Goal: Task Accomplishment & Management: Manage account settings

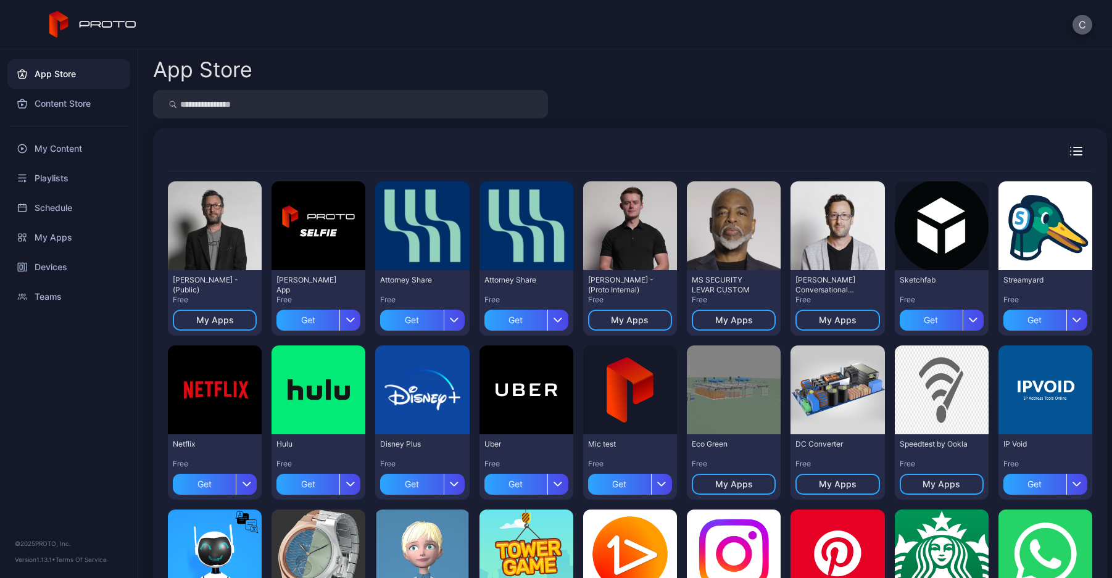
click at [1075, 28] on button "C" at bounding box center [1083, 25] width 20 height 20
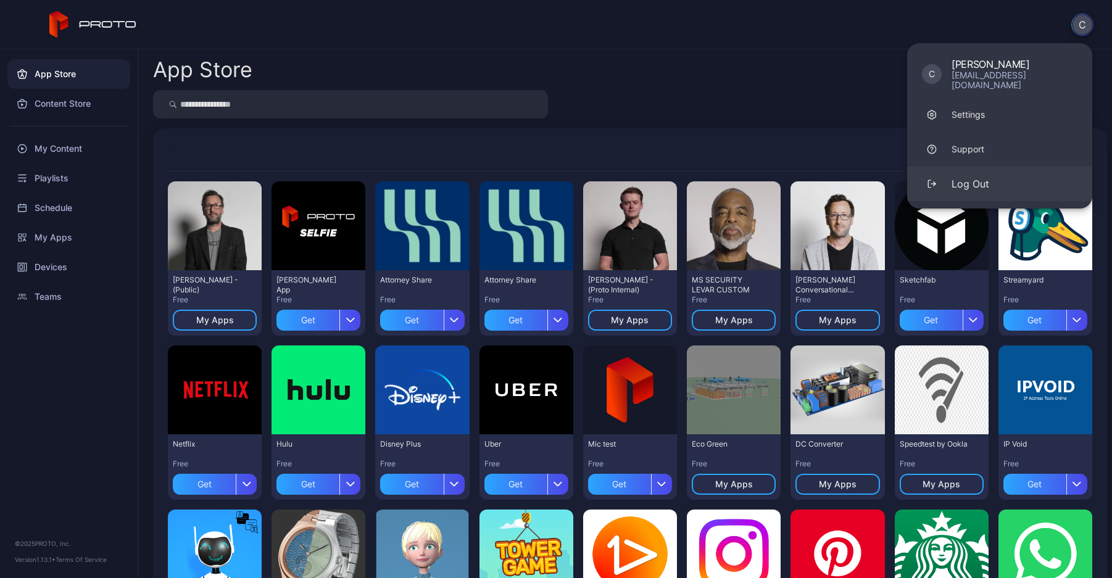
click at [959, 177] on div "Log Out" at bounding box center [971, 184] width 38 height 15
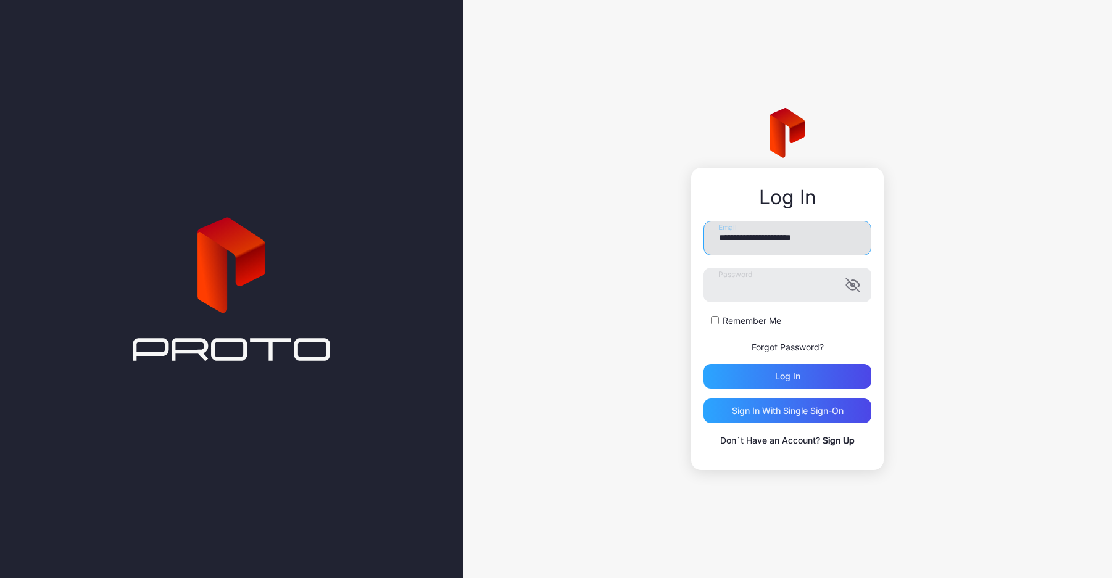
click at [786, 236] on input "**********" at bounding box center [788, 238] width 168 height 35
type input "**********"
click at [786, 370] on div "Log in" at bounding box center [788, 376] width 168 height 25
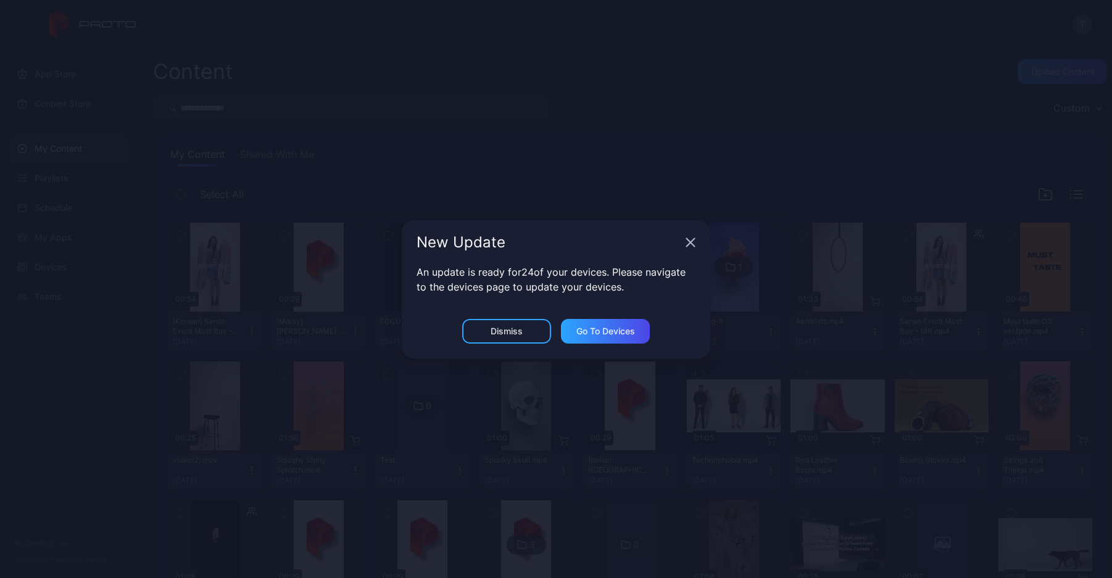
click at [689, 238] on icon "button" at bounding box center [691, 243] width 10 height 10
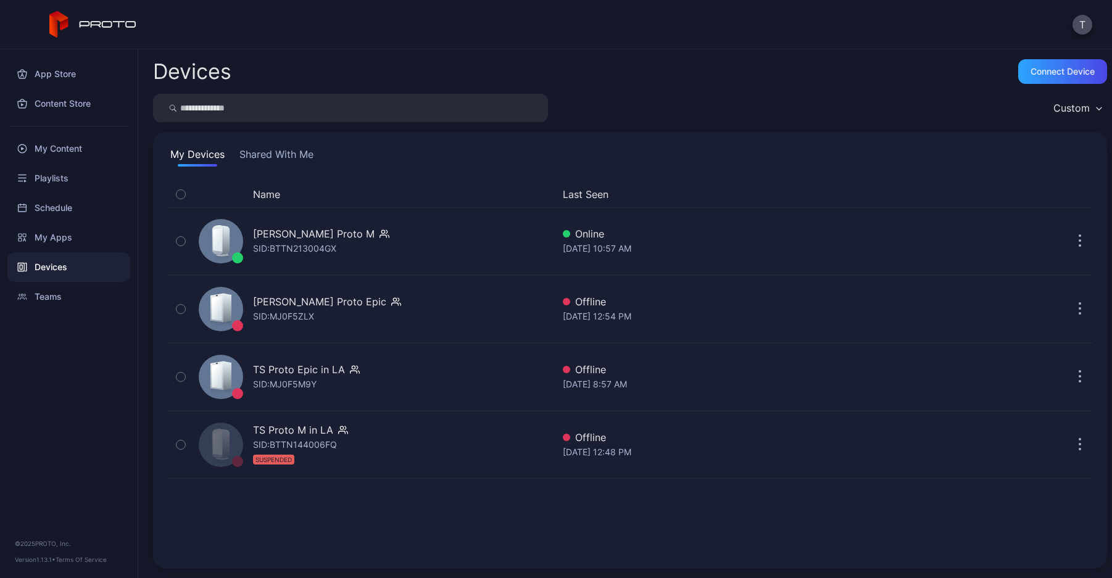
click at [296, 155] on button "Shared With Me" at bounding box center [276, 157] width 79 height 20
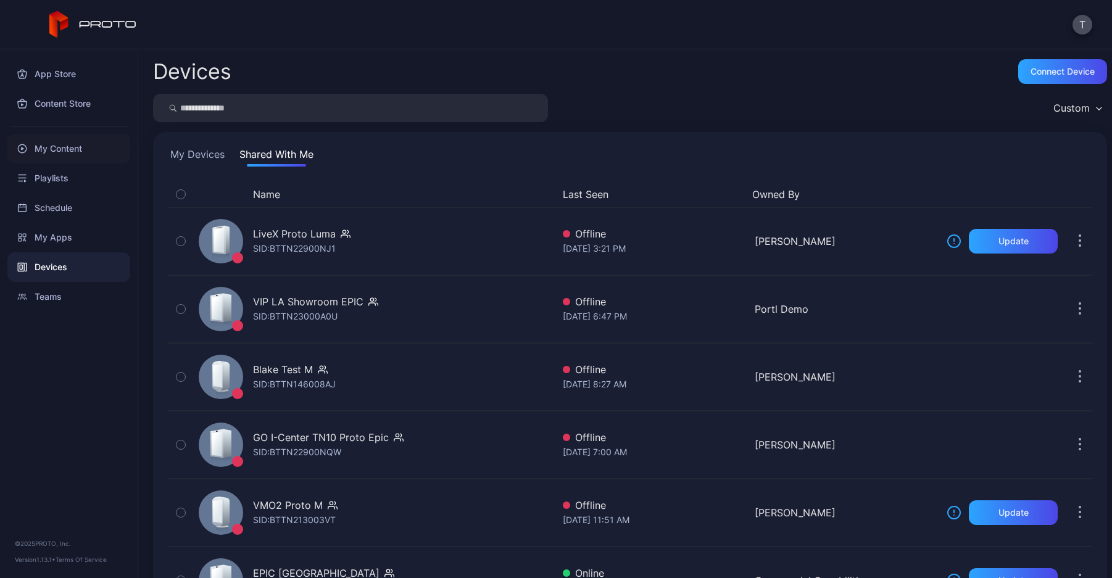
click at [56, 151] on div "My Content" at bounding box center [68, 149] width 123 height 30
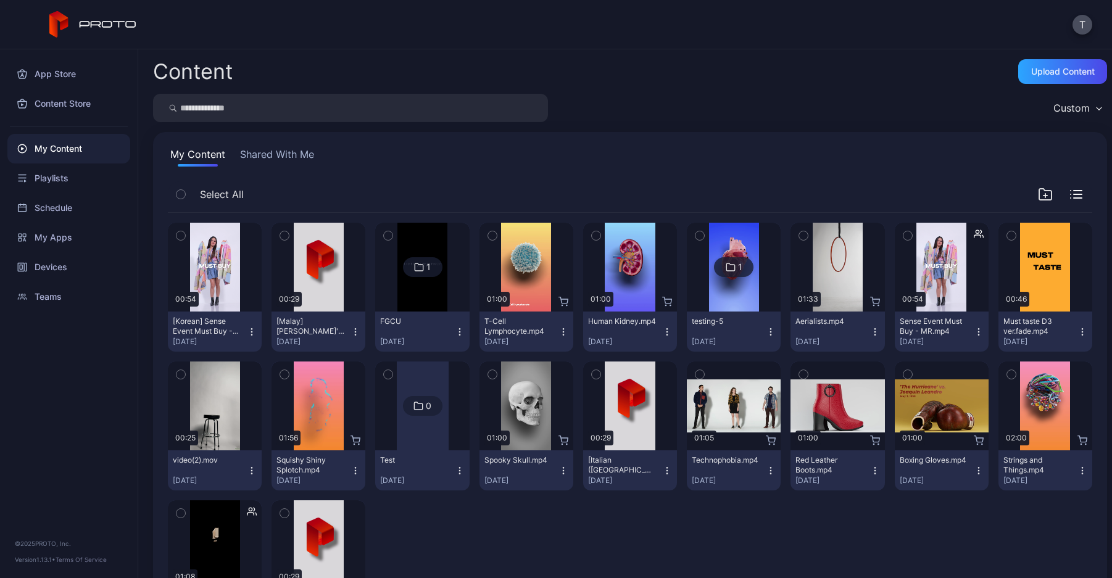
click at [257, 156] on button "Shared With Me" at bounding box center [277, 157] width 79 height 20
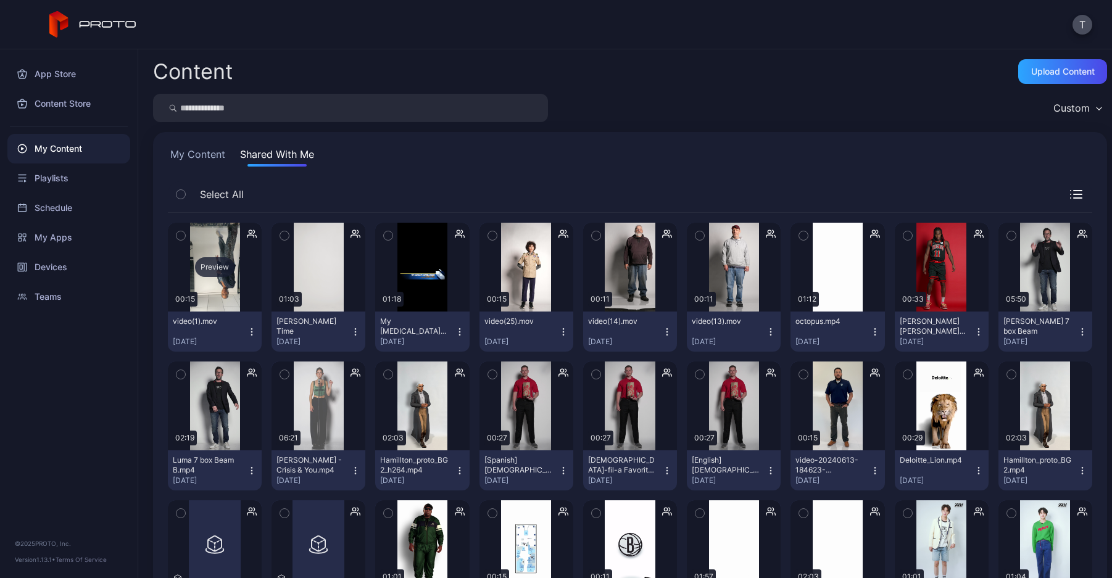
click at [222, 261] on div "Preview" at bounding box center [215, 267] width 40 height 20
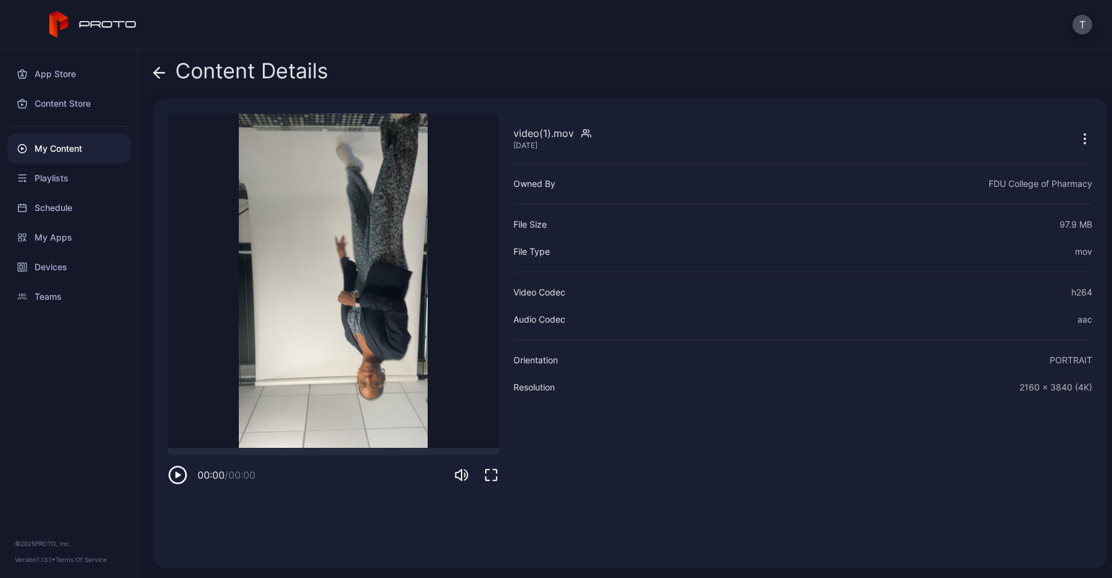
click at [165, 472] on div "video(1).mov Sep 25, 2025 Sorry, your browser doesn‘t support embedded videos 0…" at bounding box center [630, 334] width 954 height 470
click at [247, 452] on div at bounding box center [333, 451] width 331 height 7
click at [254, 451] on div at bounding box center [333, 451] width 331 height 7
drag, startPoint x: 223, startPoint y: 451, endPoint x: 300, endPoint y: 457, distance: 77.4
click at [300, 457] on div "00:00 / 00:00" at bounding box center [333, 466] width 331 height 37
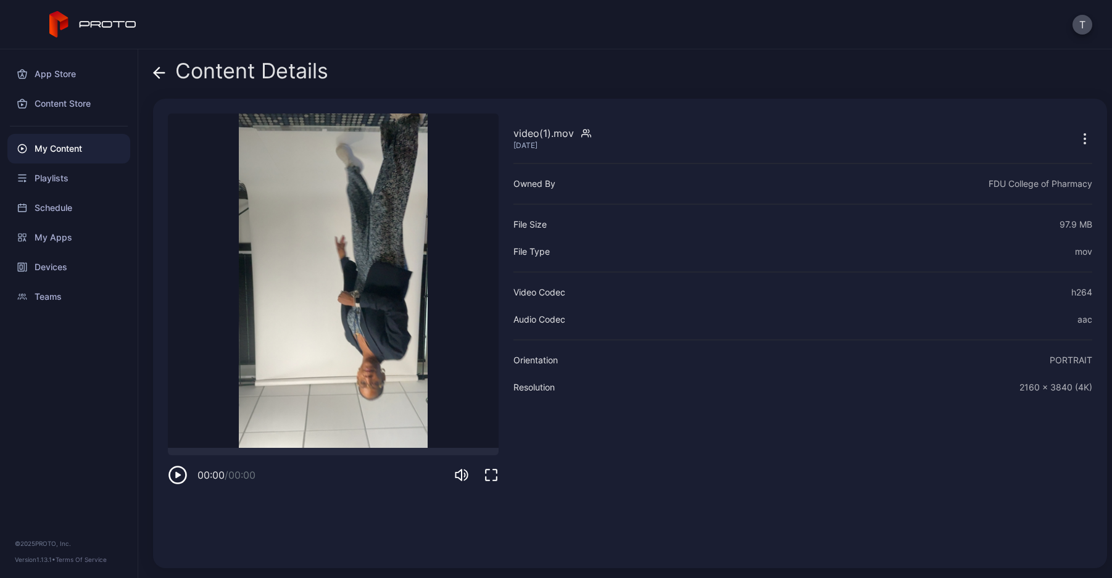
click at [164, 68] on icon at bounding box center [159, 73] width 12 height 12
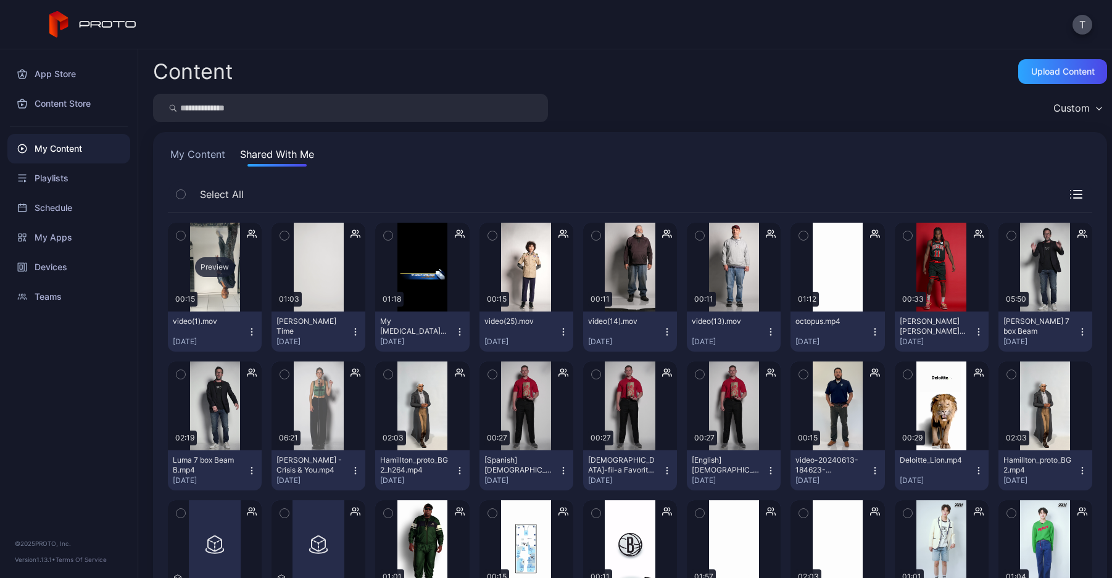
click at [222, 264] on div "Preview" at bounding box center [215, 267] width 40 height 20
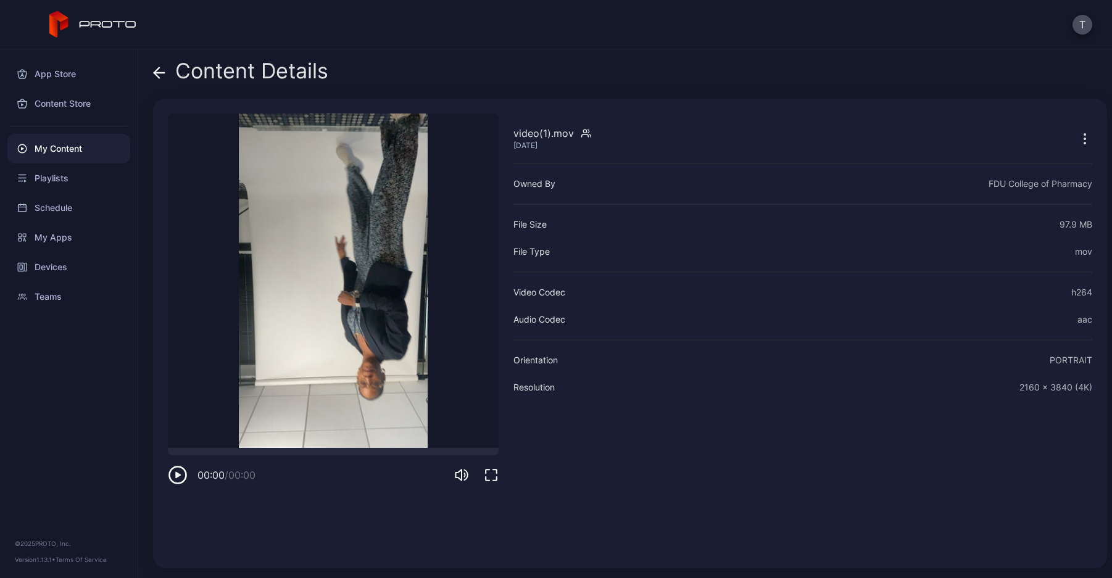
click at [1078, 133] on icon "button" at bounding box center [1085, 138] width 15 height 15
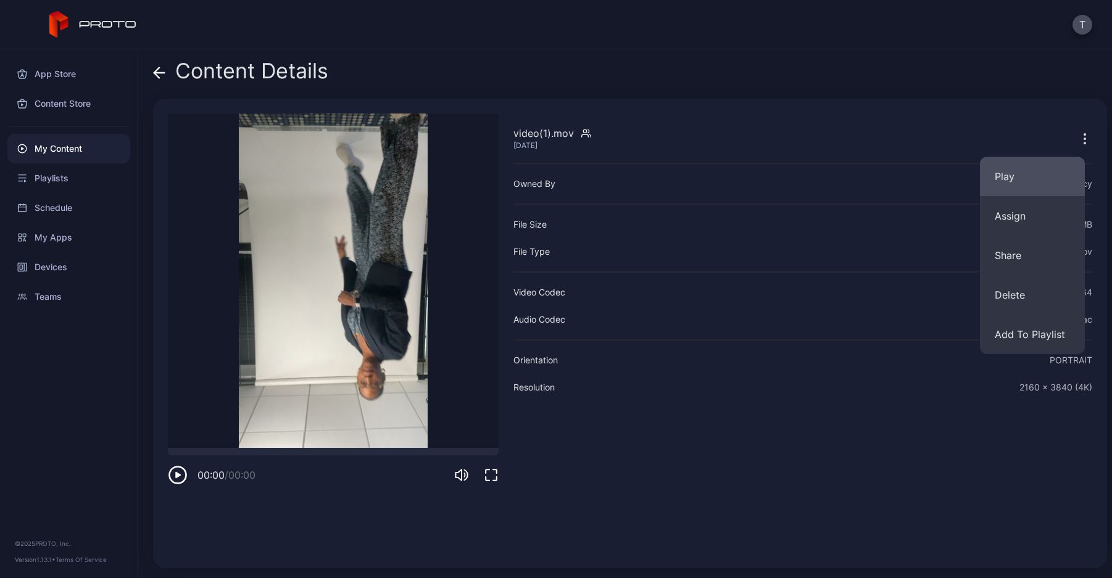
click at [995, 177] on button "Play" at bounding box center [1032, 177] width 105 height 40
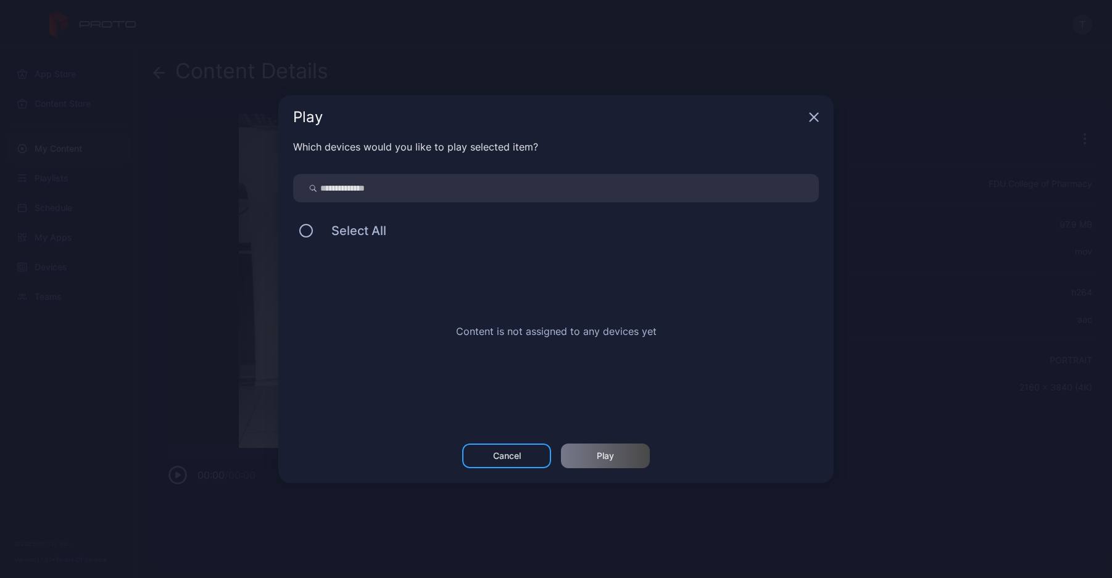
click at [816, 117] on icon "button" at bounding box center [814, 117] width 10 height 10
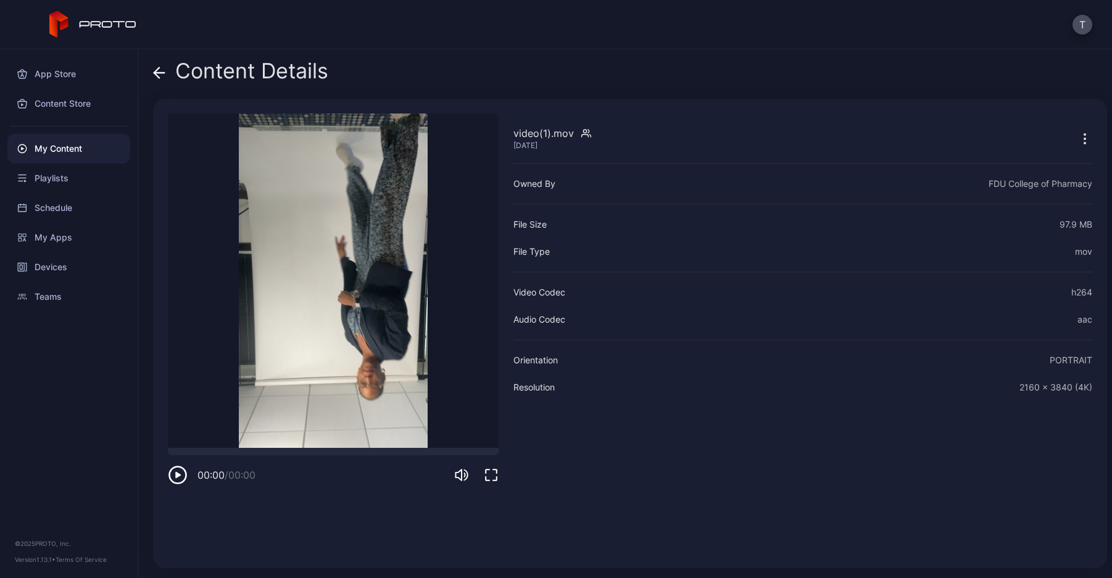
click at [159, 73] on icon at bounding box center [159, 73] width 12 height 12
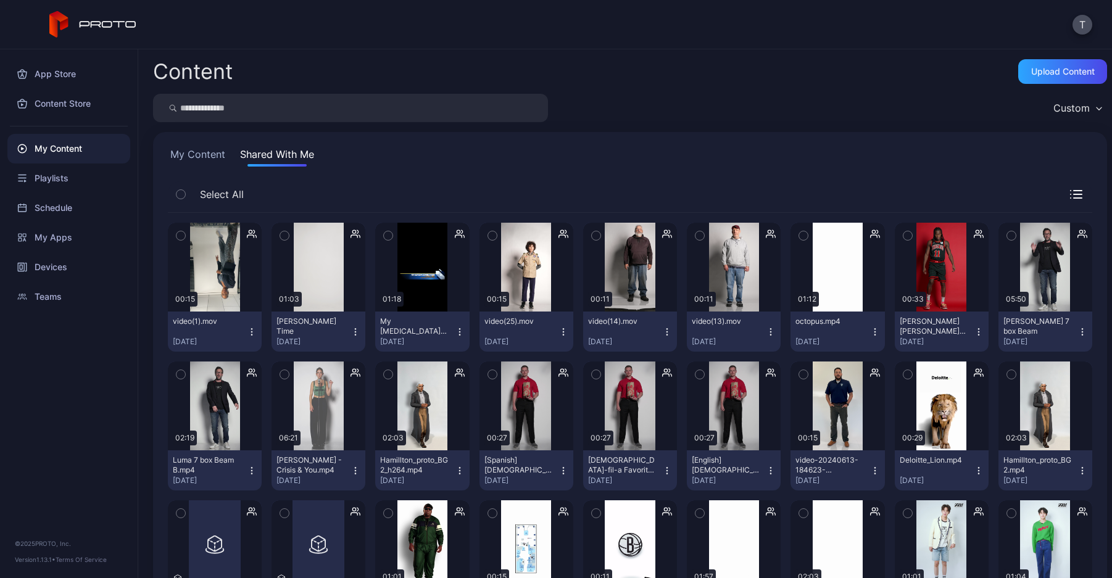
click at [252, 328] on icon "button" at bounding box center [252, 332] width 10 height 10
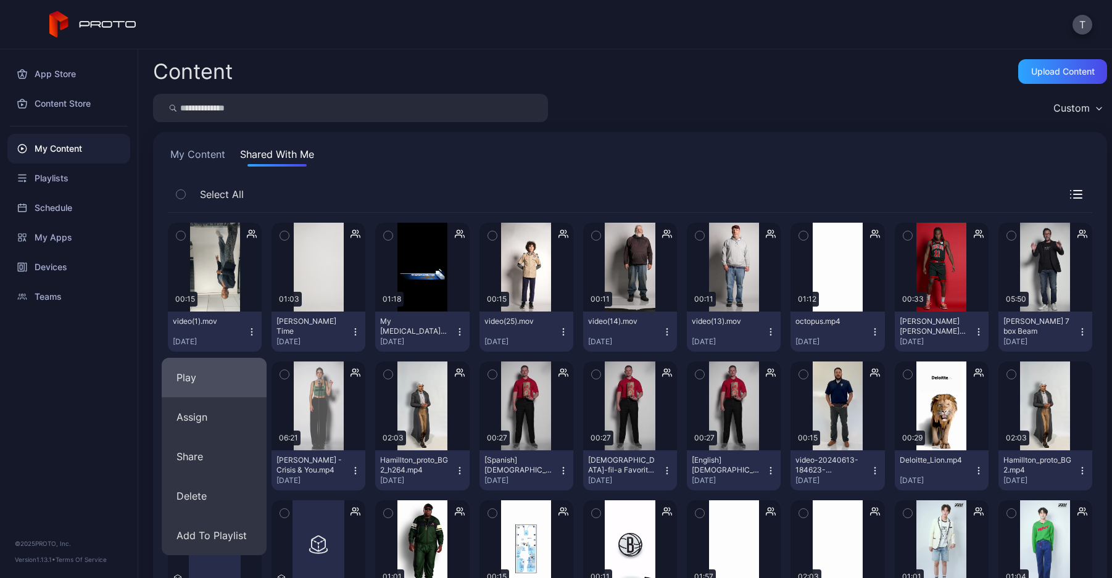
click at [220, 382] on button "Play" at bounding box center [214, 378] width 105 height 40
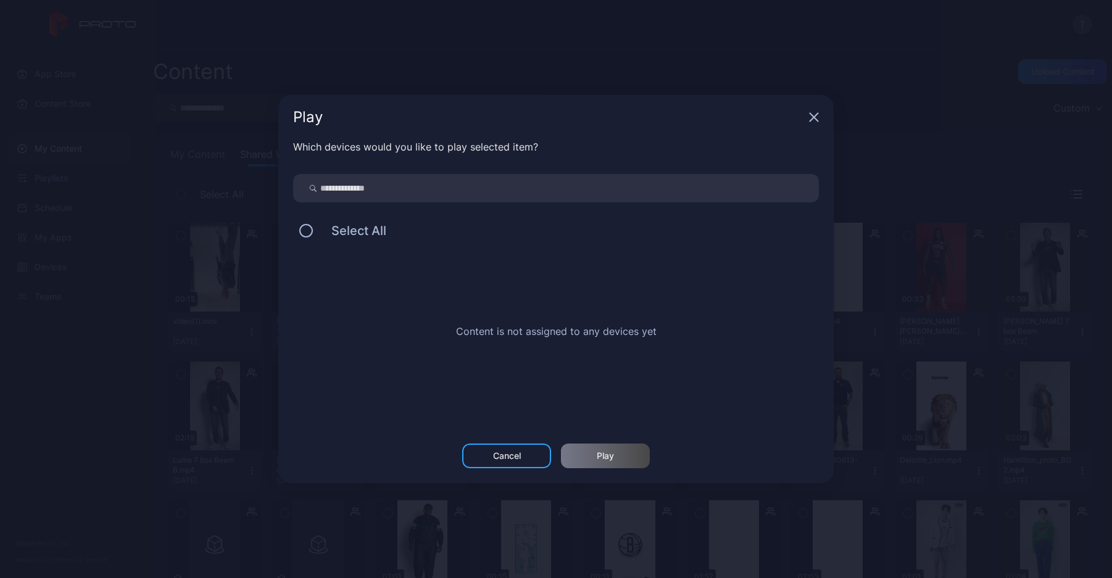
click at [314, 231] on div "Select All" at bounding box center [556, 231] width 526 height 26
click at [309, 231] on button at bounding box center [306, 231] width 14 height 14
click at [809, 116] on icon "button" at bounding box center [814, 117] width 10 height 10
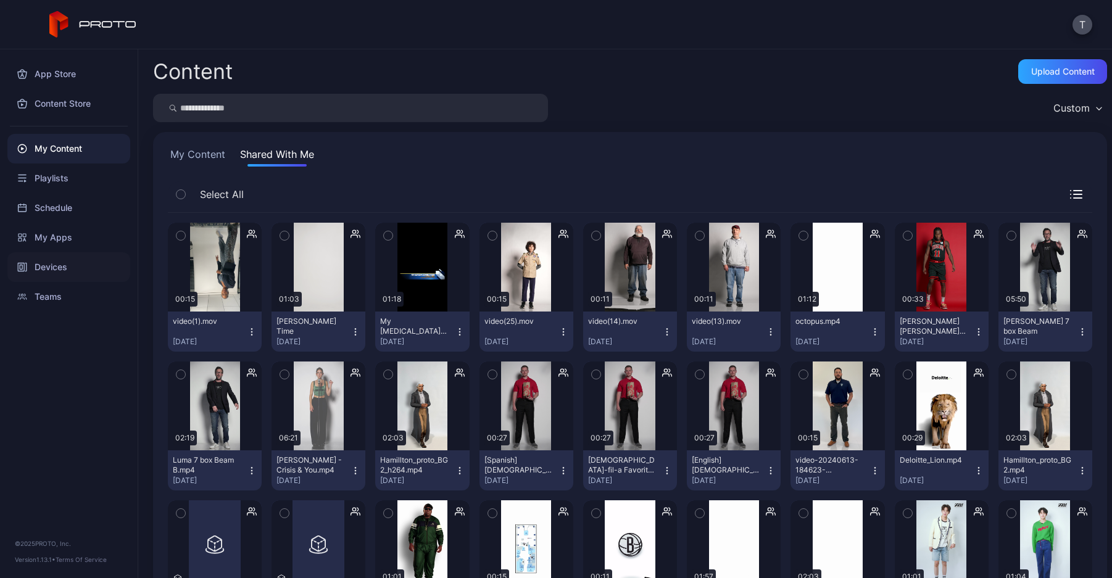
click at [62, 273] on div "Devices" at bounding box center [68, 267] width 123 height 30
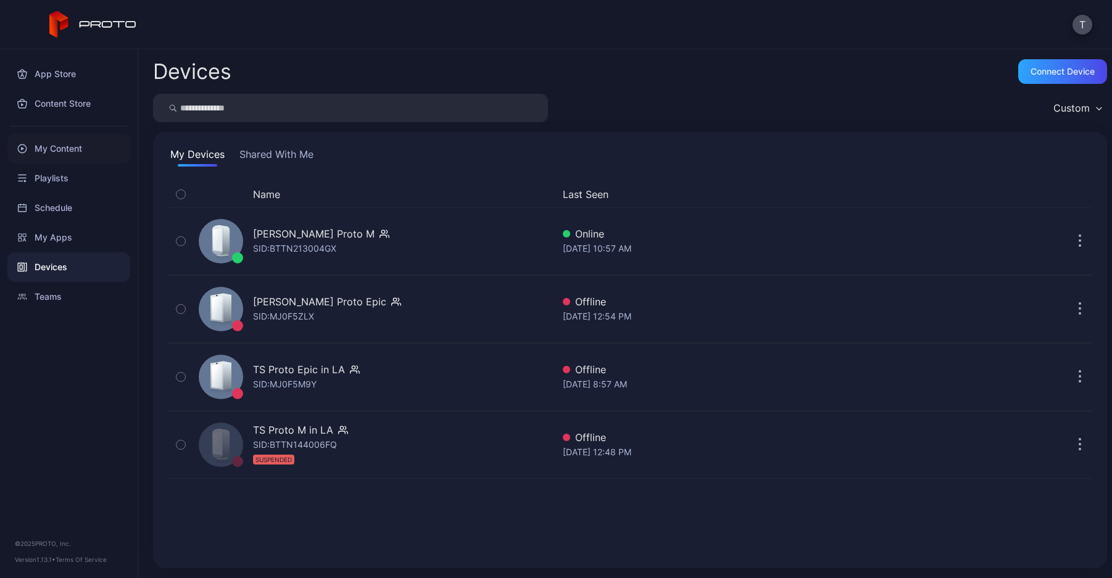
click at [84, 140] on div "My Content" at bounding box center [68, 149] width 123 height 30
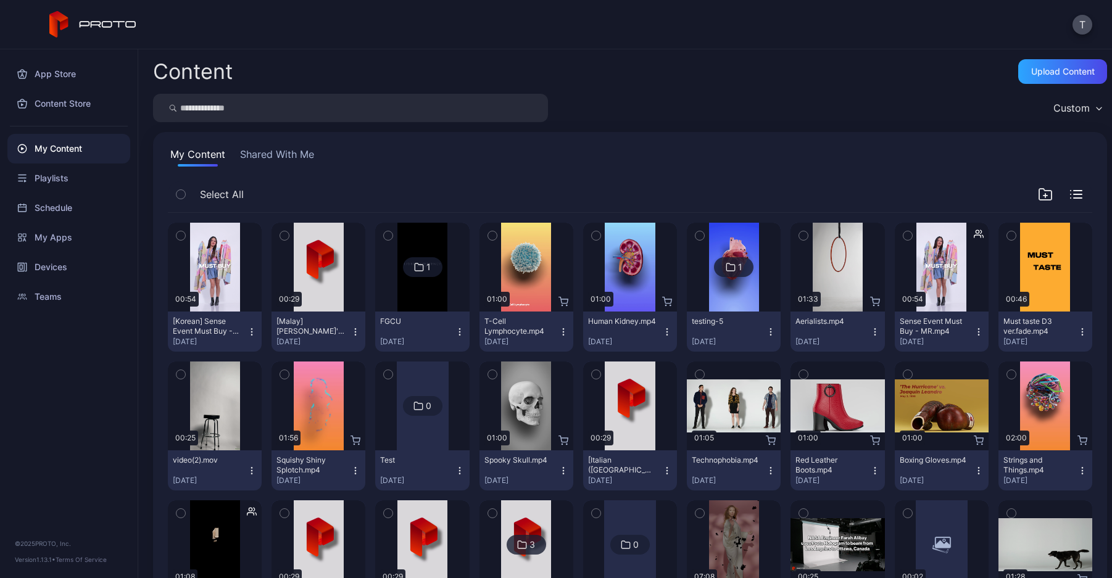
click at [270, 149] on button "Shared With Me" at bounding box center [277, 157] width 79 height 20
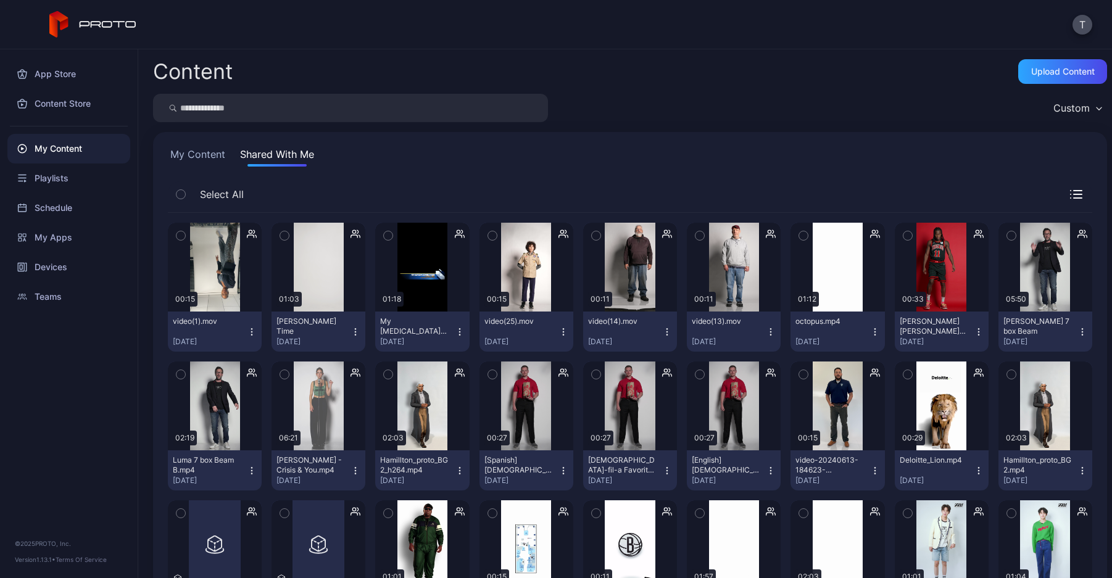
click at [351, 327] on icon "button" at bounding box center [356, 332] width 10 height 10
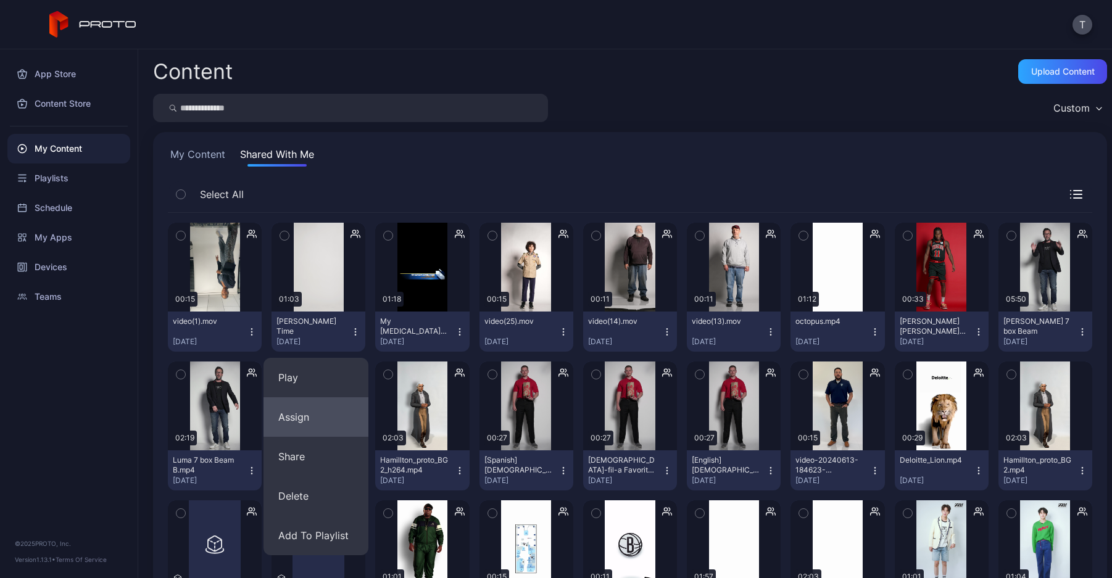
click at [333, 423] on button "Assign" at bounding box center [316, 418] width 105 height 40
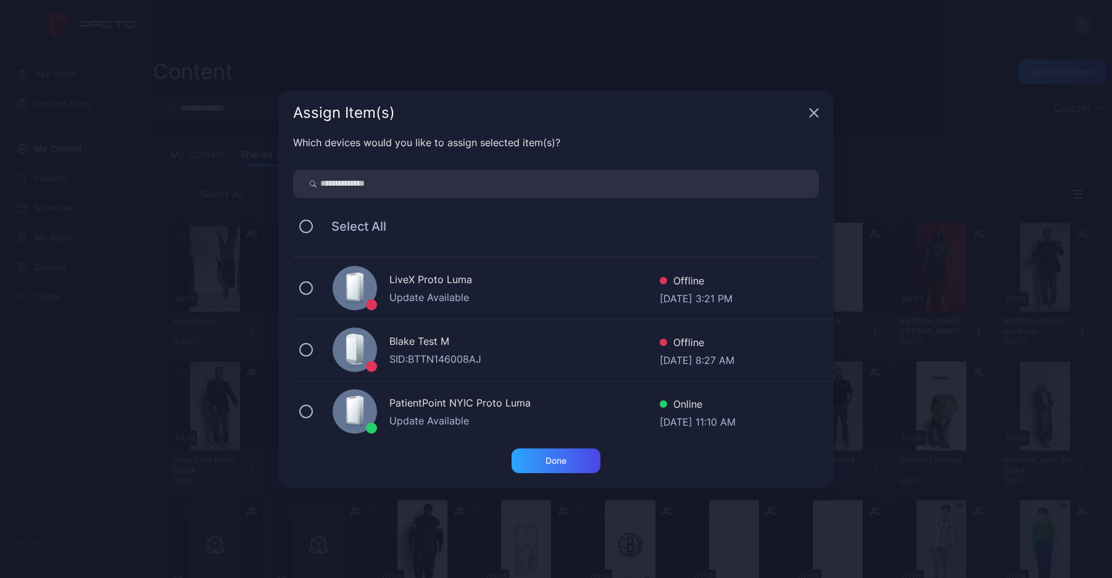
click at [805, 112] on div "Assign Item(s)" at bounding box center [556, 113] width 556 height 44
click at [814, 111] on icon "button" at bounding box center [814, 113] width 10 height 10
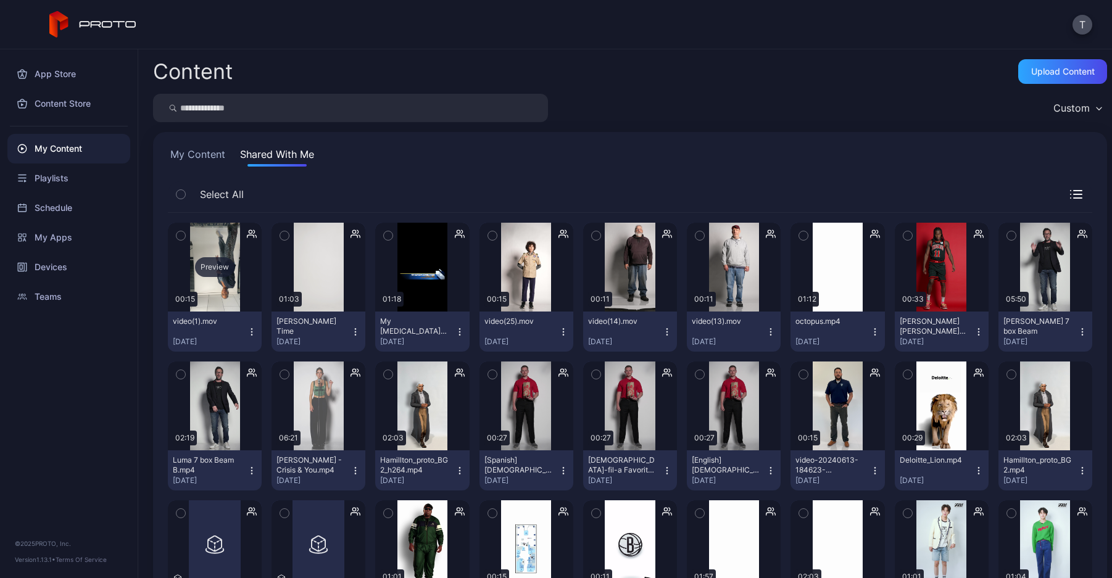
click at [208, 260] on div "Preview" at bounding box center [215, 267] width 40 height 20
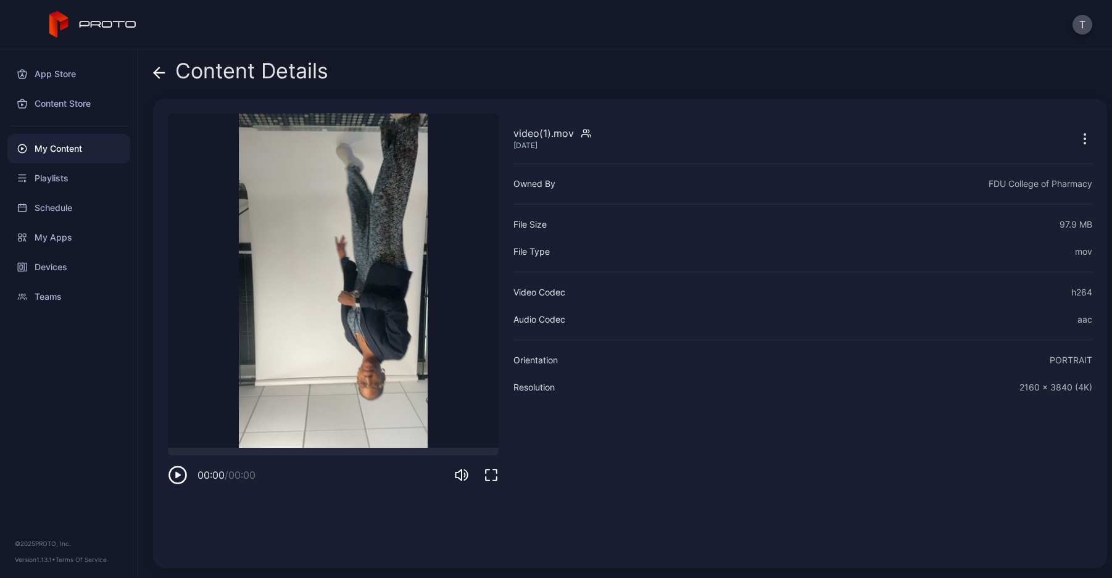
click at [155, 76] on icon at bounding box center [159, 73] width 12 height 12
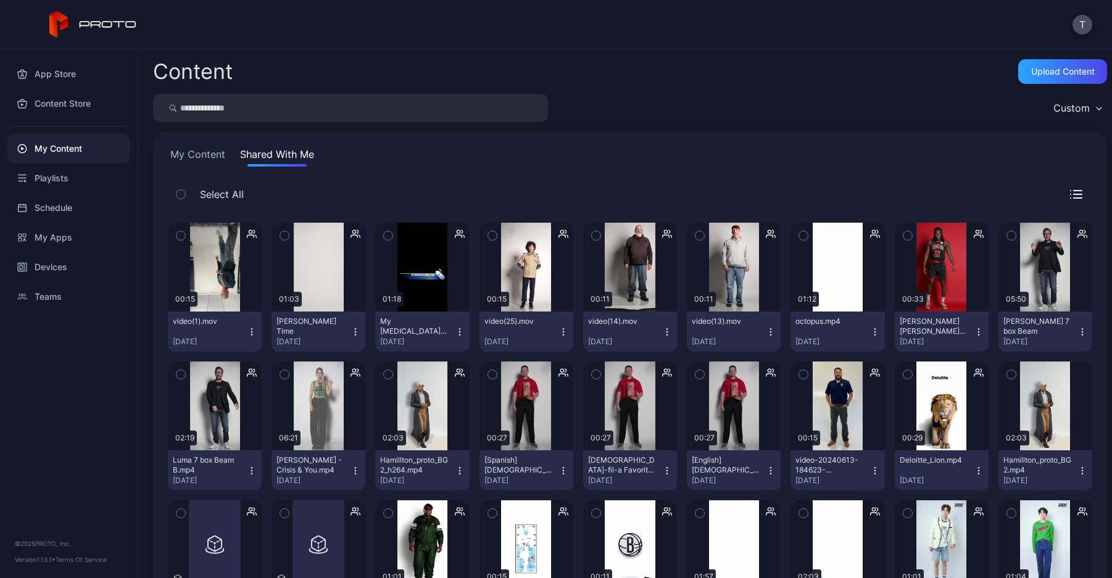
click at [183, 237] on icon "button" at bounding box center [181, 236] width 9 height 14
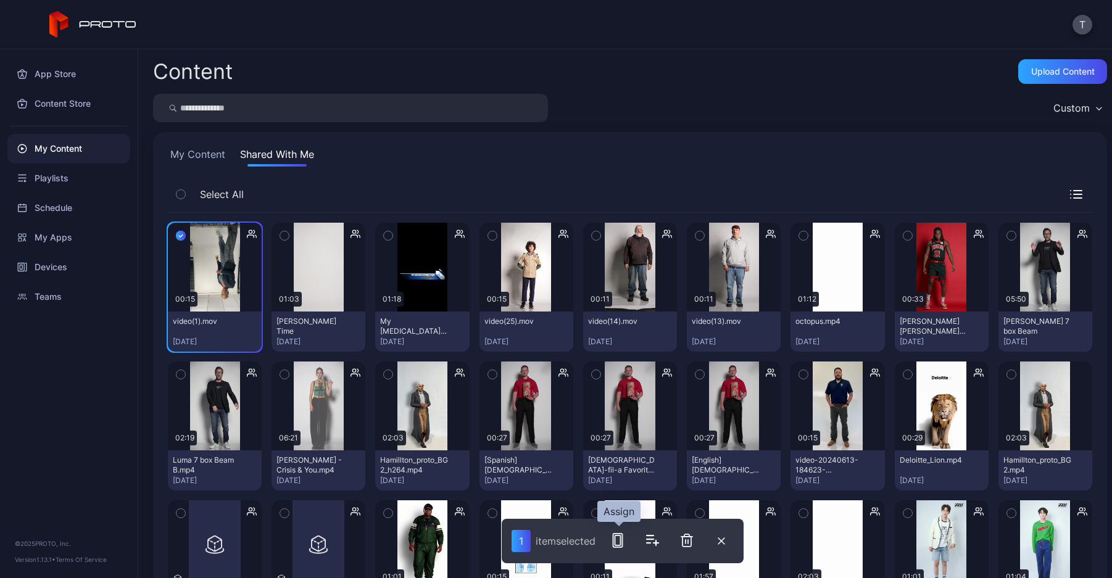
click at [616, 545] on icon "button" at bounding box center [617, 540] width 15 height 15
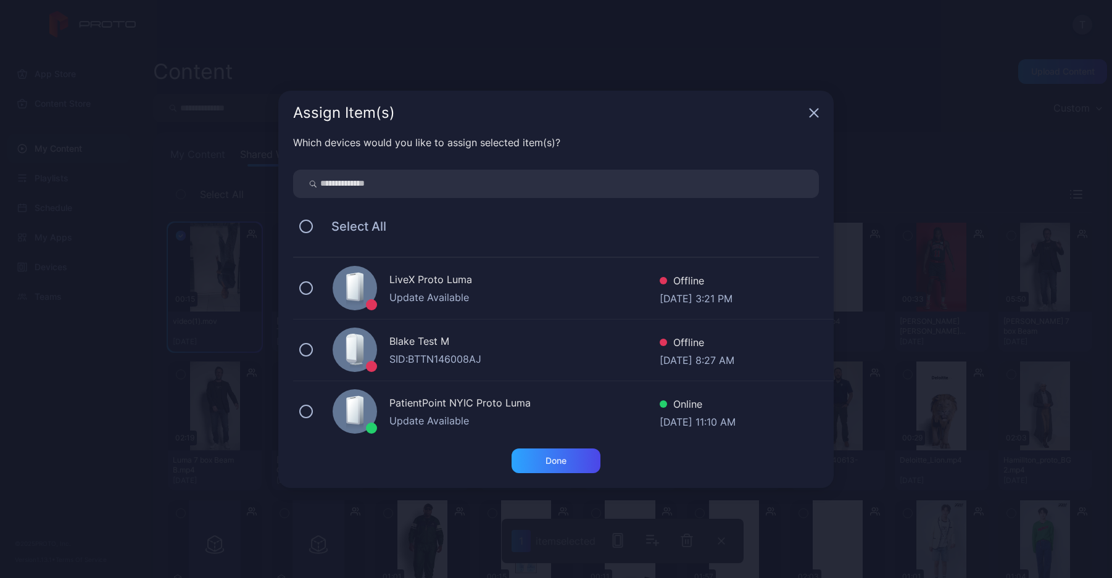
click at [812, 112] on icon "button" at bounding box center [814, 113] width 10 height 10
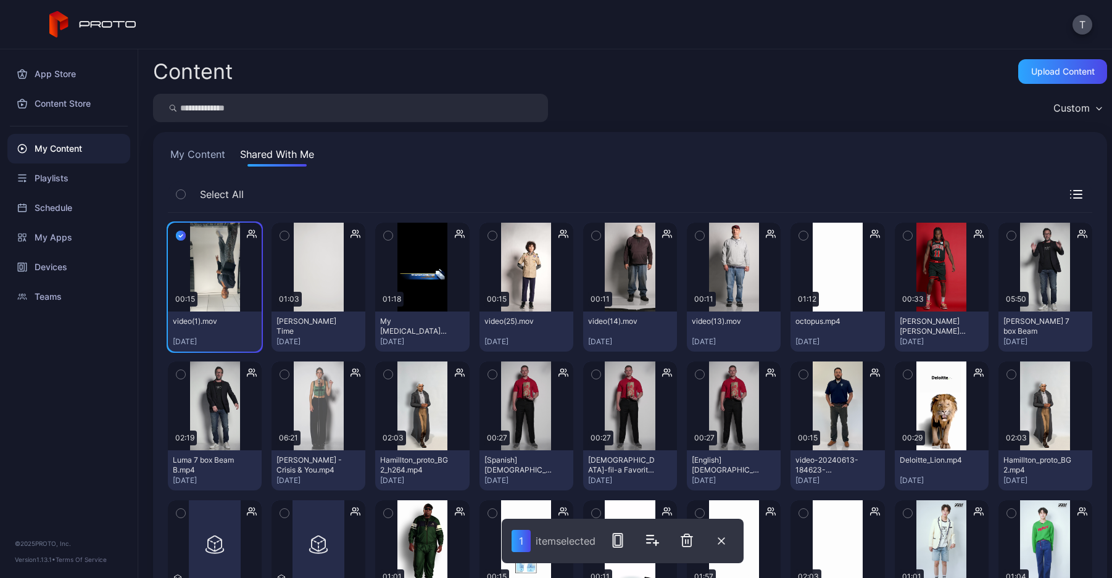
click at [178, 236] on icon "button" at bounding box center [181, 236] width 10 height 14
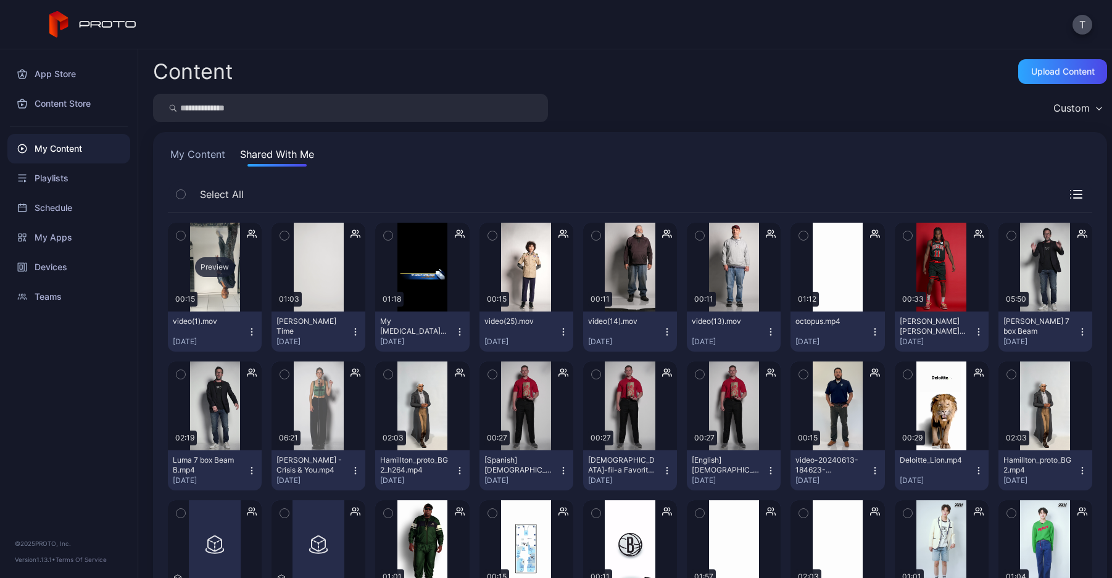
click at [216, 273] on div "Preview" at bounding box center [215, 267] width 40 height 20
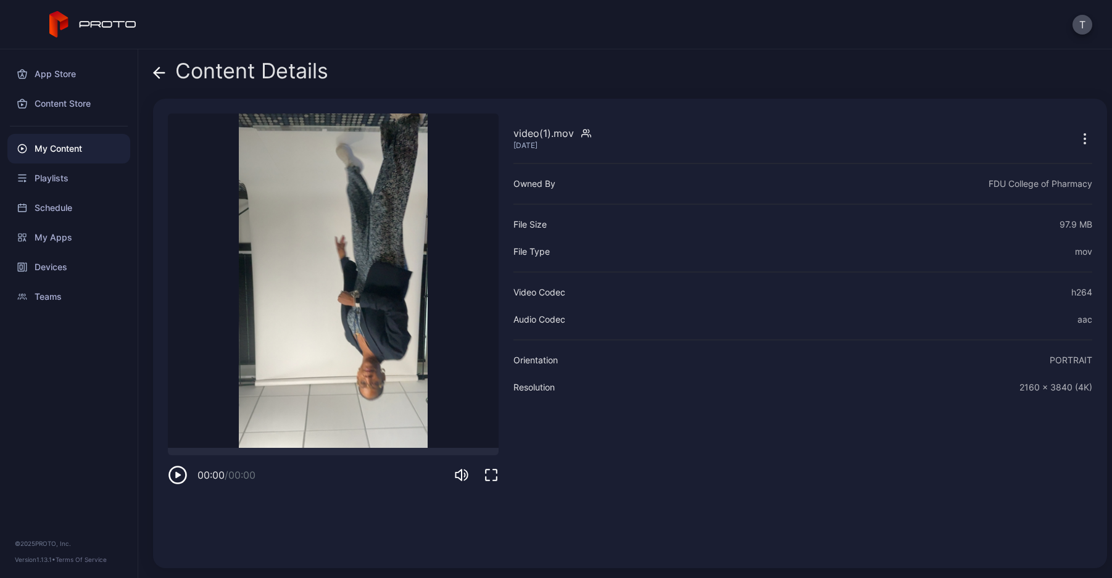
click at [161, 72] on icon at bounding box center [159, 73] width 12 height 12
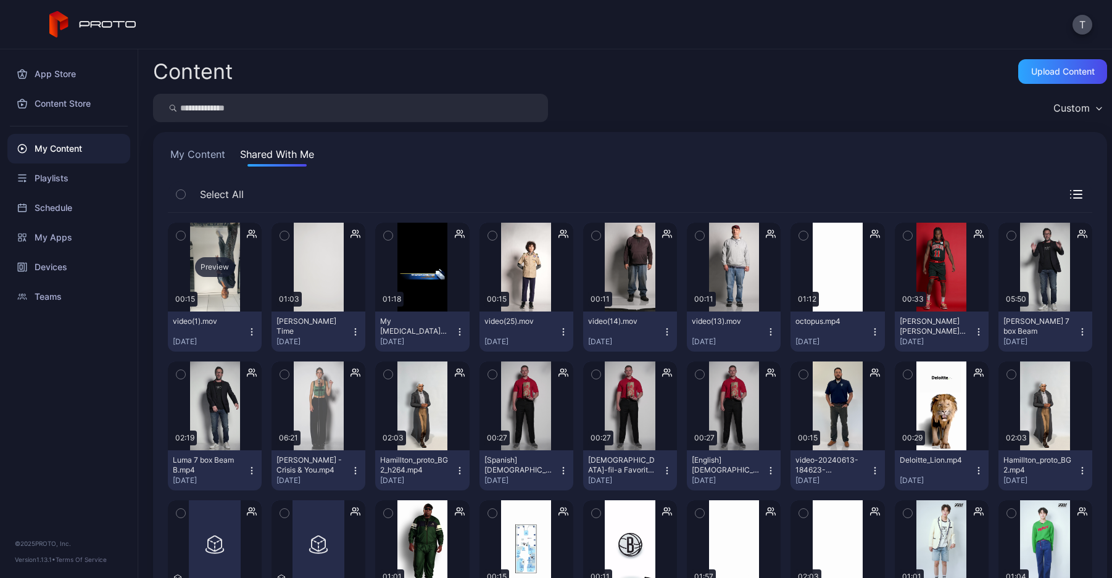
click at [230, 266] on div "Preview" at bounding box center [215, 267] width 40 height 20
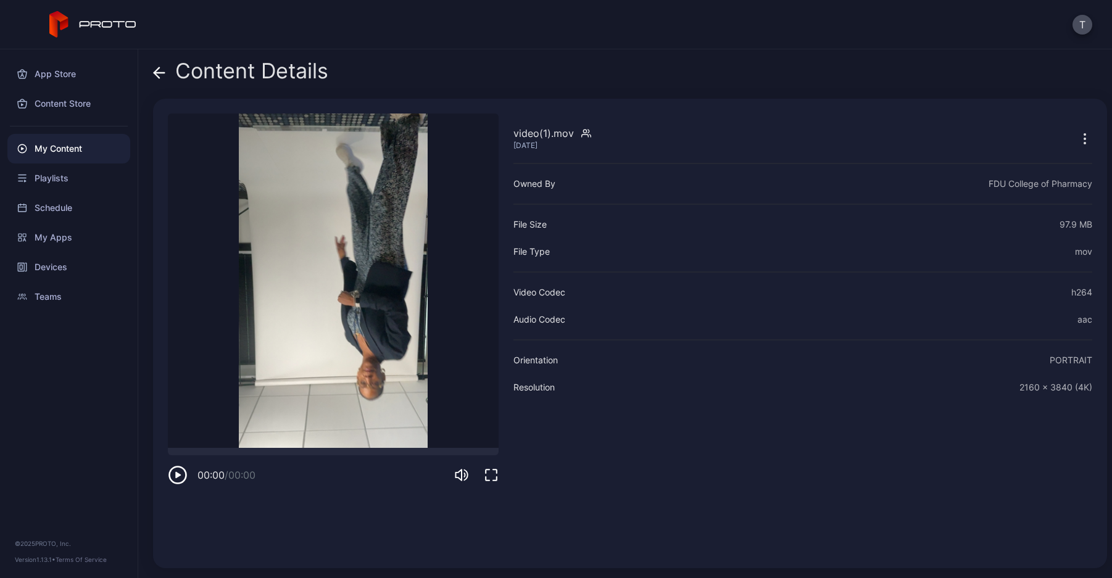
click at [163, 79] on span at bounding box center [159, 70] width 12 height 23
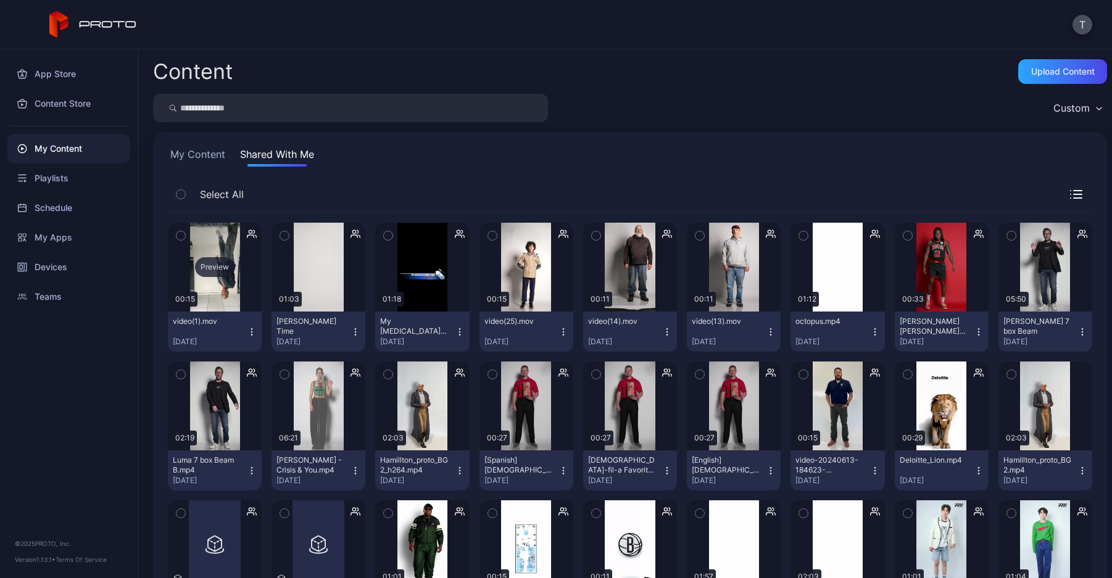
click at [215, 264] on div "Preview" at bounding box center [215, 267] width 40 height 20
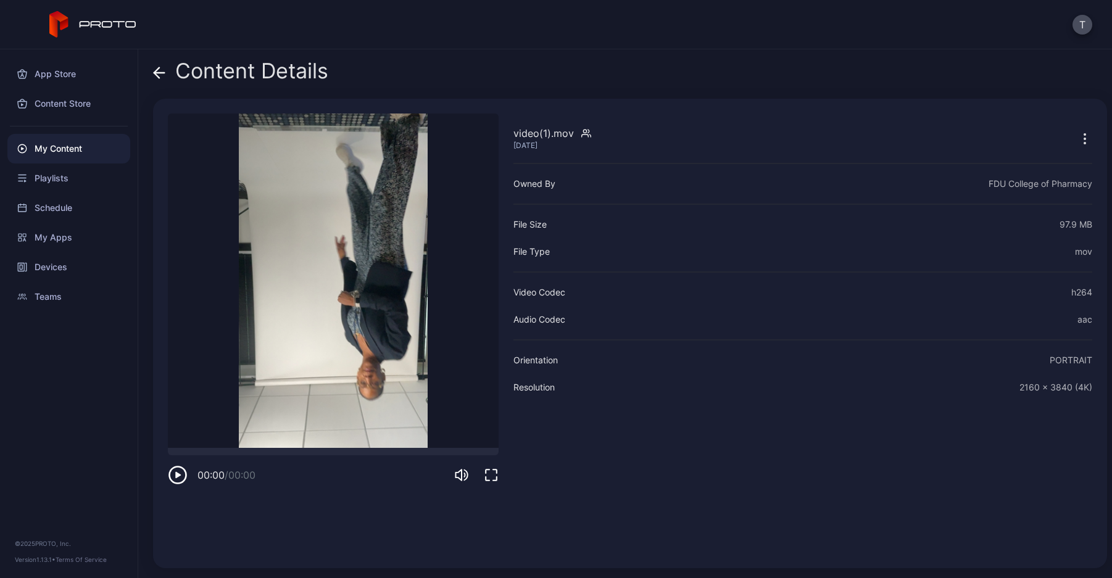
click at [14, 360] on div "App Store Content Store My Content Playlists Schedule My Apps Devices Teams © 2…" at bounding box center [69, 313] width 138 height 529
click at [186, 453] on div at bounding box center [333, 451] width 331 height 7
click at [159, 73] on icon at bounding box center [159, 73] width 10 height 0
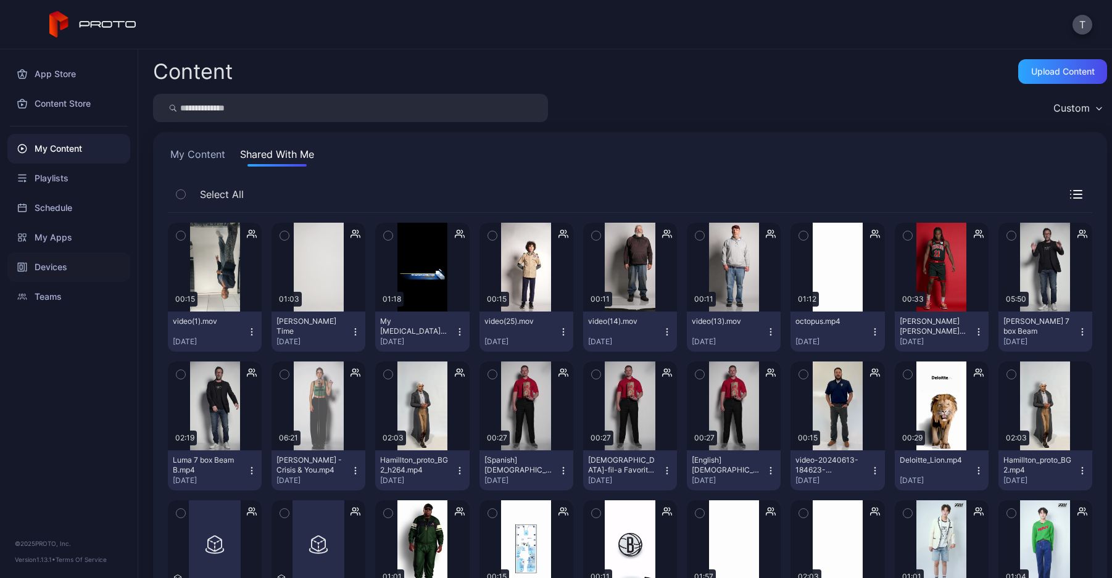
click at [89, 272] on div "Devices" at bounding box center [68, 267] width 123 height 30
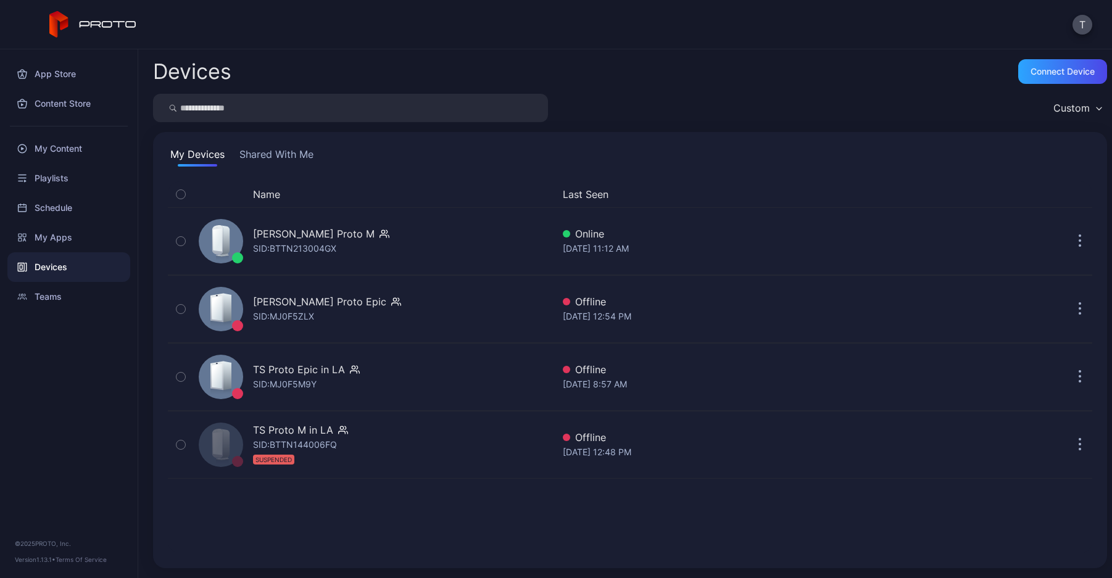
click at [261, 151] on button "Shared With Me" at bounding box center [276, 157] width 79 height 20
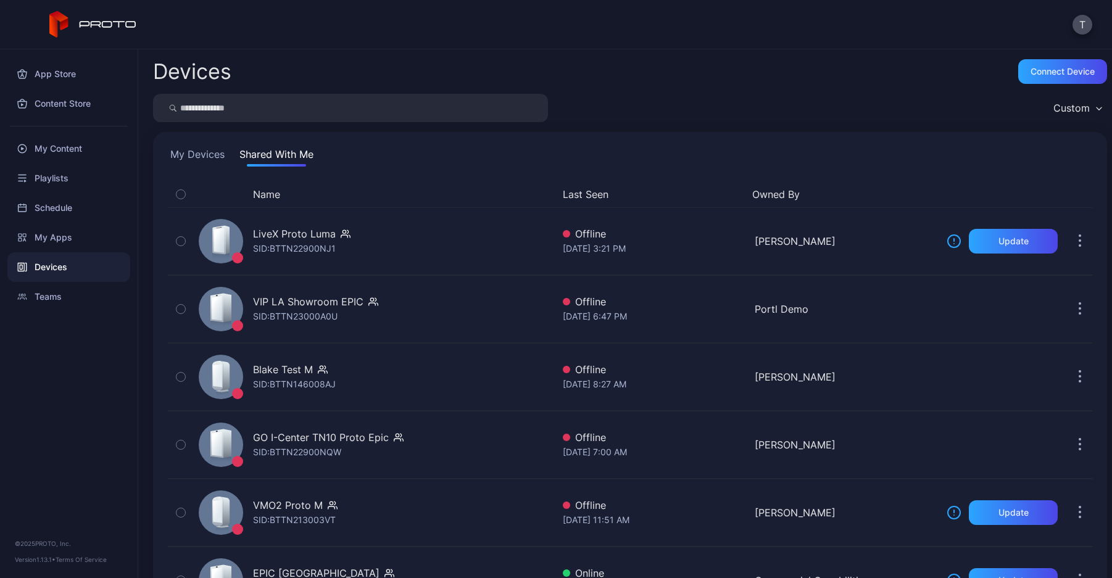
click at [208, 149] on button "My Devices" at bounding box center [197, 157] width 59 height 20
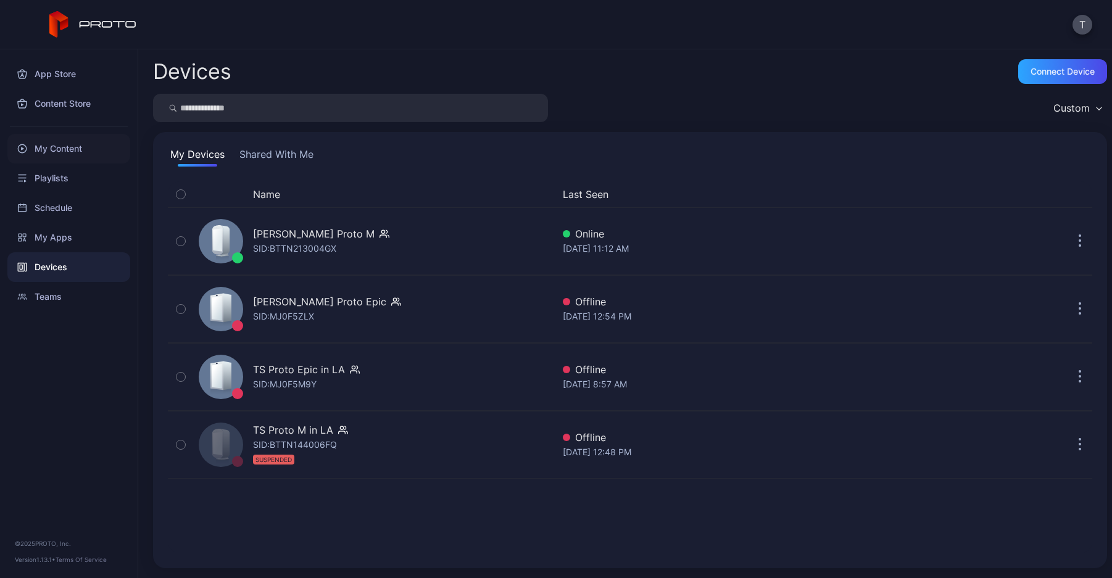
click at [93, 144] on div "My Content" at bounding box center [68, 149] width 123 height 30
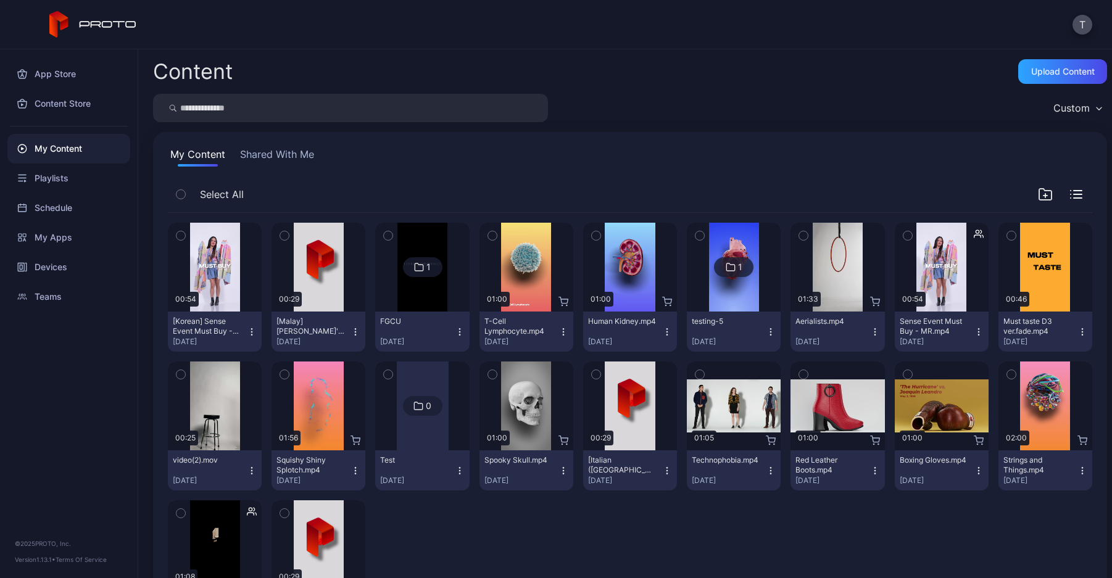
click at [274, 146] on div "My Content Shared With Me Select All Preview 00:54 [Korean] Sense Event Must Bu…" at bounding box center [630, 393] width 954 height 522
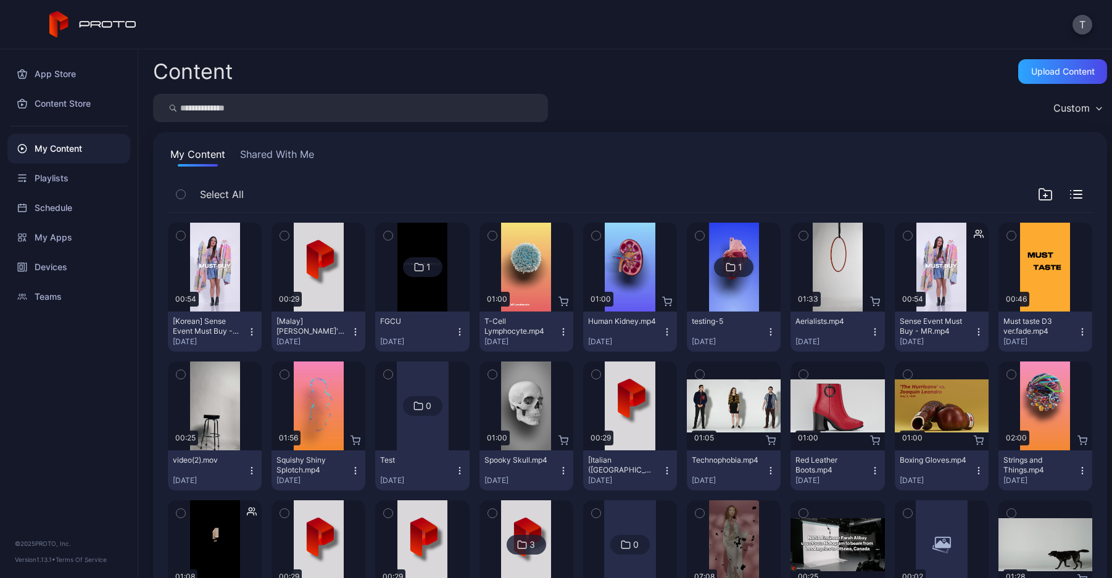
click at [277, 151] on button "Shared With Me" at bounding box center [277, 157] width 79 height 20
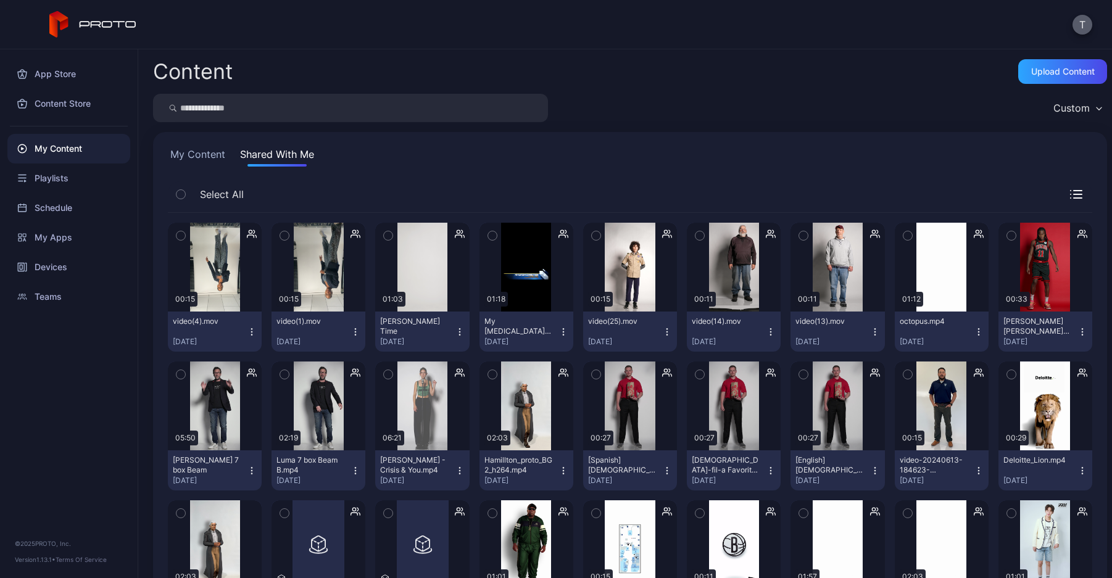
click at [1083, 31] on button "T" at bounding box center [1083, 25] width 20 height 20
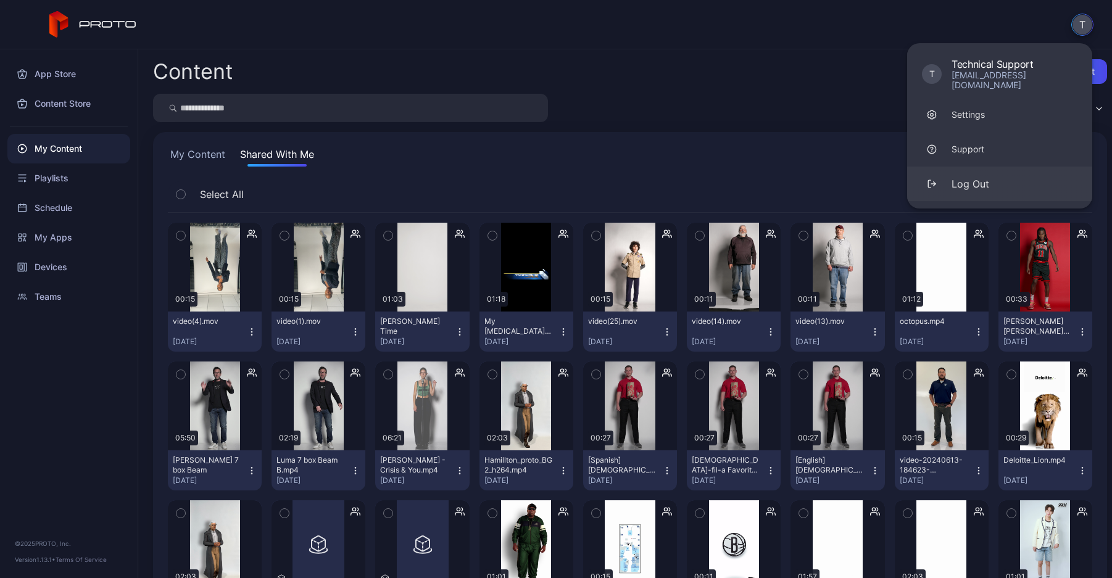
click at [1017, 179] on button "Log Out" at bounding box center [999, 184] width 185 height 35
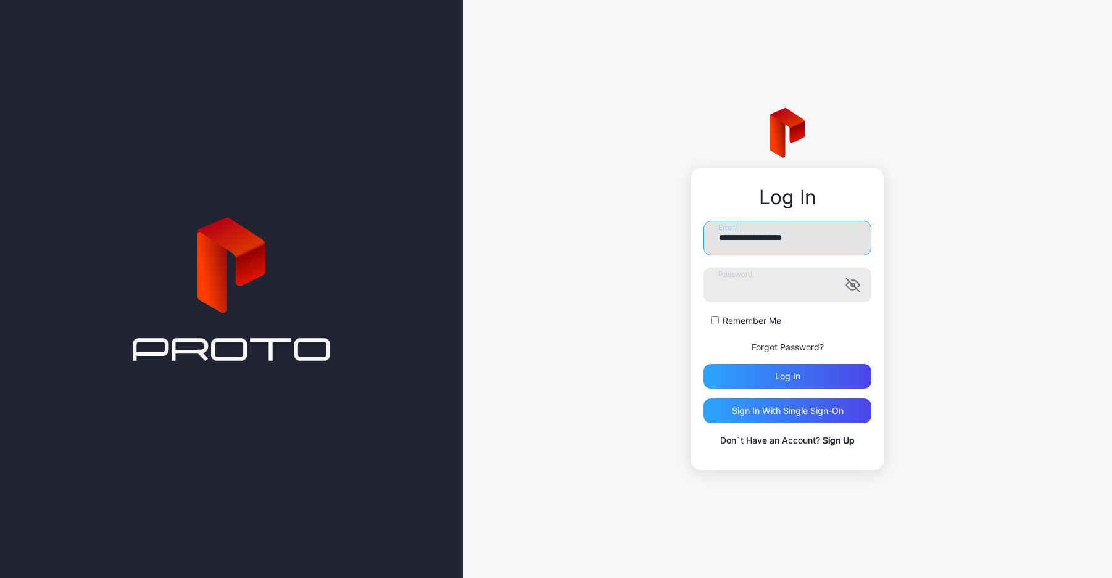
click at [752, 240] on input "**********" at bounding box center [788, 238] width 168 height 35
type input "**********"
click at [743, 371] on div "Log in" at bounding box center [788, 376] width 168 height 25
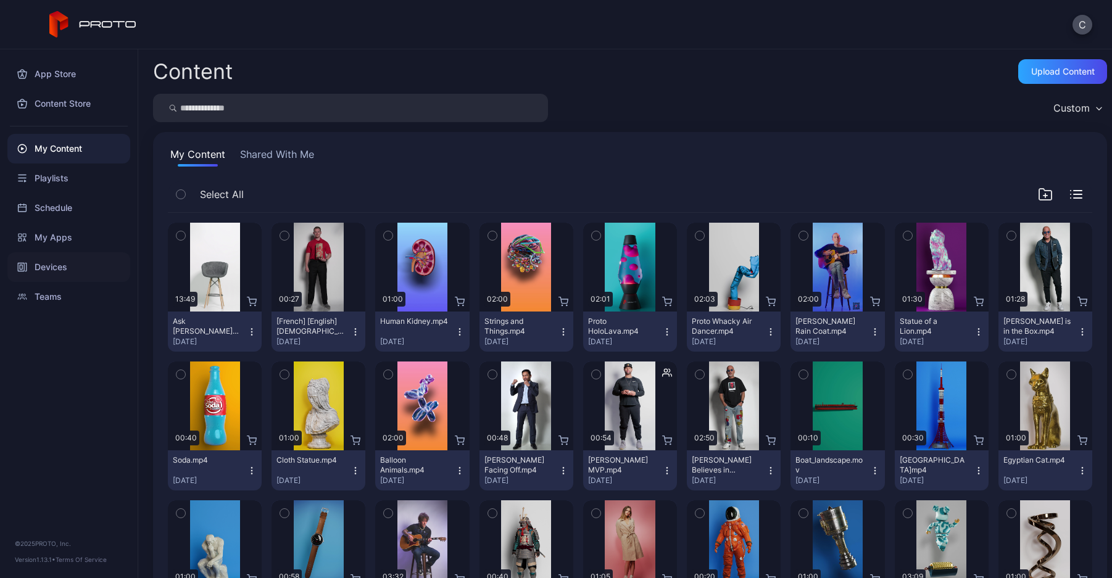
click at [92, 258] on div "Devices" at bounding box center [68, 267] width 123 height 30
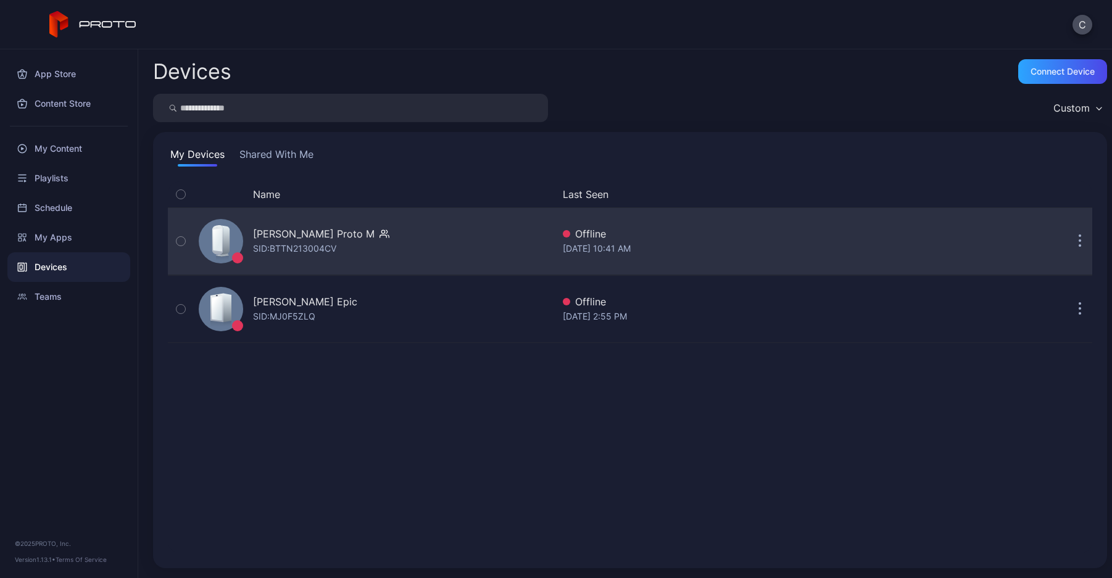
click at [1079, 242] on icon "button" at bounding box center [1080, 242] width 3 height 14
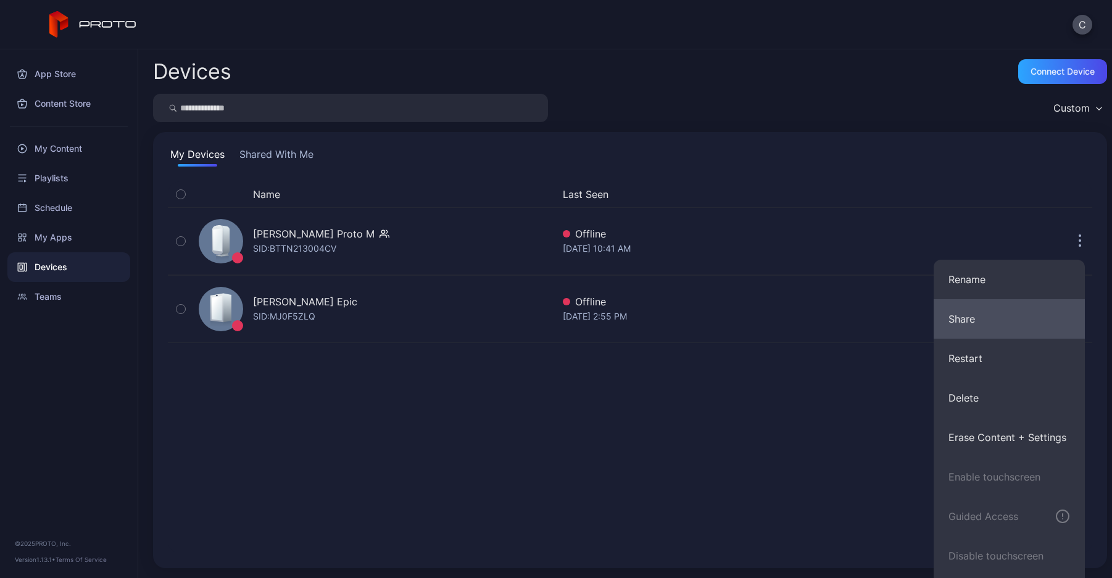
click at [1014, 304] on button "Share" at bounding box center [1009, 319] width 151 height 40
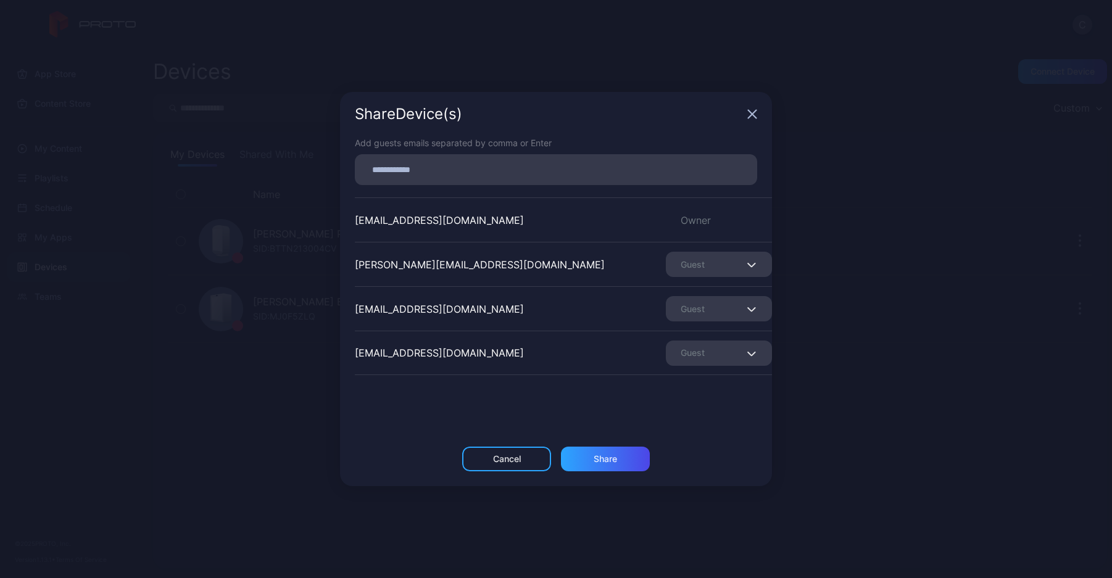
click at [534, 167] on input at bounding box center [556, 170] width 388 height 16
drag, startPoint x: 728, startPoint y: 396, endPoint x: 730, endPoint y: 348, distance: 47.5
click at [728, 396] on div "Add guests emails separated by comma or Enter colerossman99@gmail.com Owner bla…" at bounding box center [556, 291] width 432 height 310
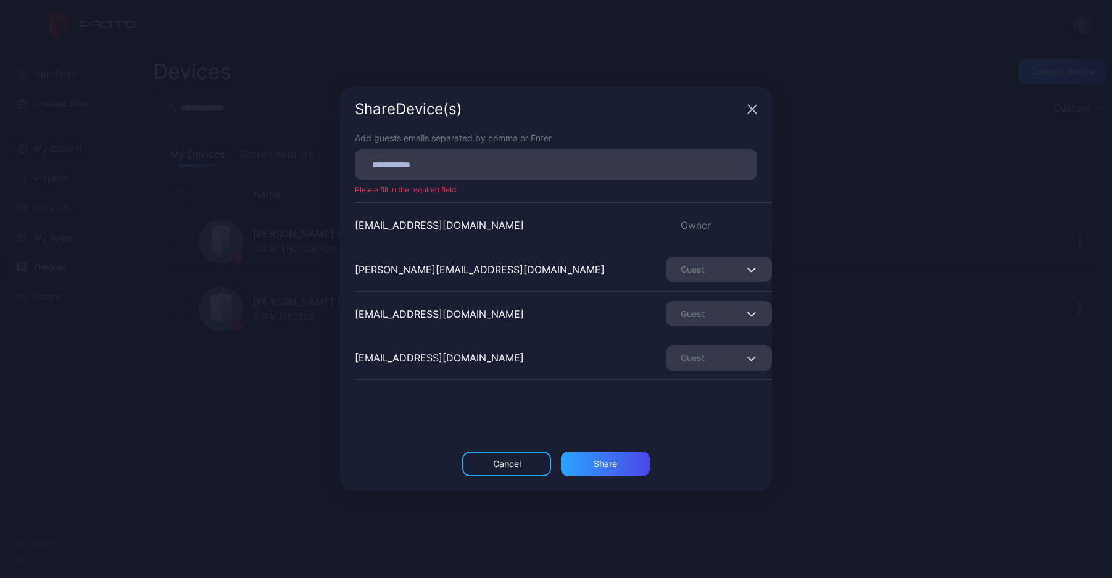
click at [747, 106] on div "Share Device (s)" at bounding box center [556, 109] width 432 height 44
click at [758, 109] on div "Share Device (s)" at bounding box center [556, 109] width 432 height 44
click at [751, 106] on icon "button" at bounding box center [752, 109] width 10 height 10
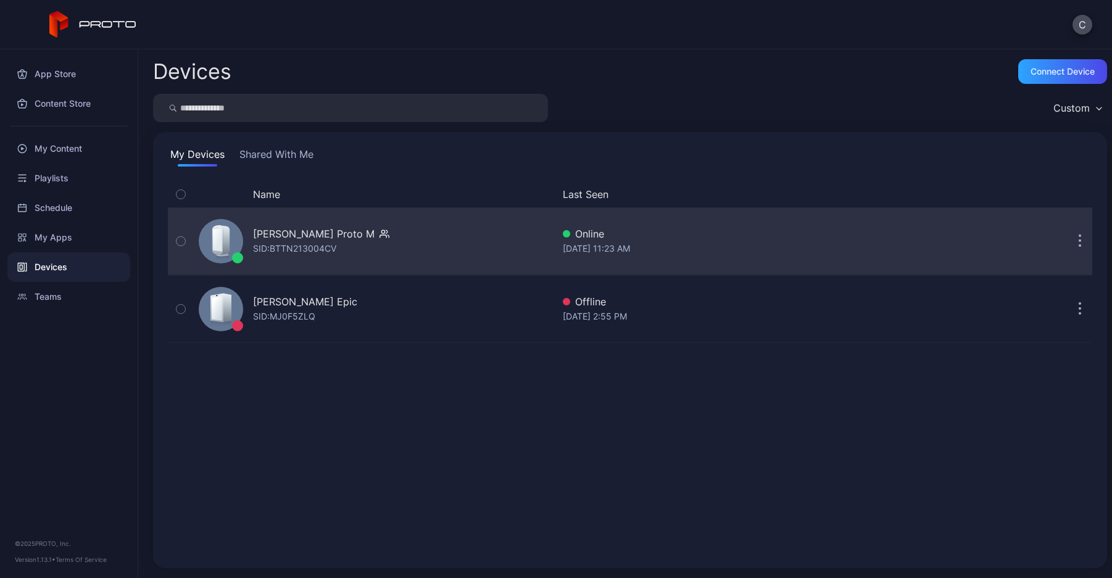
click at [1072, 244] on button "button" at bounding box center [1080, 241] width 25 height 25
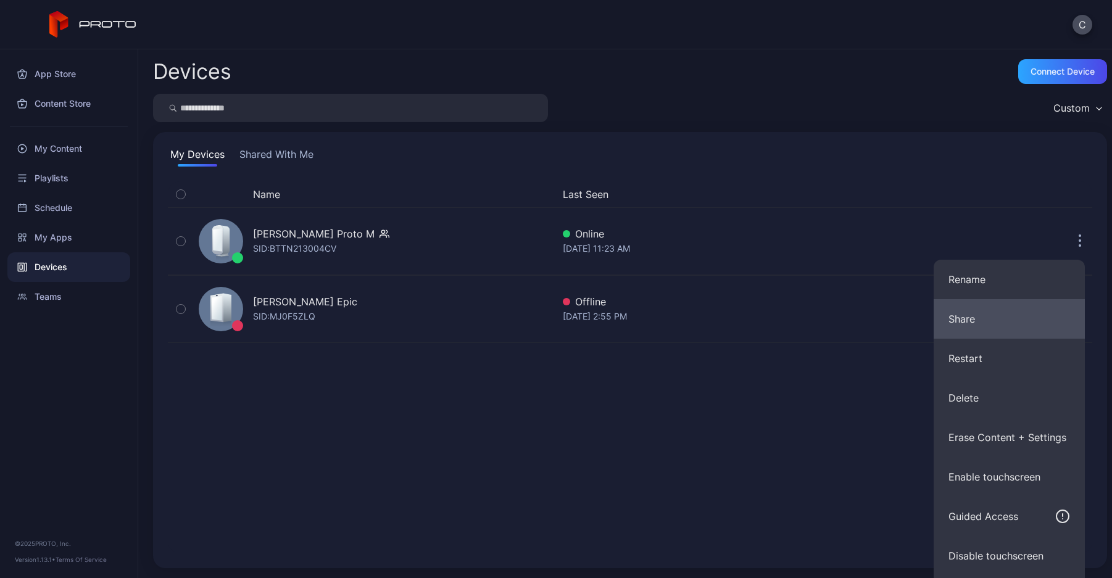
click at [969, 322] on button "Share" at bounding box center [1009, 319] width 151 height 40
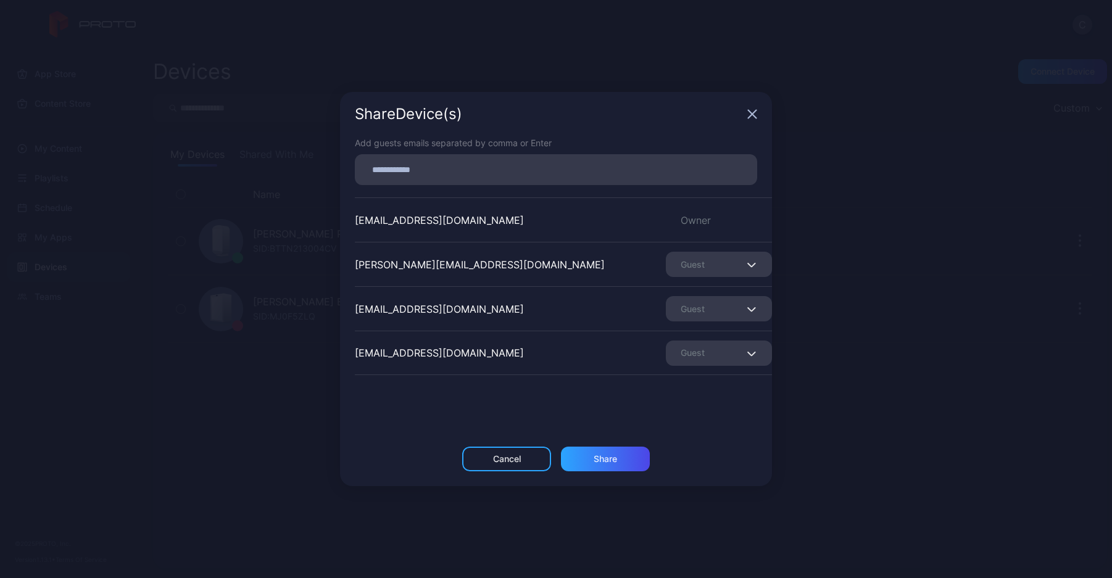
click at [751, 114] on icon "button" at bounding box center [752, 114] width 10 height 10
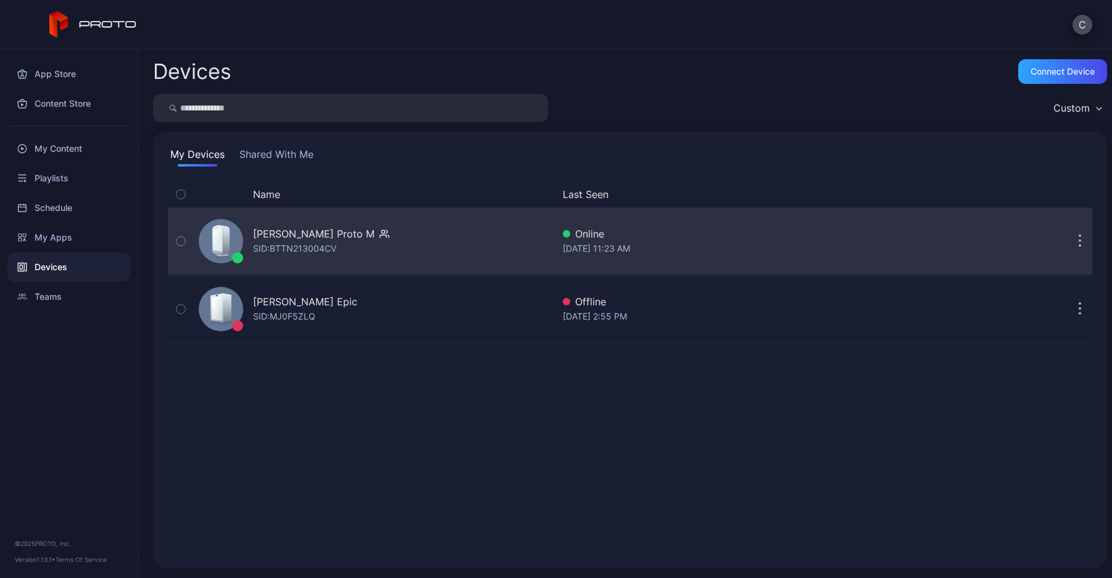
click at [1068, 241] on button "button" at bounding box center [1080, 241] width 25 height 25
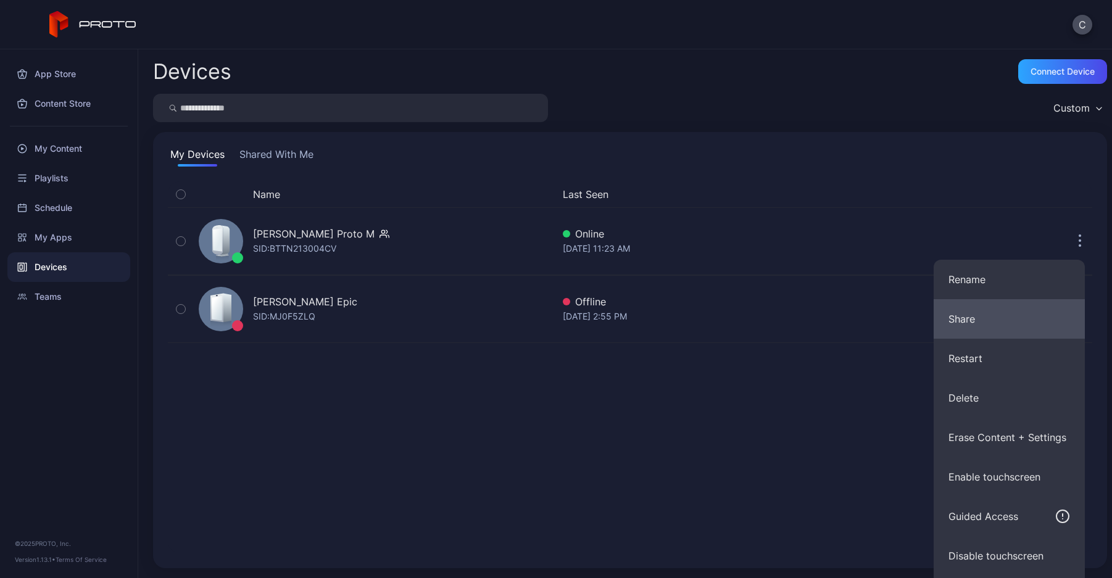
click at [978, 330] on button "Share" at bounding box center [1009, 319] width 151 height 40
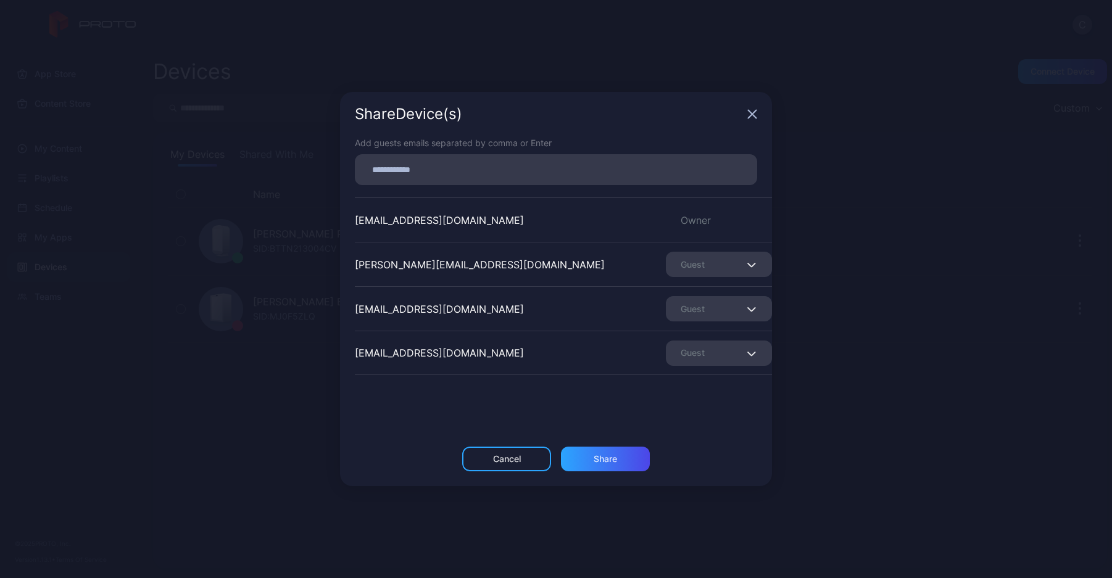
drag, startPoint x: 754, startPoint y: 114, endPoint x: 1001, endPoint y: 77, distance: 250.3
click at [756, 114] on icon "button" at bounding box center [752, 114] width 10 height 10
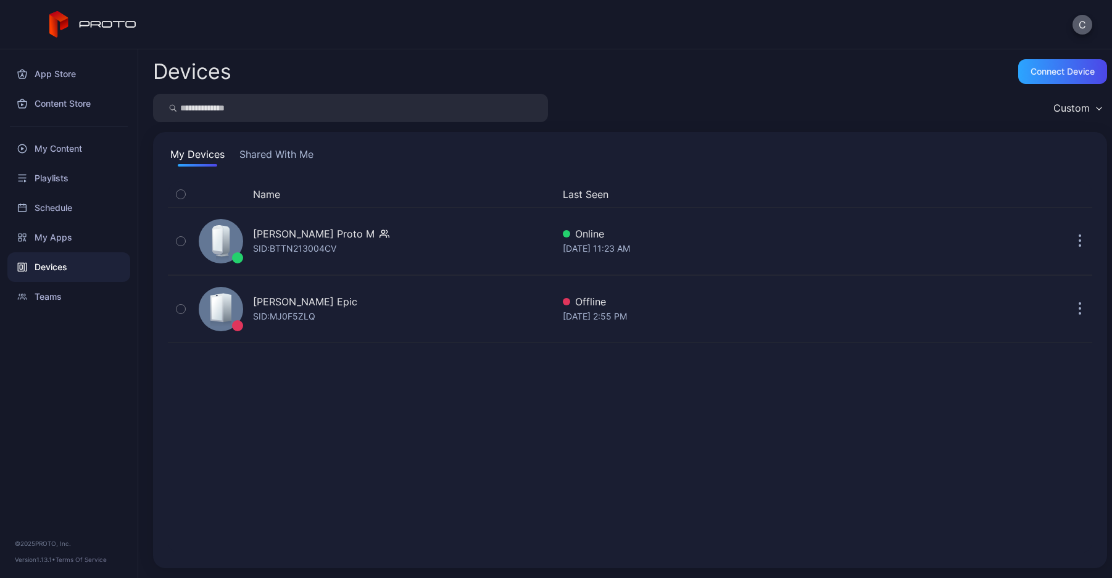
click at [1080, 17] on button "C" at bounding box center [1083, 25] width 20 height 20
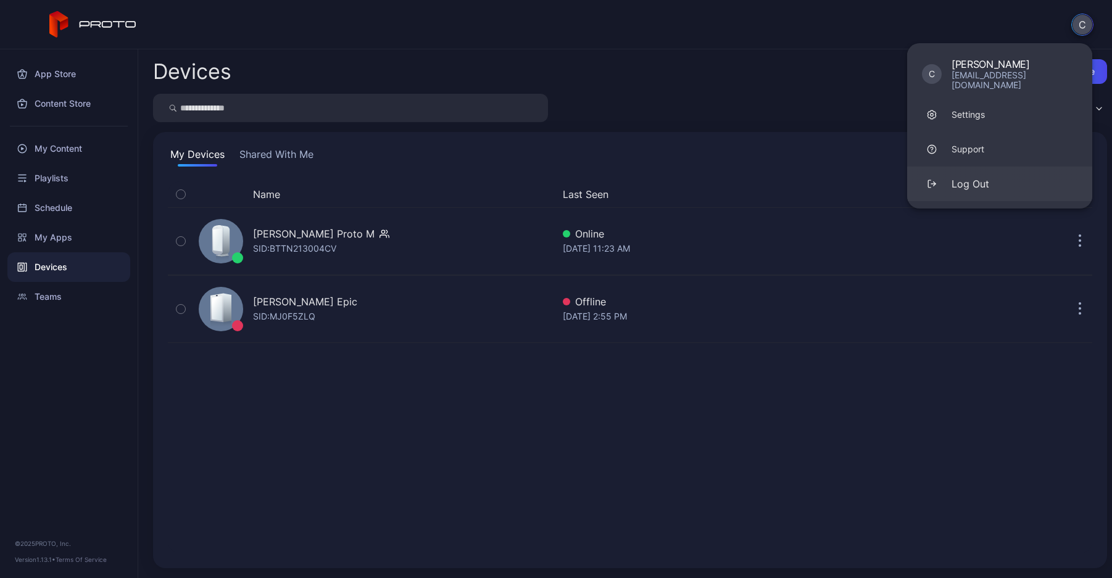
click at [975, 177] on div "Log Out" at bounding box center [971, 184] width 38 height 15
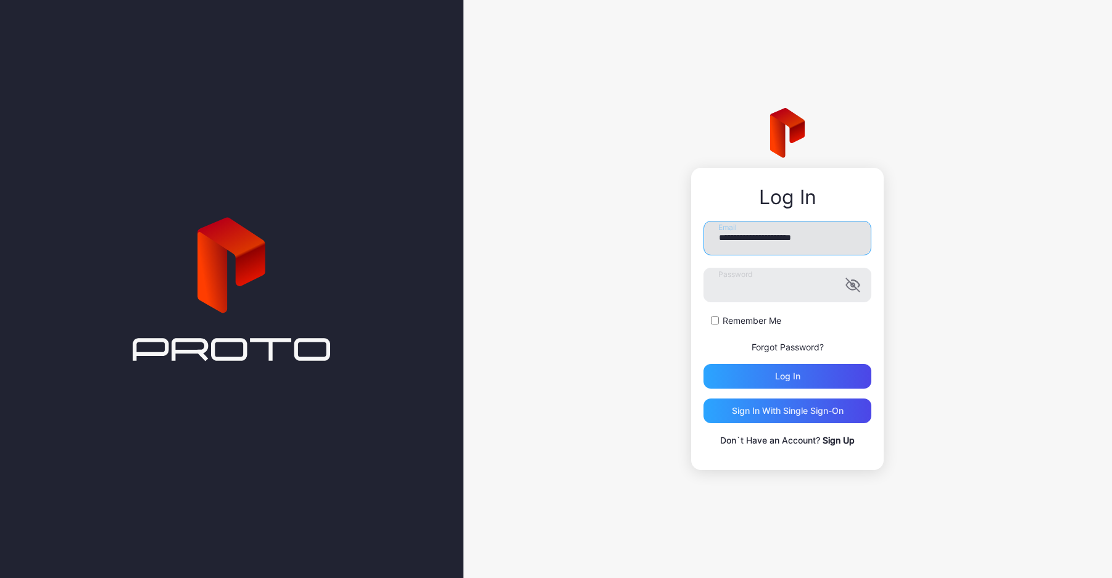
click at [798, 243] on input "**********" at bounding box center [788, 238] width 168 height 35
type input "**********"
click at [775, 379] on div "Log in" at bounding box center [787, 377] width 25 height 10
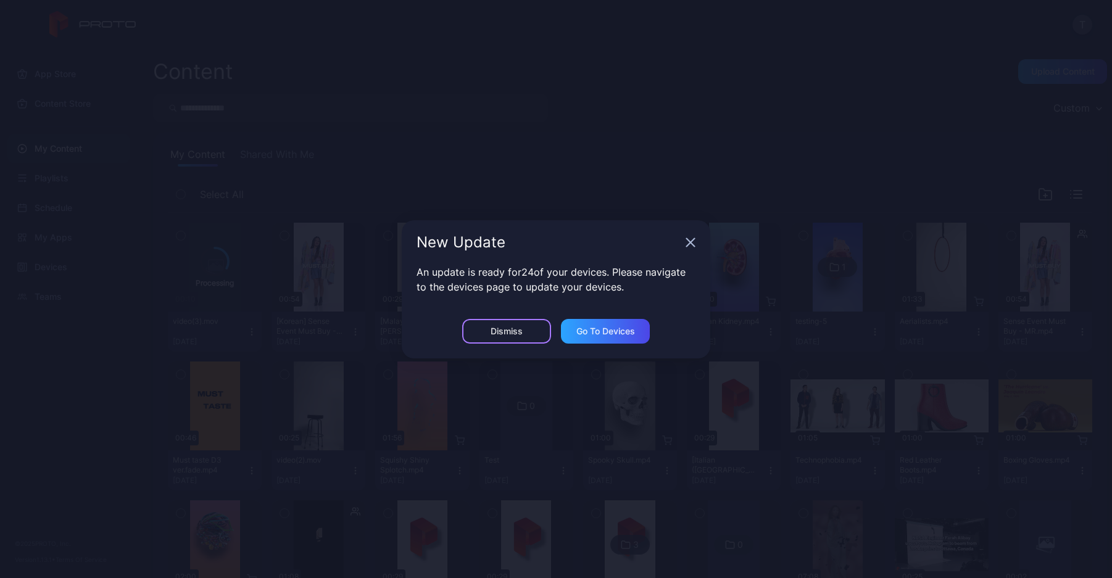
click at [490, 324] on div "Dismiss" at bounding box center [506, 331] width 89 height 25
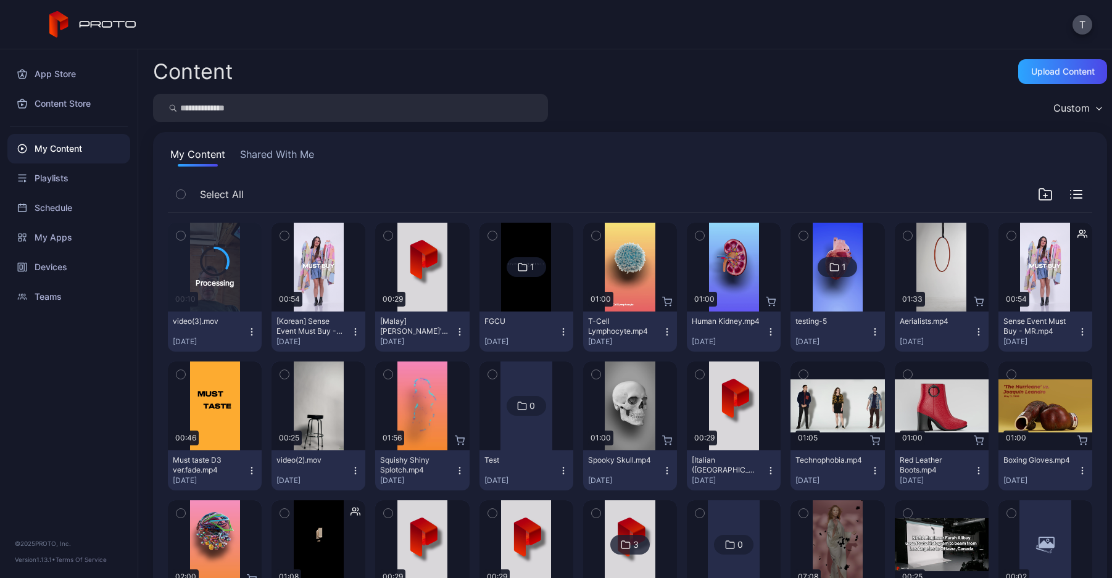
click at [281, 150] on button "Shared With Me" at bounding box center [277, 157] width 79 height 20
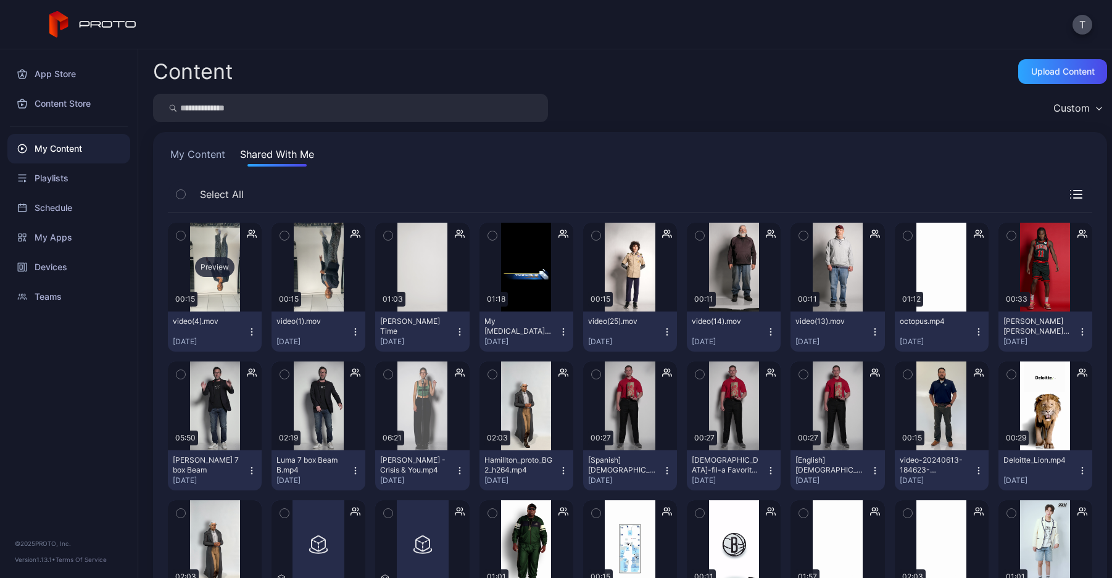
click at [227, 265] on div "Preview" at bounding box center [215, 267] width 40 height 20
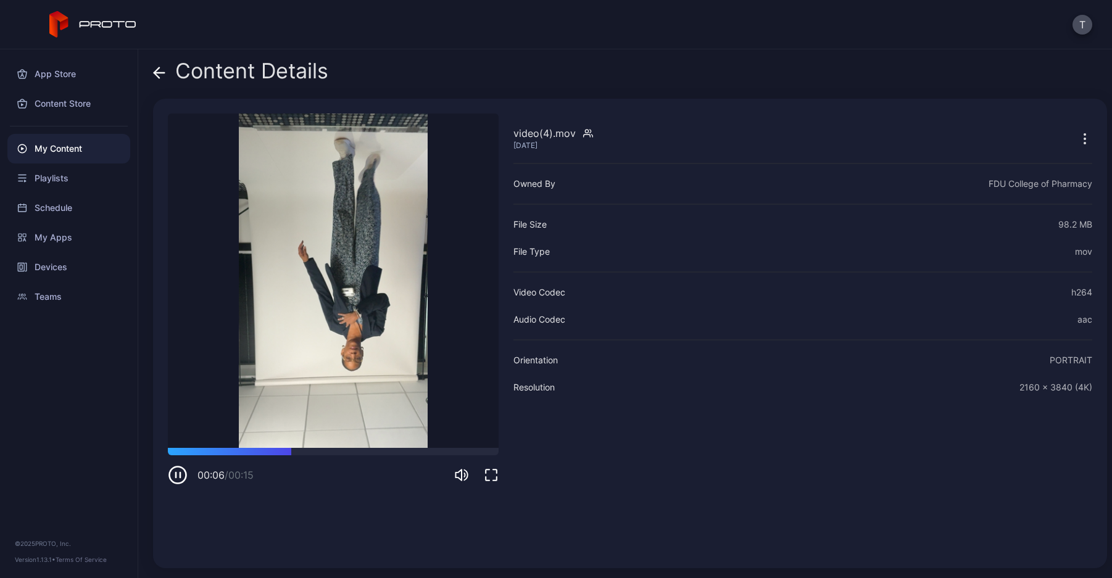
click at [164, 74] on icon at bounding box center [159, 73] width 12 height 12
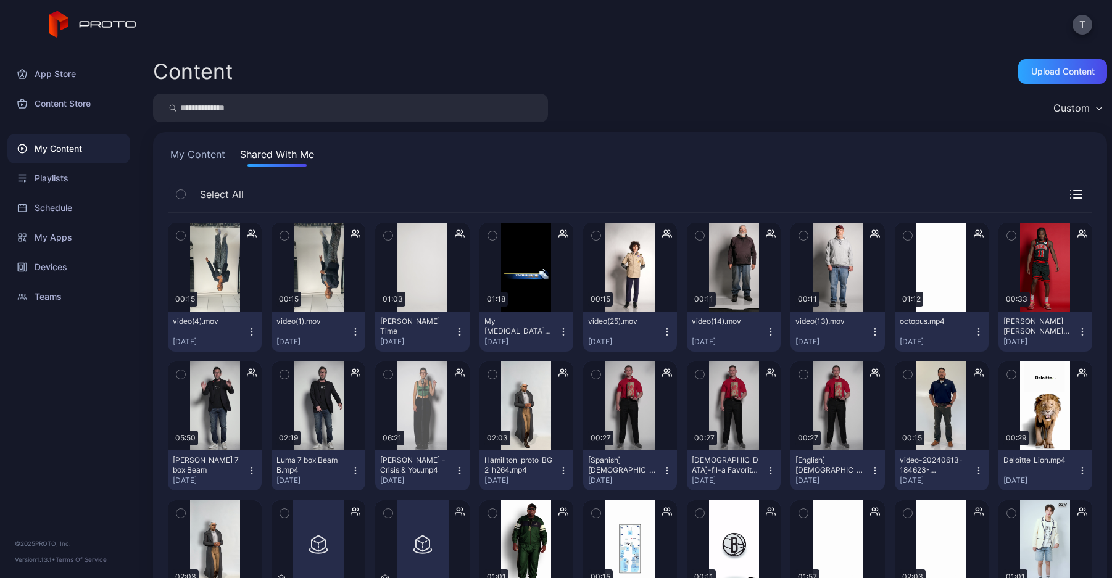
click at [251, 328] on icon "button" at bounding box center [252, 332] width 10 height 10
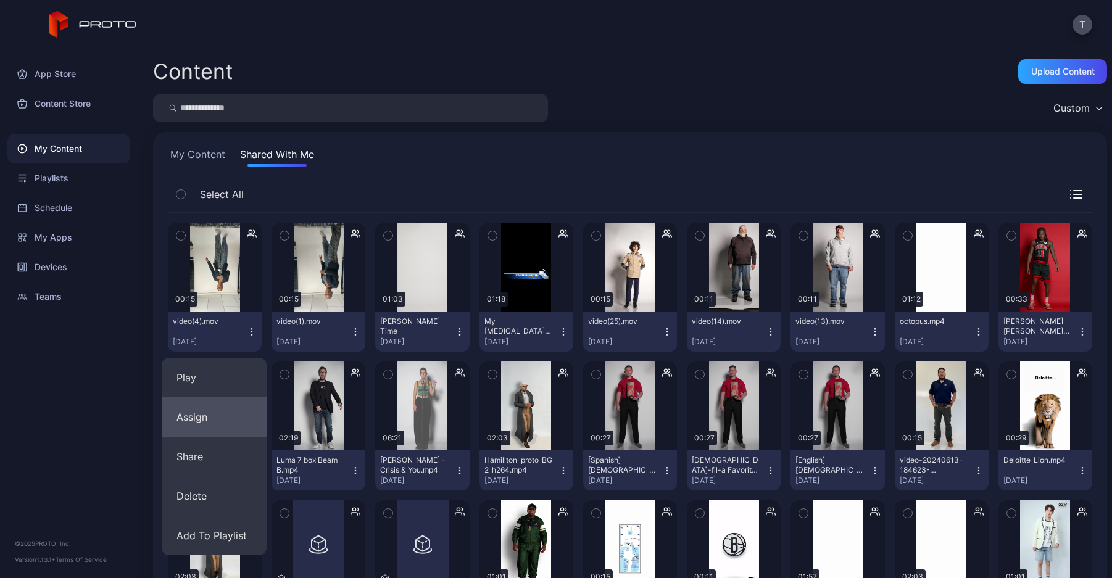
click at [226, 429] on button "Assign" at bounding box center [214, 418] width 105 height 40
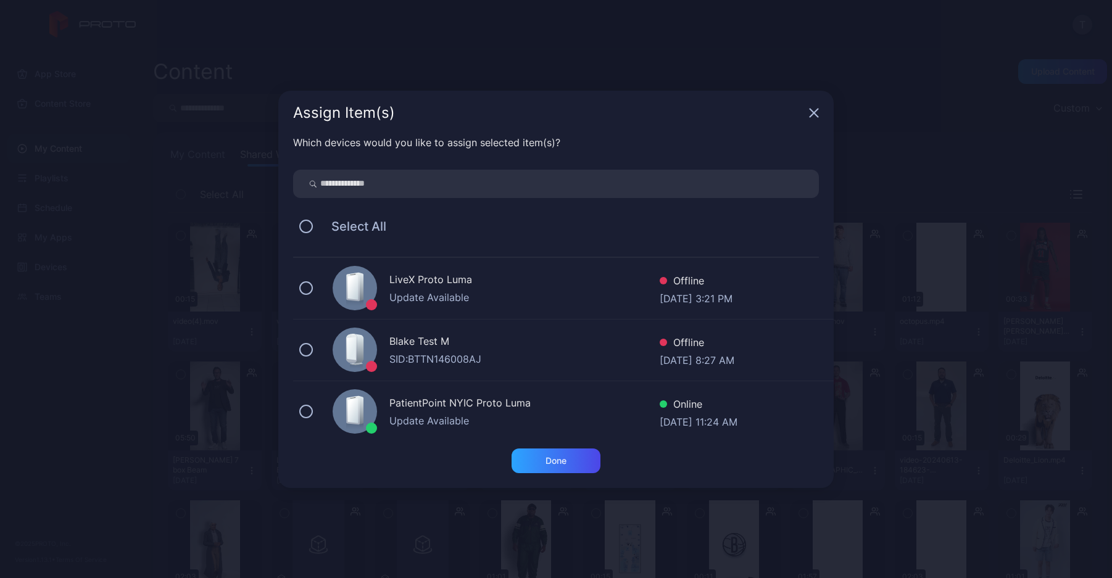
click at [394, 183] on input "search" at bounding box center [556, 184] width 526 height 28
type input "****"
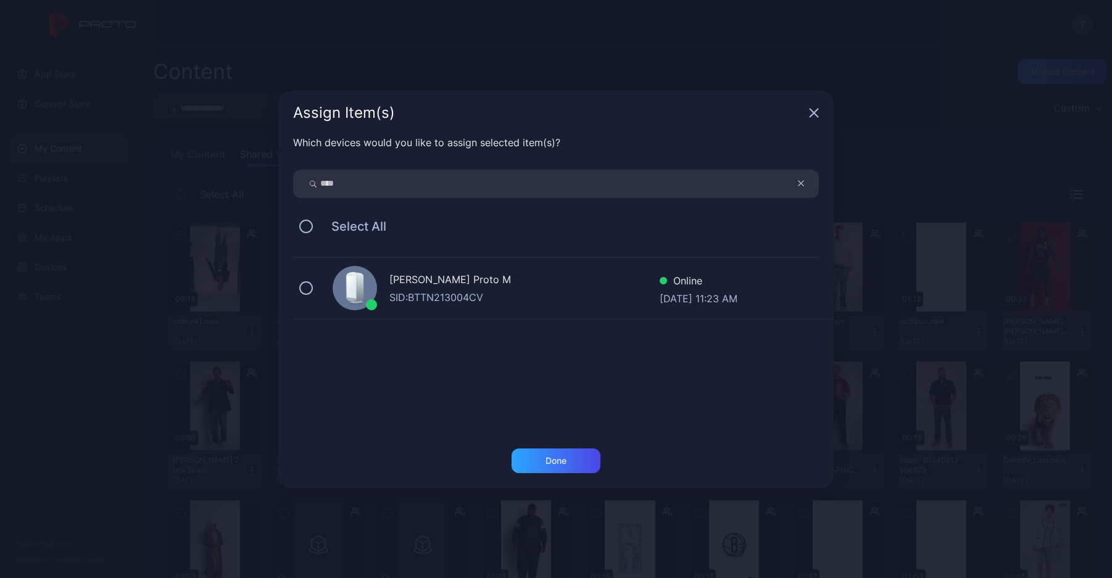
click at [307, 278] on div "Cole Rossman's Proto M SID: BTTN213004CV Online Sep 25, 2025 at 11:23 AM" at bounding box center [563, 289] width 541 height 62
click at [568, 462] on div "Done" at bounding box center [556, 461] width 89 height 25
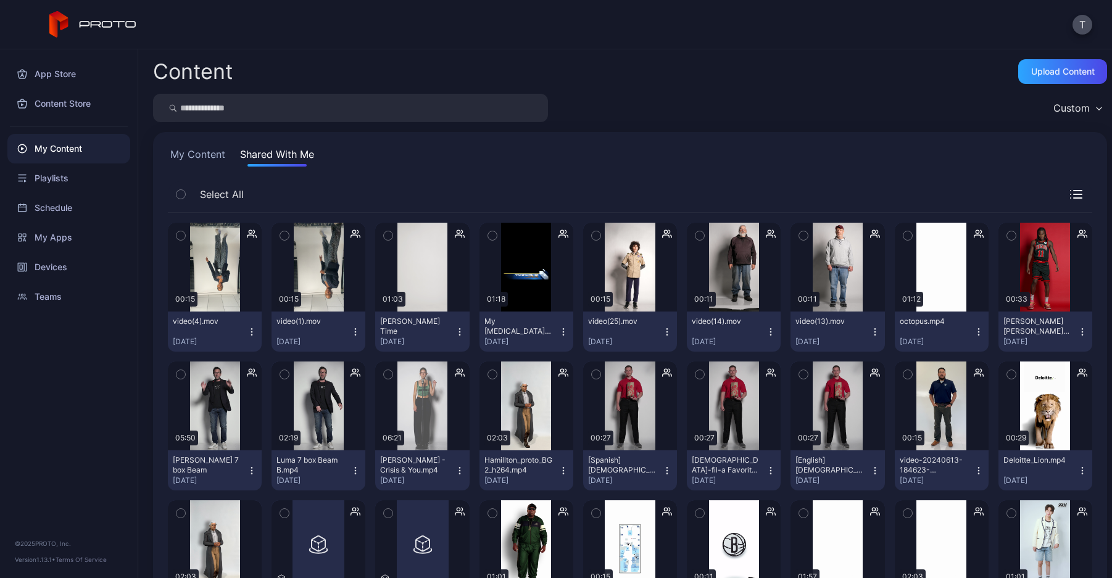
click at [44, 412] on div "App Store Content Store My Content Playlists Schedule My Apps Devices Teams © 2…" at bounding box center [69, 313] width 138 height 529
click at [186, 148] on button "My Content" at bounding box center [198, 157] width 60 height 20
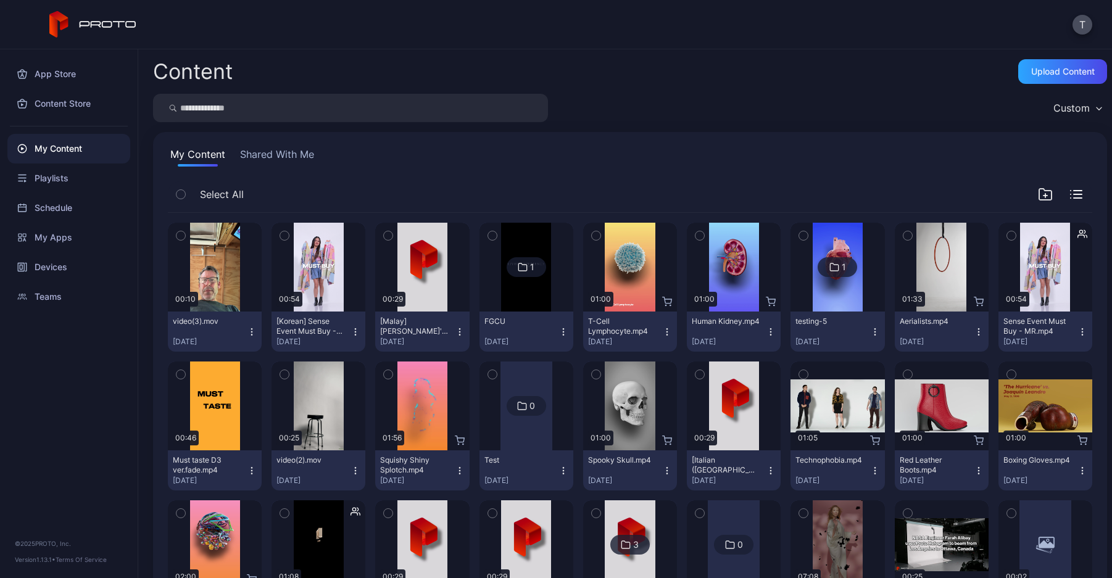
click at [248, 322] on button "video(3).mov Sep 25, 2025" at bounding box center [215, 332] width 94 height 40
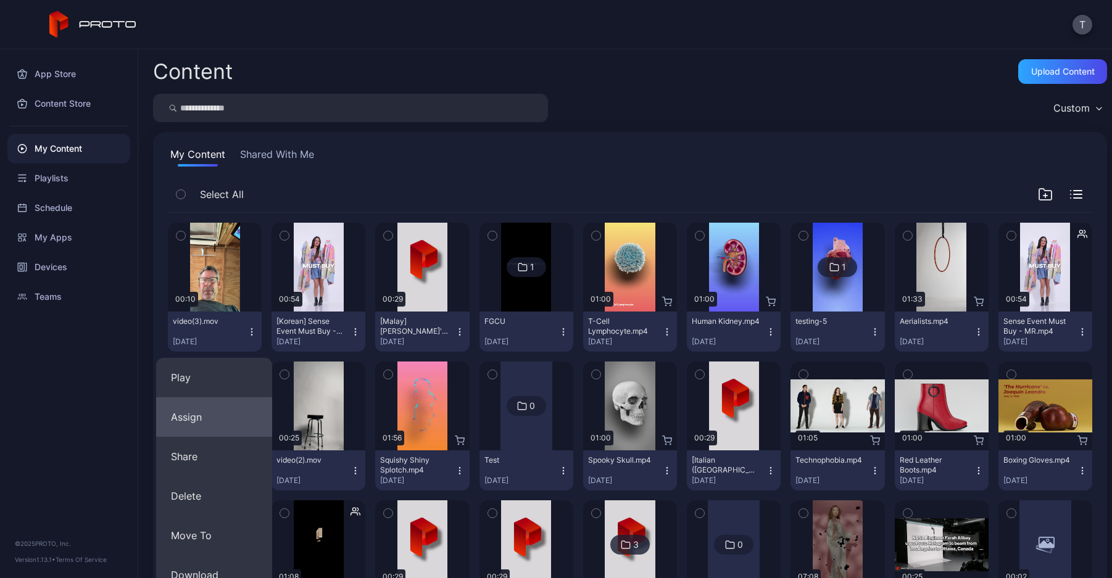
click at [236, 414] on button "Assign" at bounding box center [214, 418] width 116 height 40
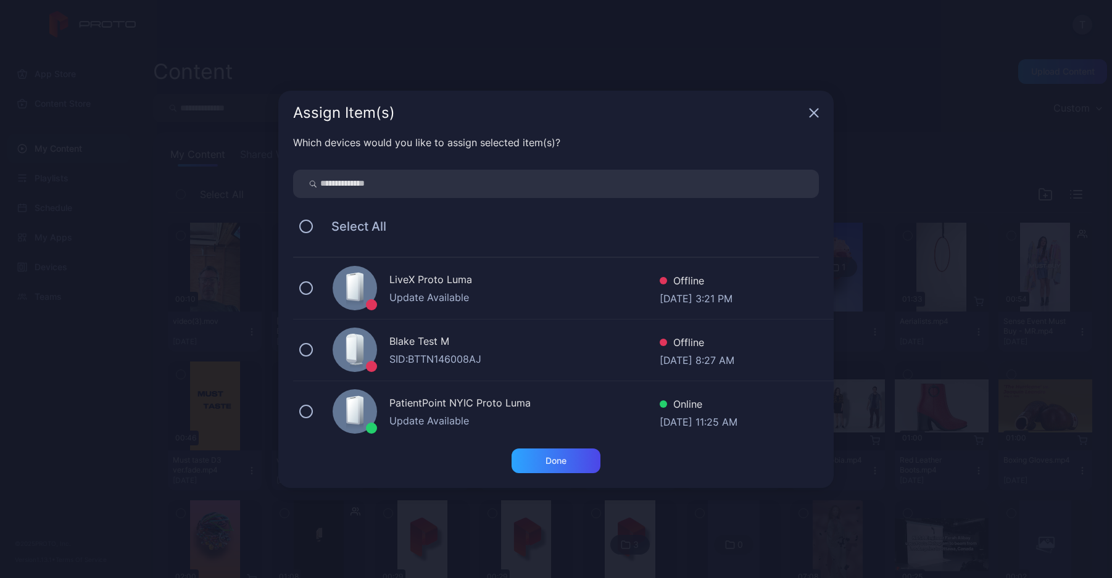
click at [449, 186] on input "search" at bounding box center [556, 184] width 526 height 28
type input "******"
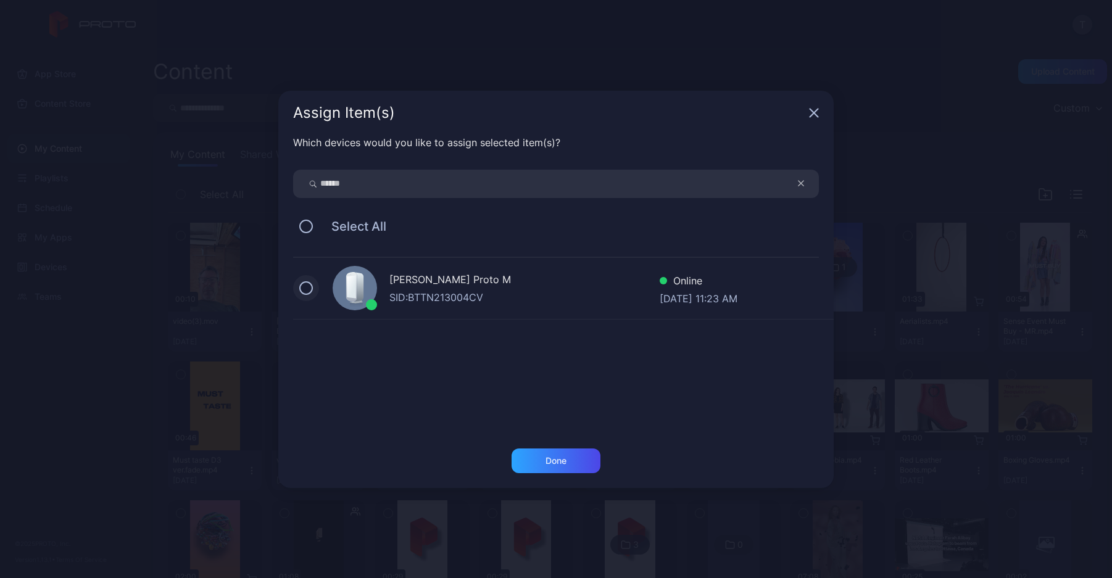
click at [307, 293] on button at bounding box center [306, 288] width 14 height 14
click at [535, 452] on div "Done" at bounding box center [556, 461] width 89 height 25
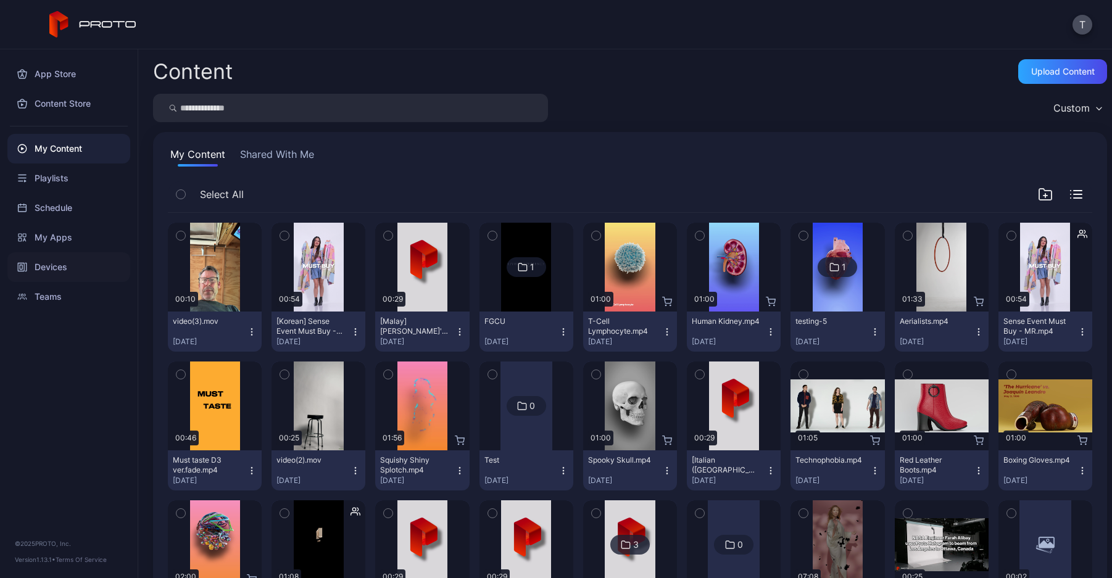
click at [69, 269] on div "Devices" at bounding box center [68, 267] width 123 height 30
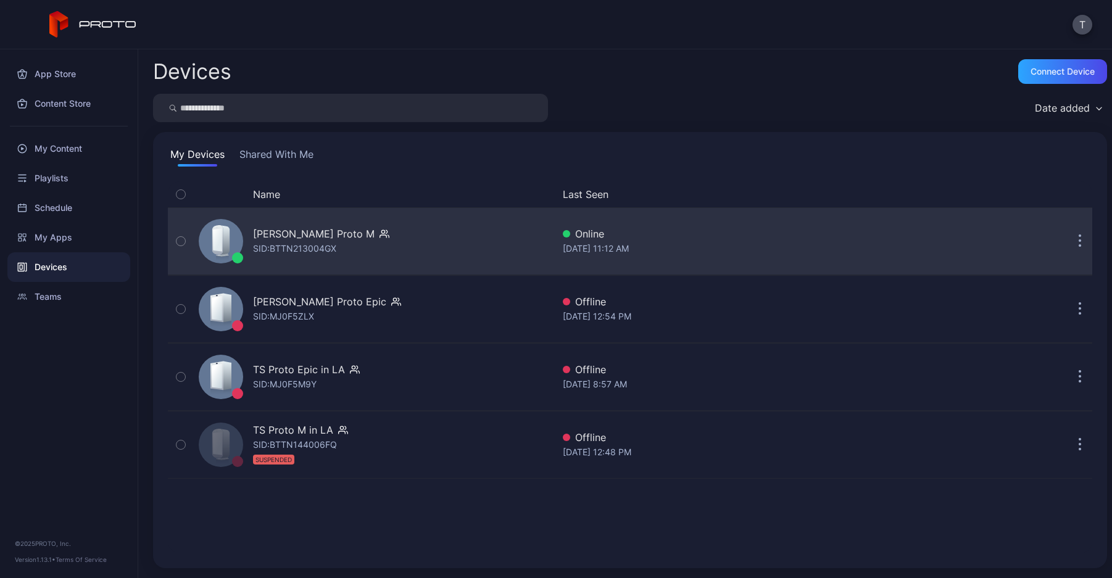
click at [294, 233] on div "TS Marin Proto M" at bounding box center [314, 234] width 122 height 15
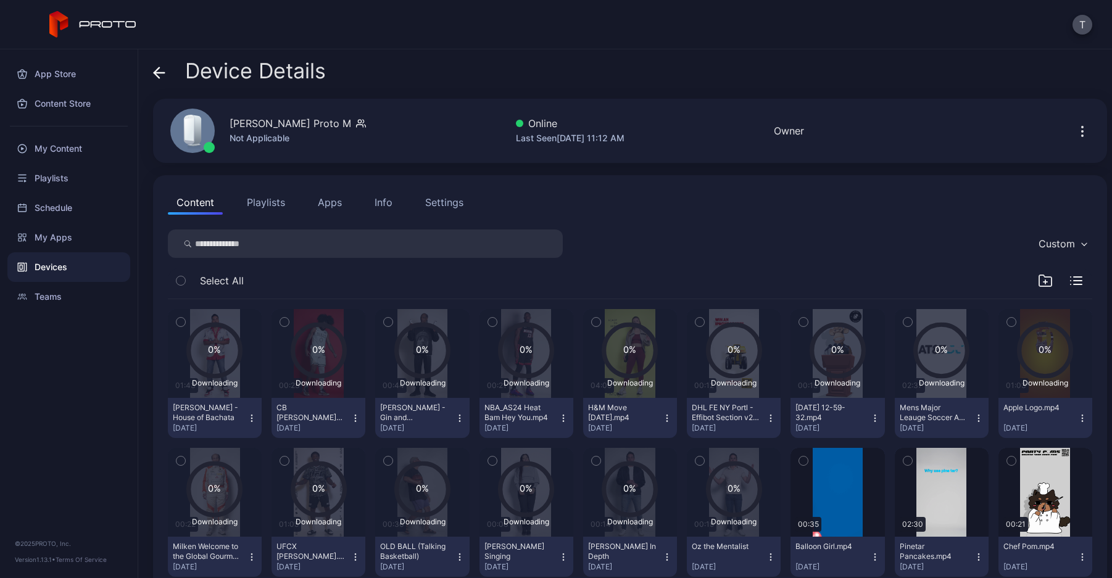
click at [85, 264] on div "Devices" at bounding box center [68, 267] width 123 height 30
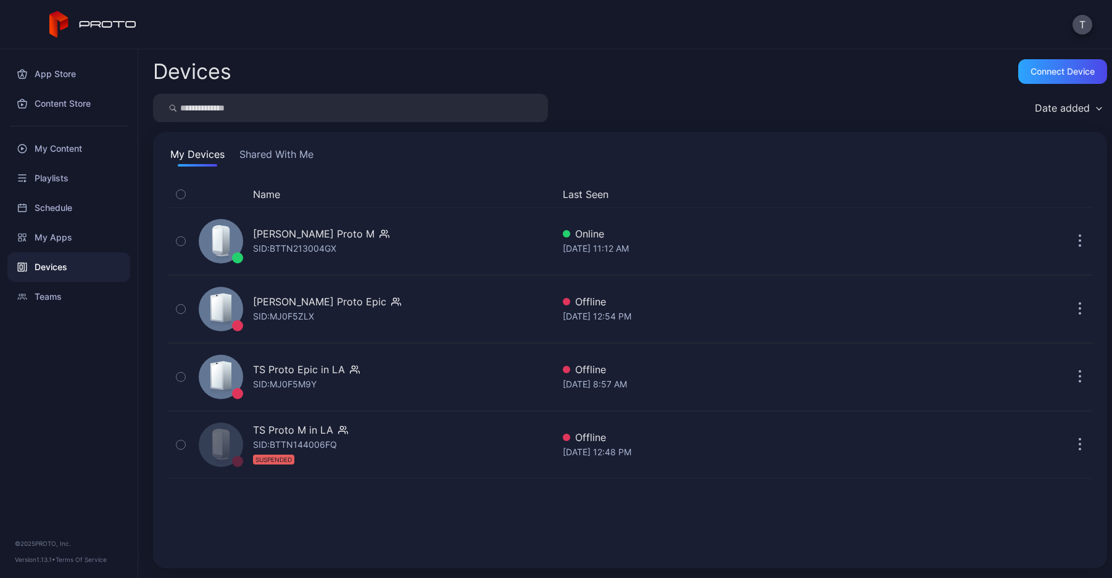
click at [288, 144] on div "My Devices Shared With Me Name Last Seen TS Marin Proto M SID: BTTN213004GX Onl…" at bounding box center [630, 350] width 954 height 436
click at [288, 162] on button "Shared With Me" at bounding box center [276, 157] width 79 height 20
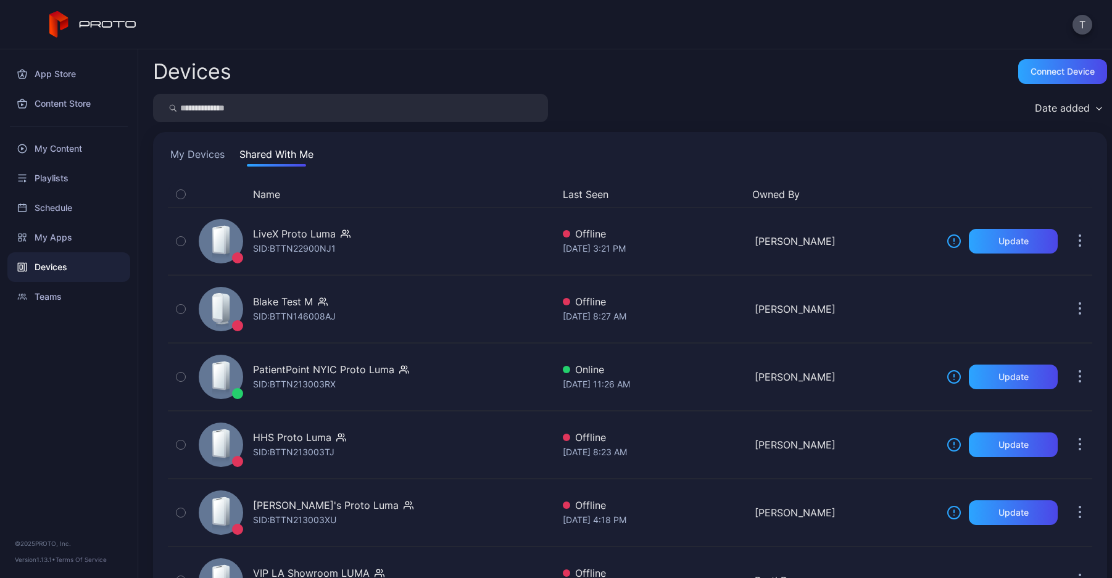
click at [297, 99] on input "search" at bounding box center [350, 108] width 395 height 28
type input "****"
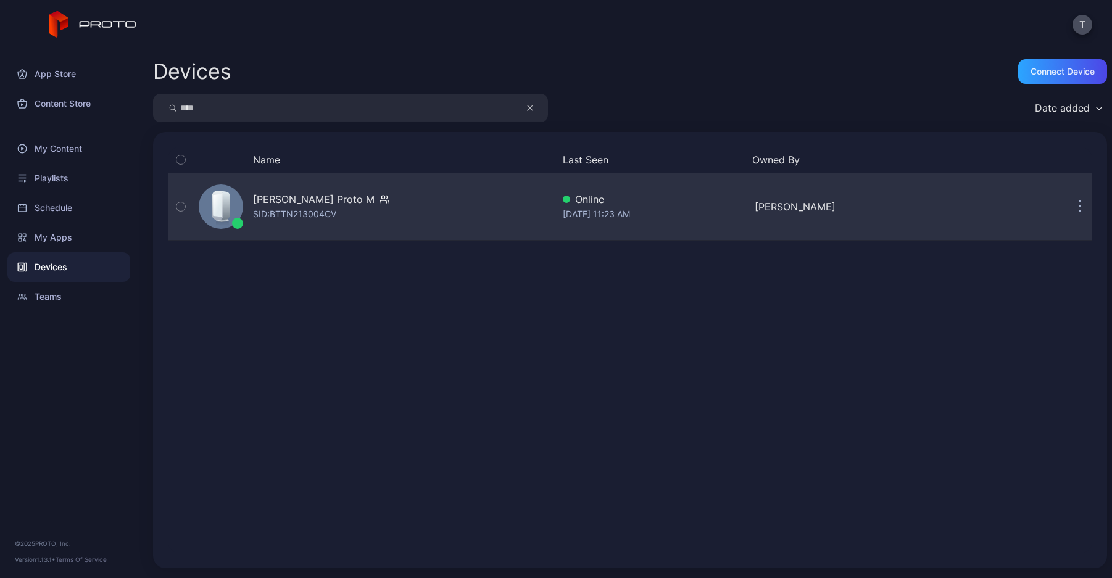
click at [313, 209] on div "SID: BTTN213004CV" at bounding box center [294, 214] width 83 height 15
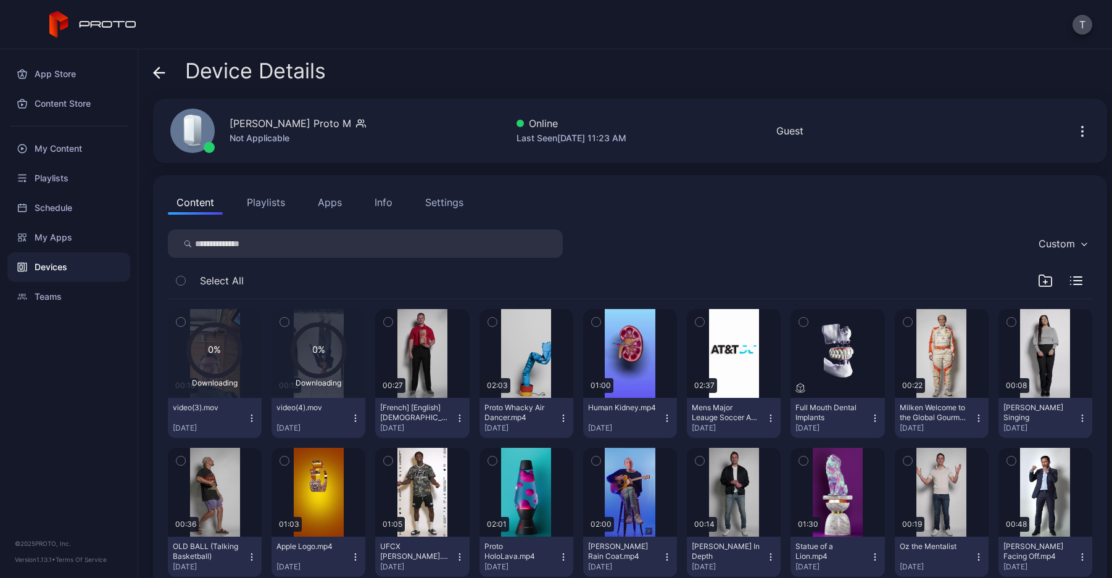
click at [356, 417] on icon "button" at bounding box center [356, 419] width 10 height 10
click at [338, 453] on button "Unassign" at bounding box center [316, 464] width 105 height 40
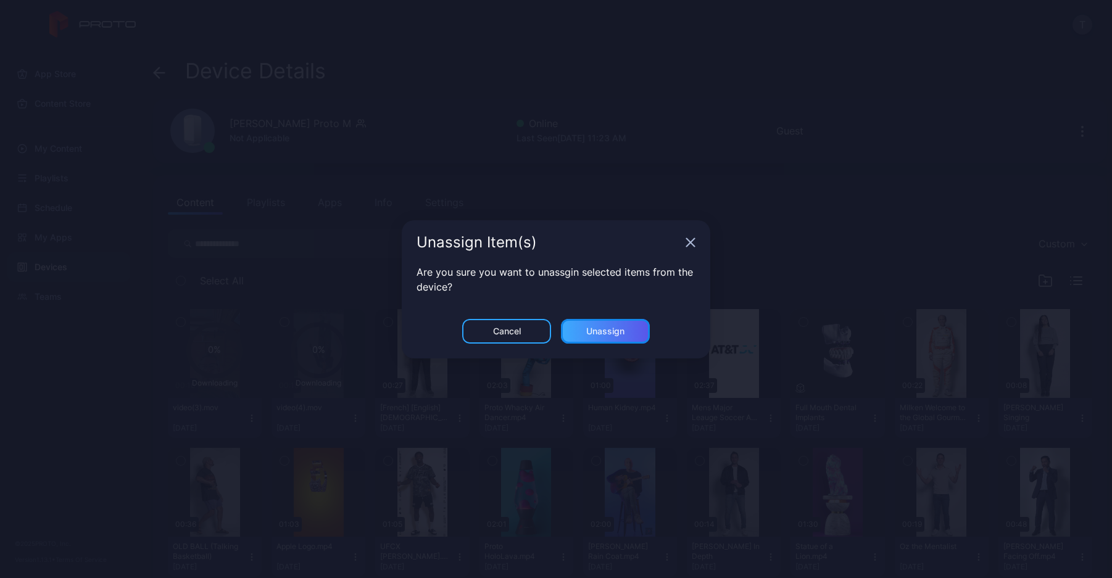
click at [585, 329] on div "Unassign" at bounding box center [605, 331] width 89 height 25
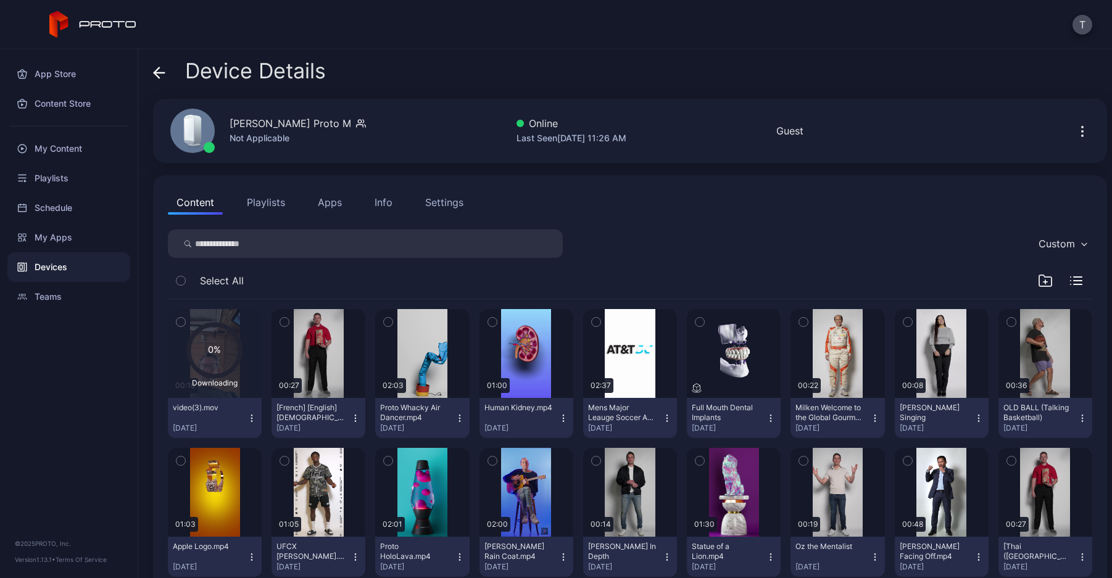
click at [4, 467] on div "App Store Content Store My Content Playlists Schedule My Apps Devices Teams © 2…" at bounding box center [69, 313] width 138 height 529
click at [78, 143] on div "My Content" at bounding box center [68, 149] width 123 height 30
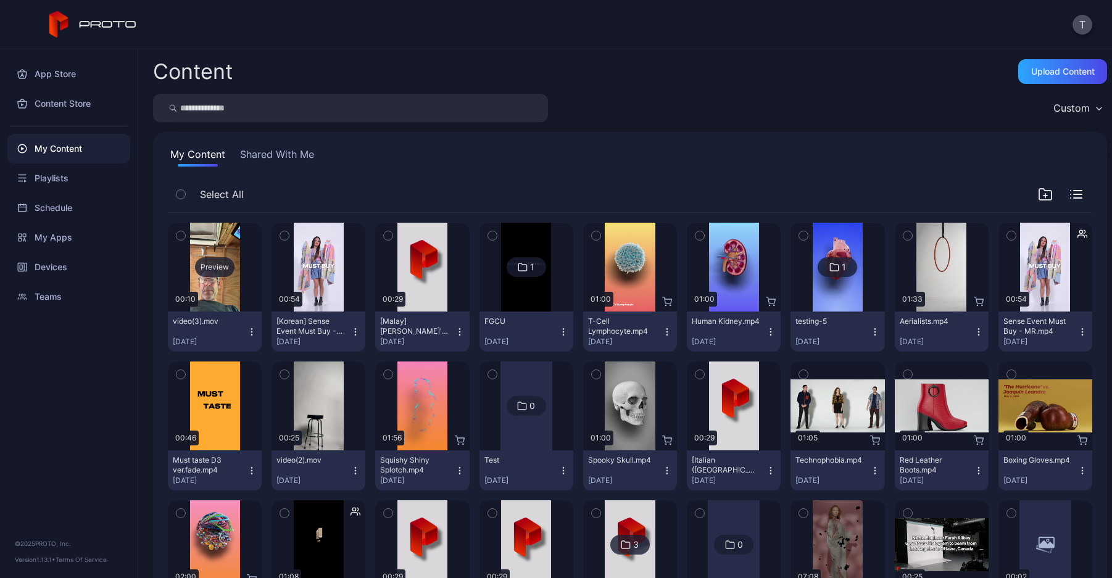
click at [209, 264] on div "Preview" at bounding box center [215, 267] width 40 height 20
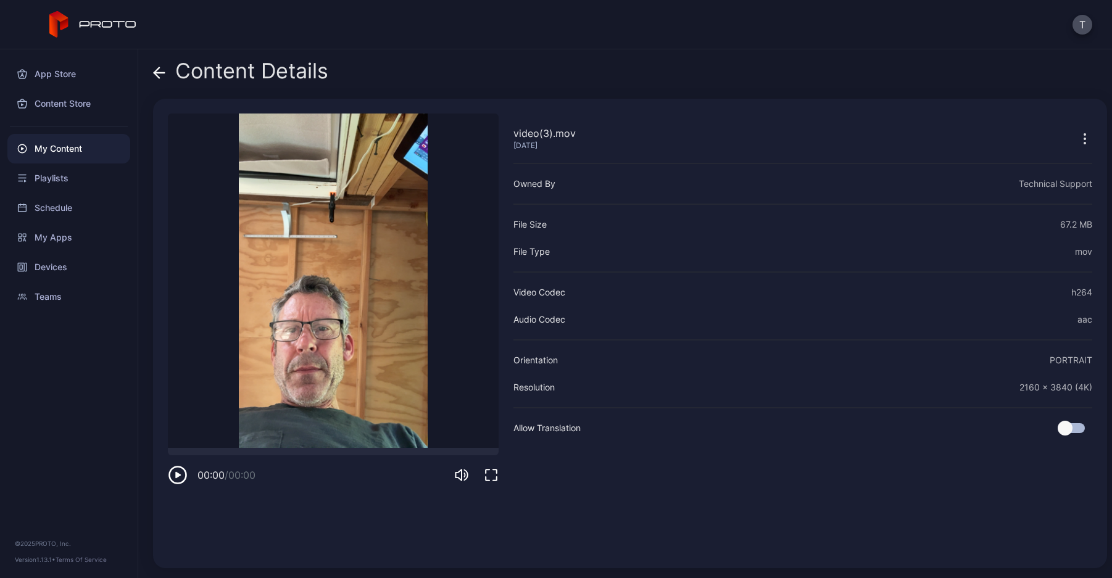
click at [165, 476] on div "video(3).mov Sep 25, 2025 Sorry, your browser doesn‘t support embedded videos 0…" at bounding box center [630, 334] width 954 height 470
click at [270, 378] on video "Sorry, your browser doesn‘t support embedded videos" at bounding box center [333, 281] width 331 height 335
click at [30, 387] on div "App Store Content Store My Content Playlists Schedule My Apps Devices Teams © 2…" at bounding box center [69, 313] width 138 height 529
click at [45, 406] on div "App Store Content Store My Content Playlists Schedule My Apps Devices Teams © 2…" at bounding box center [69, 313] width 138 height 529
click at [164, 75] on icon at bounding box center [159, 73] width 12 height 12
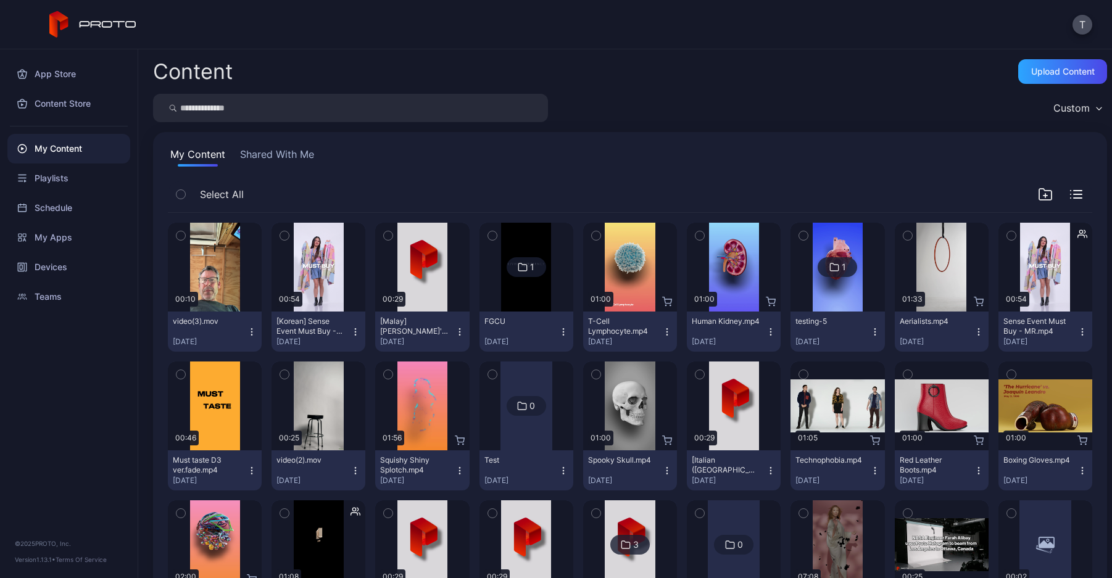
click at [56, 407] on div "App Store Content Store My Content Playlists Schedule My Apps Devices Teams © 2…" at bounding box center [69, 313] width 138 height 529
click at [24, 398] on div "App Store Content Store My Content Playlists Schedule My Apps Devices Teams © 2…" at bounding box center [69, 313] width 138 height 529
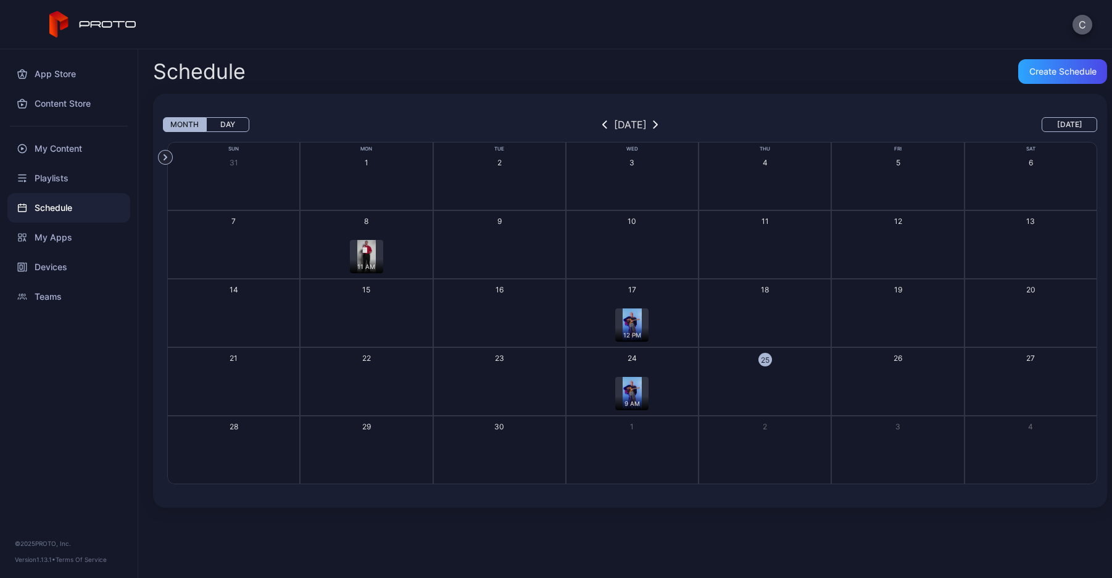
click at [1088, 24] on button "C" at bounding box center [1083, 25] width 20 height 20
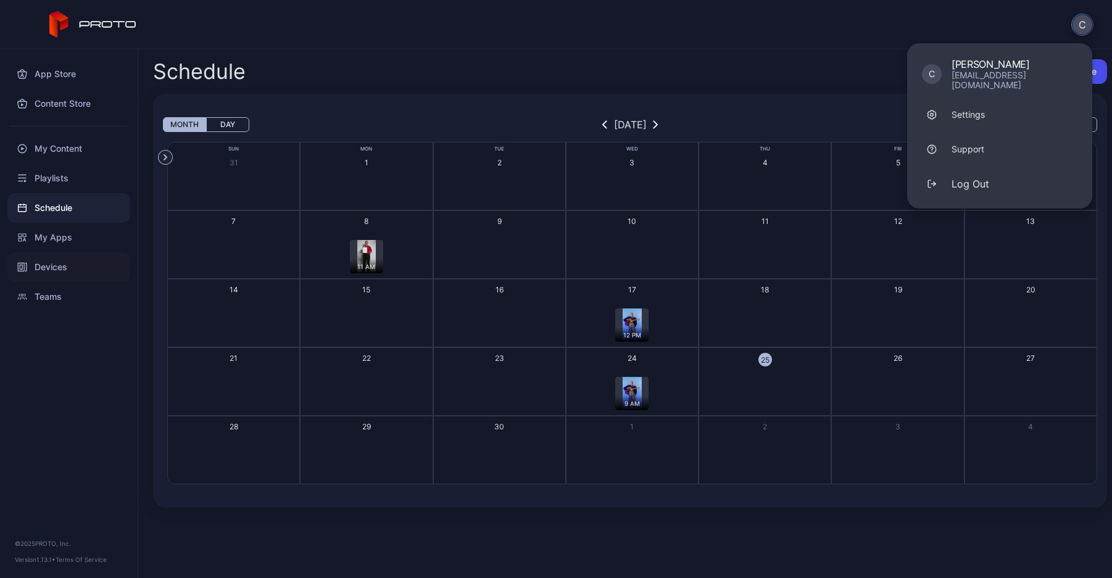
click at [57, 265] on div "Devices" at bounding box center [68, 267] width 123 height 30
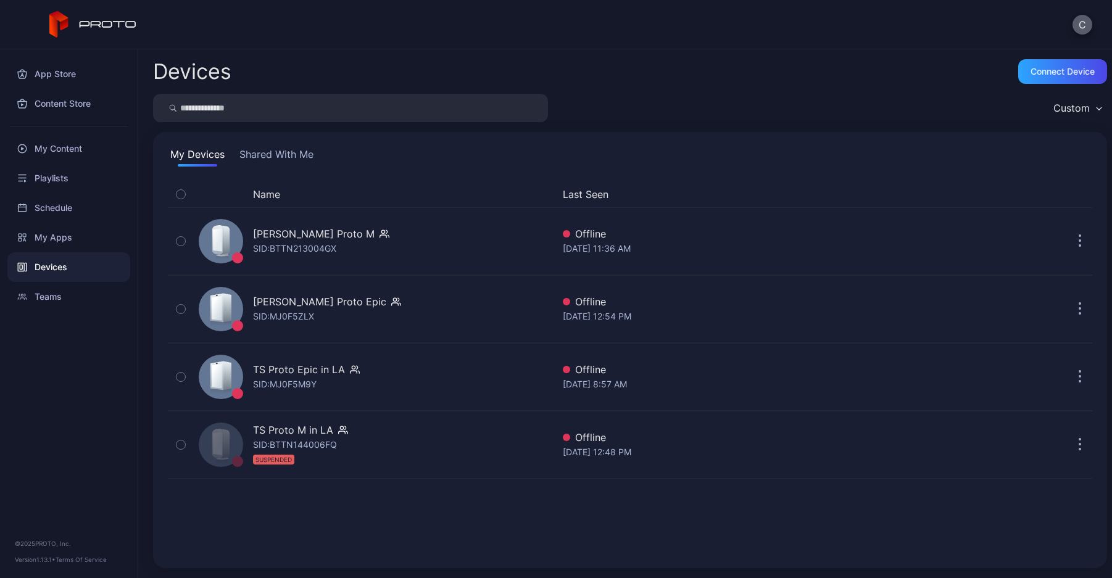
click at [1092, 28] on button "C" at bounding box center [1083, 25] width 20 height 20
click at [283, 146] on div "My Devices Shared With Me Name Last Seen TS Marin Proto M SID: BTTN213004GX Off…" at bounding box center [630, 350] width 954 height 436
click at [286, 153] on button "Shared With Me" at bounding box center [276, 157] width 79 height 20
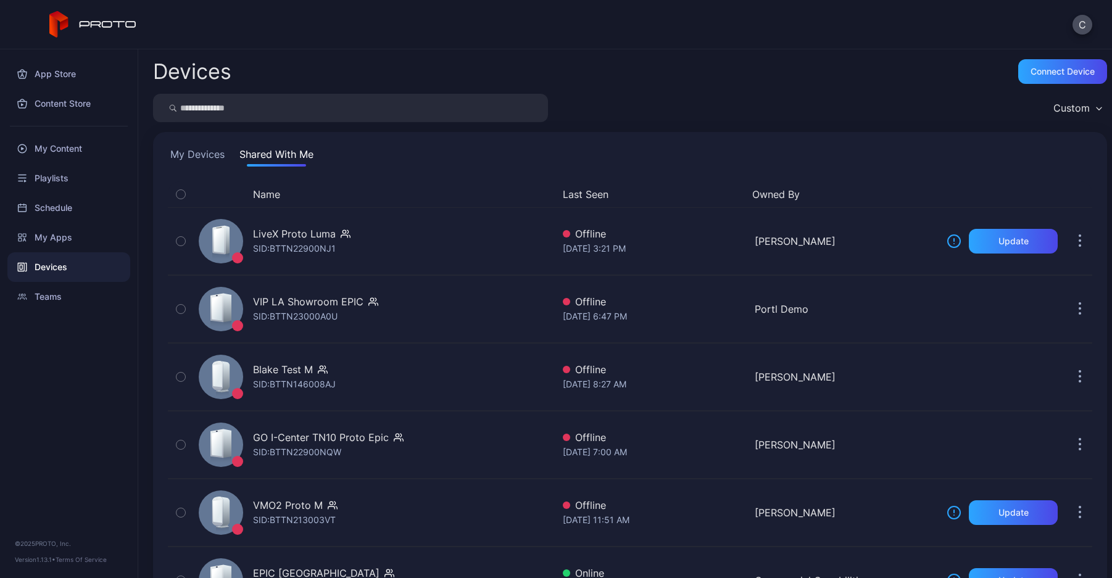
click at [208, 154] on button "My Devices" at bounding box center [197, 157] width 59 height 20
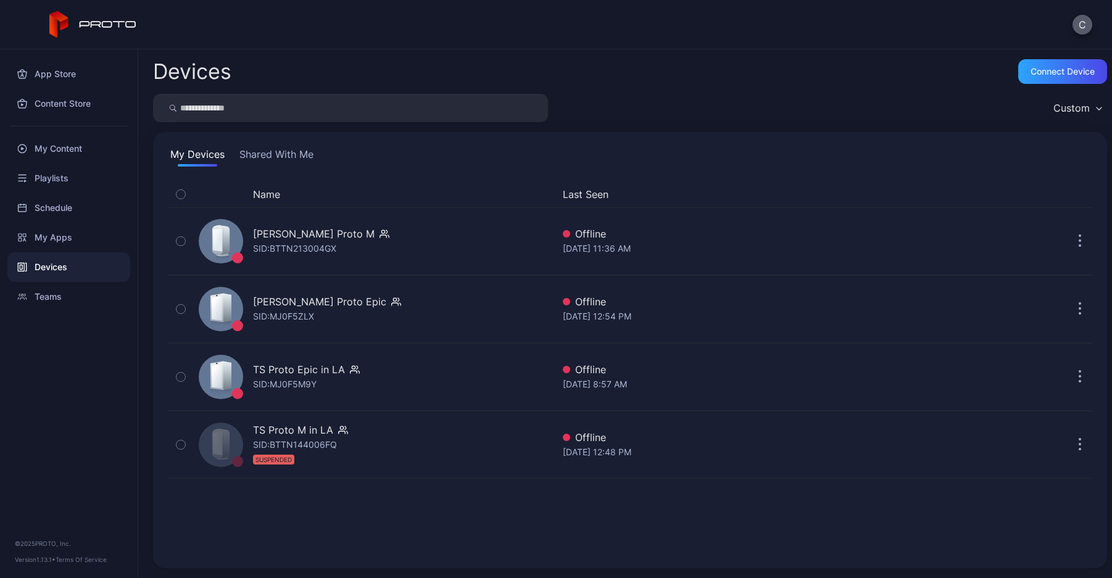
click at [1086, 28] on button "C" at bounding box center [1083, 25] width 20 height 20
click at [70, 149] on div "My Content" at bounding box center [68, 149] width 123 height 30
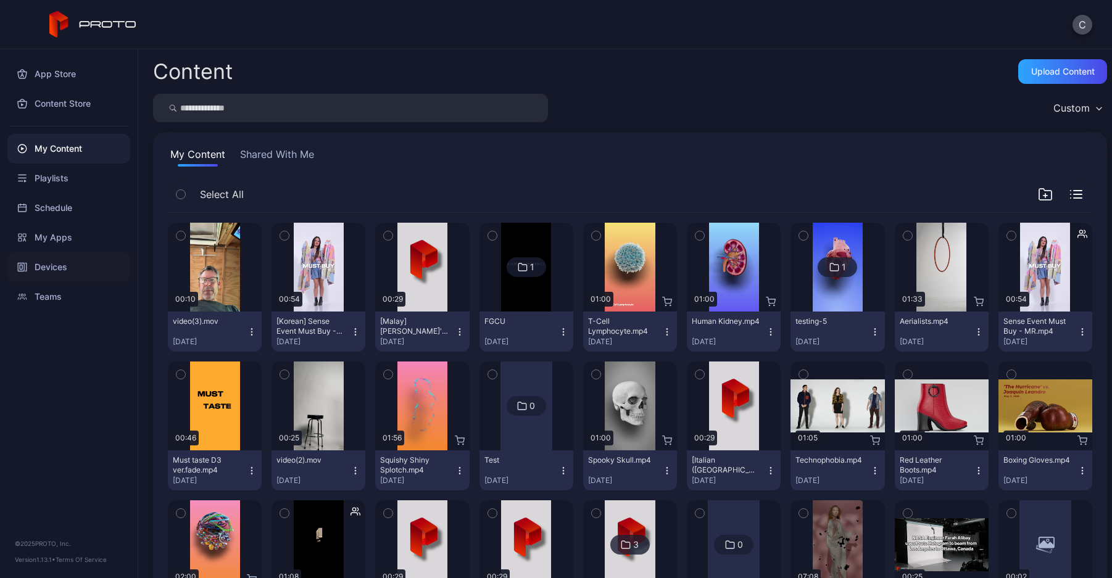
click at [78, 265] on div "Devices" at bounding box center [68, 267] width 123 height 30
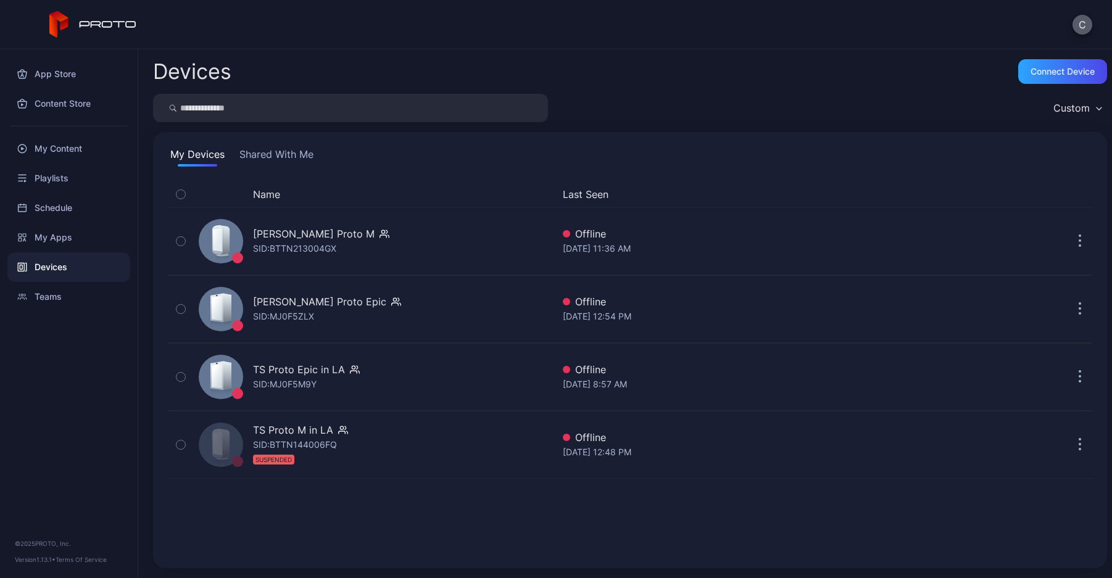
click at [1077, 30] on button "C" at bounding box center [1083, 25] width 20 height 20
click at [54, 145] on div "My Content" at bounding box center [68, 149] width 123 height 30
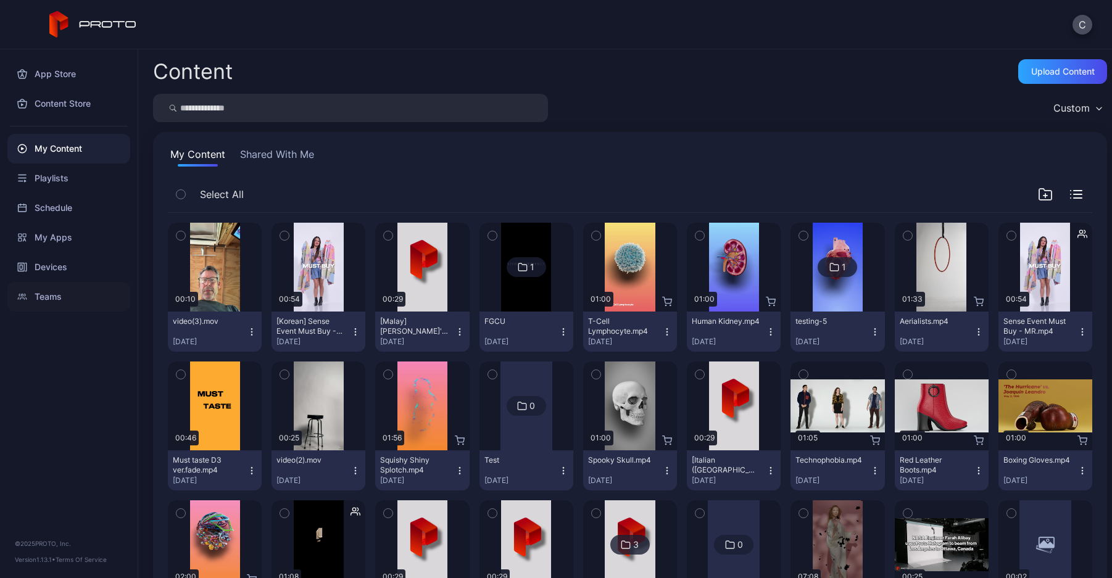
click at [60, 293] on div "Teams" at bounding box center [68, 297] width 123 height 30
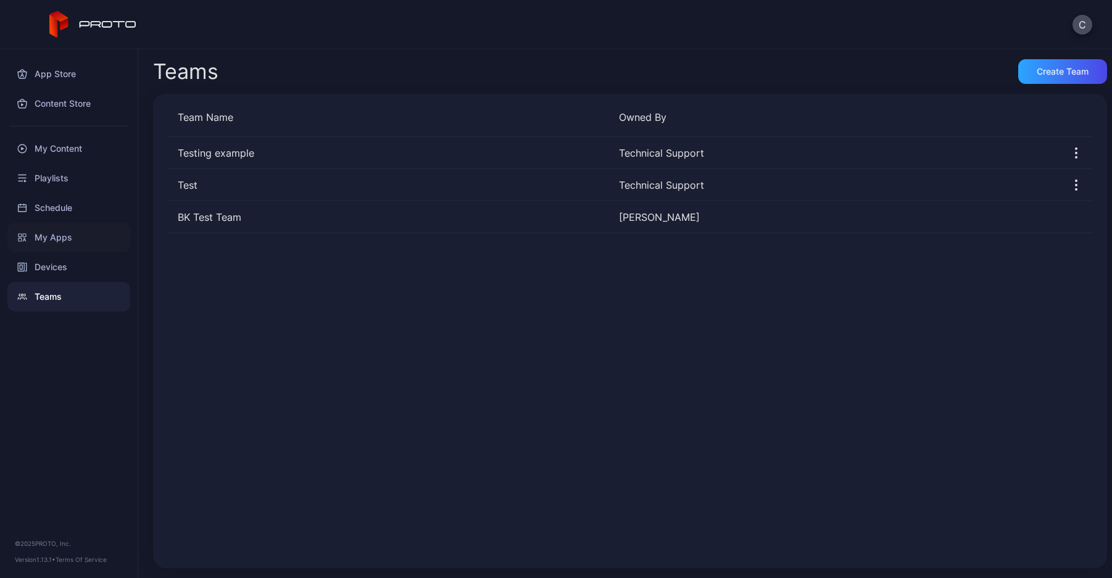
click at [60, 241] on div "My Apps" at bounding box center [68, 238] width 123 height 30
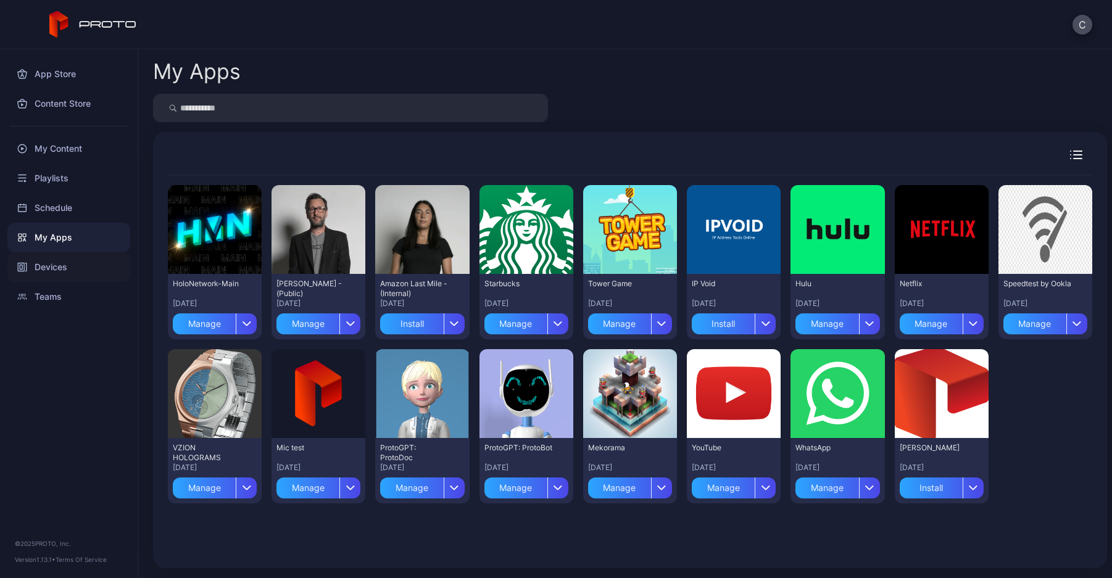
click at [63, 270] on div "Devices" at bounding box center [68, 267] width 123 height 30
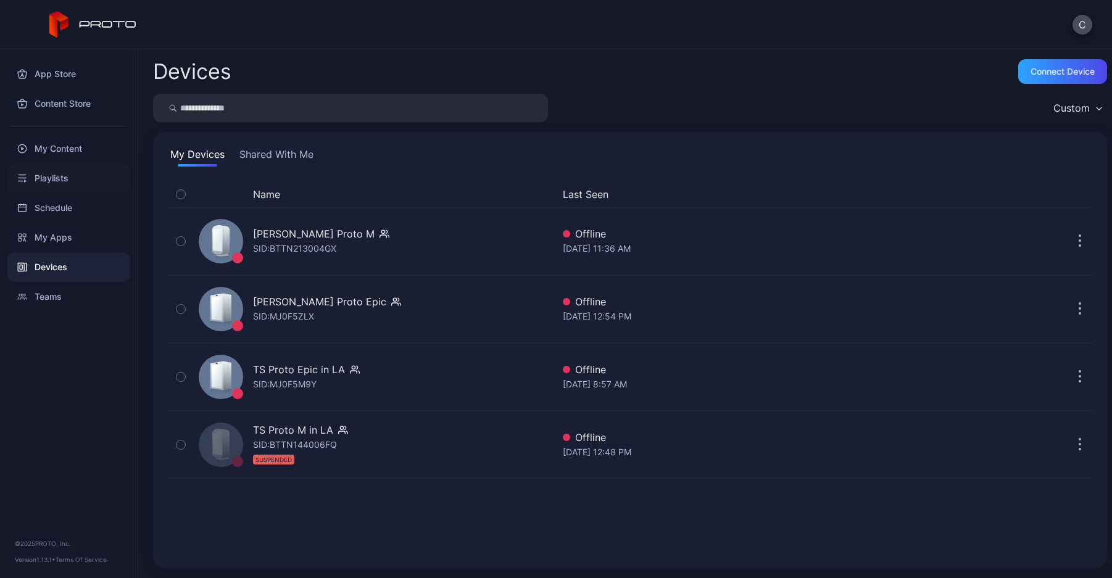
click at [60, 180] on div "Playlists" at bounding box center [68, 179] width 123 height 30
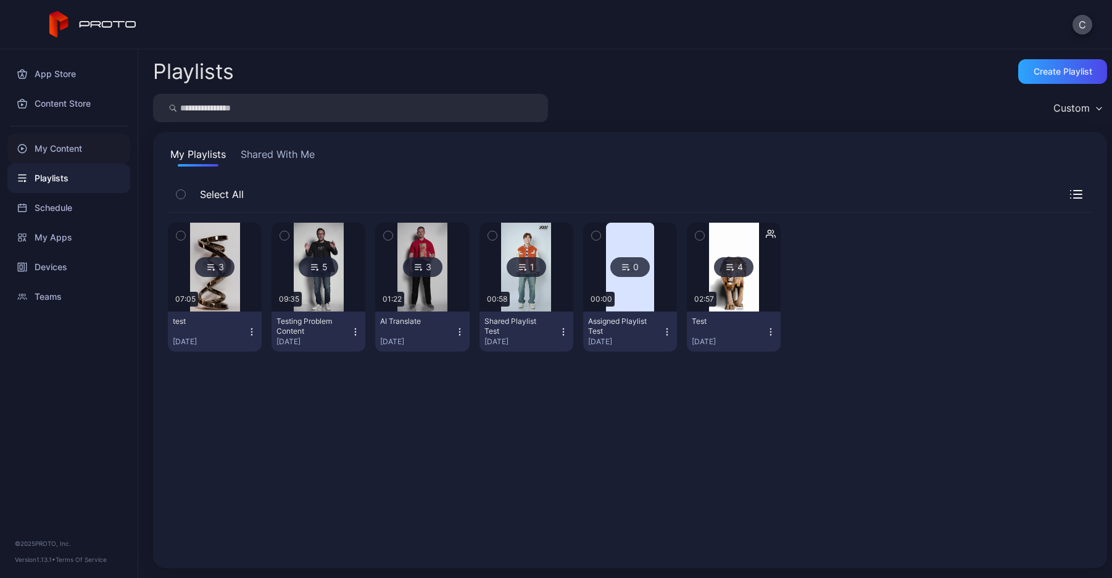
click at [66, 146] on div "My Content" at bounding box center [68, 149] width 123 height 30
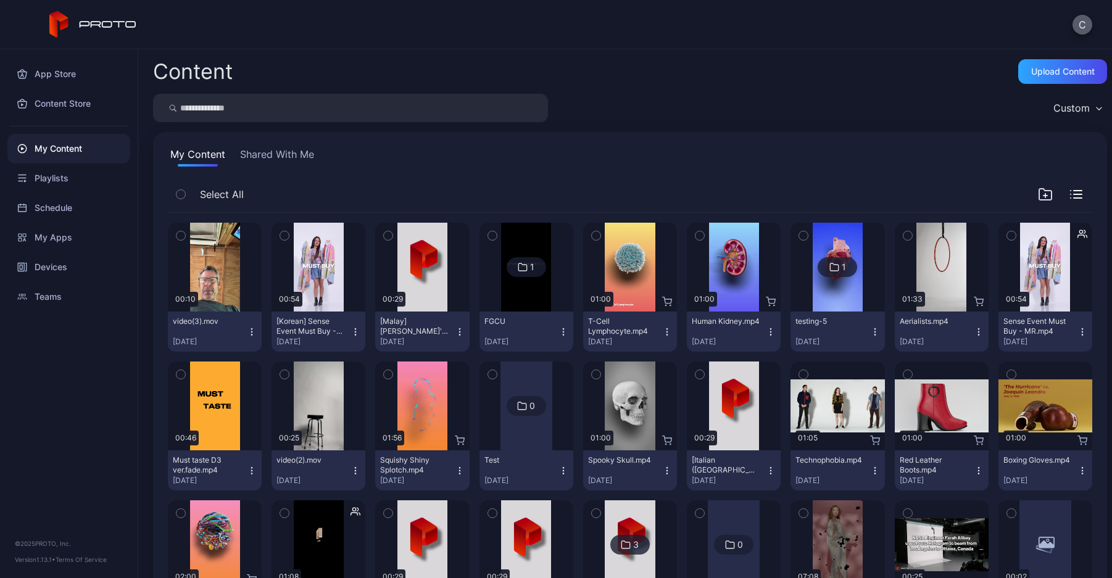
click at [1081, 25] on button "C" at bounding box center [1083, 25] width 20 height 20
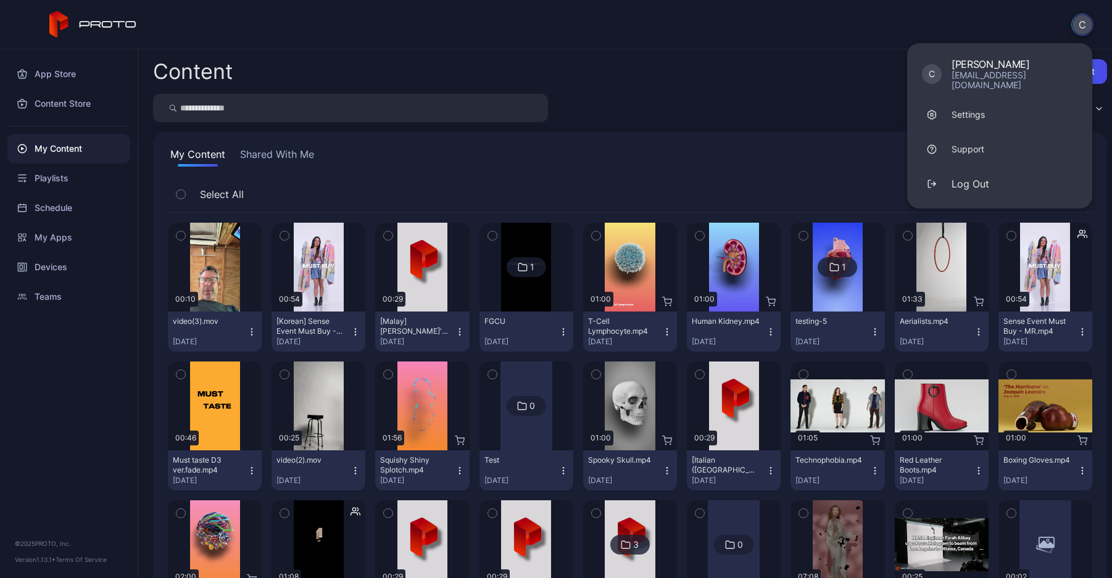
click at [694, 9] on div "C C Cole Rossman colerossman99@gmail.com Settings Support Log Out" at bounding box center [556, 24] width 1112 height 49
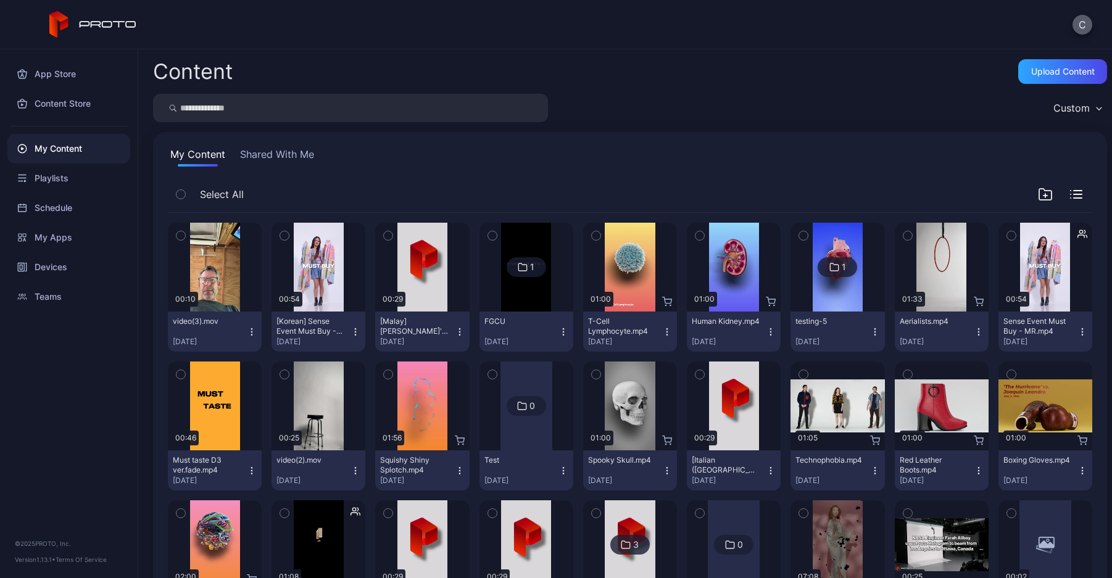
click at [1080, 23] on button "C" at bounding box center [1083, 25] width 20 height 20
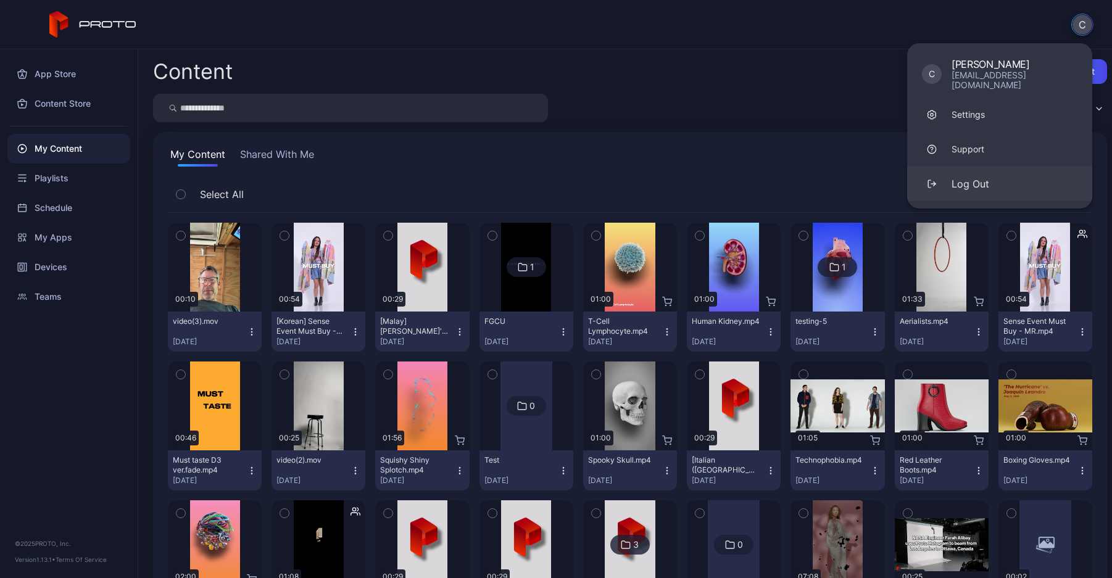
click at [926, 175] on div "button" at bounding box center [932, 184] width 20 height 20
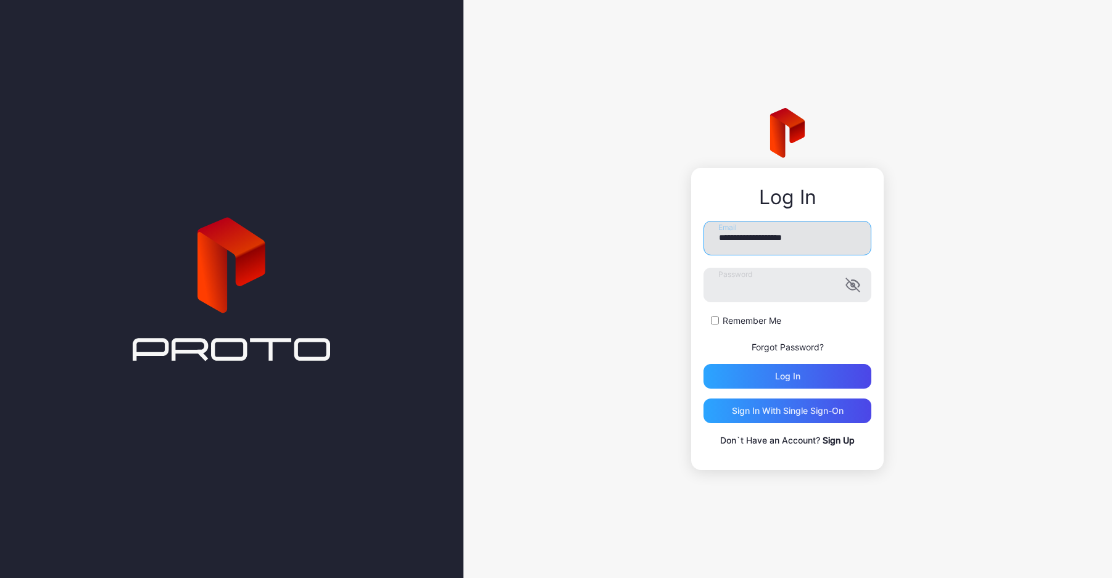
click at [818, 236] on input "**********" at bounding box center [788, 238] width 168 height 35
type input "**********"
click at [771, 374] on div "Log in" at bounding box center [788, 376] width 168 height 25
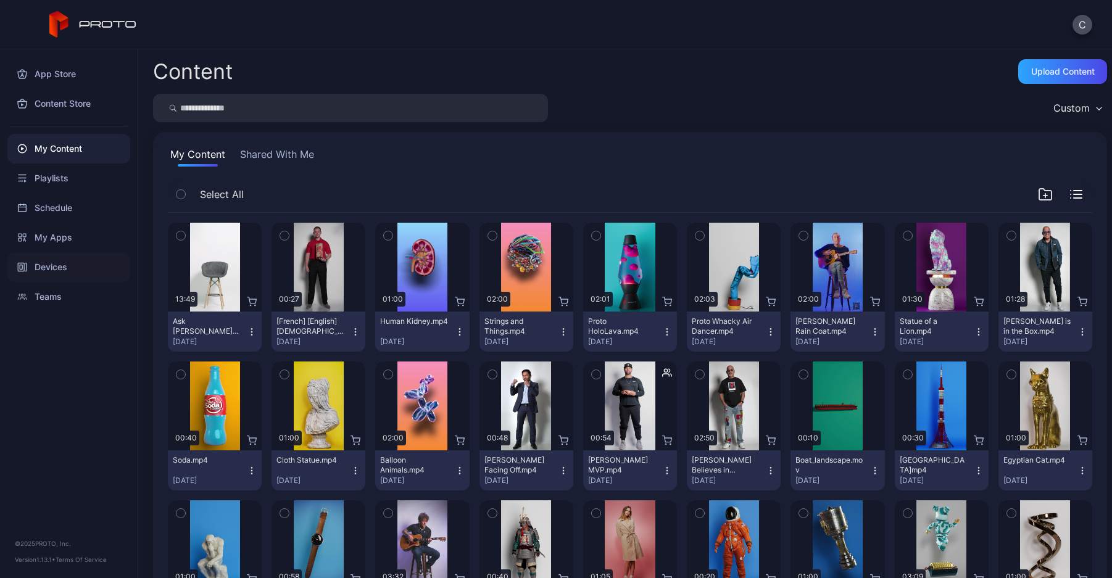
click at [63, 258] on div "Devices" at bounding box center [68, 267] width 123 height 30
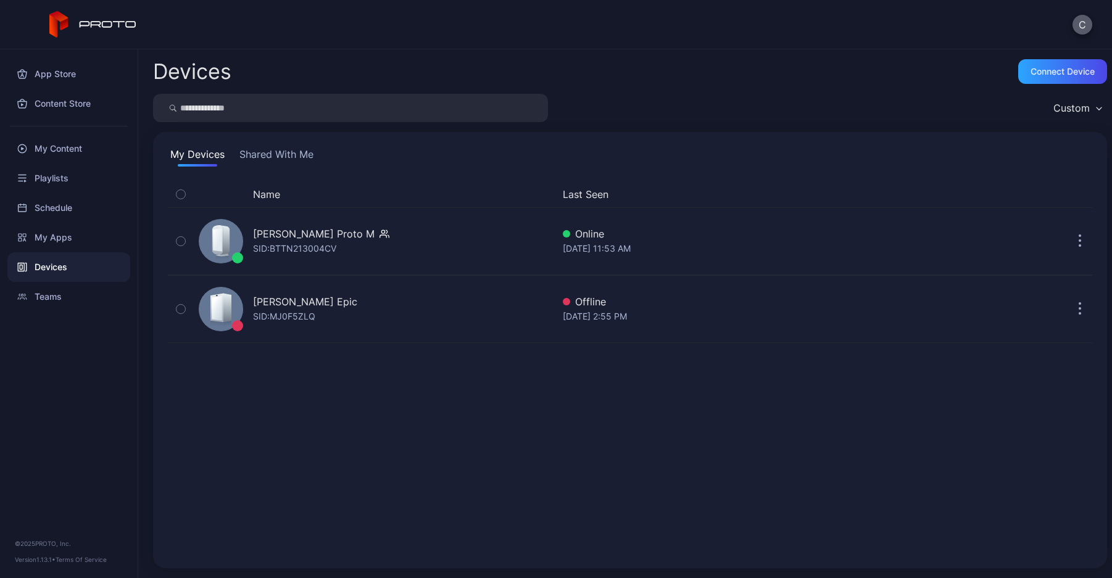
click at [1082, 23] on button "C" at bounding box center [1083, 25] width 20 height 20
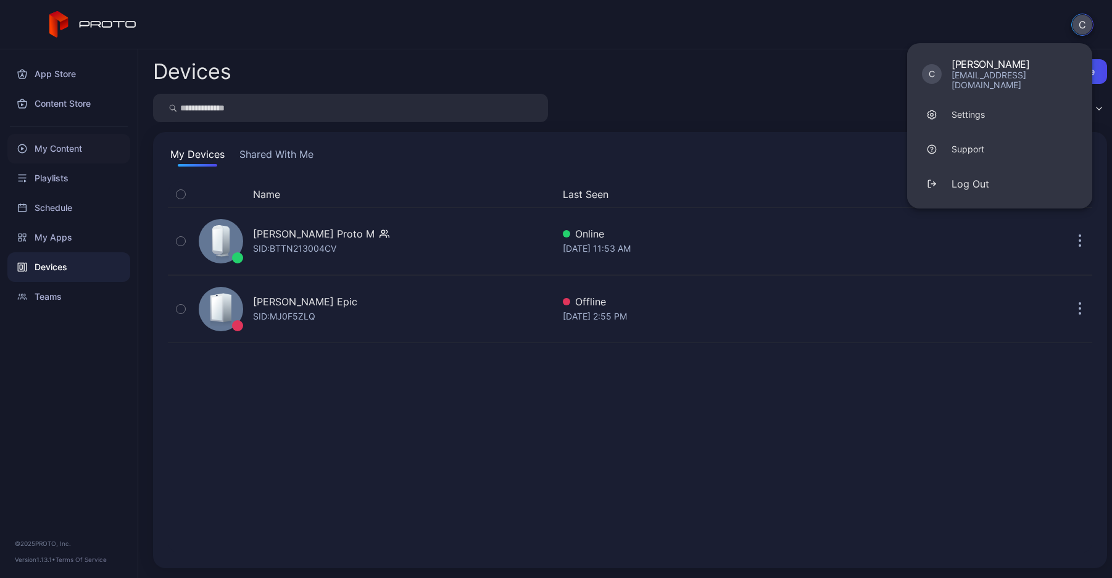
click at [84, 148] on div "My Content" at bounding box center [68, 149] width 123 height 30
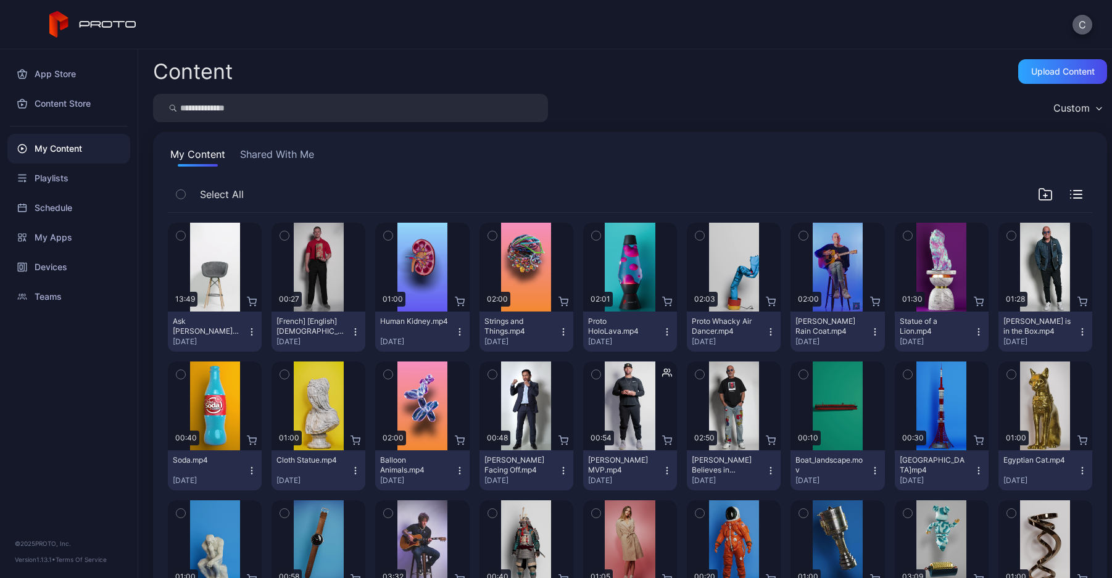
click at [1079, 28] on button "C" at bounding box center [1083, 25] width 20 height 20
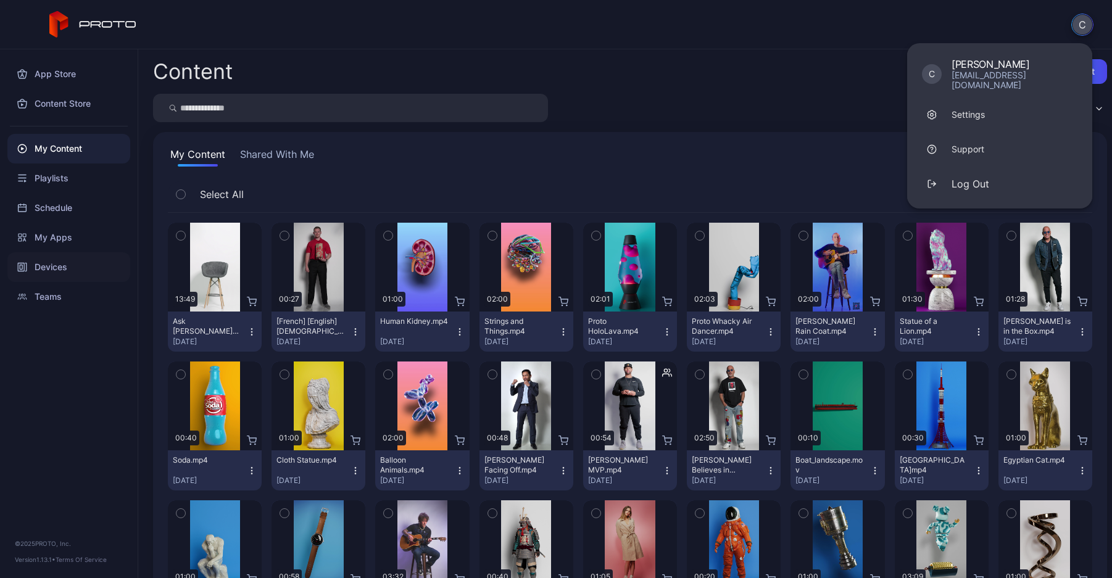
click at [32, 274] on div "Devices" at bounding box center [68, 267] width 123 height 30
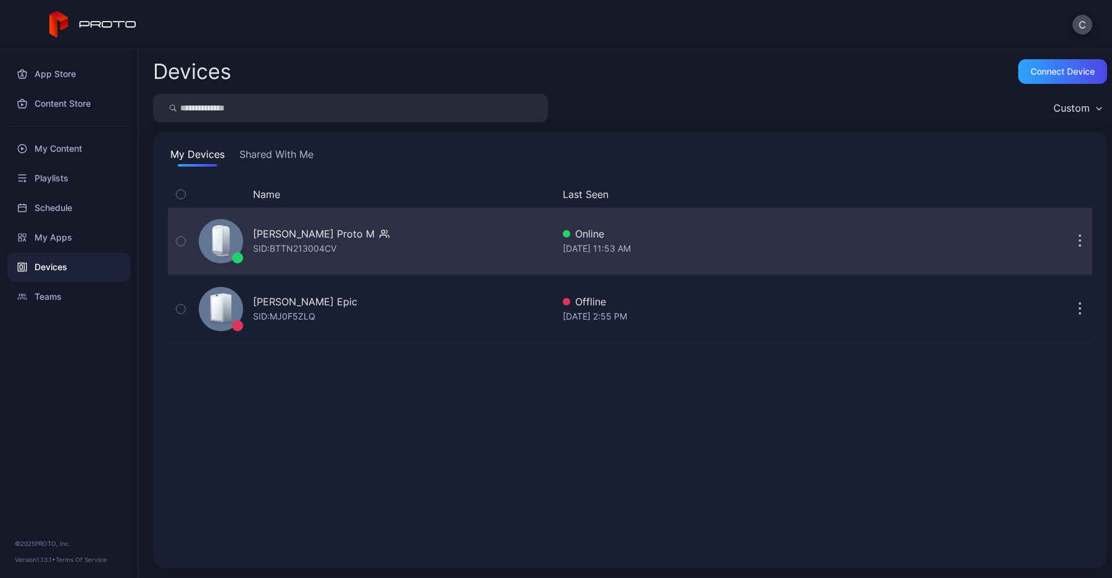
click at [309, 235] on div "[PERSON_NAME] Proto M" at bounding box center [314, 234] width 122 height 15
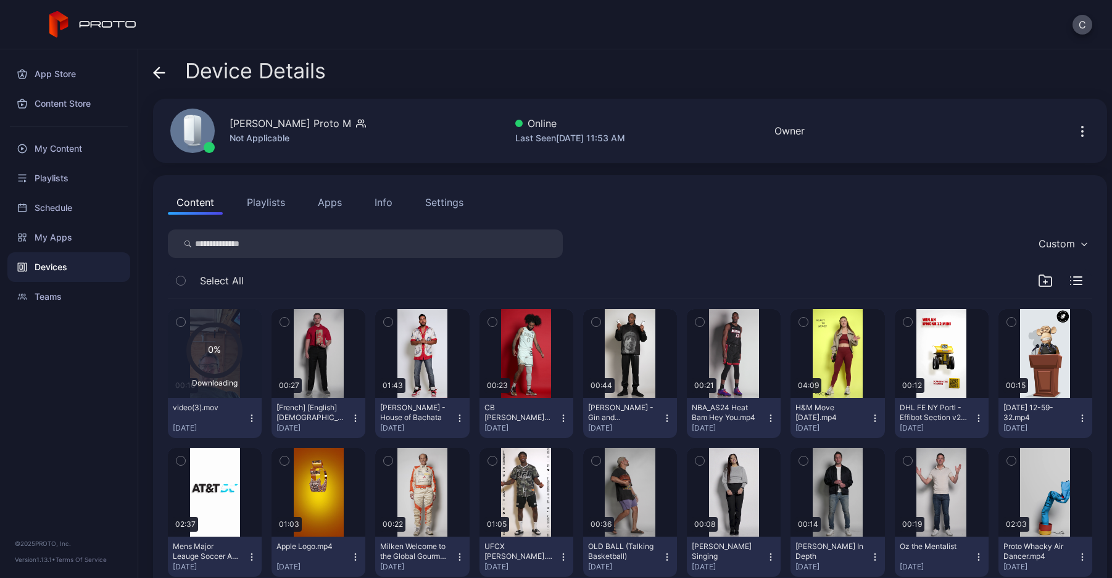
click at [247, 414] on icon "button" at bounding box center [252, 419] width 10 height 10
click at [247, 461] on button "Unassign" at bounding box center [214, 464] width 105 height 40
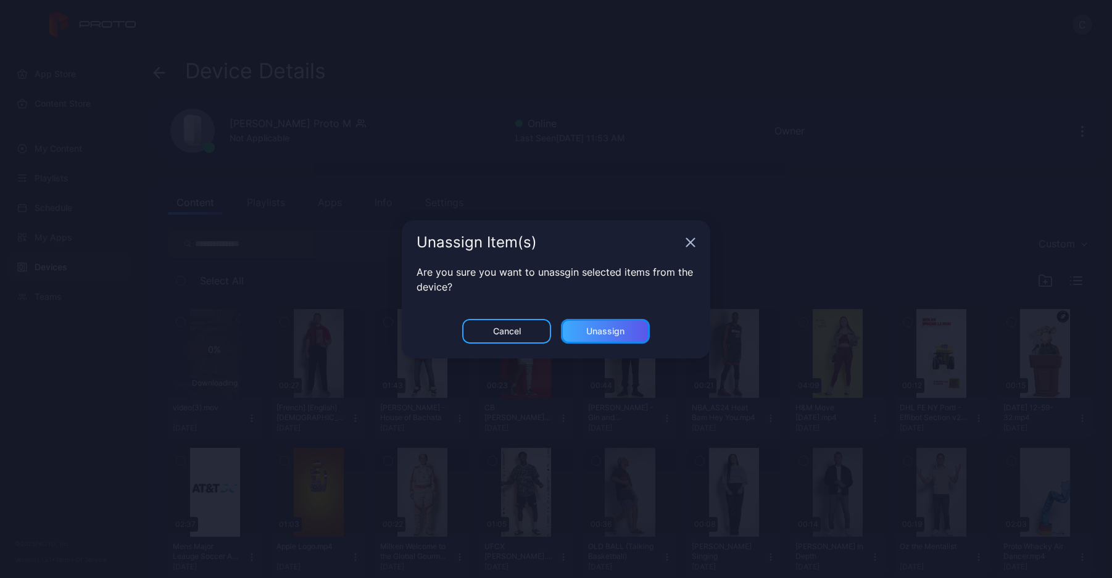
click at [599, 331] on div "Unassign" at bounding box center [605, 332] width 38 height 10
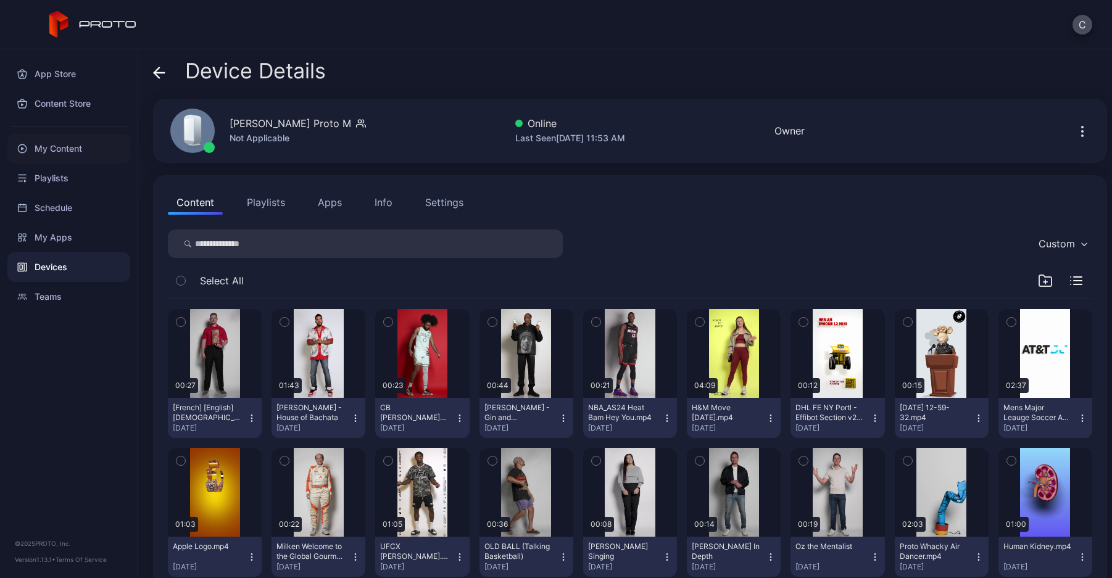
click at [56, 141] on div "My Content" at bounding box center [68, 149] width 123 height 30
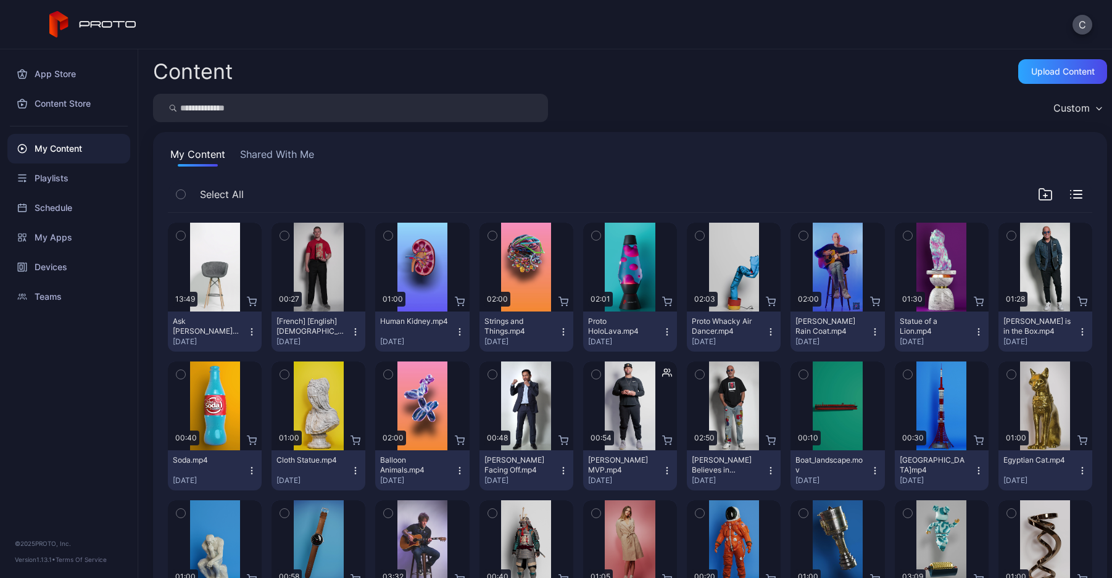
click at [10, 358] on div "App Store Content Store My Content Playlists Schedule My Apps Devices Teams © 2…" at bounding box center [69, 313] width 138 height 529
click at [1072, 30] on div "C" at bounding box center [556, 24] width 1112 height 49
click at [1078, 27] on button "C" at bounding box center [1083, 25] width 20 height 20
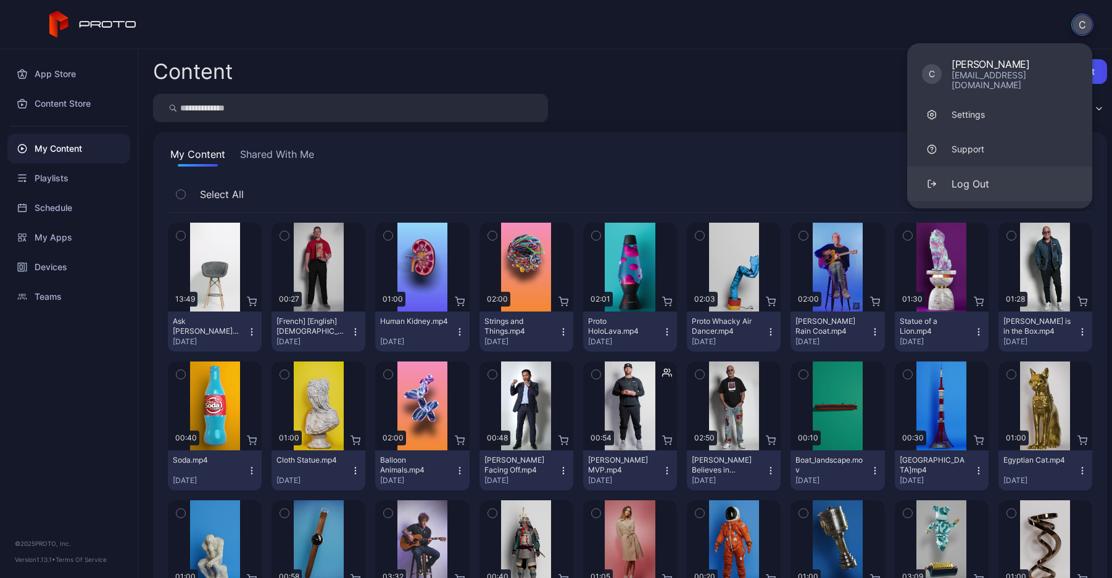
click at [973, 177] on div "Log Out" at bounding box center [971, 184] width 38 height 15
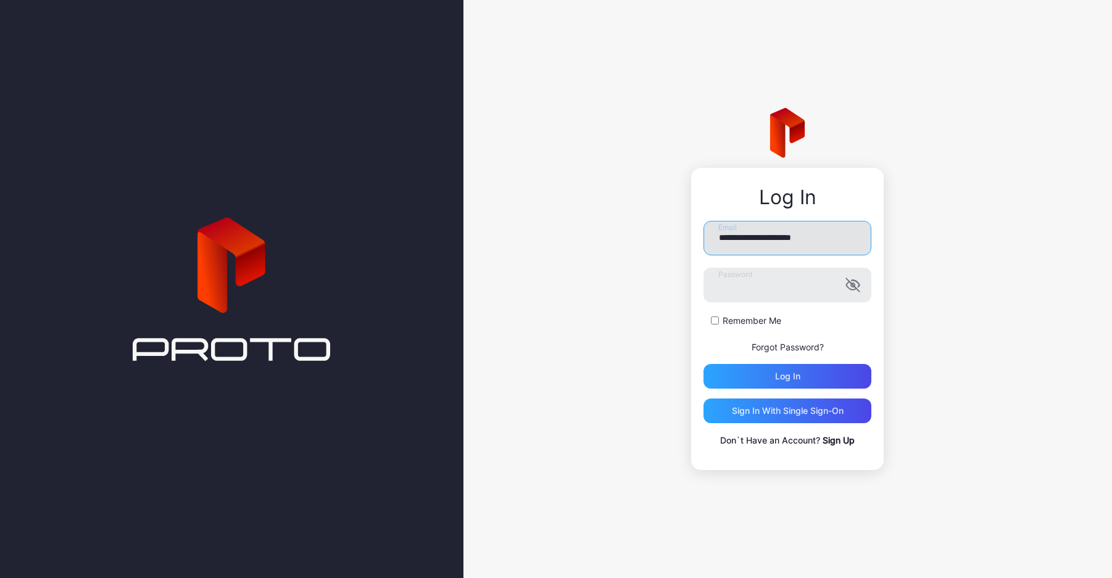
click at [798, 231] on input "**********" at bounding box center [788, 238] width 168 height 35
type input "**********"
click at [781, 377] on div "Log in" at bounding box center [787, 377] width 25 height 10
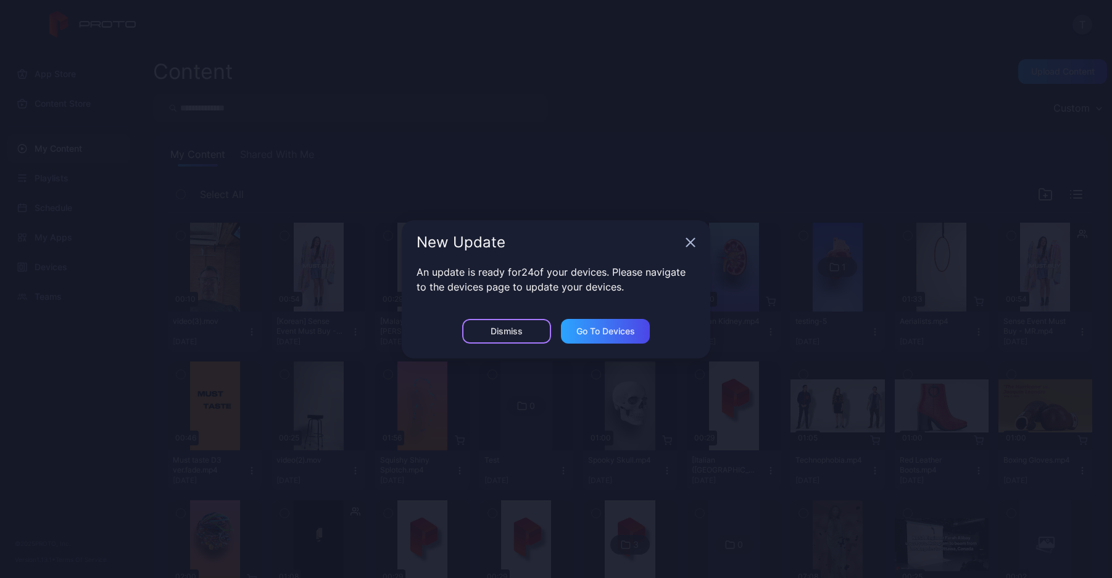
click at [490, 327] on div "Dismiss" at bounding box center [506, 331] width 89 height 25
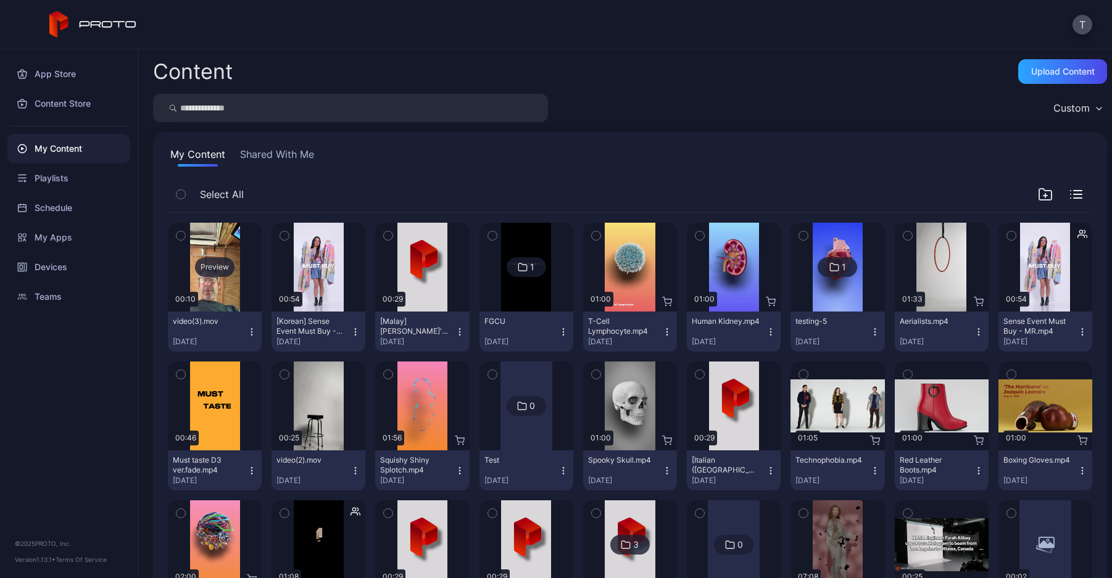
click at [201, 267] on div "Preview" at bounding box center [215, 267] width 40 height 20
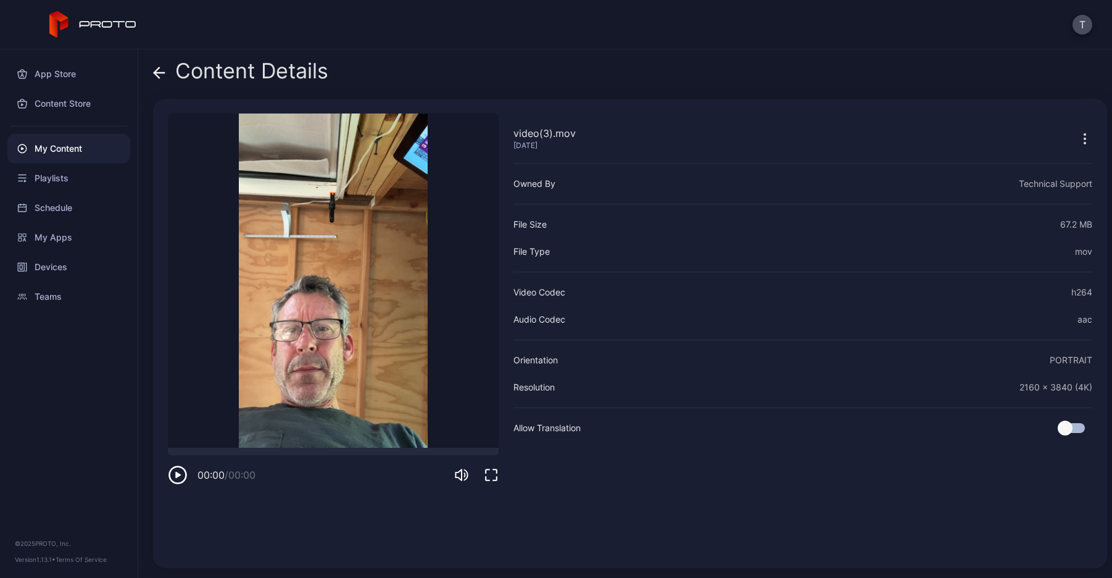
click at [160, 76] on icon at bounding box center [159, 73] width 12 height 12
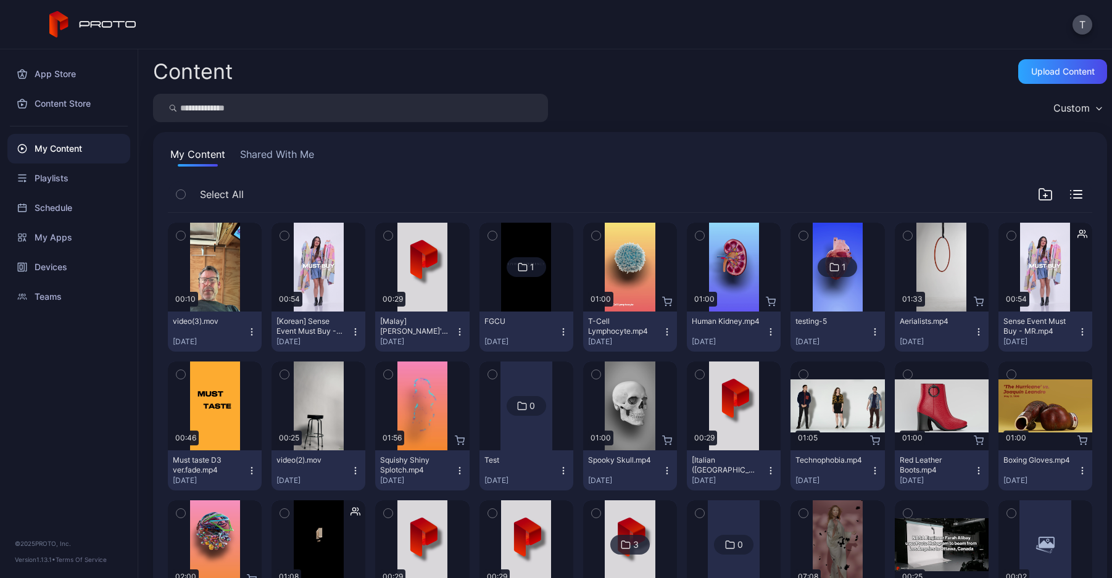
click at [254, 330] on icon "button" at bounding box center [252, 332] width 10 height 10
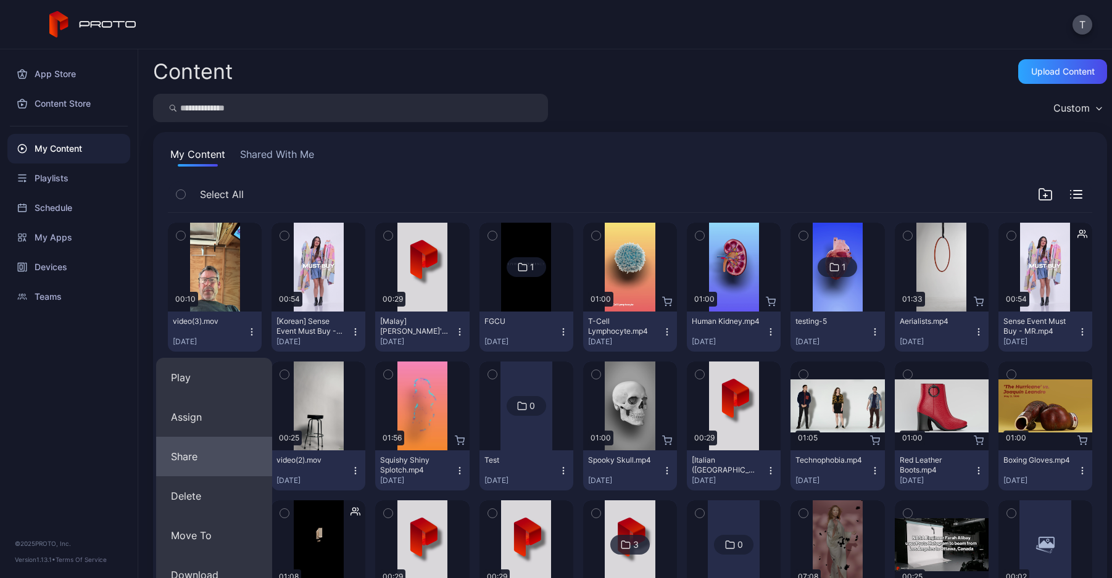
click at [225, 446] on button "Share" at bounding box center [214, 457] width 116 height 40
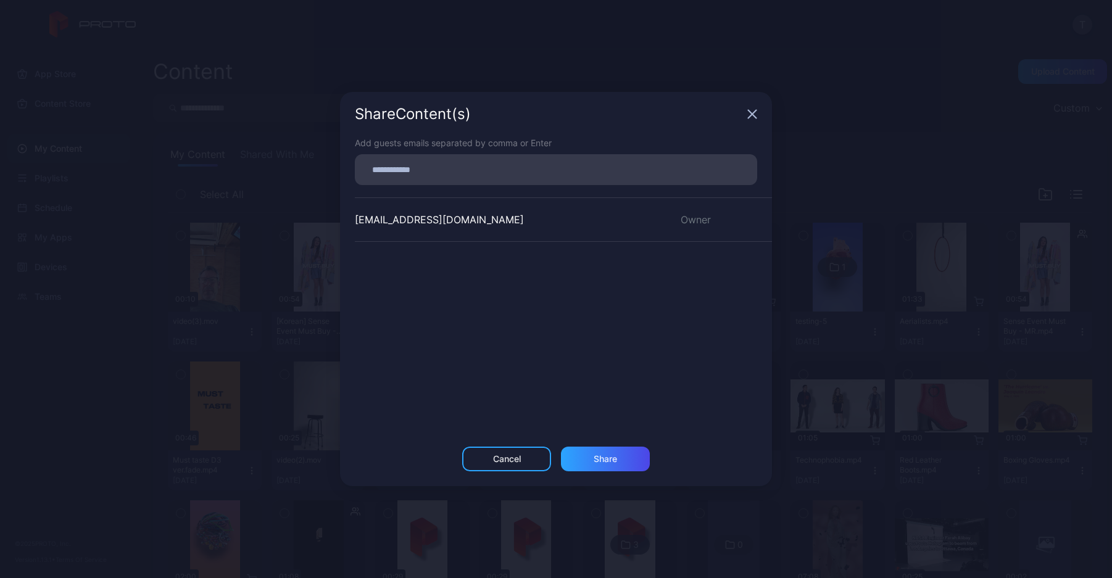
click at [389, 173] on input at bounding box center [556, 170] width 388 height 16
type input "**********"
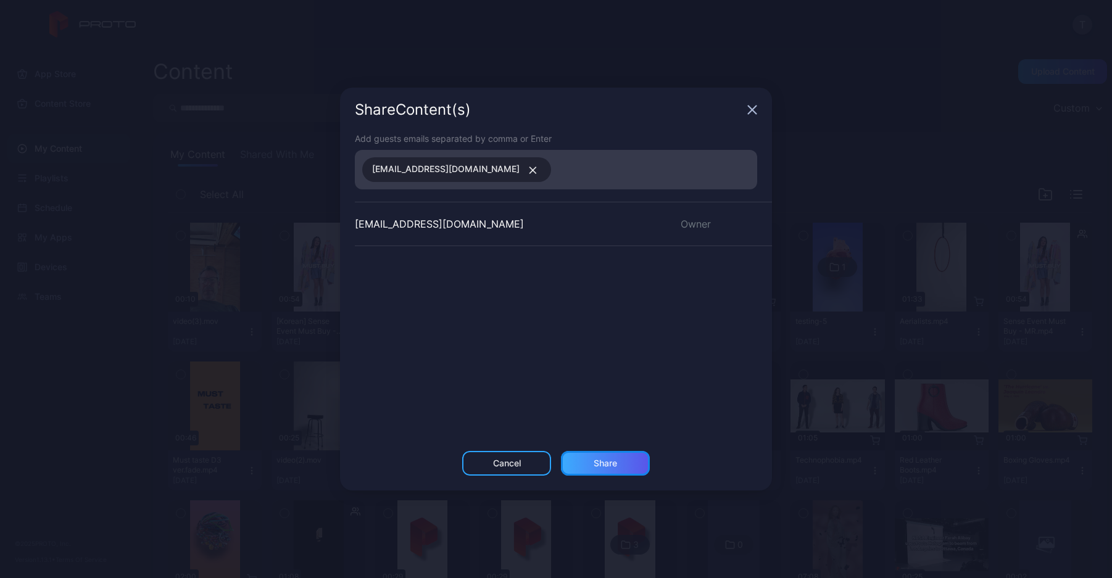
click at [612, 467] on div "Share" at bounding box center [605, 464] width 23 height 10
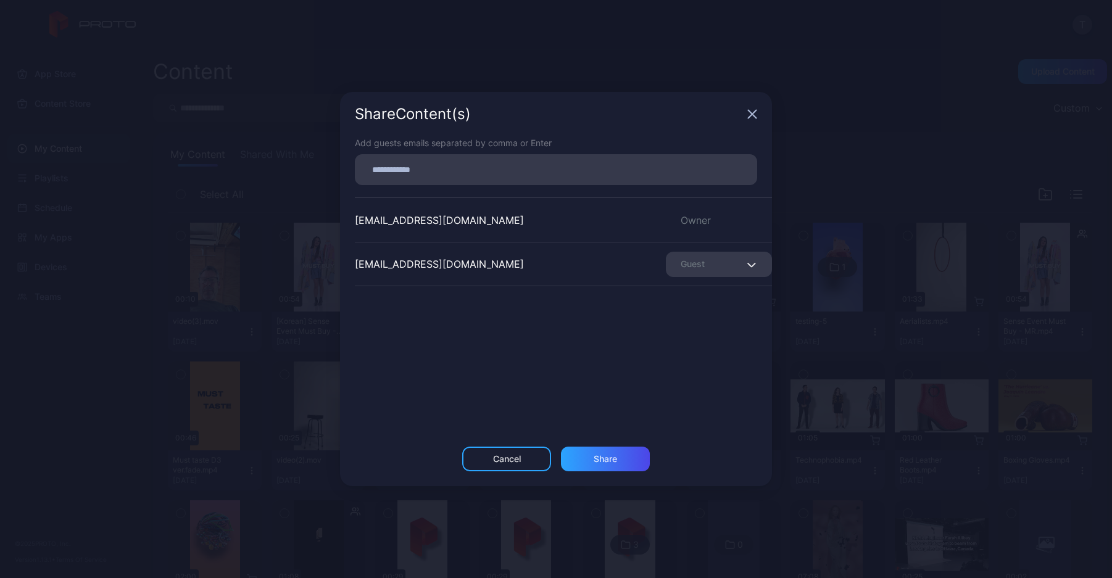
click at [754, 115] on icon "button" at bounding box center [753, 114] width 8 height 8
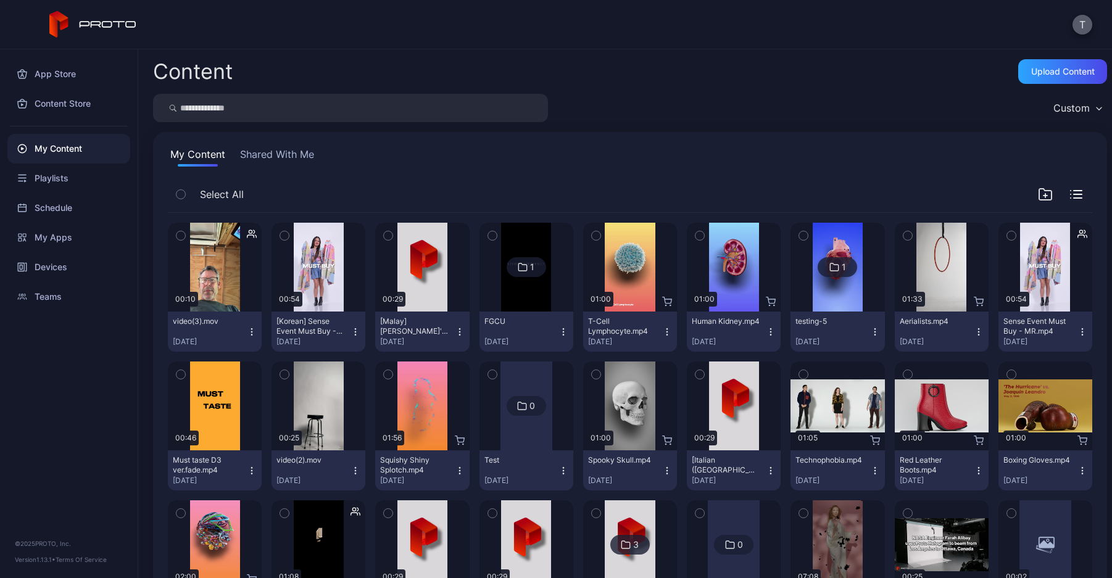
click at [1085, 24] on button "T" at bounding box center [1083, 25] width 20 height 20
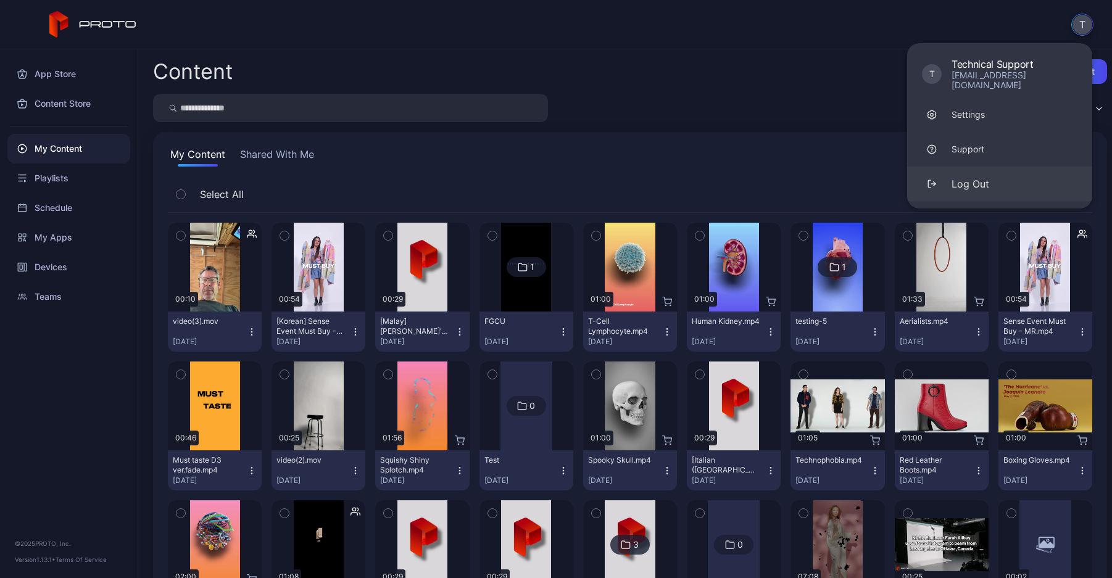
click at [951, 176] on button "Log Out" at bounding box center [999, 184] width 185 height 35
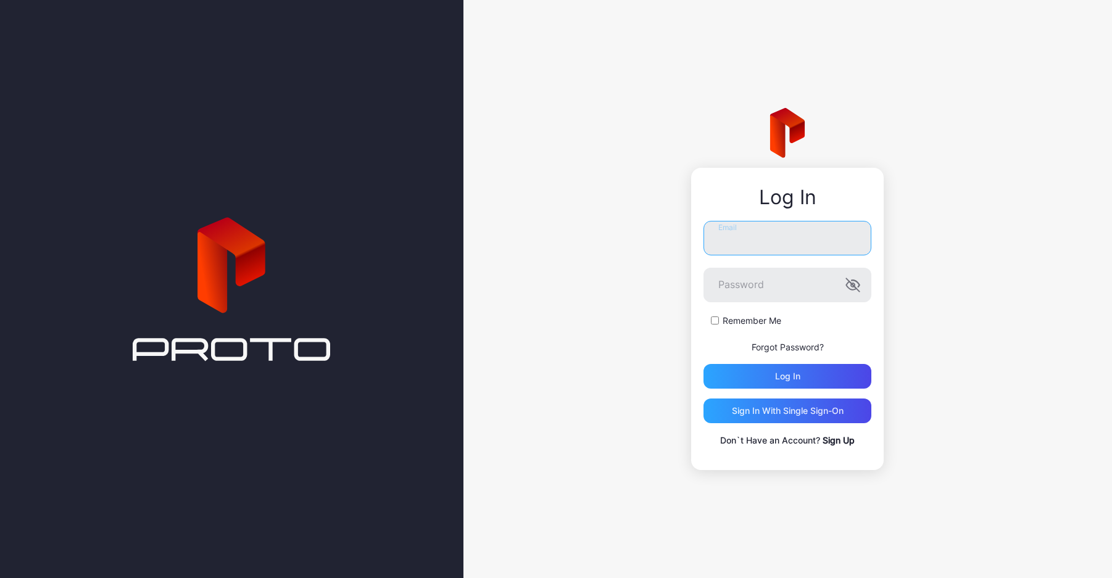
type input "**********"
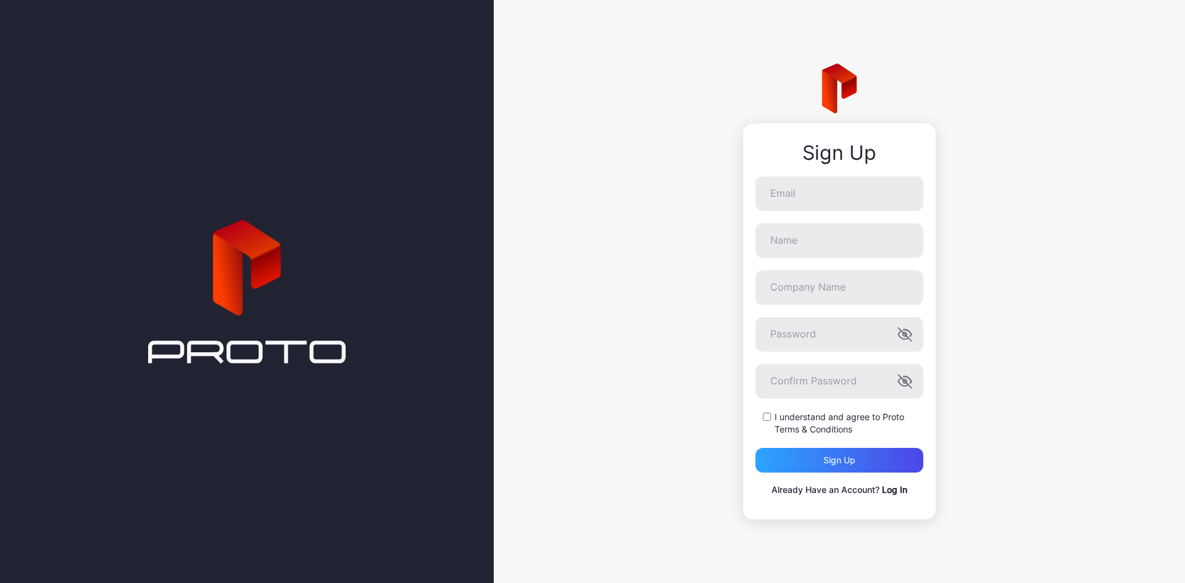
click at [891, 493] on link "Log In" at bounding box center [894, 490] width 25 height 10
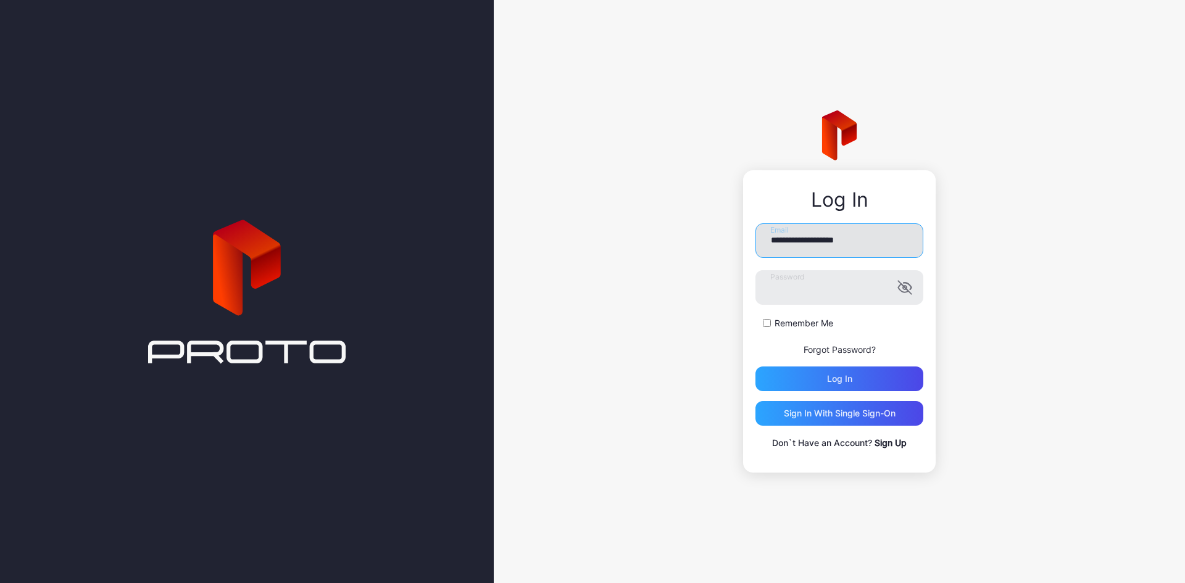
click at [842, 243] on input "**********" at bounding box center [840, 240] width 168 height 35
type input "**********"
click at [786, 379] on div "Log in" at bounding box center [840, 379] width 168 height 25
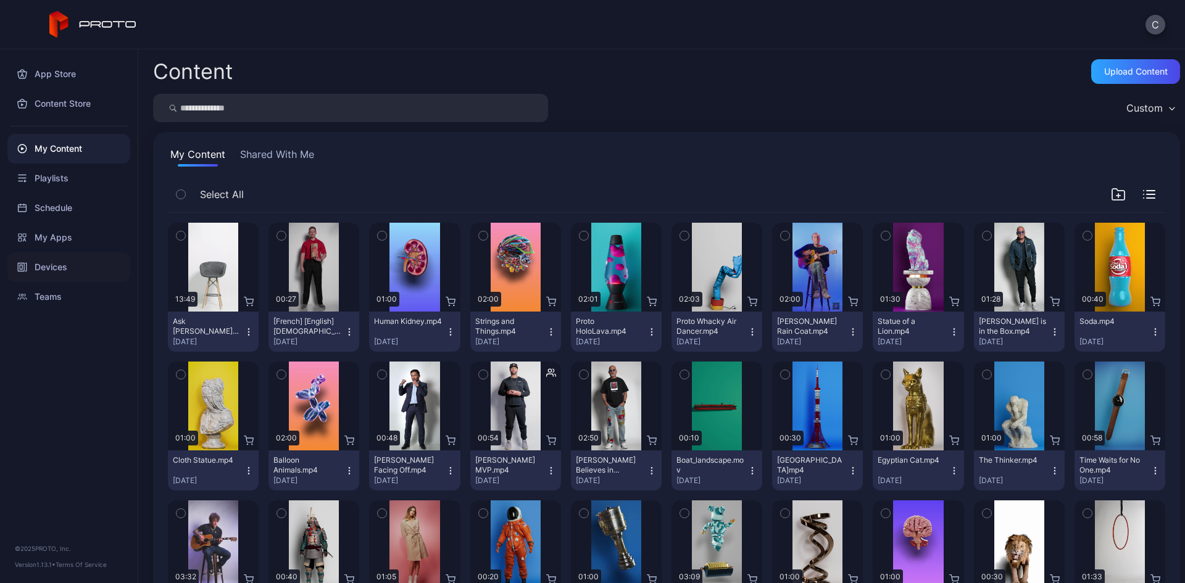
click at [43, 262] on div "Devices" at bounding box center [68, 267] width 123 height 30
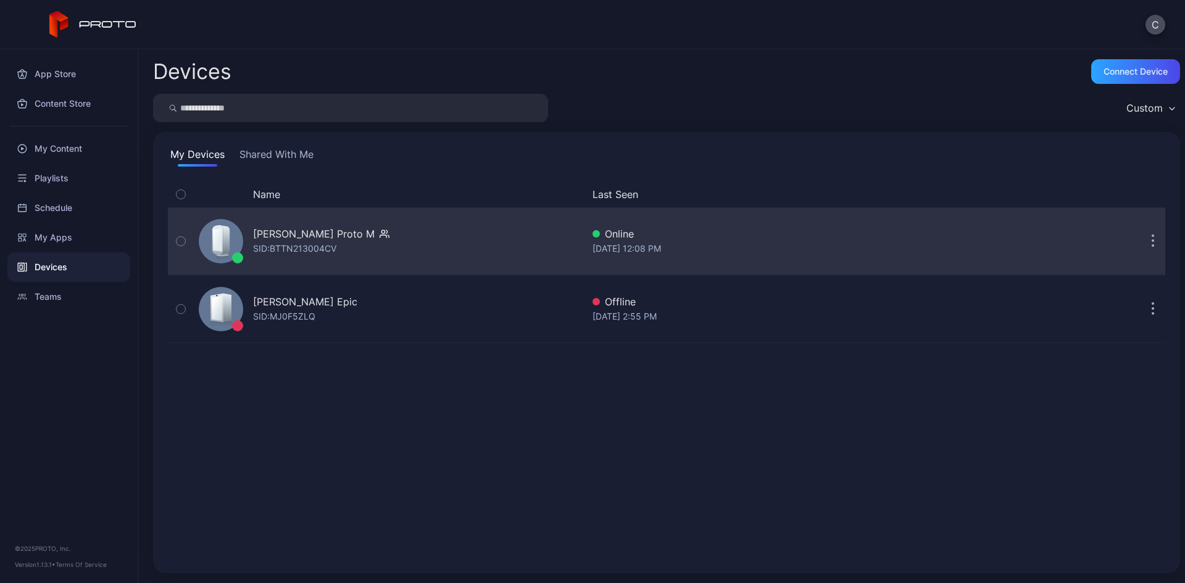
click at [1112, 238] on button "button" at bounding box center [1153, 241] width 25 height 25
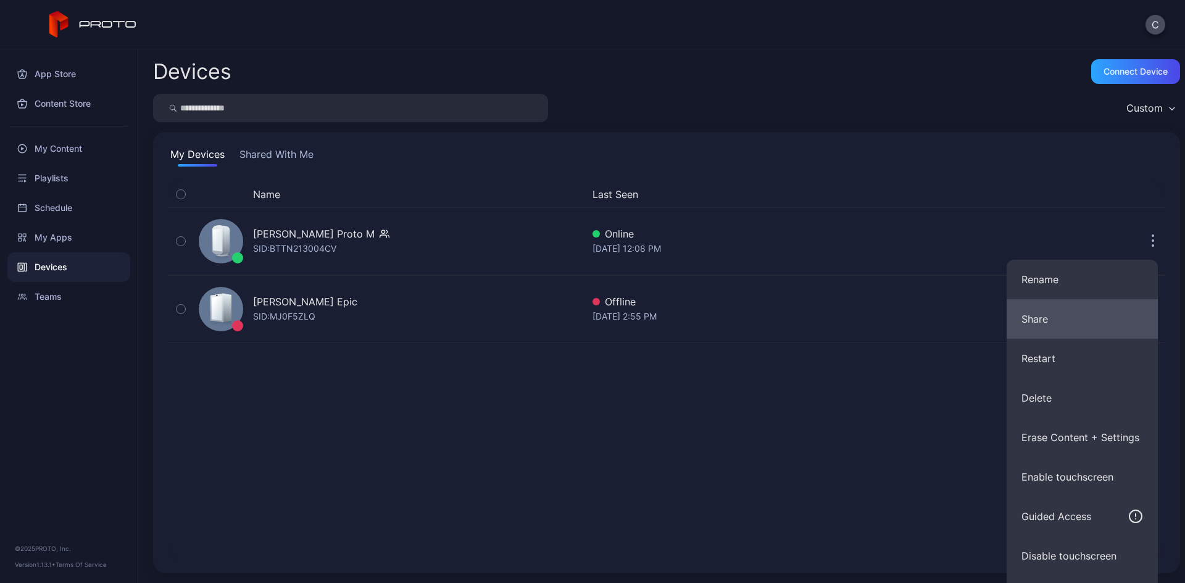
click at [1041, 317] on button "Share" at bounding box center [1082, 319] width 151 height 40
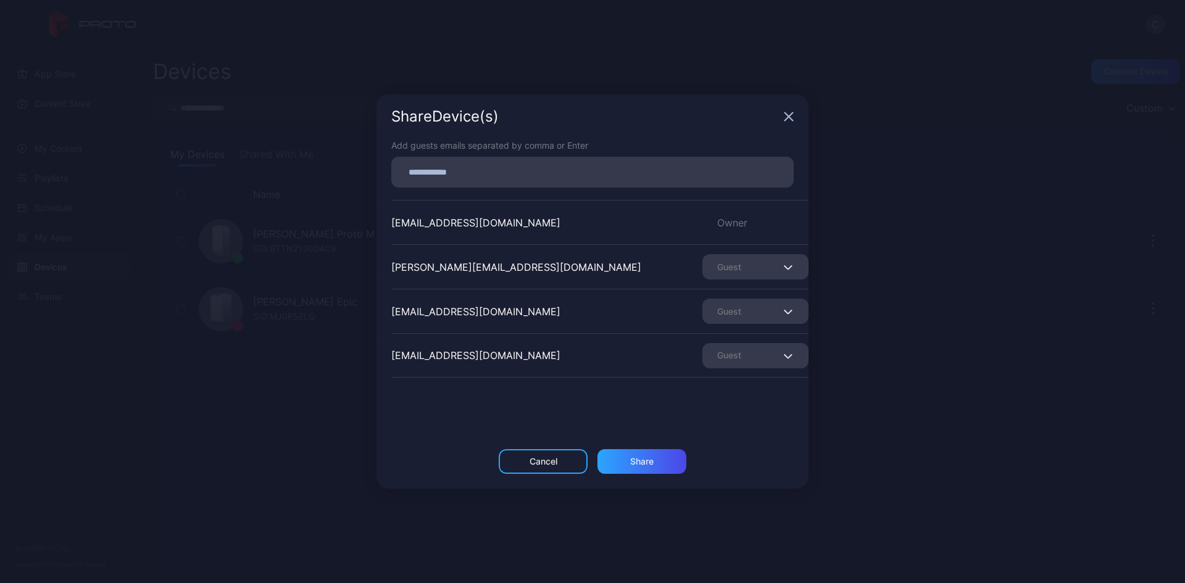
click at [498, 167] on input at bounding box center [593, 172] width 388 height 16
click at [783, 116] on div "Share Device (s)" at bounding box center [593, 116] width 432 height 44
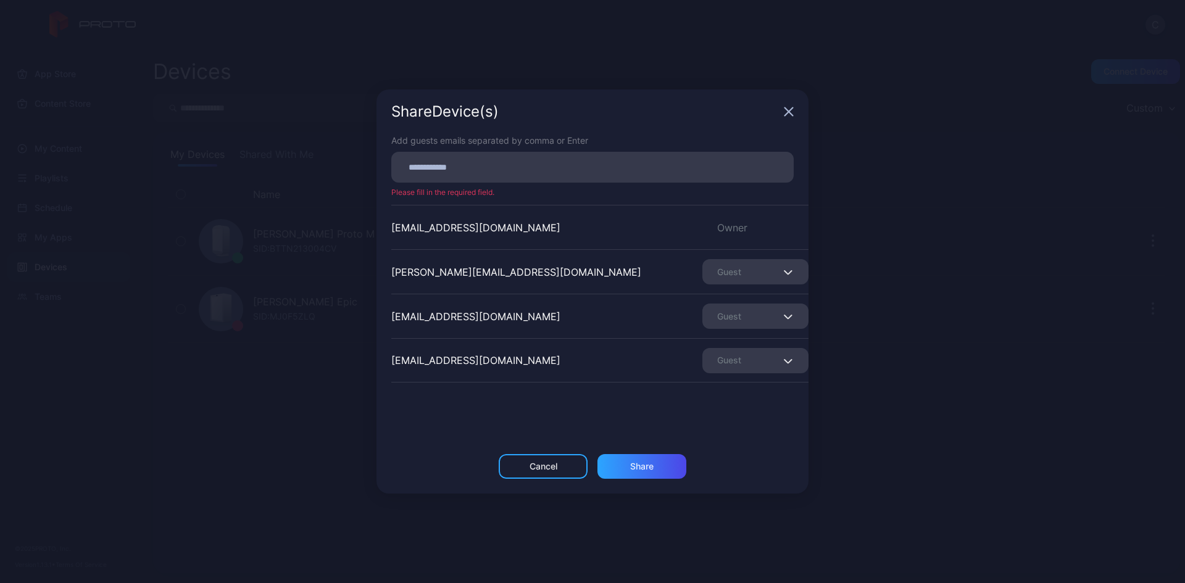
click at [789, 115] on icon "button" at bounding box center [789, 112] width 10 height 10
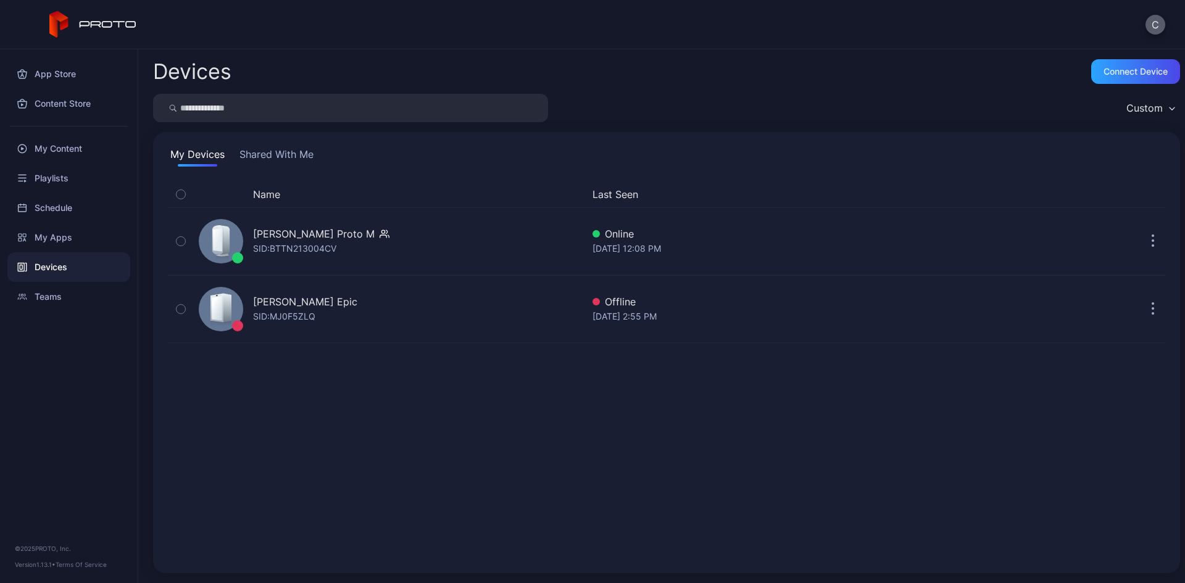
click at [1112, 31] on button "C" at bounding box center [1156, 25] width 20 height 20
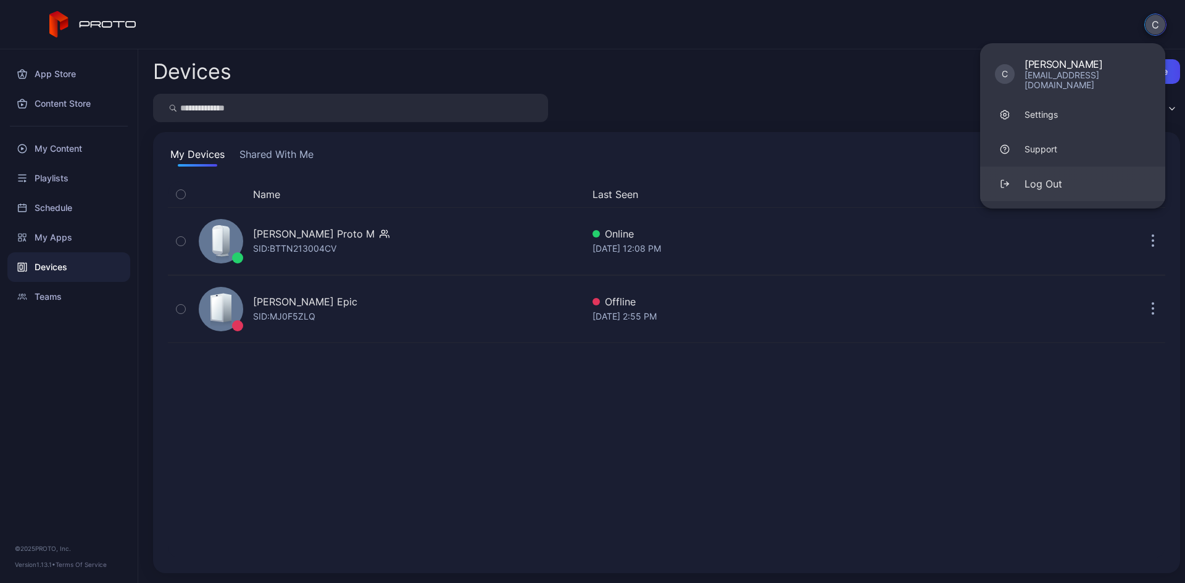
click at [1041, 178] on div "Log Out" at bounding box center [1044, 184] width 38 height 15
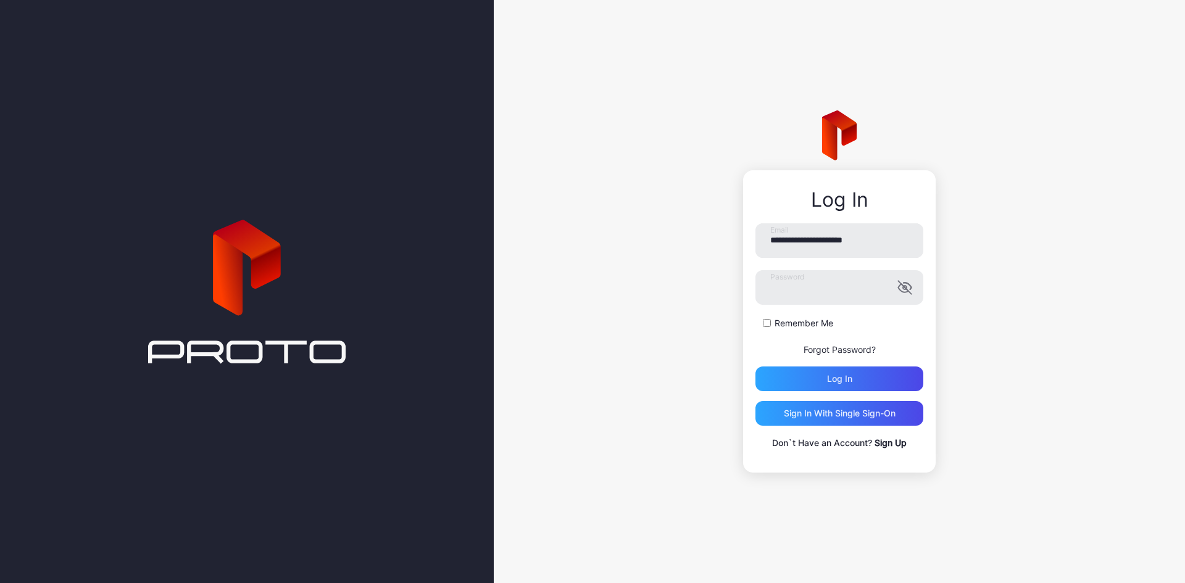
click at [880, 446] on link "Sign Up" at bounding box center [891, 443] width 32 height 10
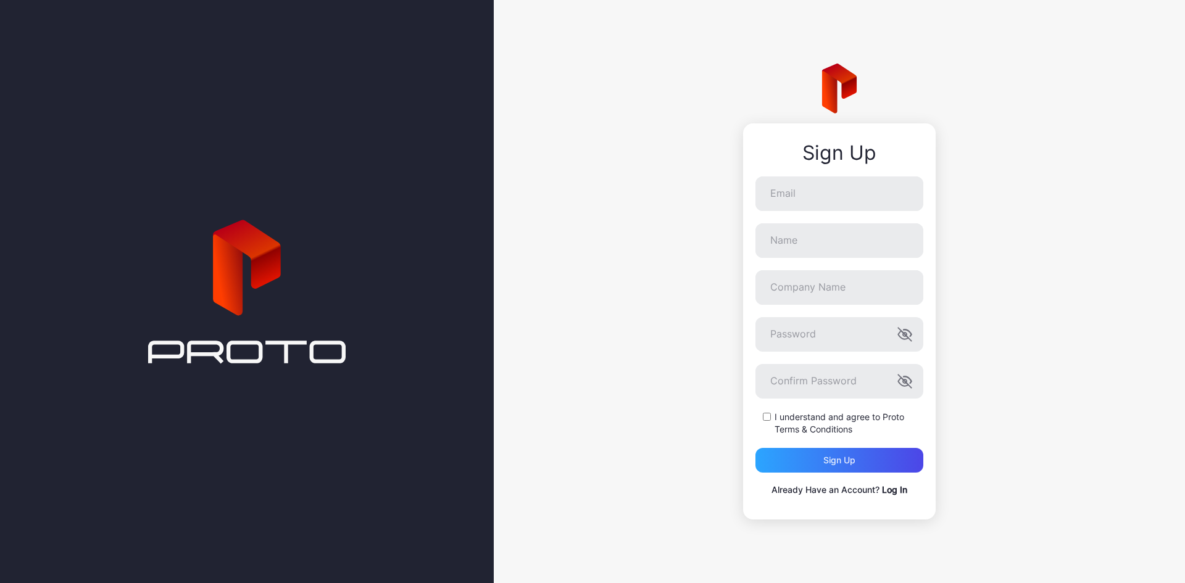
click at [903, 492] on link "Log In" at bounding box center [894, 490] width 25 height 10
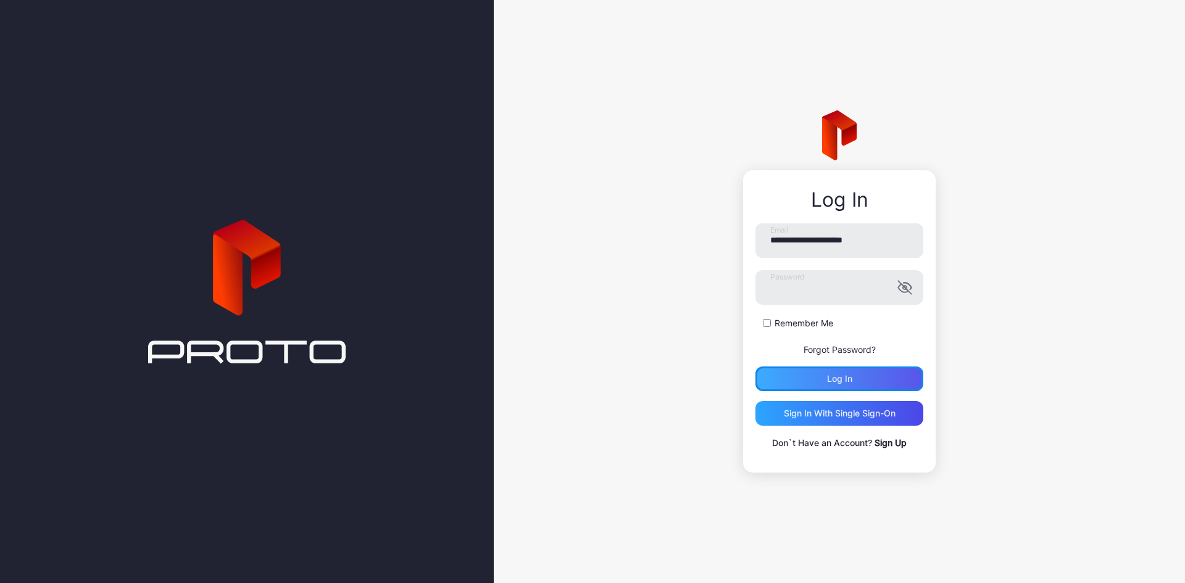
click at [827, 385] on div "Log in" at bounding box center [840, 379] width 168 height 25
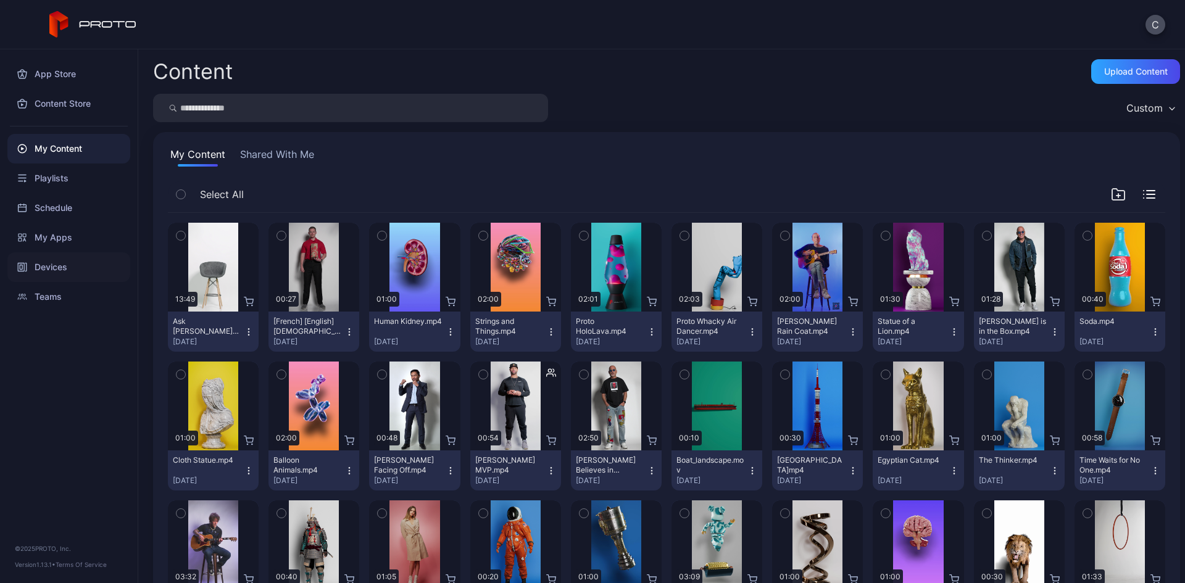
click at [62, 264] on div "Devices" at bounding box center [68, 267] width 123 height 30
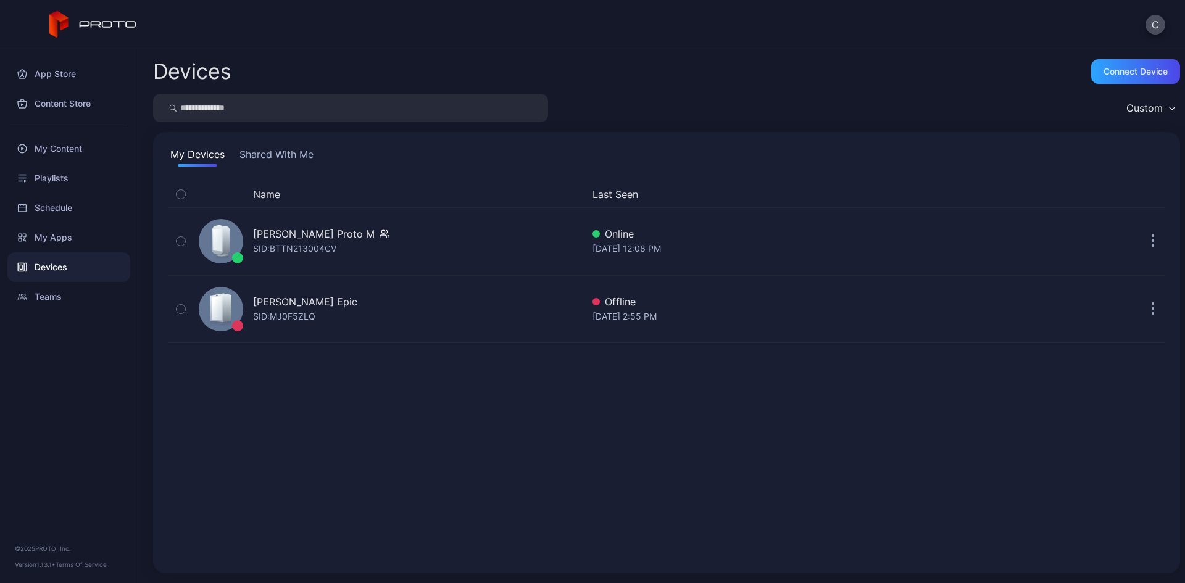
click at [259, 156] on button "Shared With Me" at bounding box center [276, 157] width 79 height 20
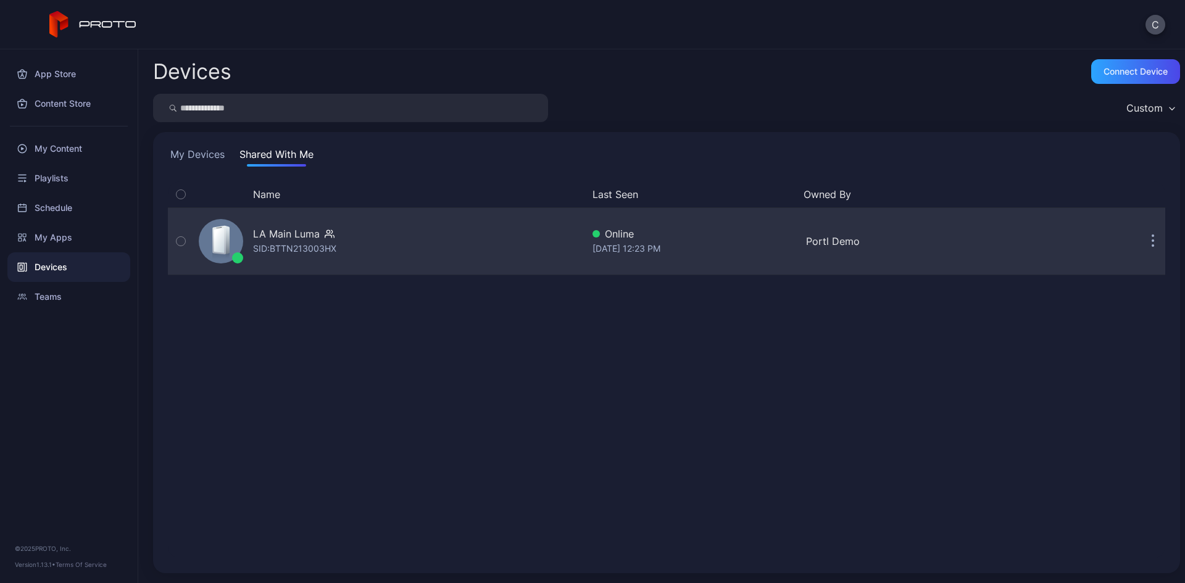
click at [299, 232] on div "LA Main Luma" at bounding box center [286, 234] width 67 height 15
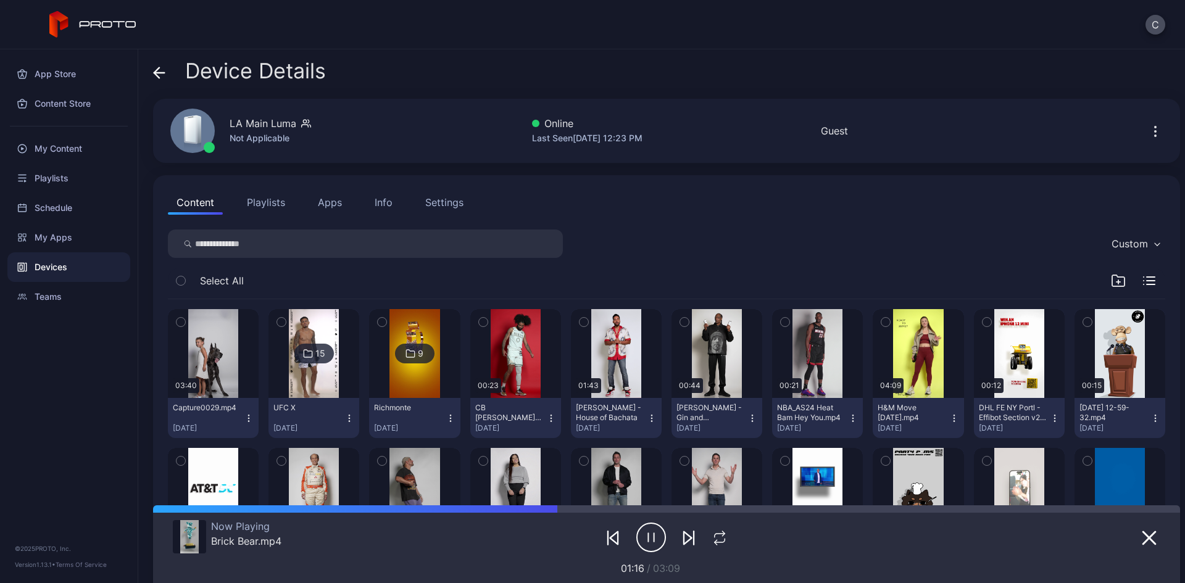
click at [154, 68] on icon at bounding box center [159, 73] width 12 height 12
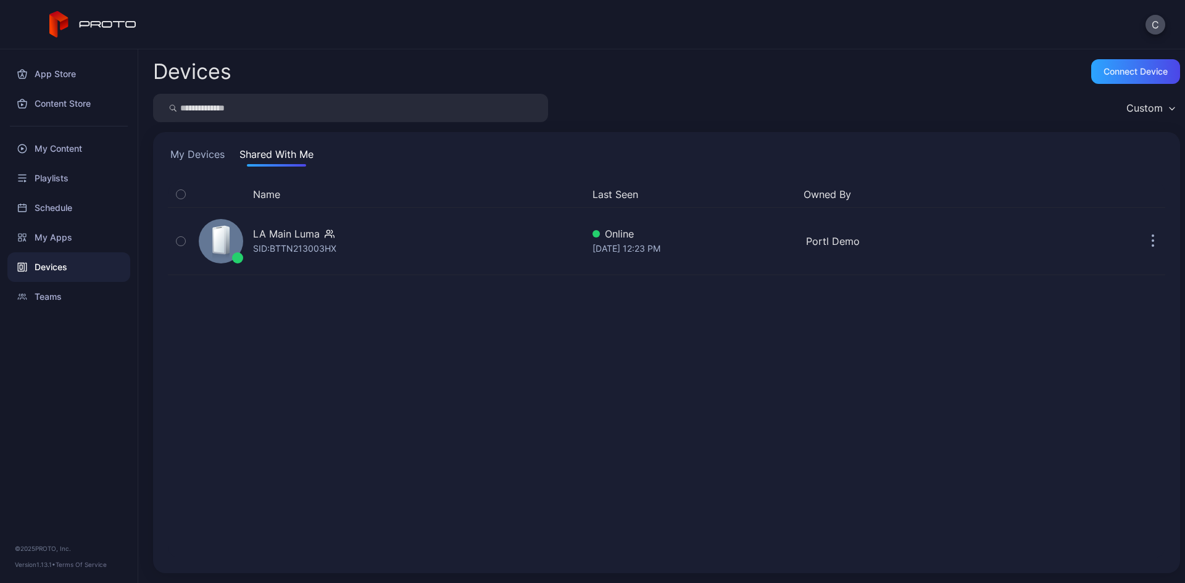
click at [199, 152] on button "My Devices" at bounding box center [197, 157] width 59 height 20
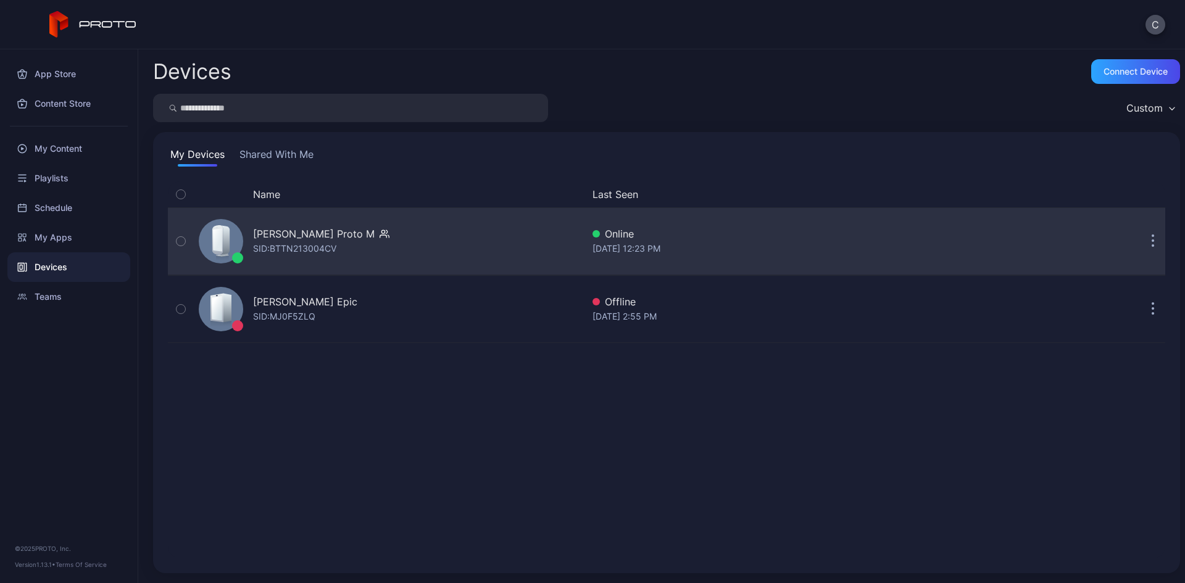
click at [304, 230] on div "Cole Rossman's Proto M" at bounding box center [314, 234] width 122 height 15
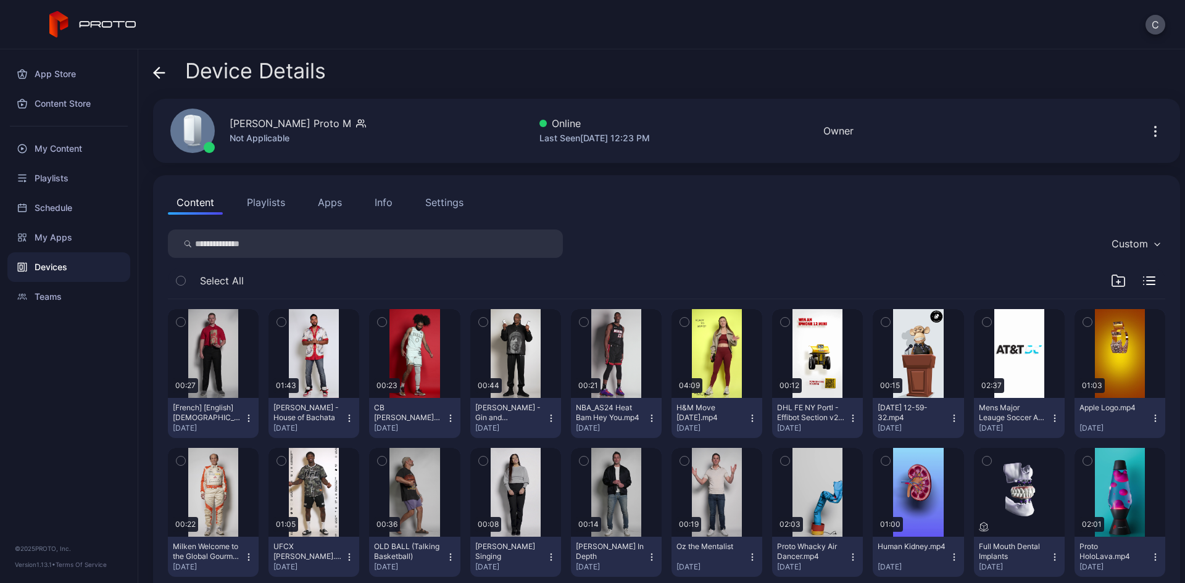
click at [276, 203] on button "Playlists" at bounding box center [266, 202] width 56 height 25
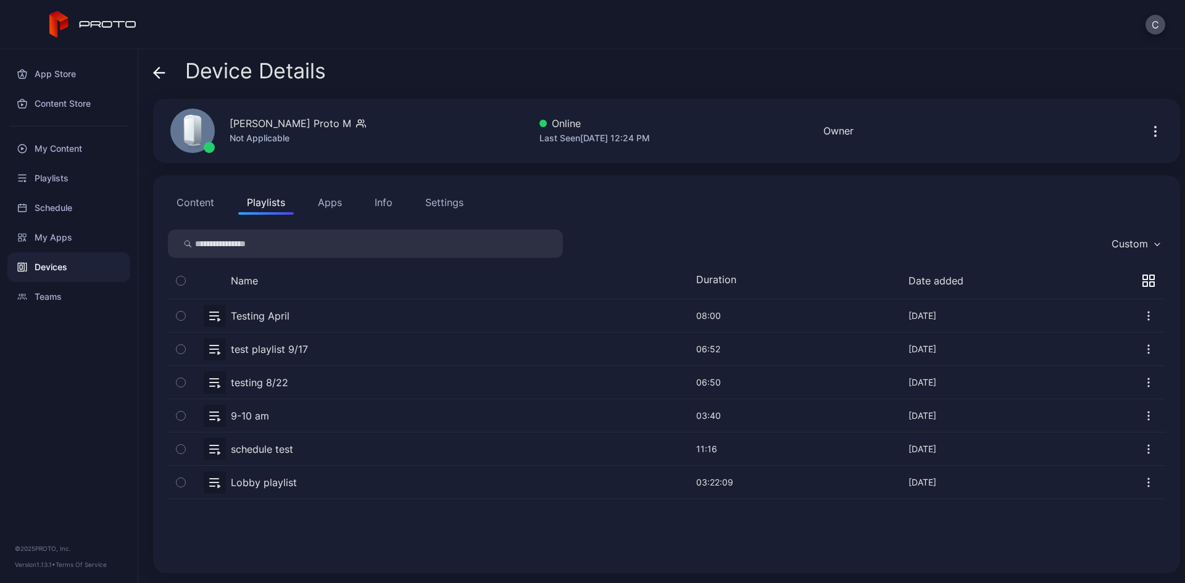
click at [277, 348] on button "button" at bounding box center [666, 349] width 997 height 33
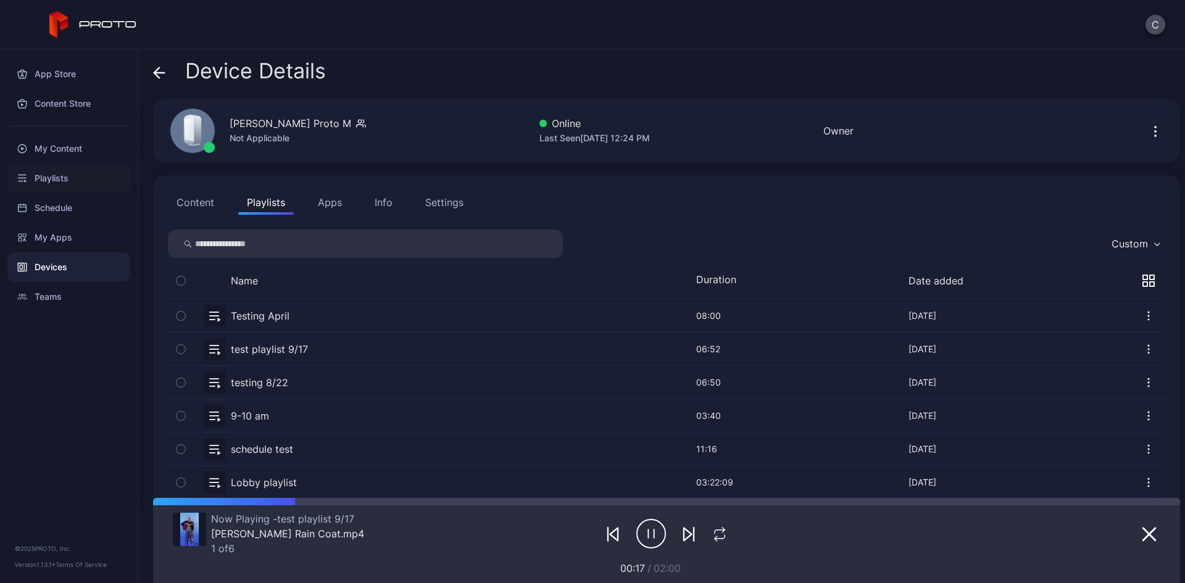
click at [60, 176] on div "Playlists" at bounding box center [68, 179] width 123 height 30
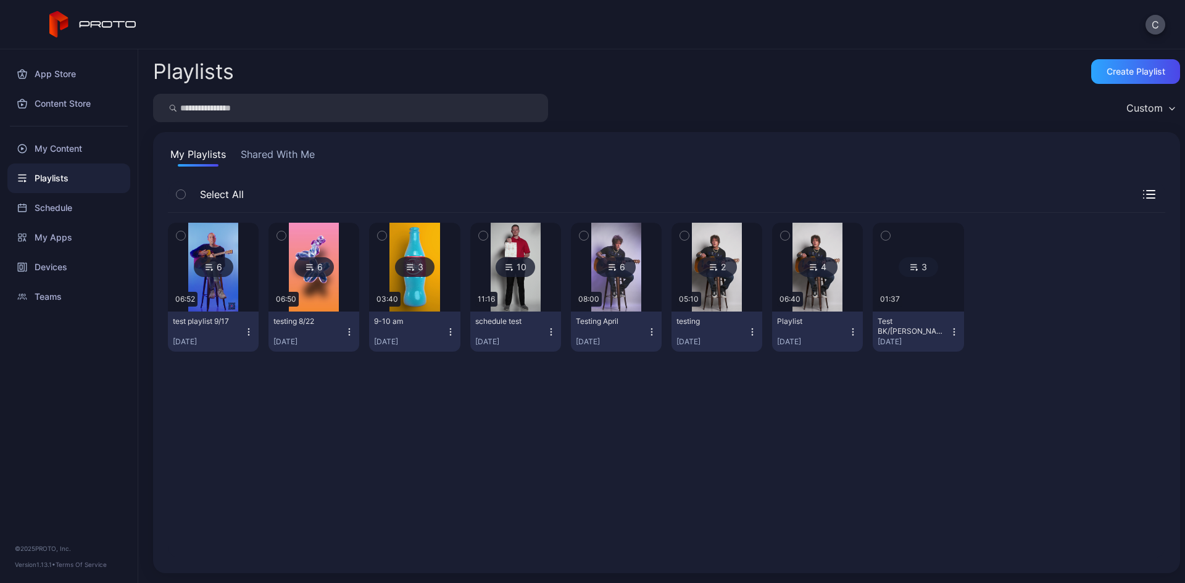
click at [314, 263] on div "6" at bounding box center [314, 267] width 40 height 20
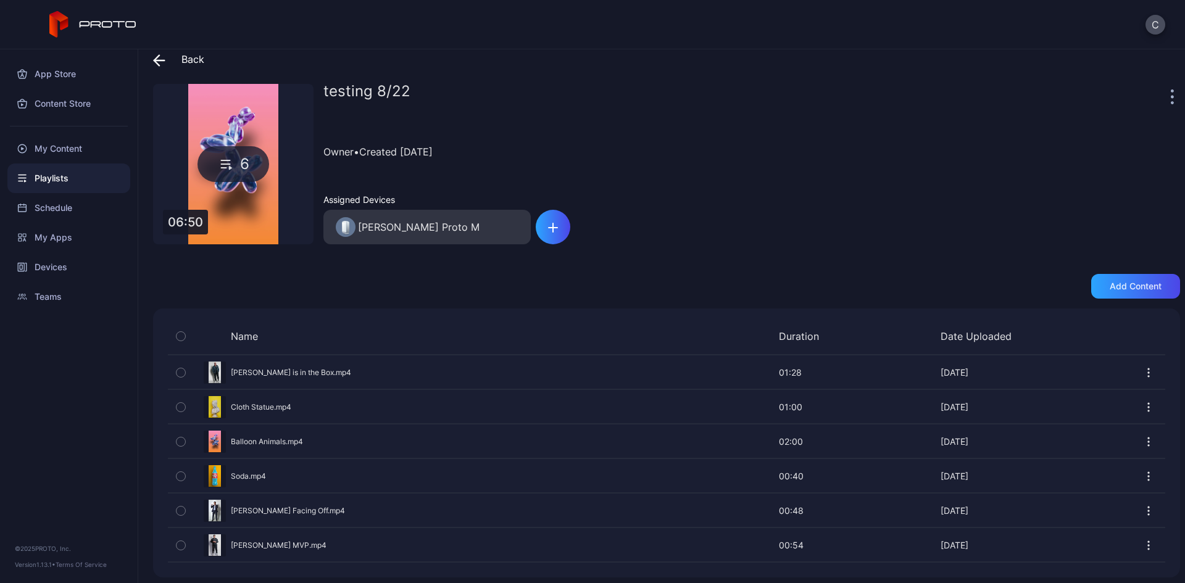
scroll to position [19, 0]
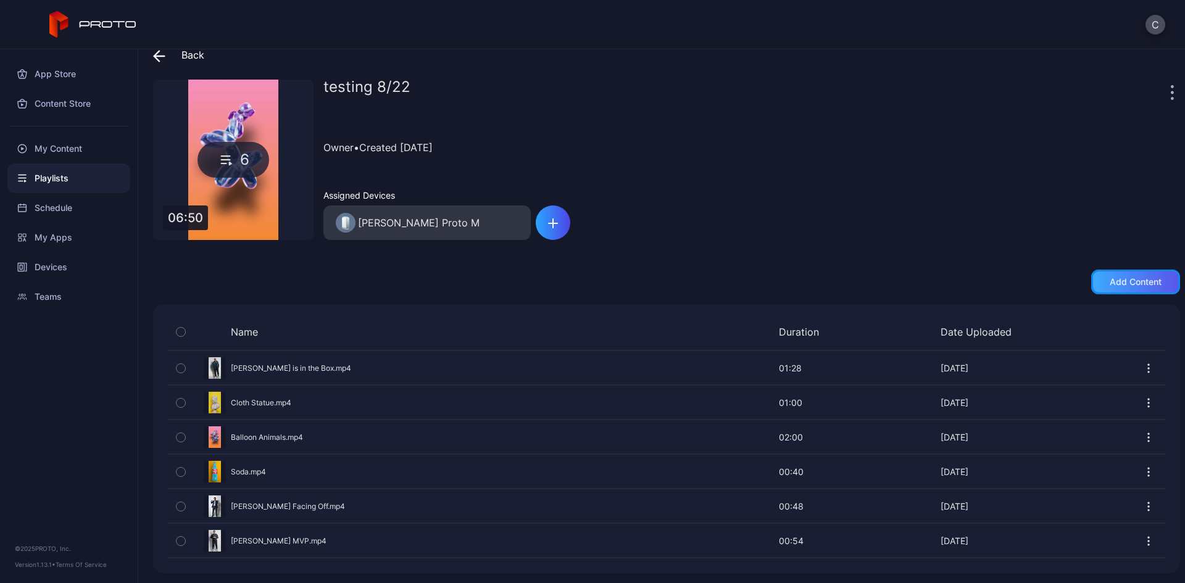
click at [1110, 277] on div "Add content" at bounding box center [1136, 282] width 52 height 10
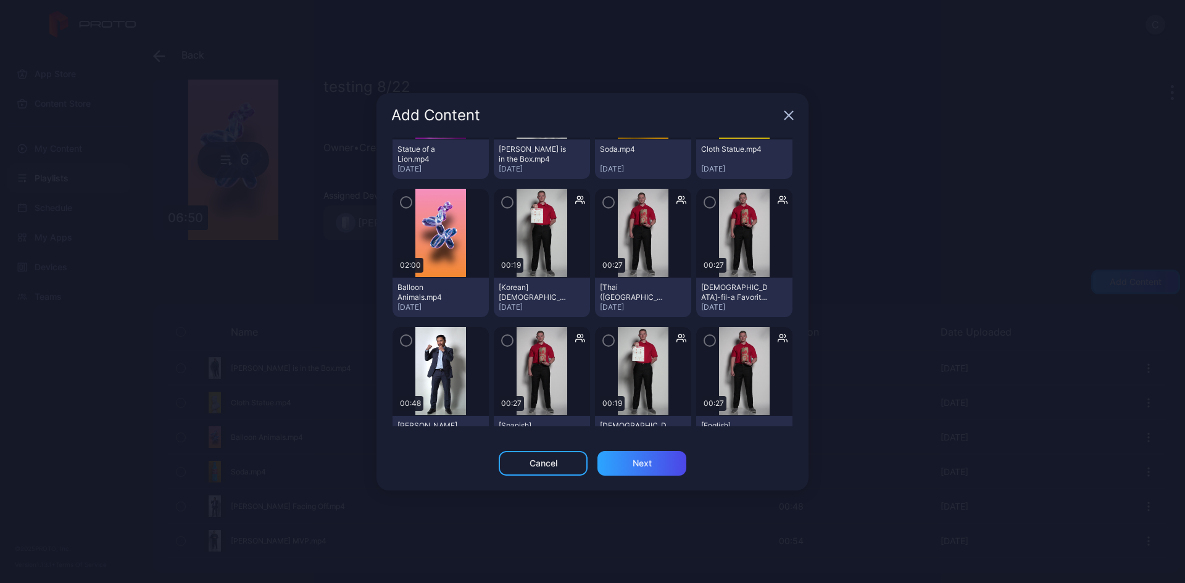
scroll to position [434, 0]
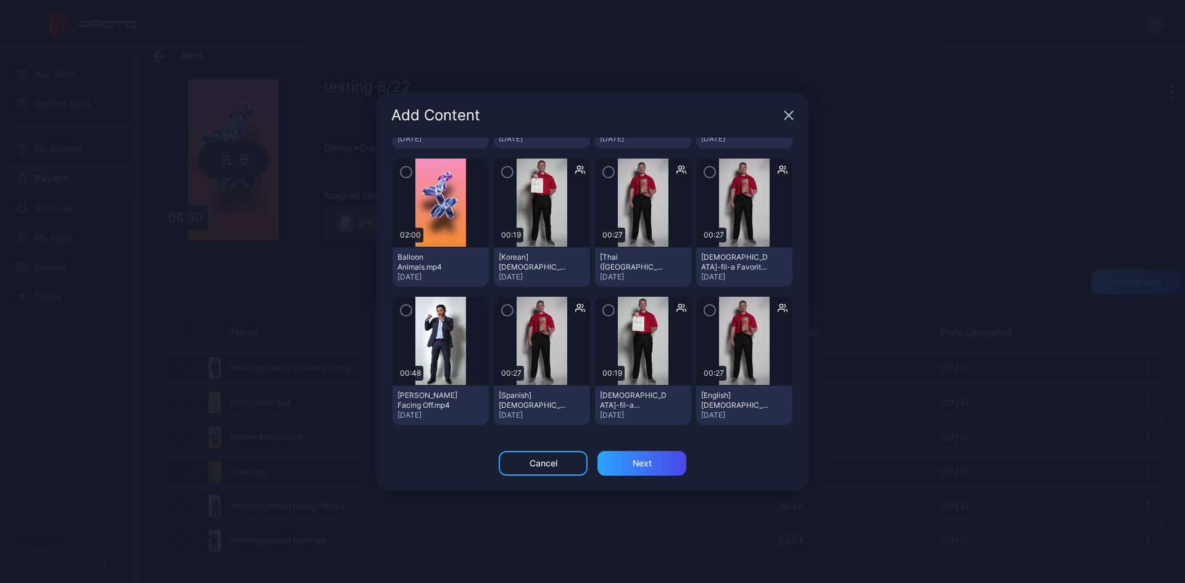
click at [788, 112] on icon "button" at bounding box center [789, 115] width 10 height 10
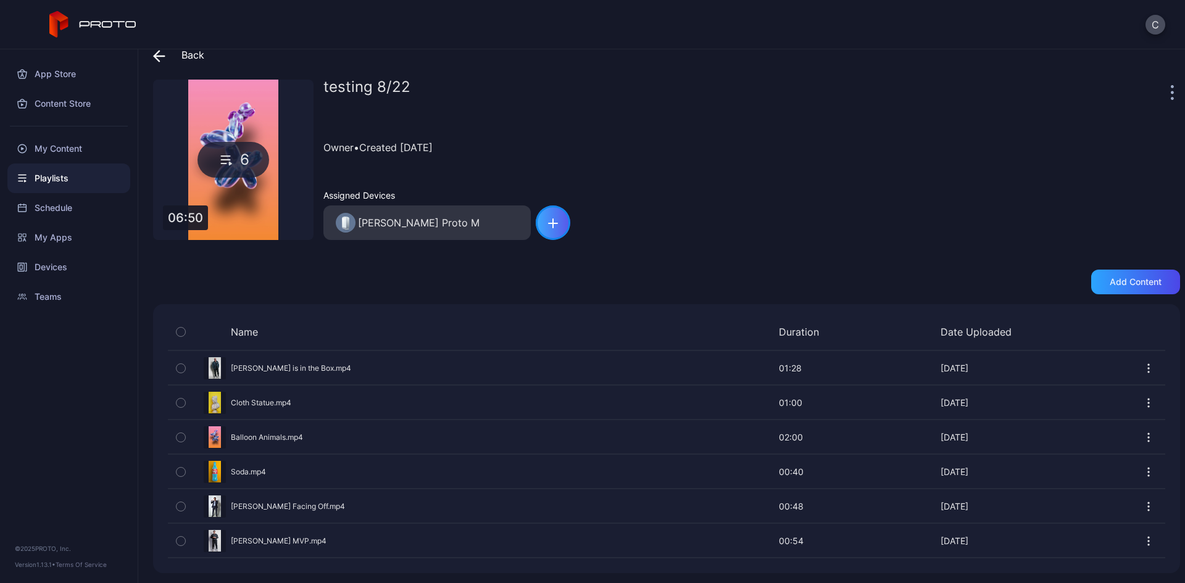
click at [555, 223] on icon "button" at bounding box center [553, 223] width 9 height 0
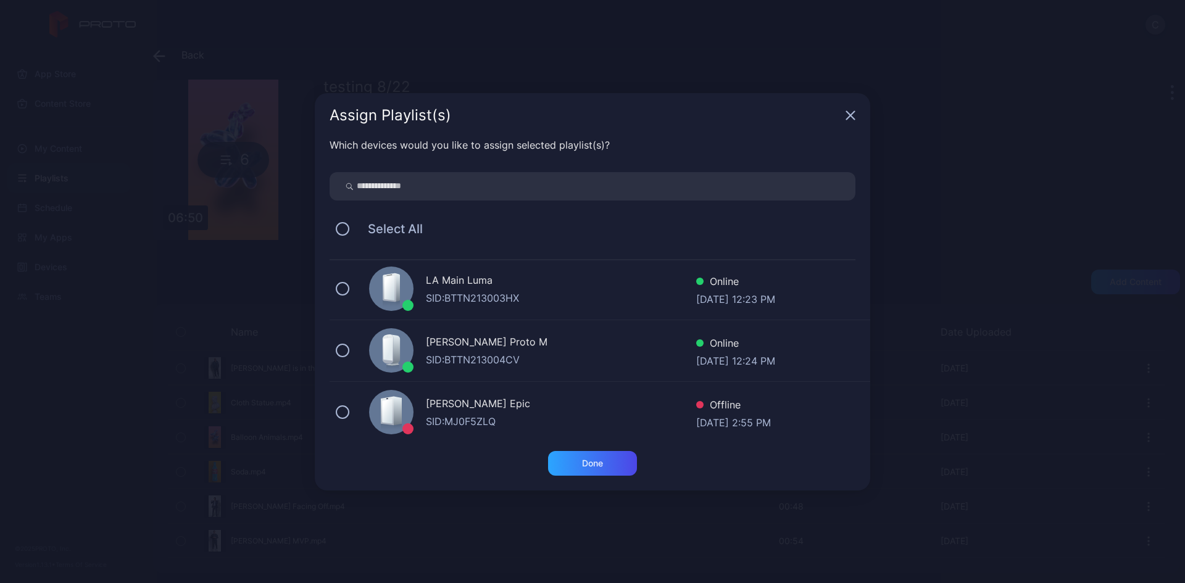
scroll to position [0, 0]
click at [335, 290] on div "LA Main Luma SID: BTTN213003HX Online Sep 25, 2025 at 12:23 PM" at bounding box center [600, 291] width 541 height 62
click at [336, 343] on div "Cole Rossman's Proto M SID: BTTN213004CV Online Sep 25, 2025 at 12:24 PM" at bounding box center [600, 353] width 541 height 62
click at [343, 295] on icon at bounding box center [343, 291] width 14 height 14
click at [342, 348] on icon at bounding box center [343, 353] width 14 height 14
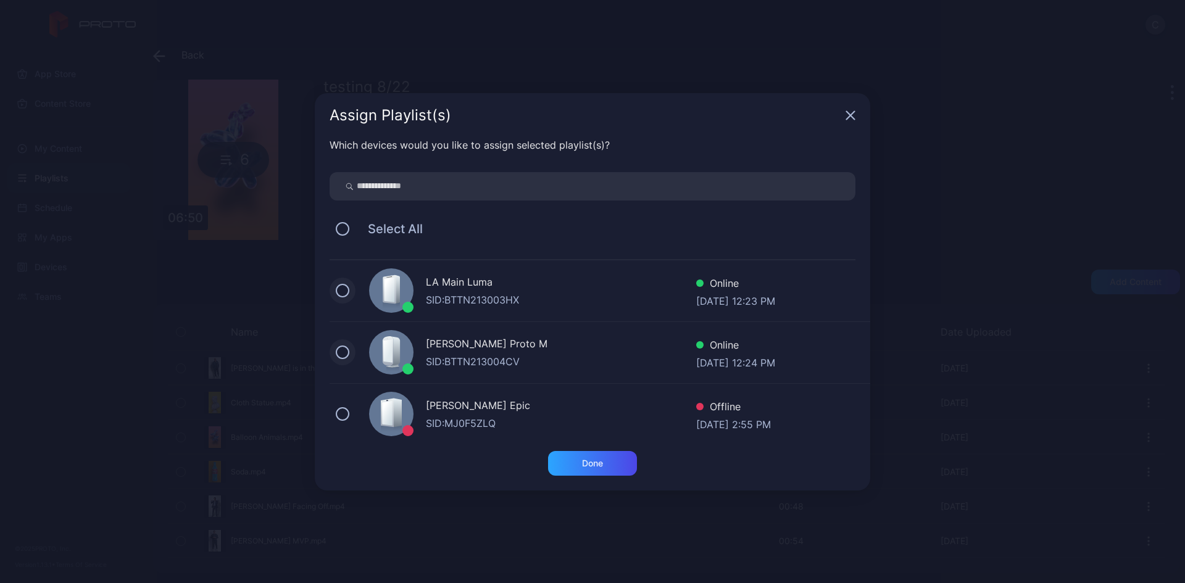
click at [847, 115] on icon "button" at bounding box center [851, 115] width 10 height 10
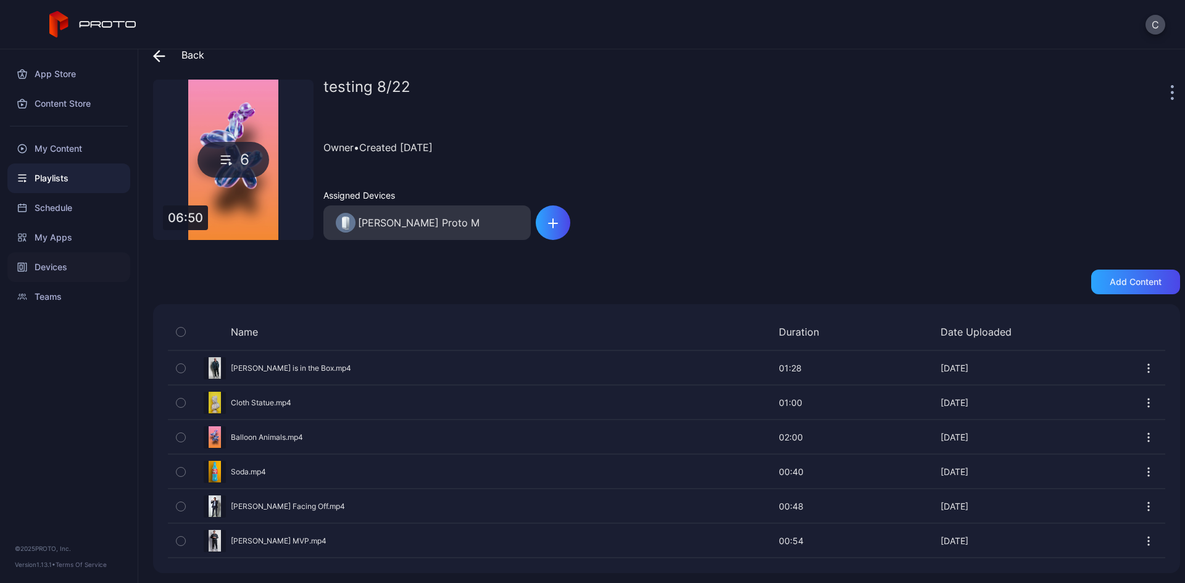
click at [82, 269] on div "Devices" at bounding box center [68, 267] width 123 height 30
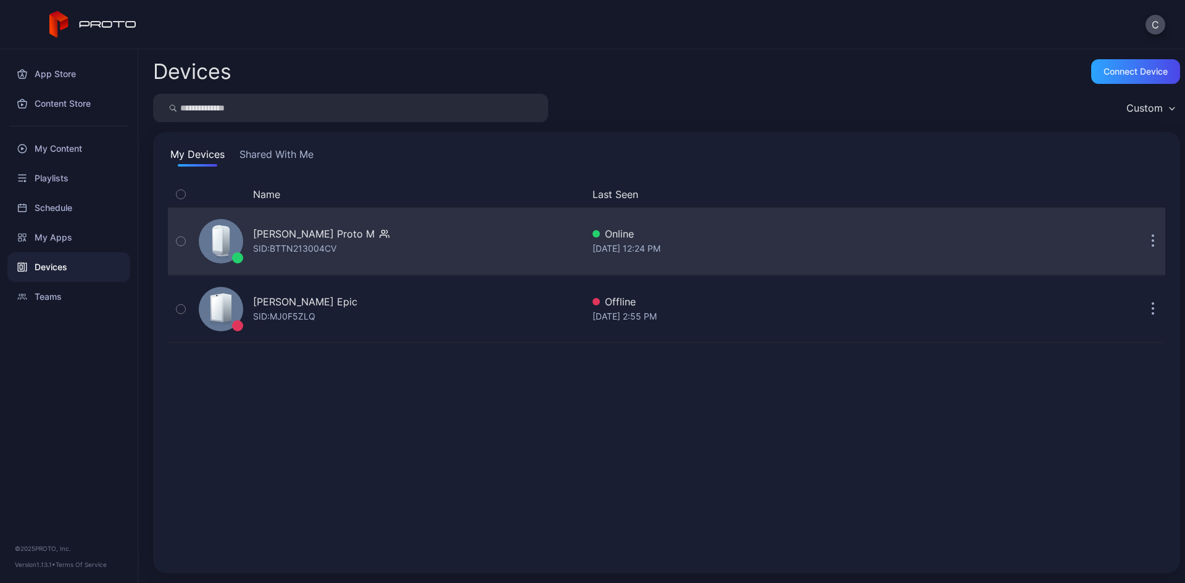
click at [304, 229] on div "[PERSON_NAME] Proto M" at bounding box center [314, 234] width 122 height 15
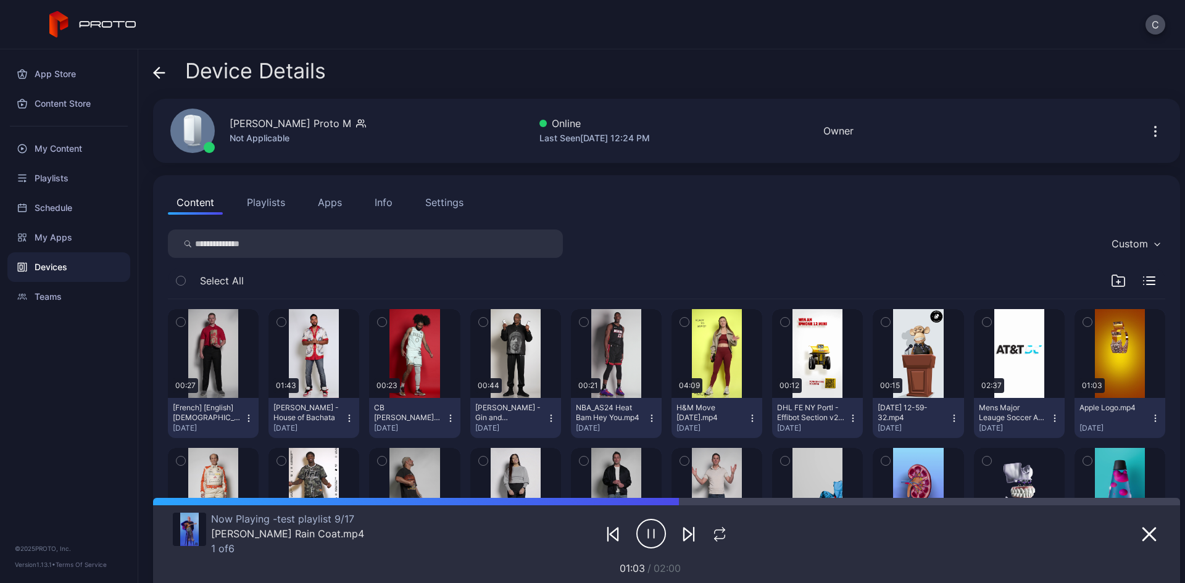
click at [284, 204] on button "Playlists" at bounding box center [266, 202] width 56 height 25
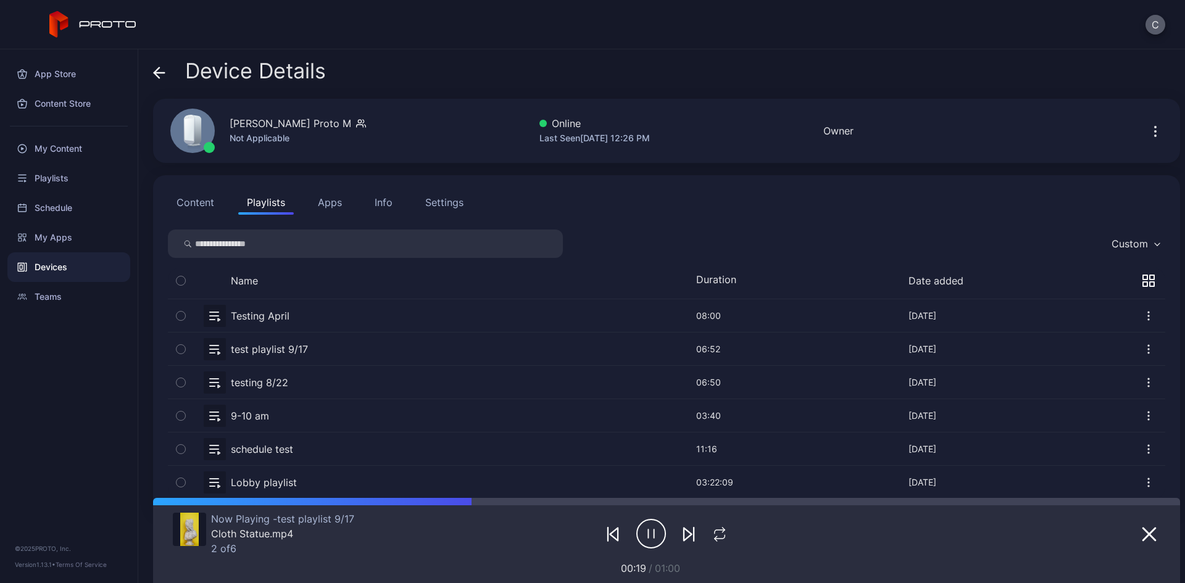
click at [1112, 25] on button "C" at bounding box center [1156, 25] width 20 height 20
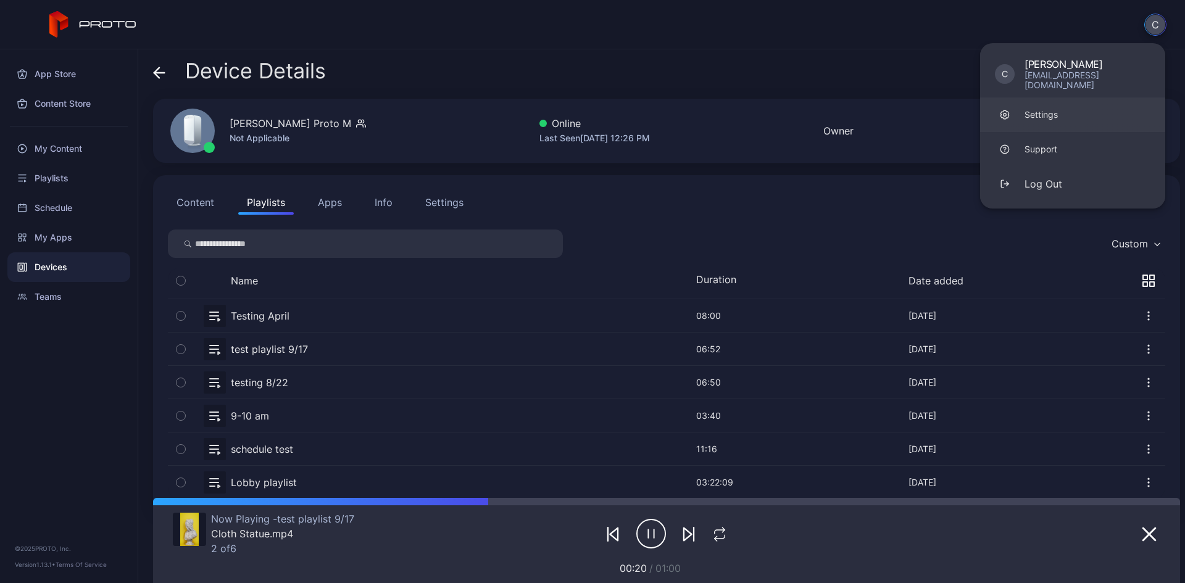
click at [1044, 109] on div "Settings" at bounding box center [1041, 115] width 33 height 12
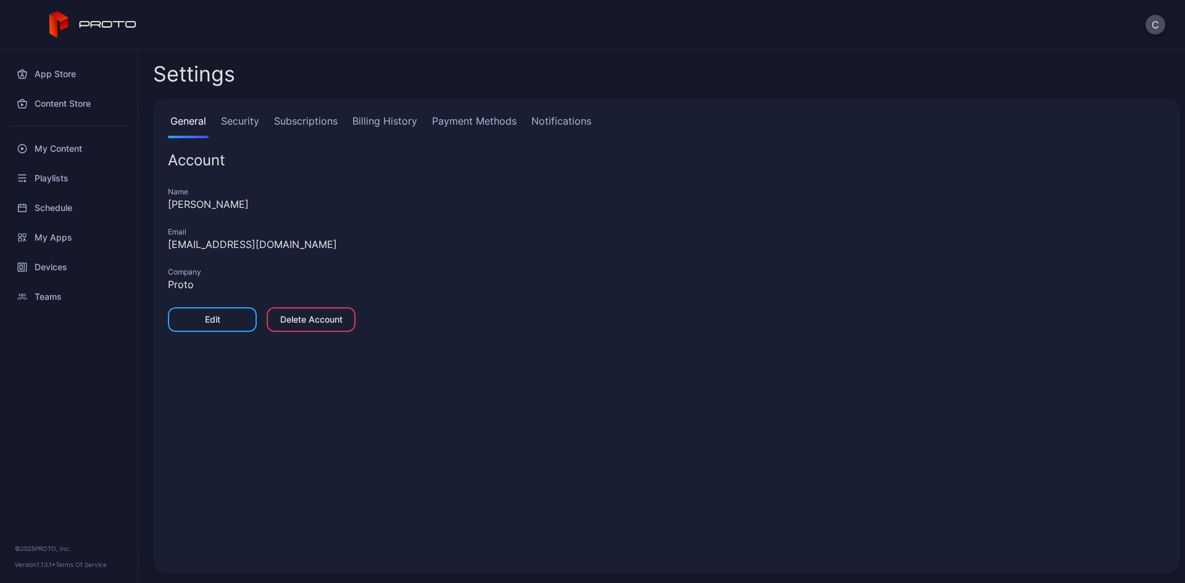
drag, startPoint x: 303, startPoint y: 243, endPoint x: 260, endPoint y: 249, distance: 43.6
click at [275, 247] on div "[EMAIL_ADDRESS][DOMAIN_NAME]" at bounding box center [666, 244] width 997 height 15
click at [235, 318] on div "Edit" at bounding box center [212, 319] width 89 height 25
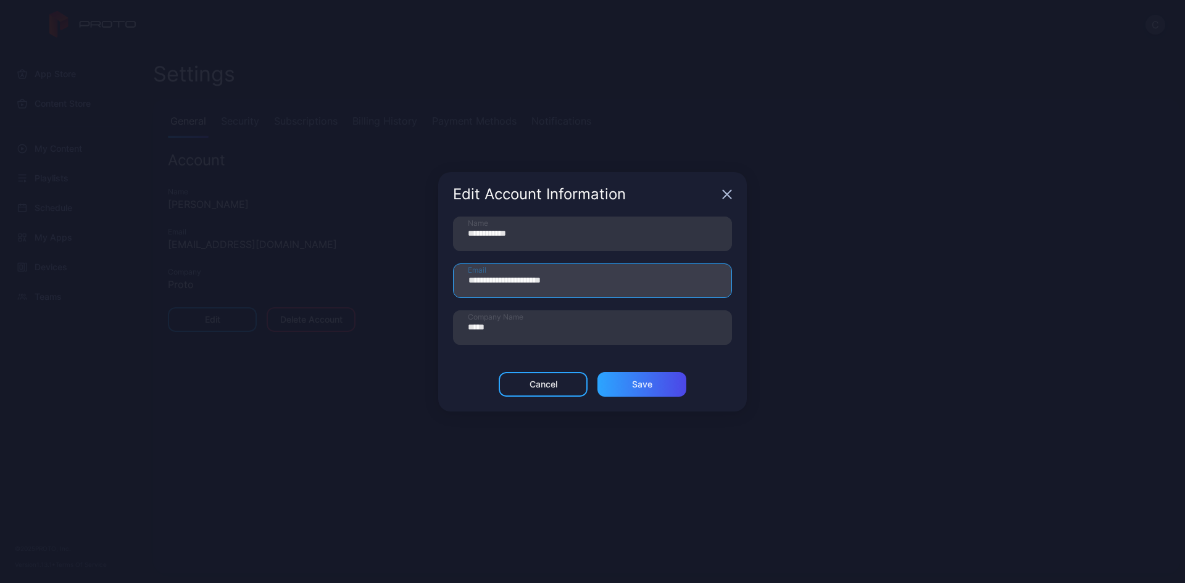
click at [530, 281] on input "**********" at bounding box center [592, 281] width 279 height 35
click at [728, 191] on icon "button" at bounding box center [727, 194] width 10 height 10
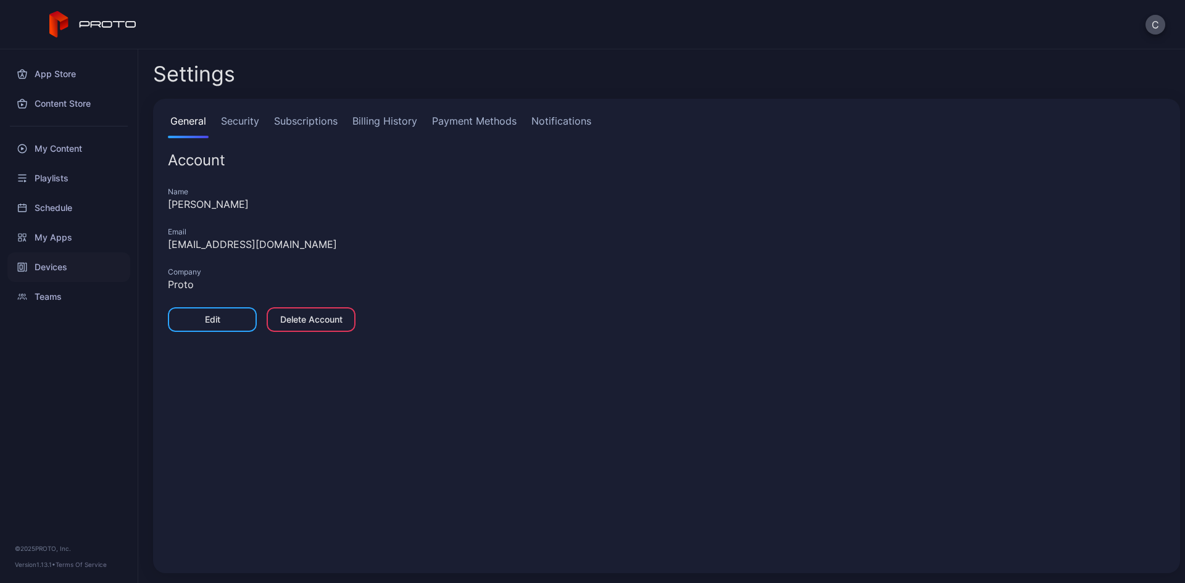
click at [71, 270] on div "Devices" at bounding box center [68, 267] width 123 height 30
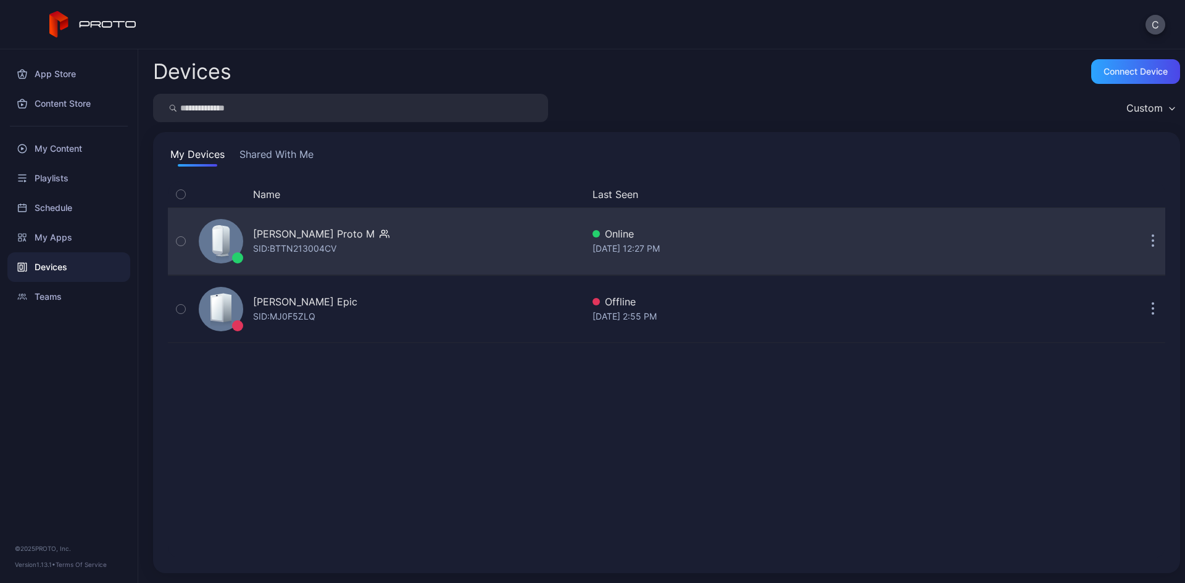
click at [309, 232] on div "[PERSON_NAME] Proto M" at bounding box center [314, 234] width 122 height 15
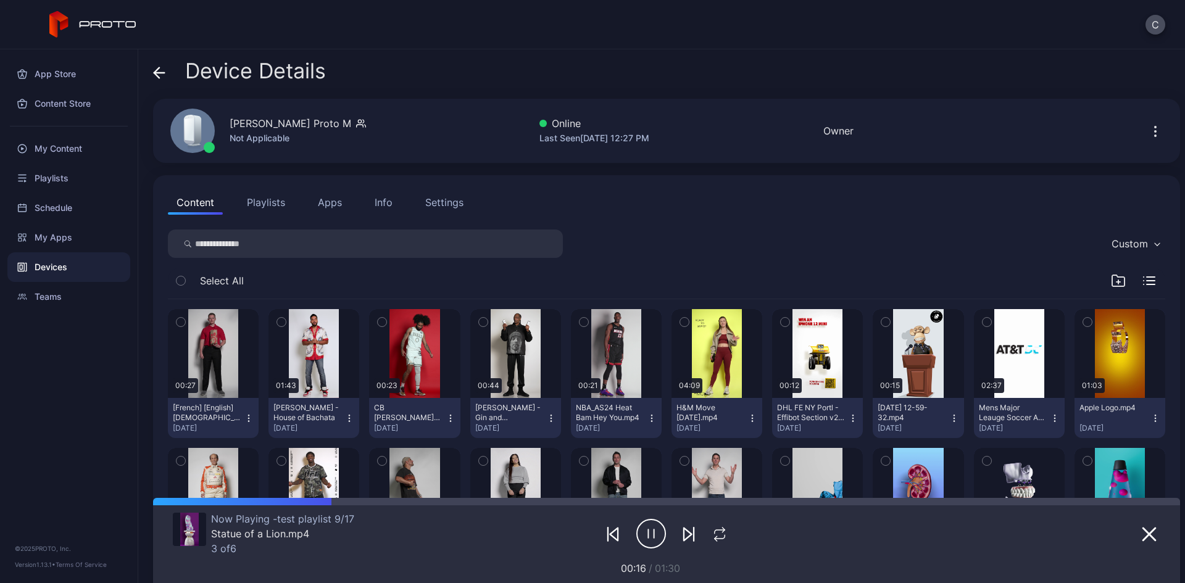
click at [425, 201] on div "Settings" at bounding box center [444, 202] width 38 height 15
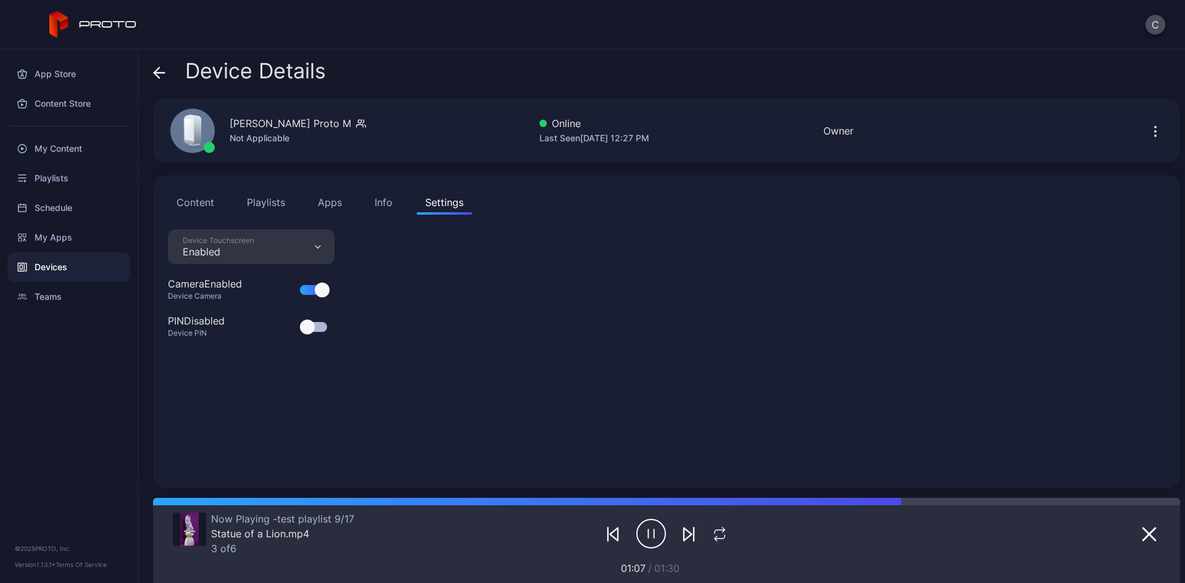
click at [238, 242] on div "Device Touchscreen" at bounding box center [219, 241] width 72 height 10
click at [433, 370] on div "Device Touchscreen Enabled Camera Enabled Device Camera PIN Disabled Device PIN" at bounding box center [666, 352] width 997 height 244
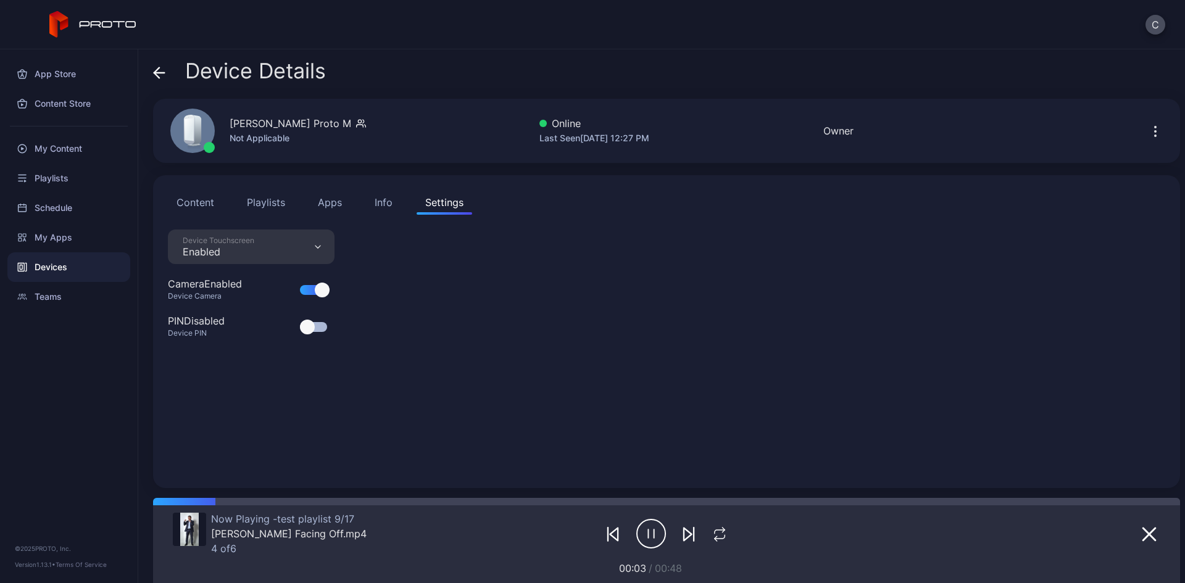
click at [320, 252] on div "Device Touchscreen Enabled" at bounding box center [251, 247] width 167 height 35
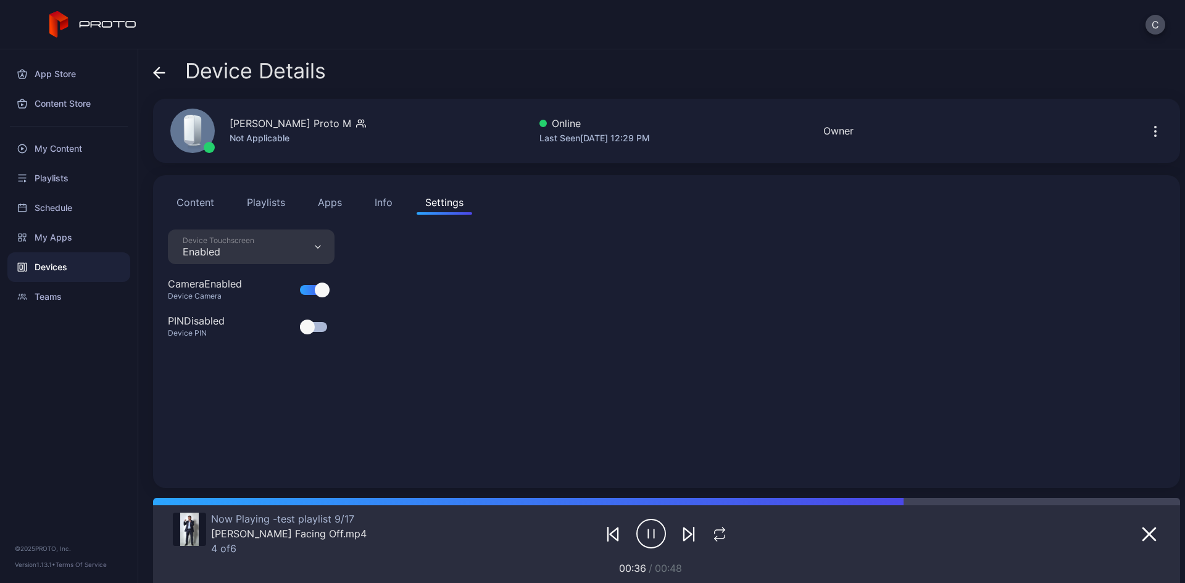
click at [418, 321] on div "Device Touchscreen Enabled Camera Enabled Device Camera PIN Disabled Device PIN" at bounding box center [666, 352] width 997 height 244
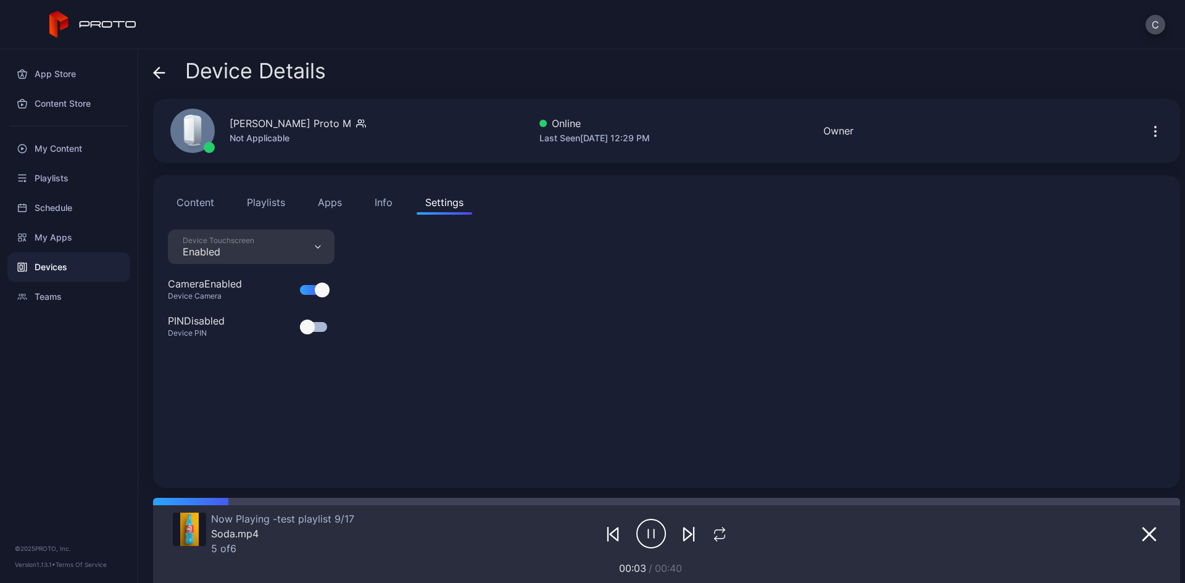
click at [127, 273] on div "Devices" at bounding box center [68, 267] width 123 height 30
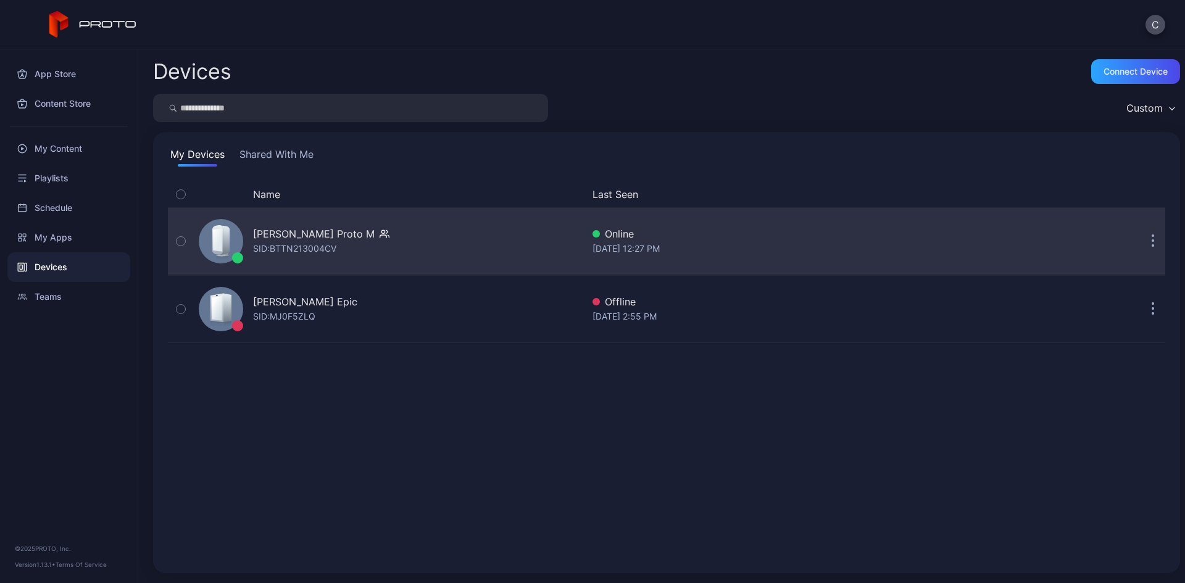
click at [288, 238] on div "[PERSON_NAME] Proto M" at bounding box center [314, 234] width 122 height 15
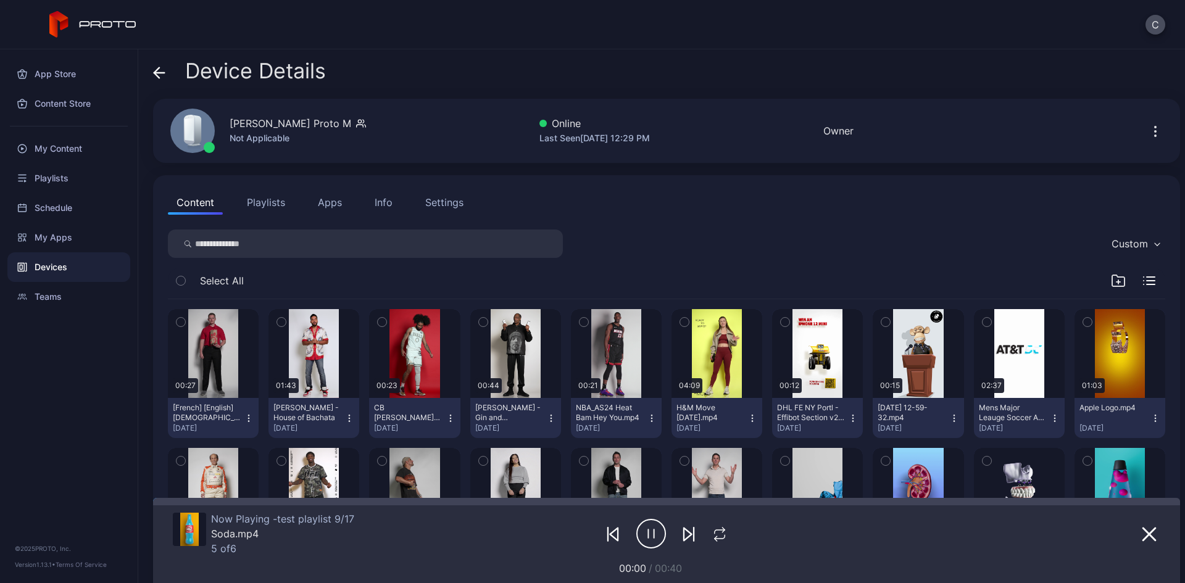
click at [330, 203] on button "Apps" at bounding box center [329, 202] width 41 height 25
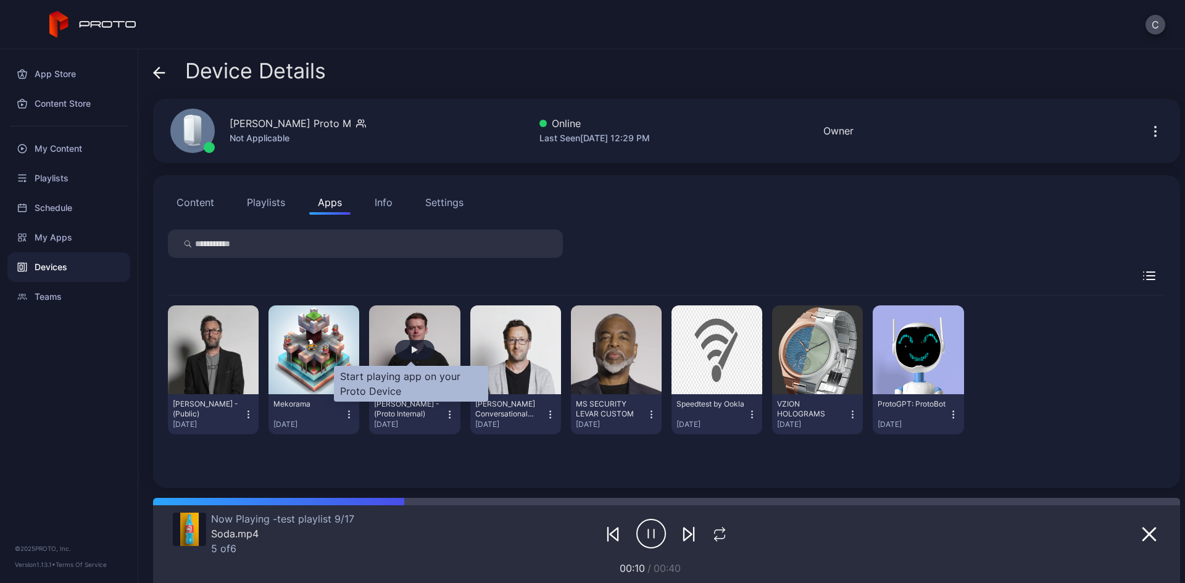
click at [412, 350] on div "button" at bounding box center [415, 349] width 6 height 7
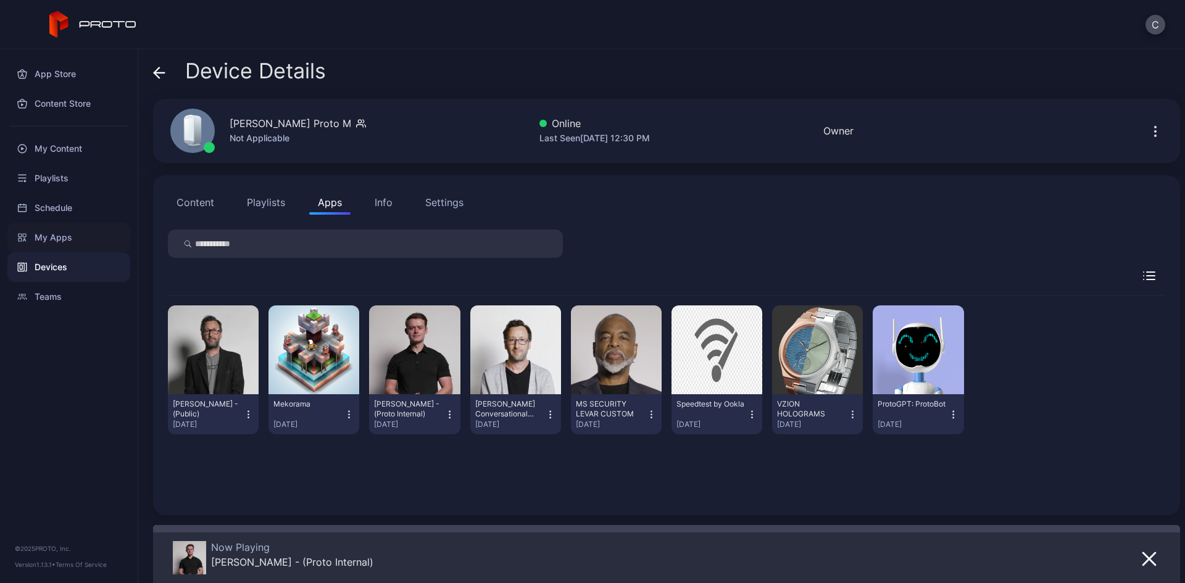
click at [82, 238] on div "My Apps" at bounding box center [68, 238] width 123 height 30
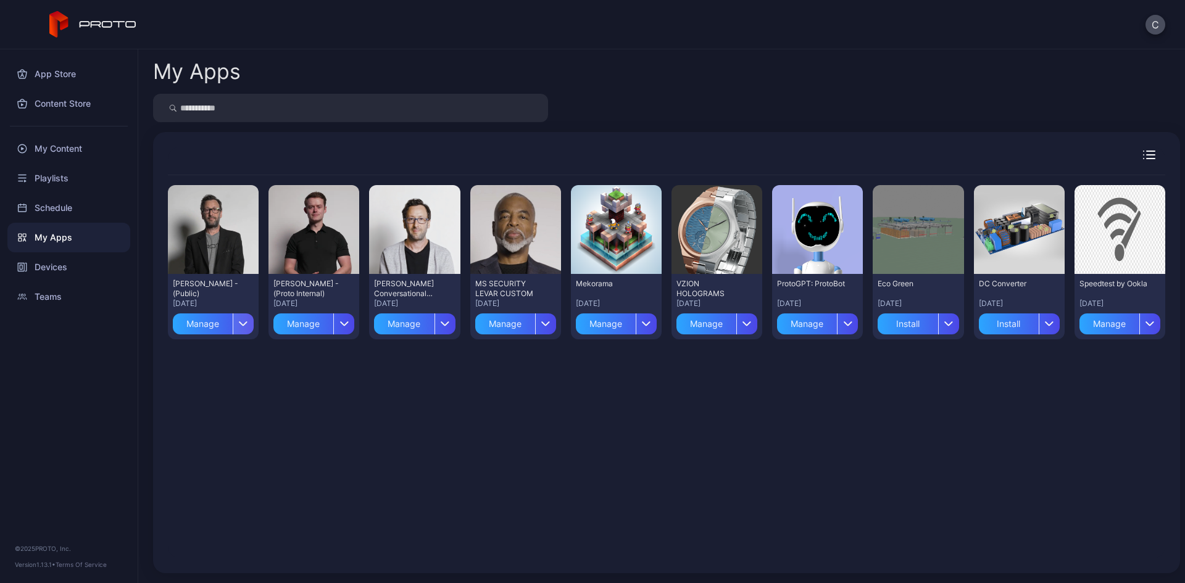
click at [236, 325] on div "button" at bounding box center [243, 324] width 21 height 21
click at [220, 357] on button "Install" at bounding box center [212, 361] width 105 height 40
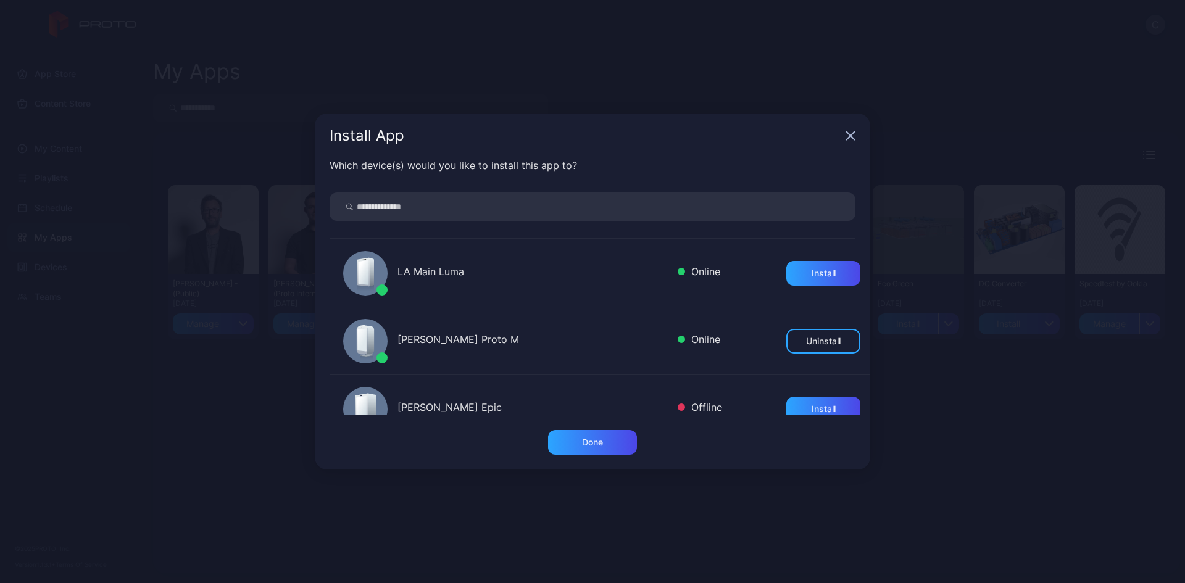
click at [850, 131] on icon "button" at bounding box center [851, 136] width 10 height 10
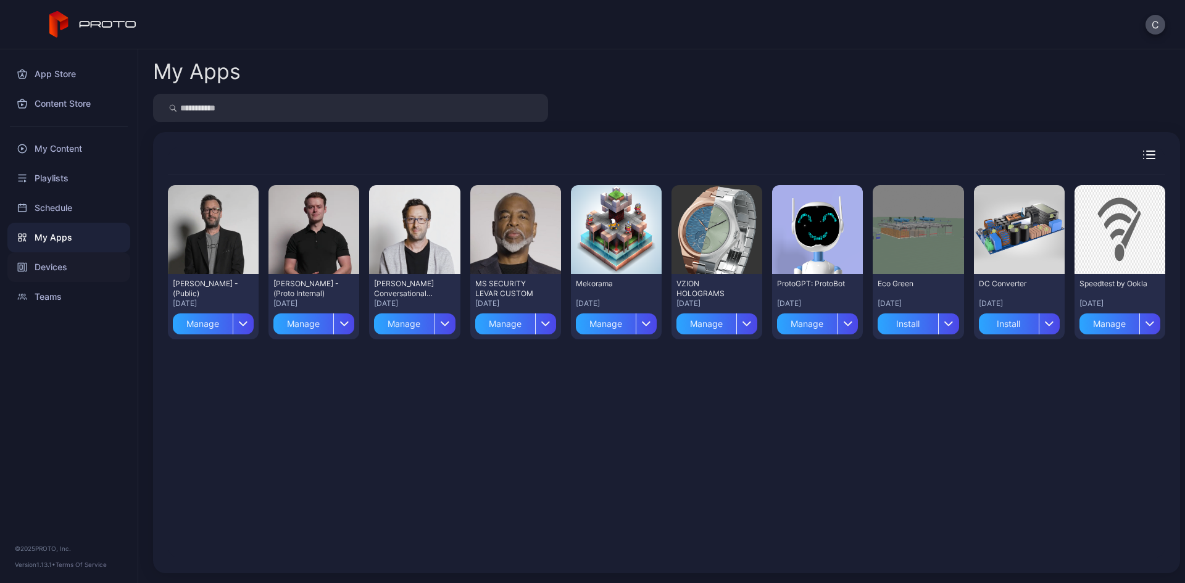
click at [52, 264] on div "Devices" at bounding box center [68, 267] width 123 height 30
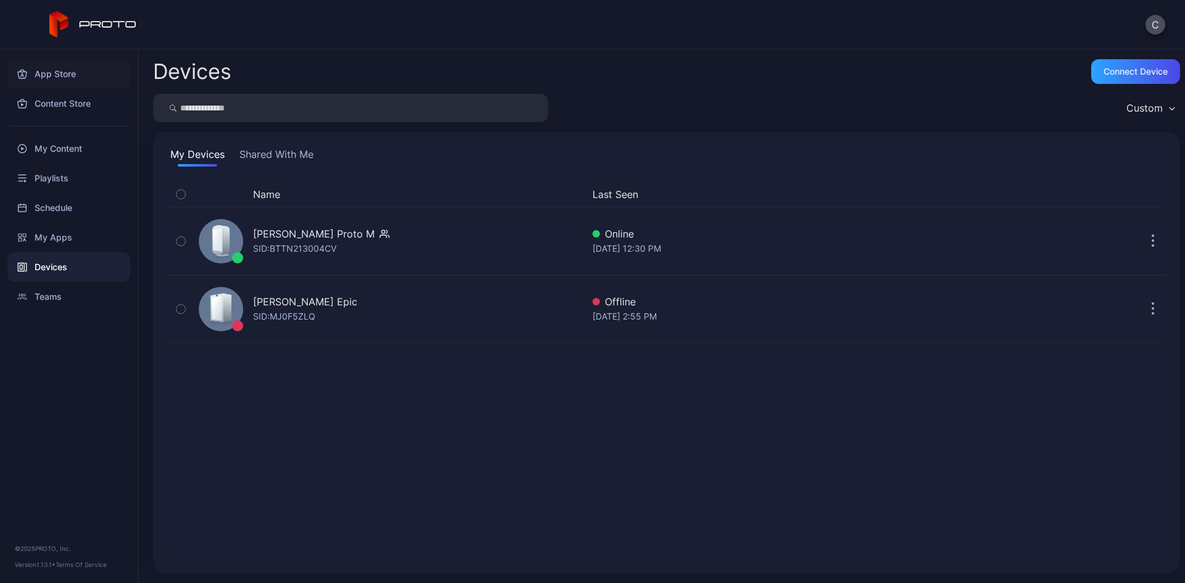
click at [76, 70] on div "App Store" at bounding box center [68, 74] width 123 height 30
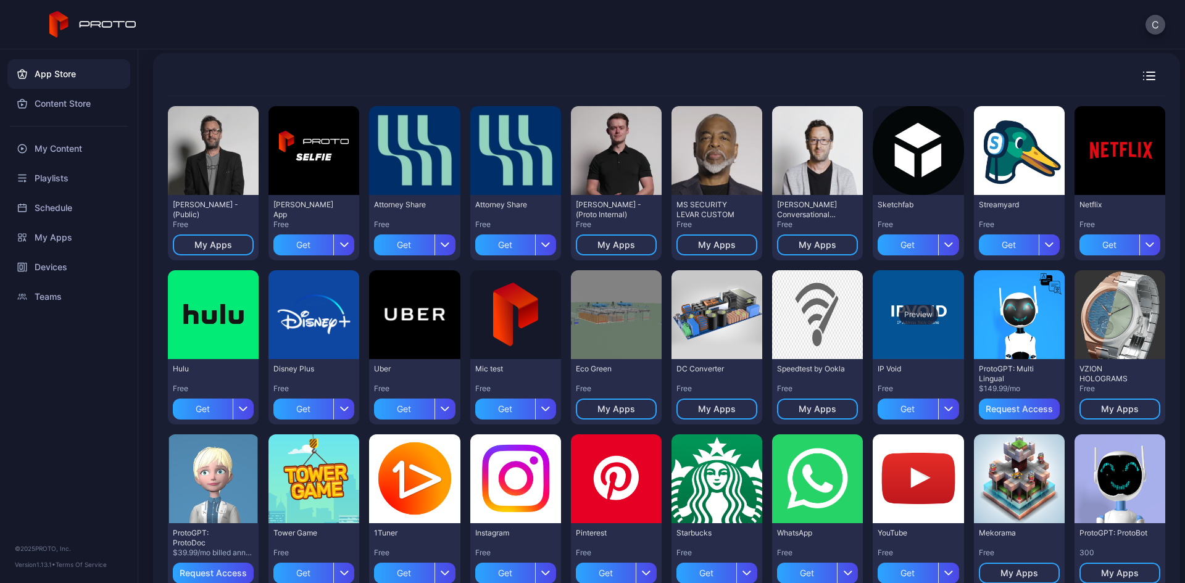
scroll to position [54, 0]
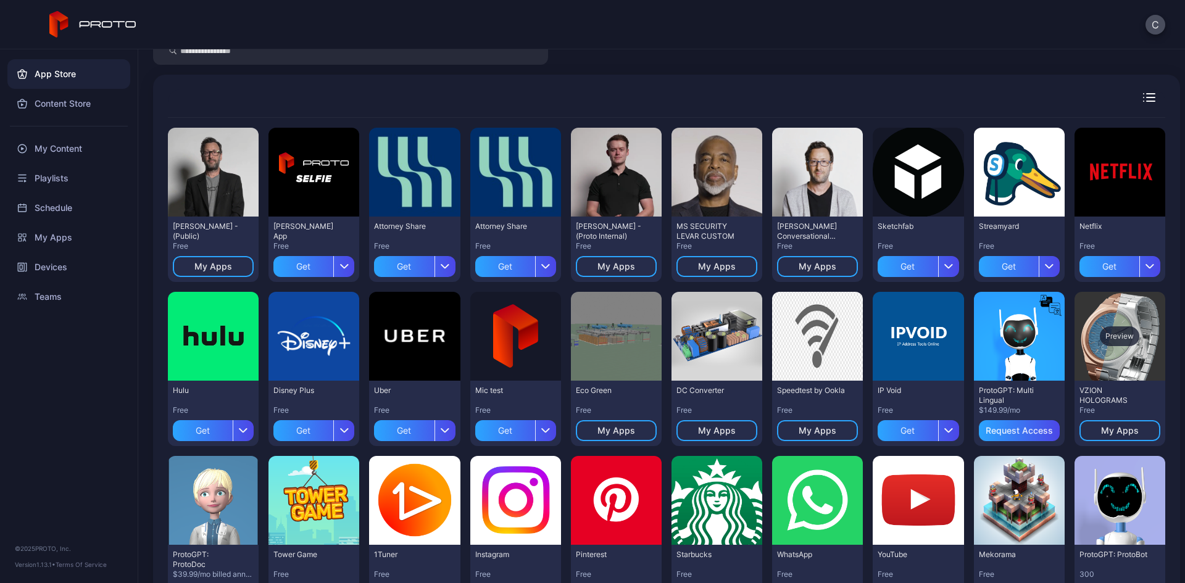
click at [1112, 339] on div "Preview" at bounding box center [1120, 337] width 40 height 20
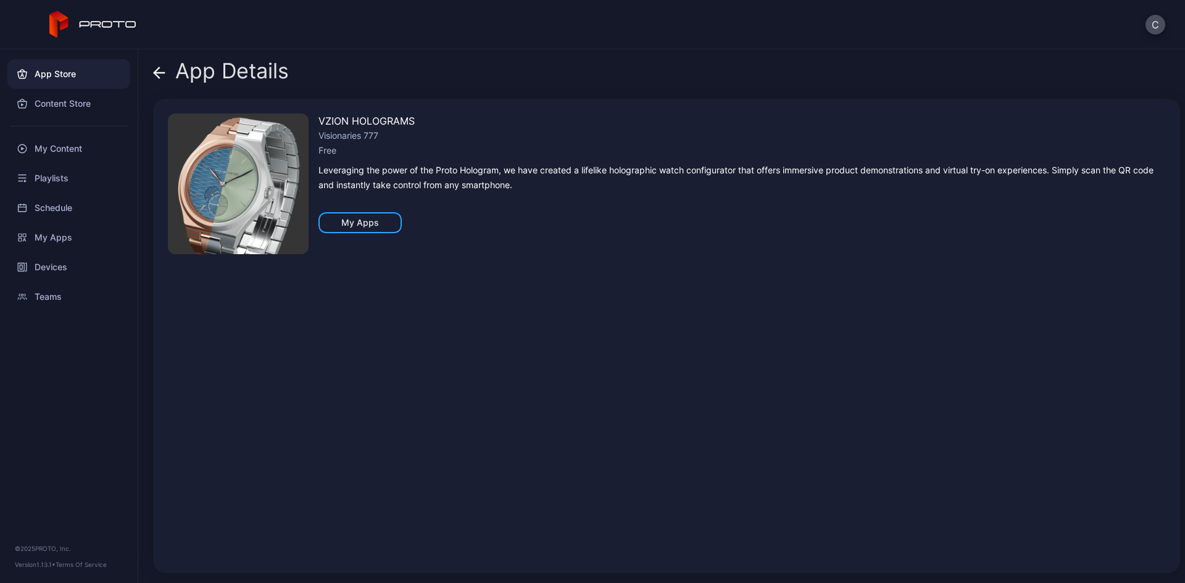
click at [165, 73] on icon at bounding box center [159, 73] width 12 height 12
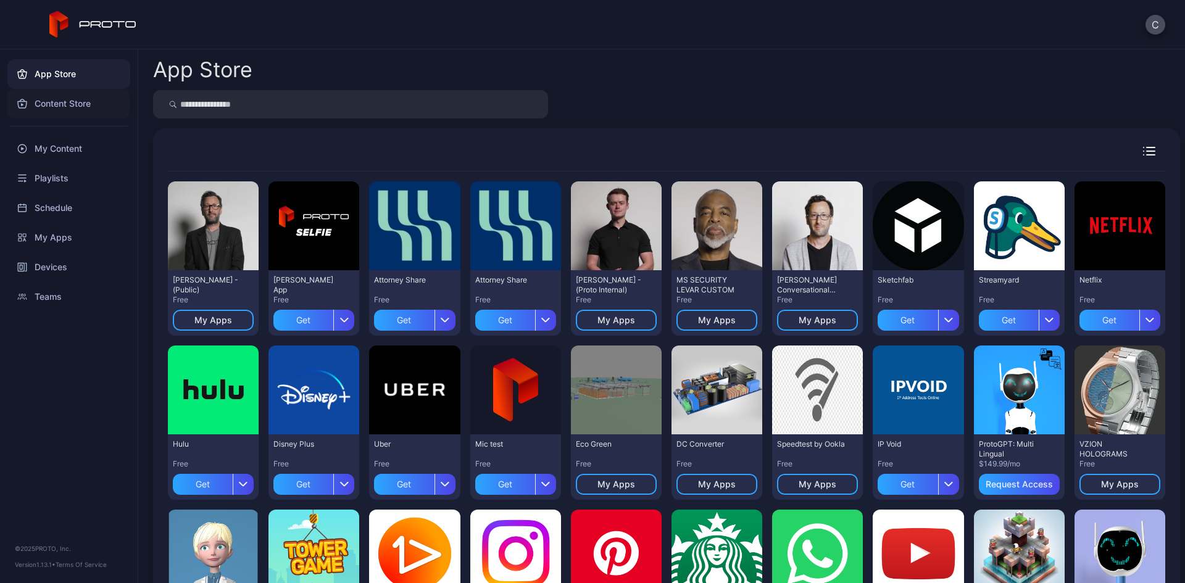
click at [40, 108] on div "Content Store" at bounding box center [68, 104] width 123 height 30
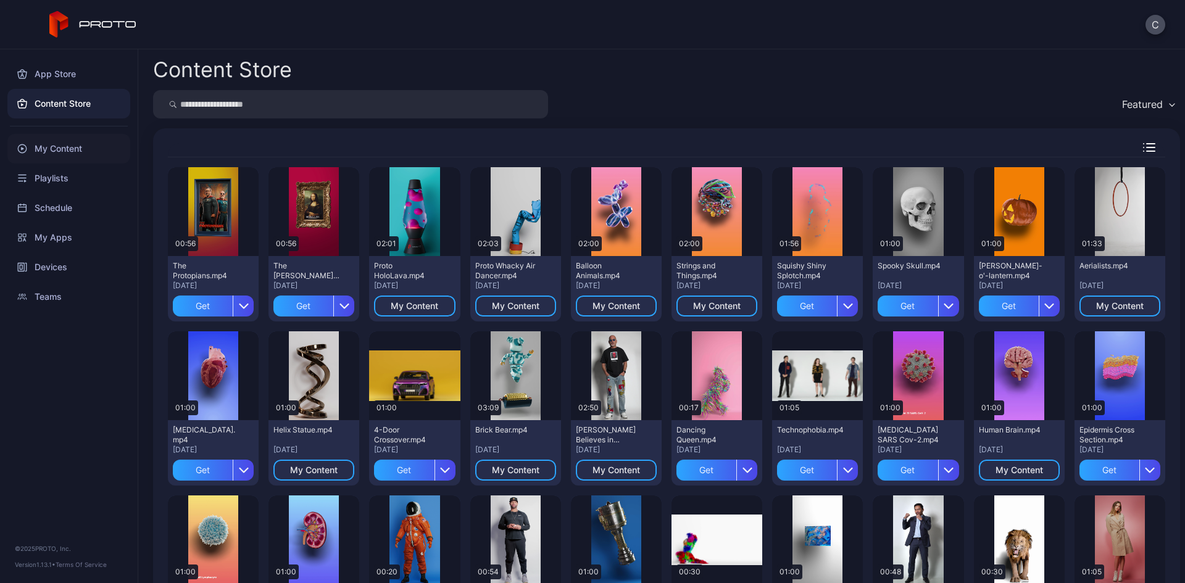
click at [69, 151] on div "My Content" at bounding box center [68, 149] width 123 height 30
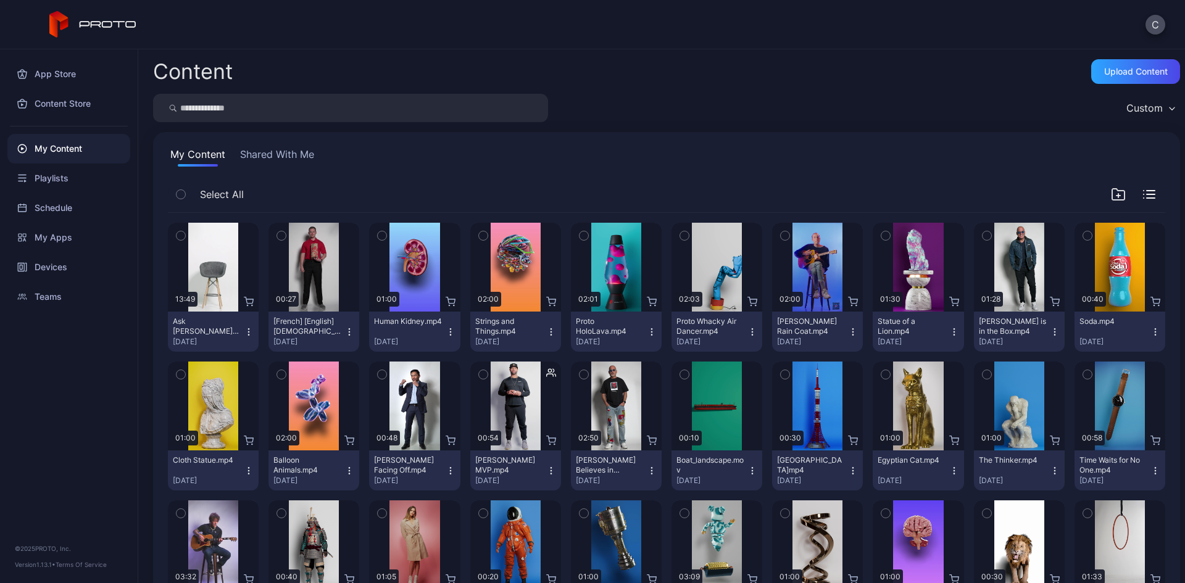
click at [276, 157] on button "Shared With Me" at bounding box center [277, 157] width 79 height 20
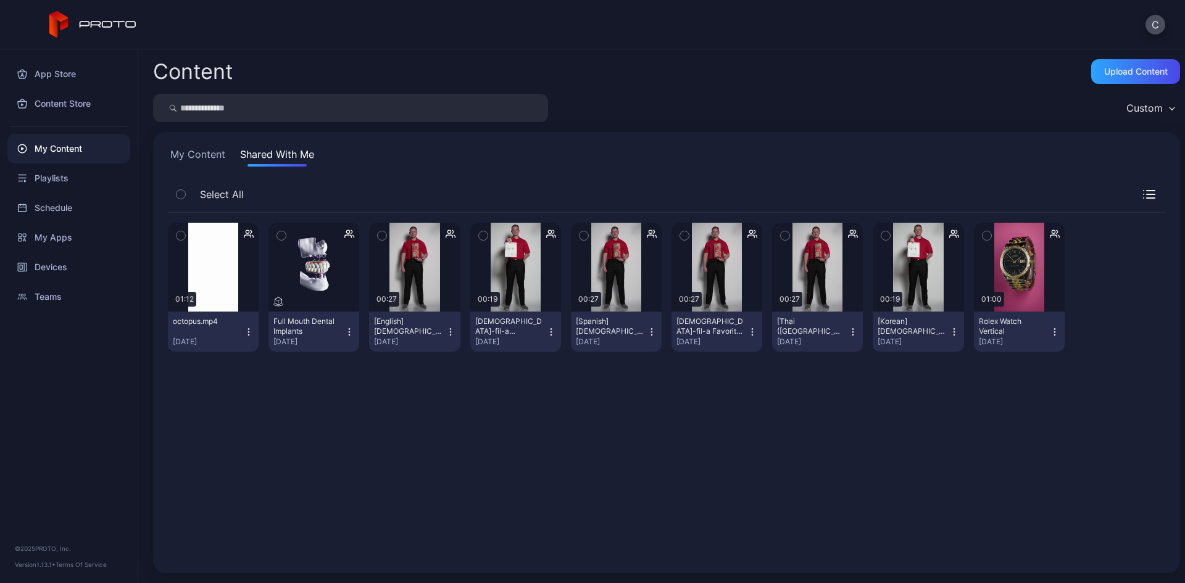
click at [216, 146] on div "My Content Shared With Me Select All Preview 01:12 octopus.mp4 Jan 31, 2024 Pre…" at bounding box center [666, 352] width 1027 height 441
click at [215, 155] on button "My Content" at bounding box center [198, 157] width 60 height 20
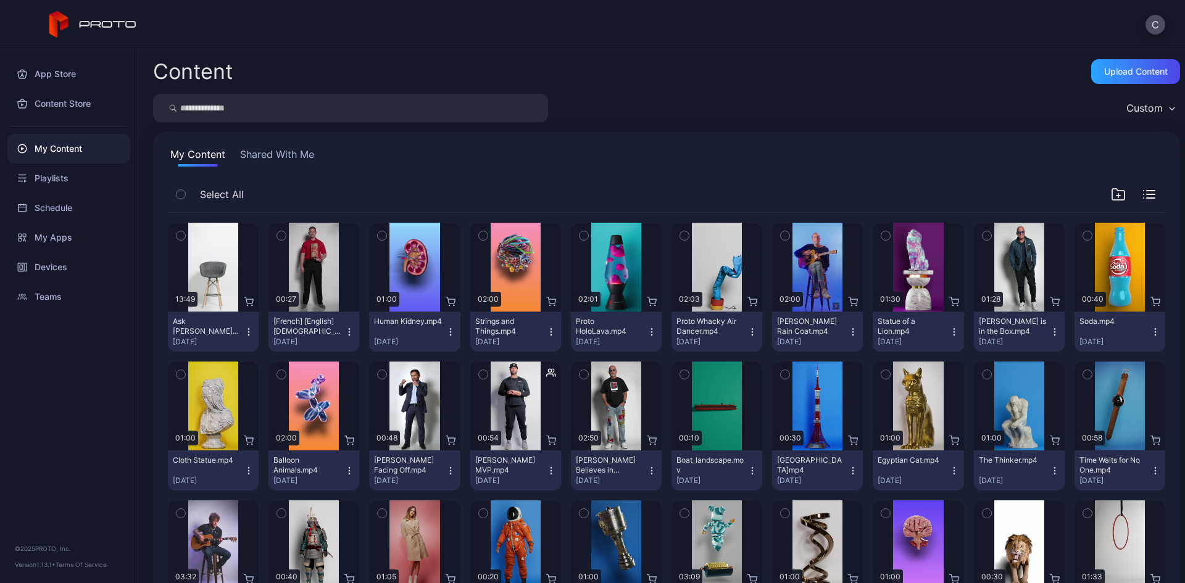
click at [251, 153] on button "Shared With Me" at bounding box center [277, 157] width 79 height 20
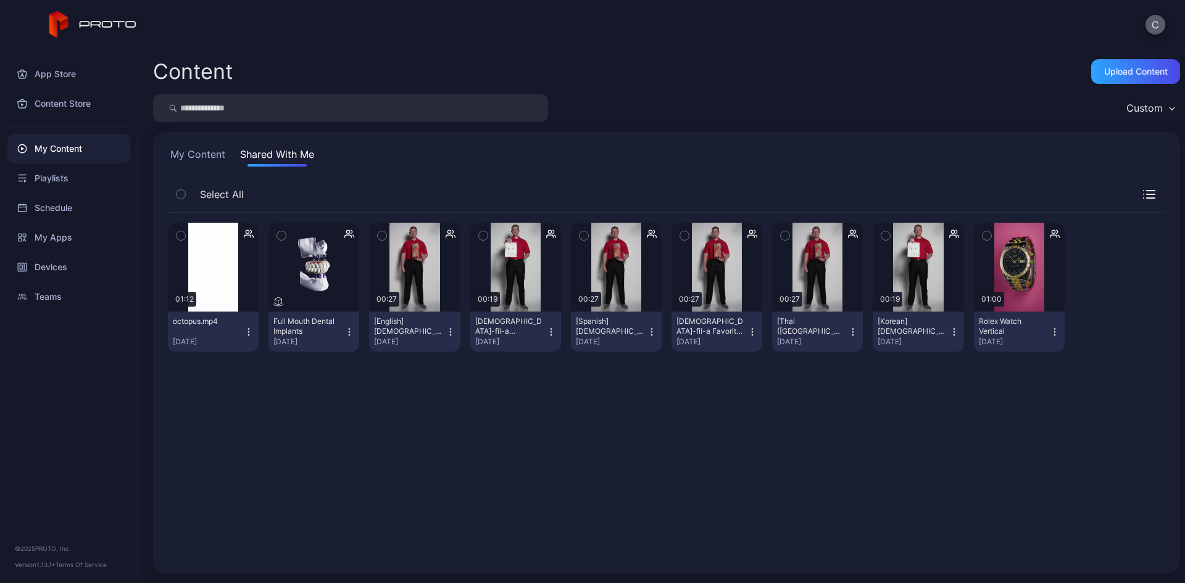
click at [1112, 21] on button "C" at bounding box center [1156, 25] width 20 height 20
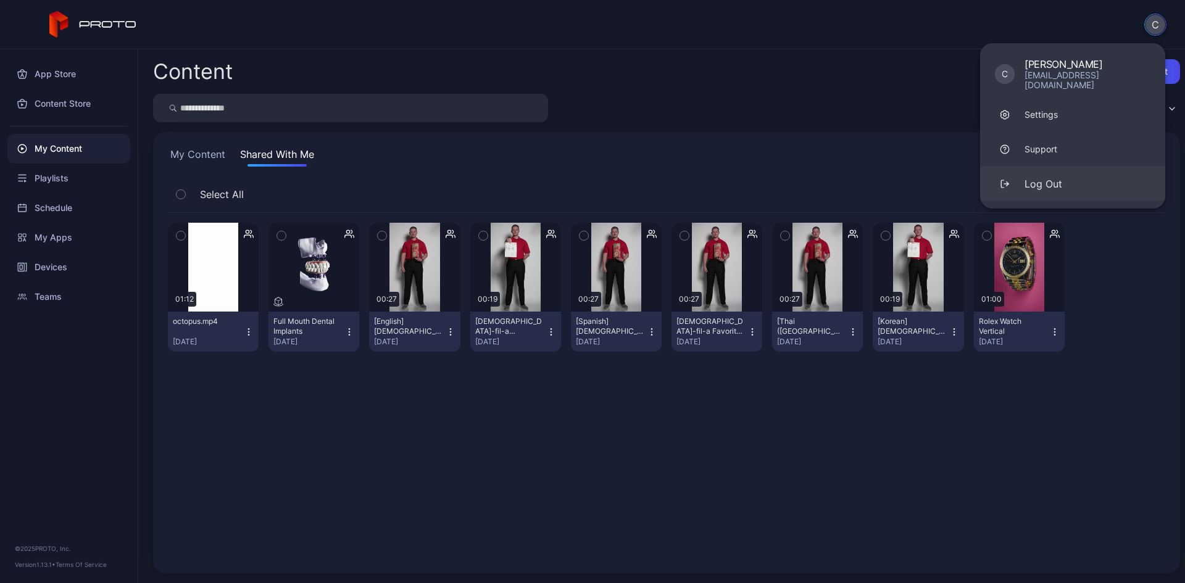
click at [1048, 177] on div "Log Out" at bounding box center [1044, 184] width 38 height 15
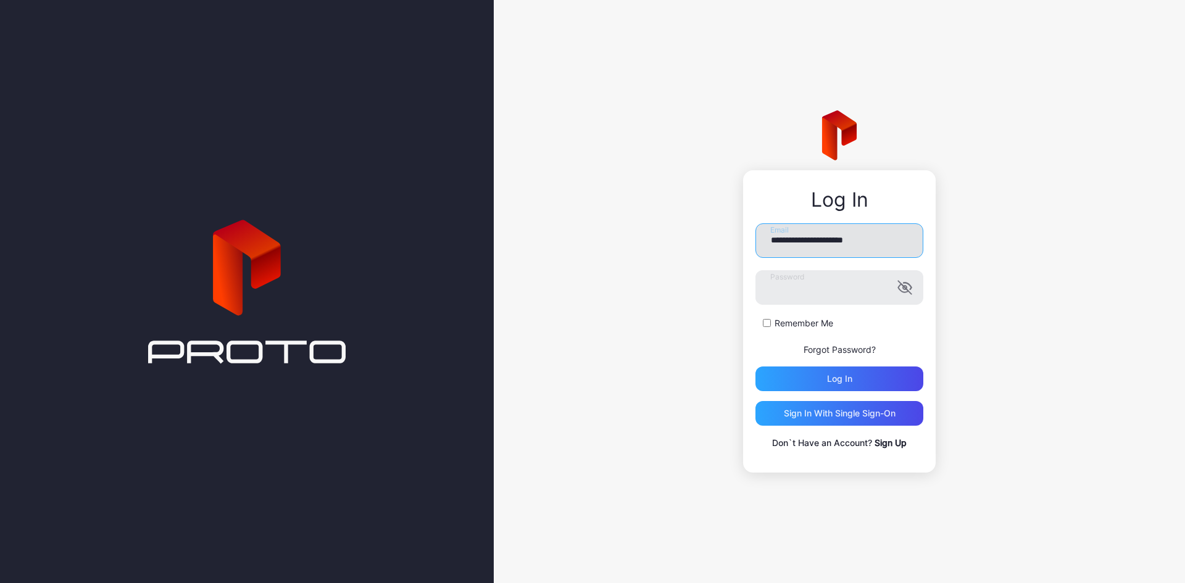
click at [868, 253] on input "**********" at bounding box center [840, 240] width 168 height 35
type input "**********"
click at [832, 375] on div "Log in" at bounding box center [839, 379] width 25 height 10
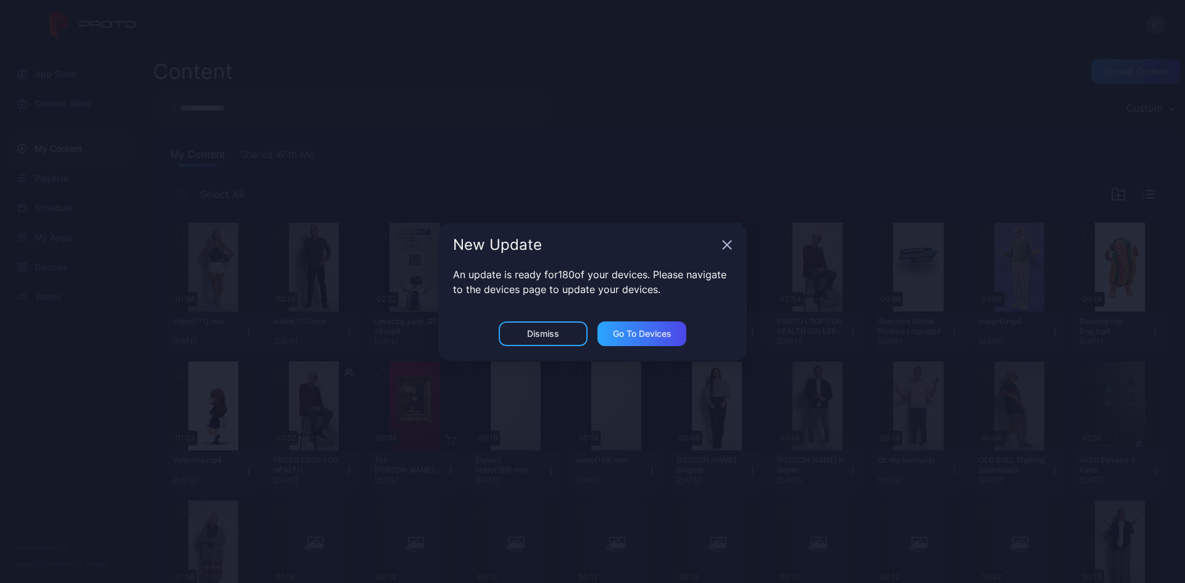
click at [725, 244] on icon "button" at bounding box center [727, 245] width 10 height 10
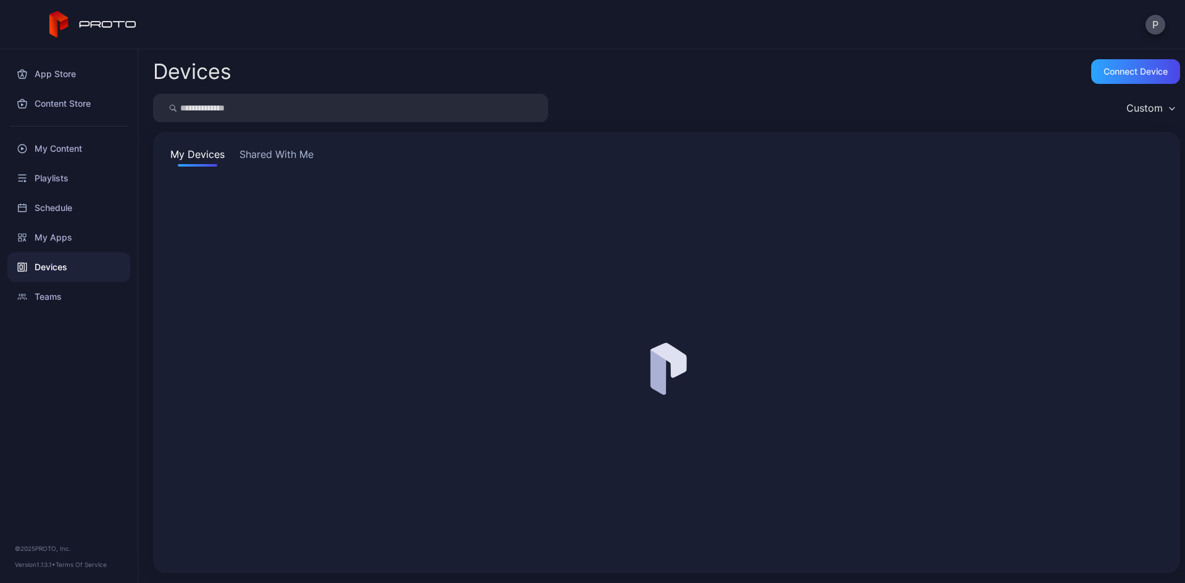
click at [349, 102] on input "search" at bounding box center [350, 108] width 395 height 28
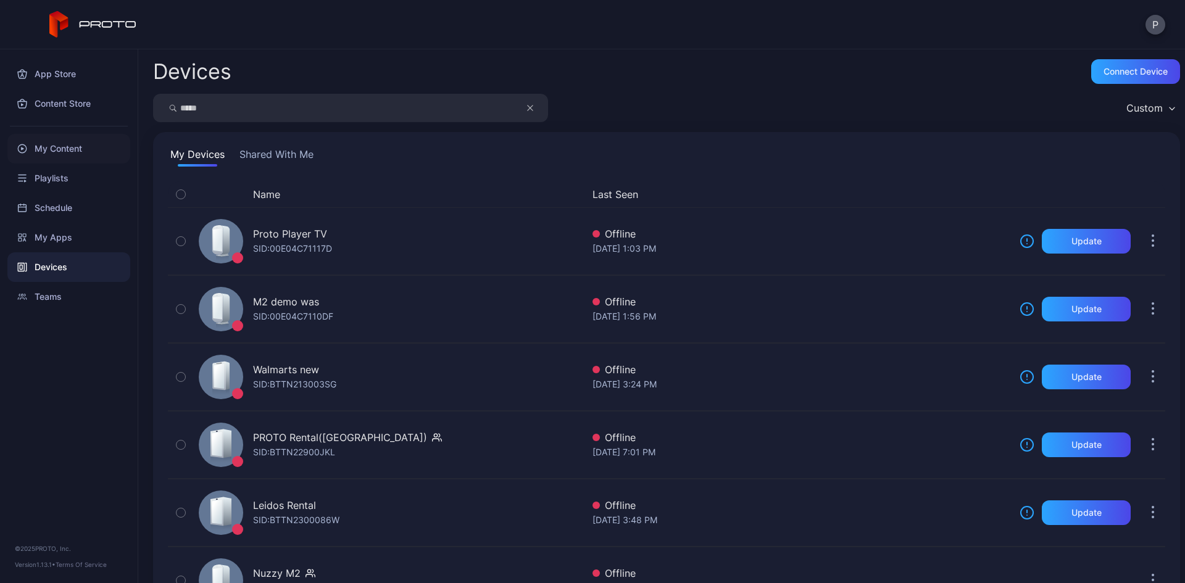
type input "*****"
click at [52, 145] on div "My Content" at bounding box center [68, 149] width 123 height 30
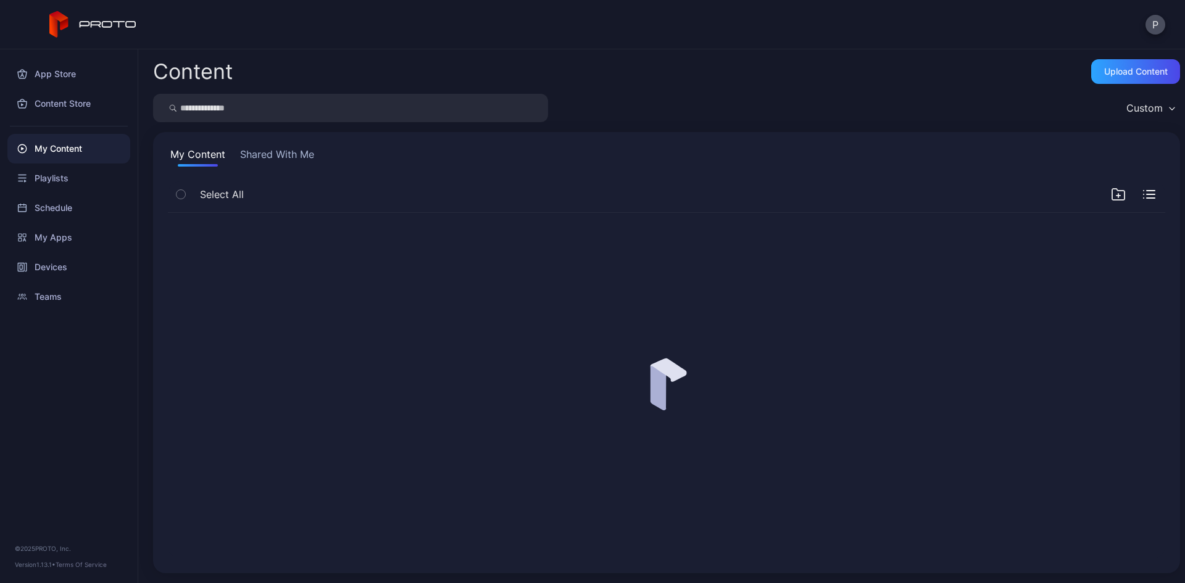
click at [221, 109] on input "search" at bounding box center [350, 108] width 395 height 28
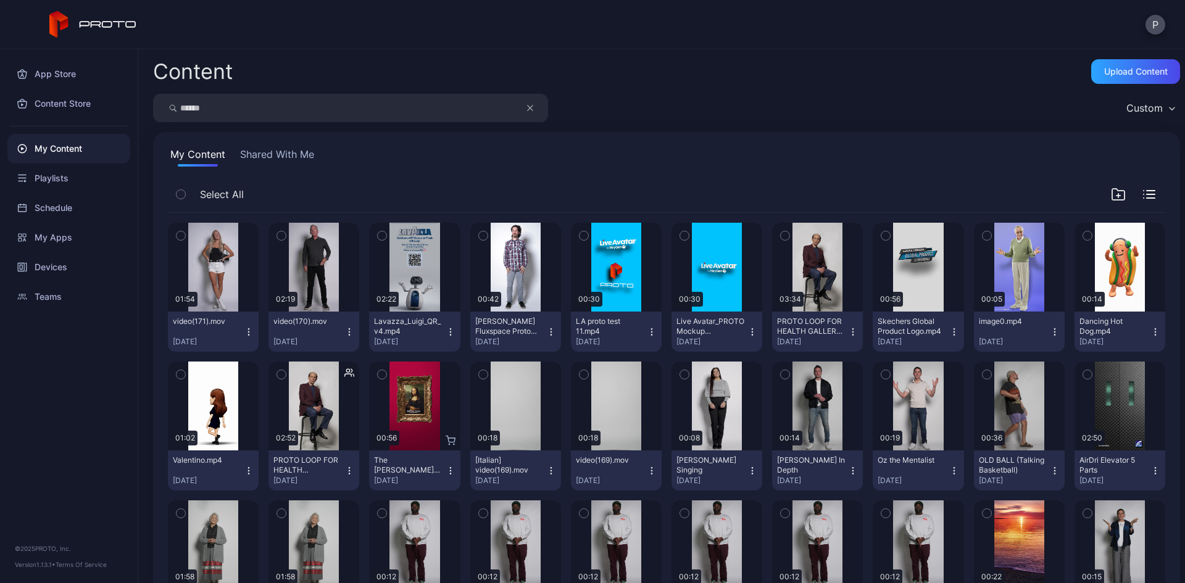
type input "******"
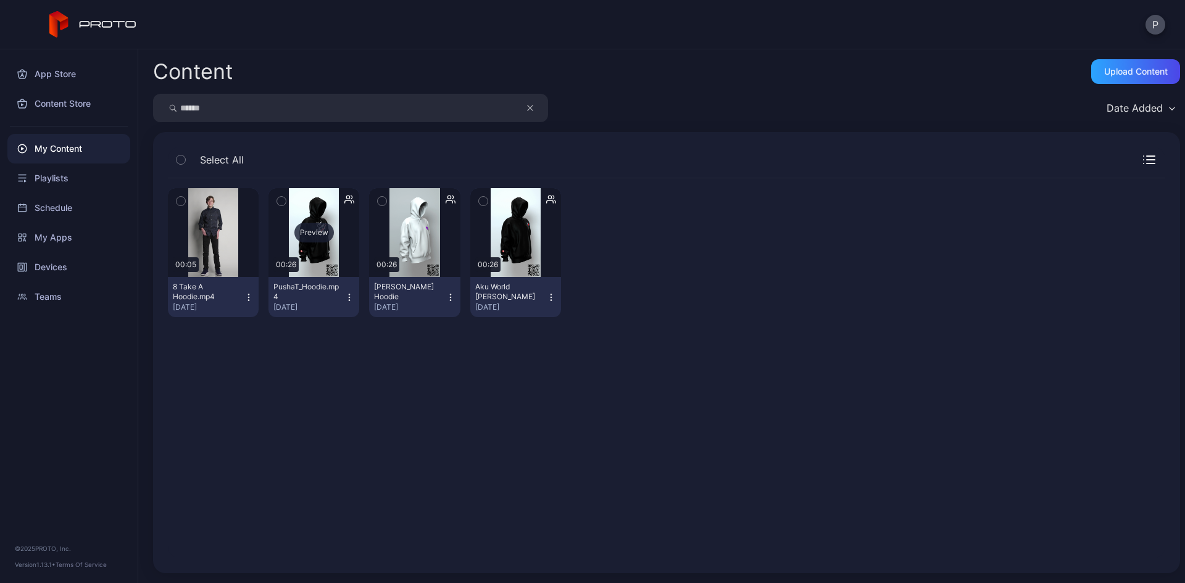
click at [306, 238] on div "Preview" at bounding box center [314, 233] width 40 height 20
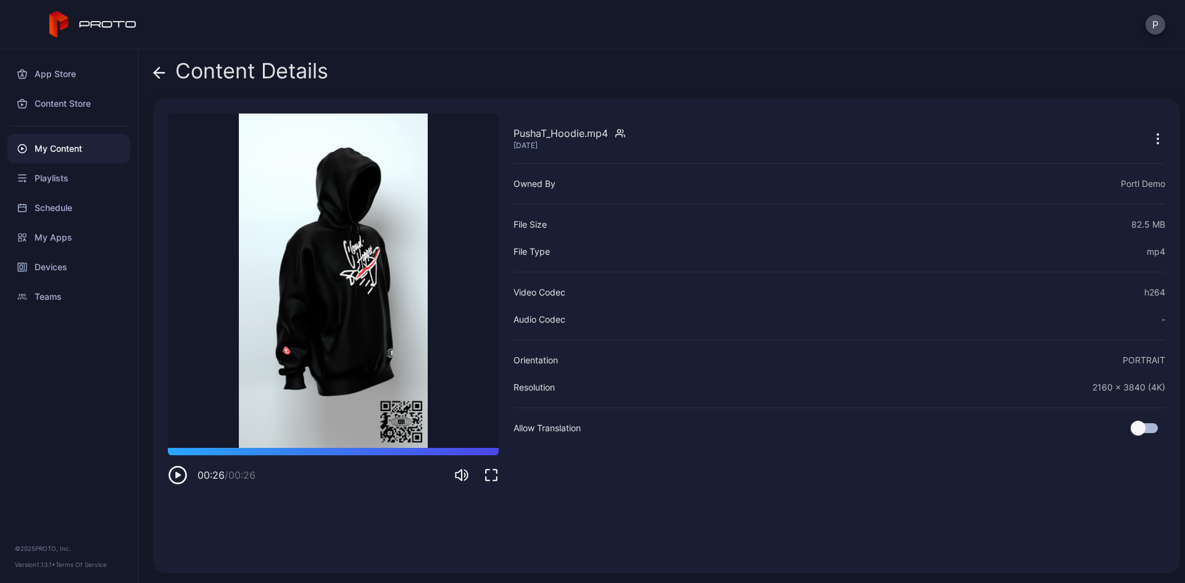
click at [175, 474] on icon "button" at bounding box center [178, 475] width 20 height 20
click at [180, 471] on icon "button" at bounding box center [178, 475] width 20 height 20
click at [1112, 18] on button "P" at bounding box center [1156, 25] width 20 height 20
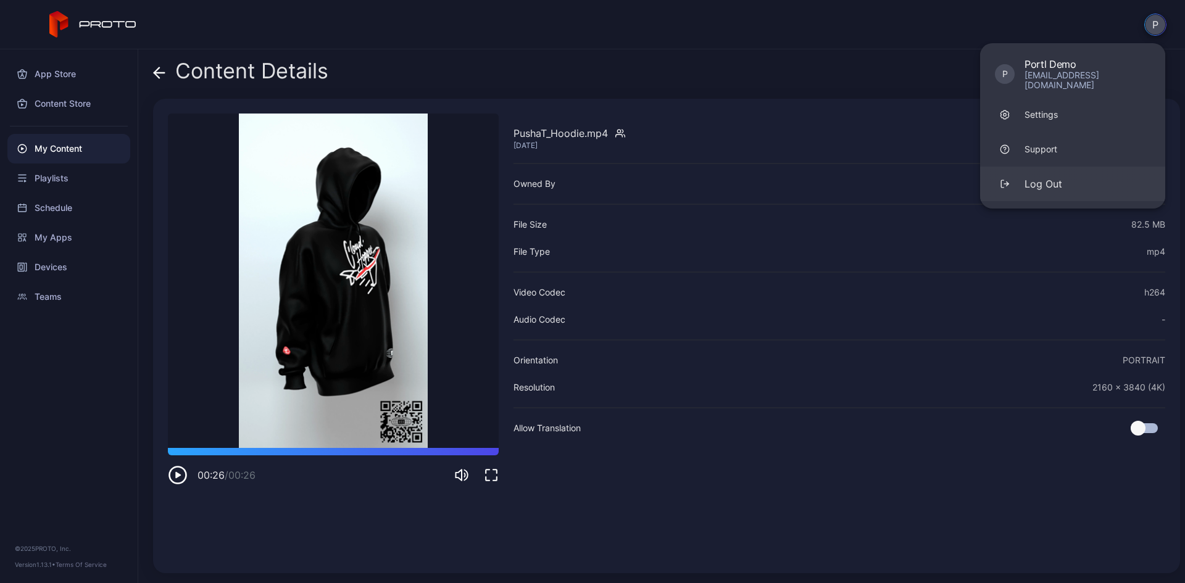
click at [1089, 174] on button "Log Out" at bounding box center [1072, 184] width 185 height 35
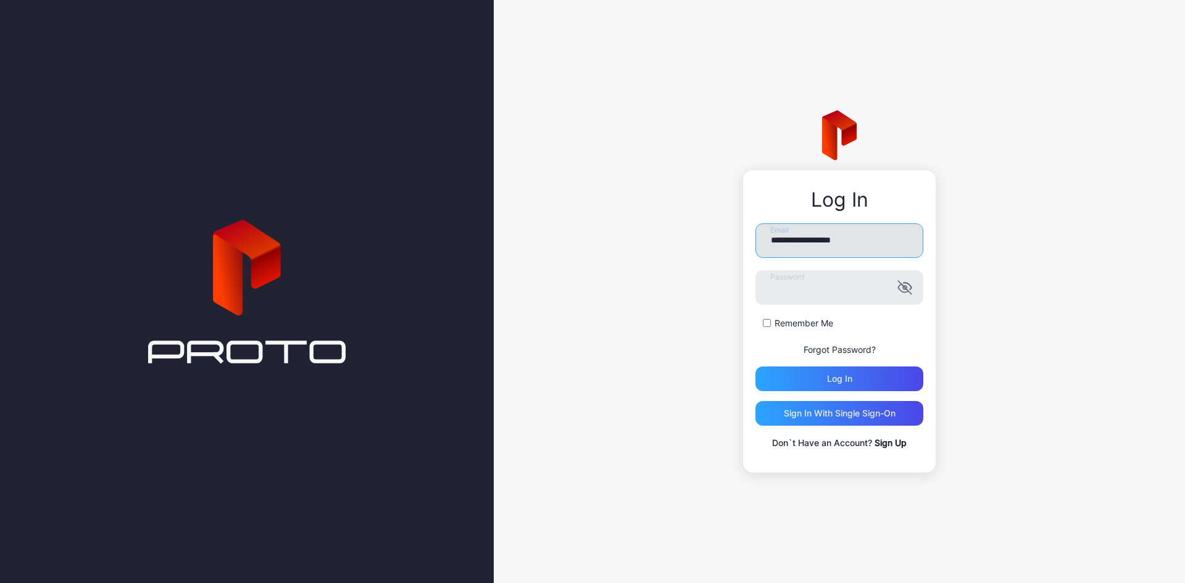
click at [839, 251] on input "**********" at bounding box center [840, 240] width 168 height 35
type input "**********"
click at [820, 371] on div "Log in" at bounding box center [840, 379] width 168 height 25
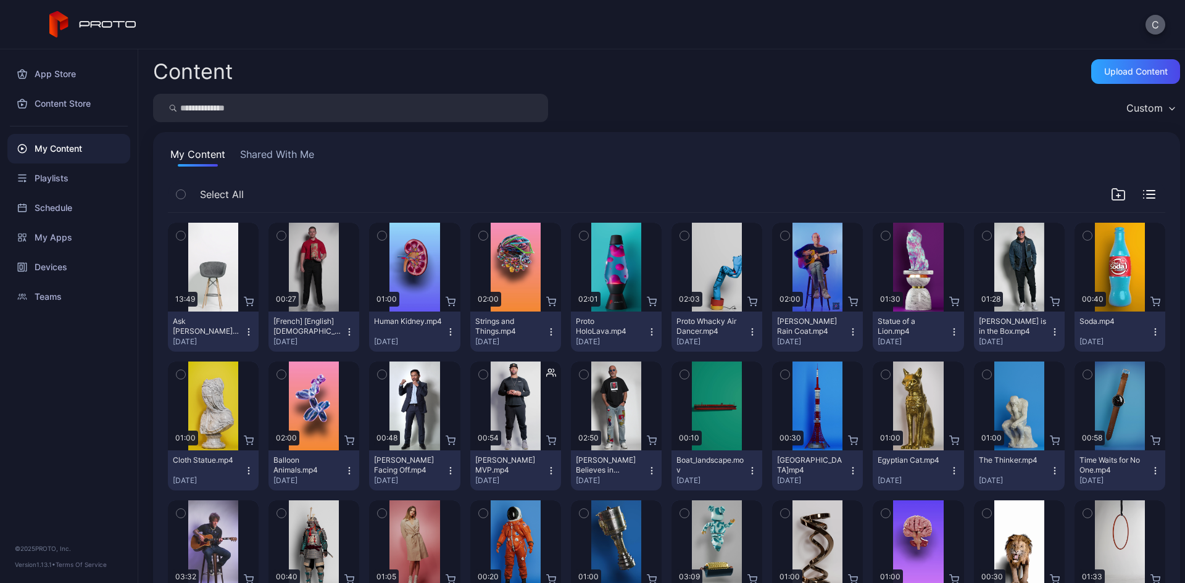
click at [1112, 30] on button "C" at bounding box center [1156, 25] width 20 height 20
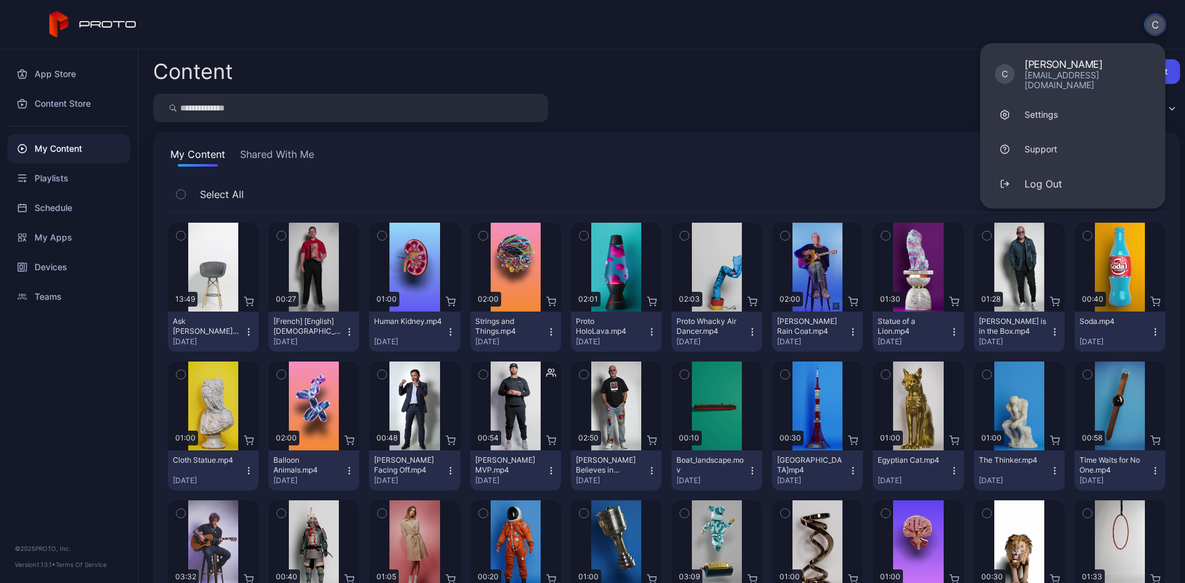
click at [825, 90] on div "Content Upload Content Custom My Content Shared With Me Select All Preview 13:4…" at bounding box center [661, 316] width 1047 height 534
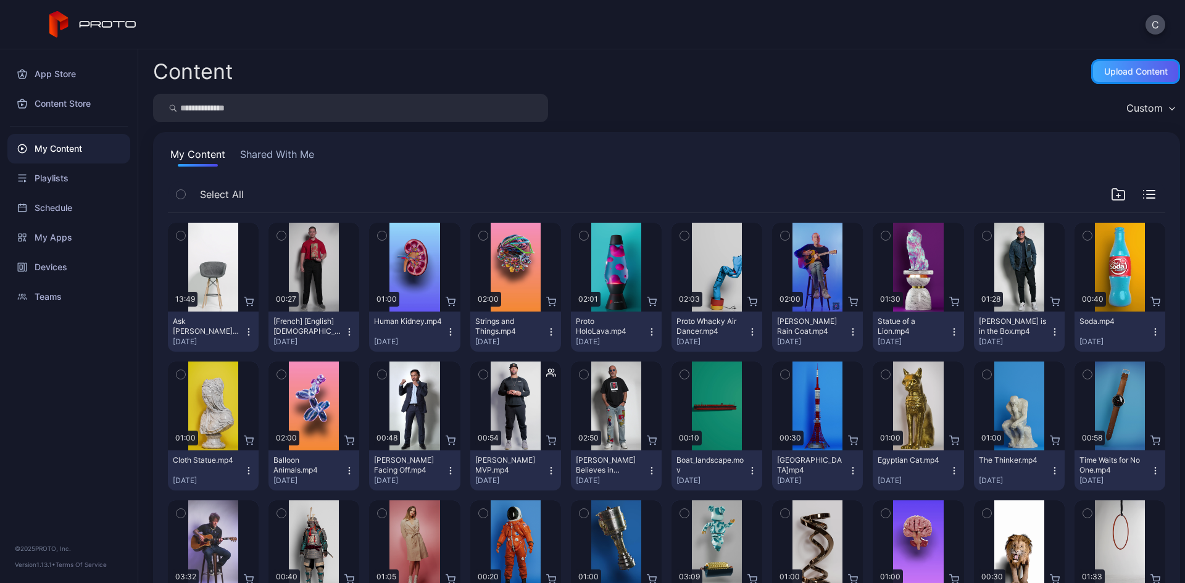
click at [1104, 73] on div "Upload Content" at bounding box center [1136, 72] width 64 height 10
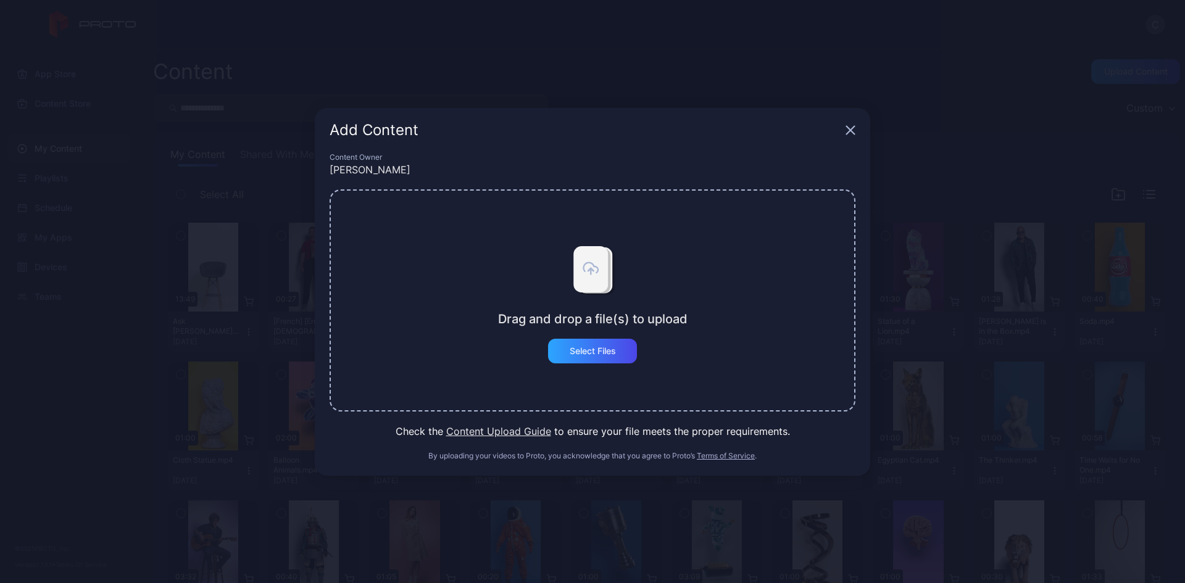
click at [483, 433] on button "Content Upload Guide" at bounding box center [498, 431] width 105 height 15
click at [852, 124] on div "Add Content" at bounding box center [593, 130] width 556 height 44
click at [851, 129] on icon "button" at bounding box center [851, 130] width 8 height 8
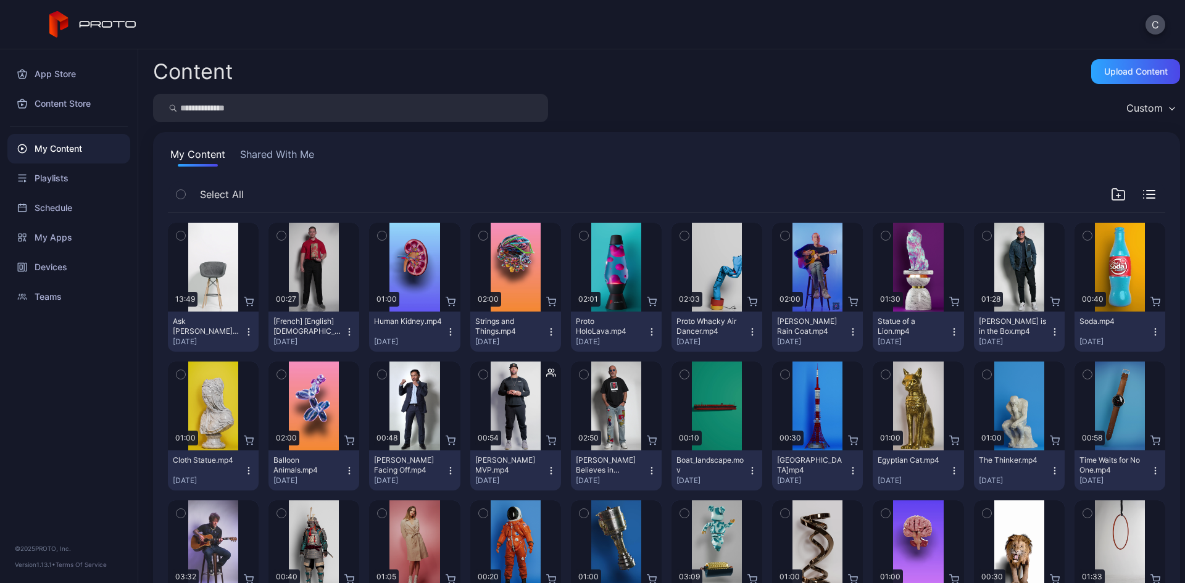
click at [308, 151] on button "Shared With Me" at bounding box center [277, 157] width 79 height 20
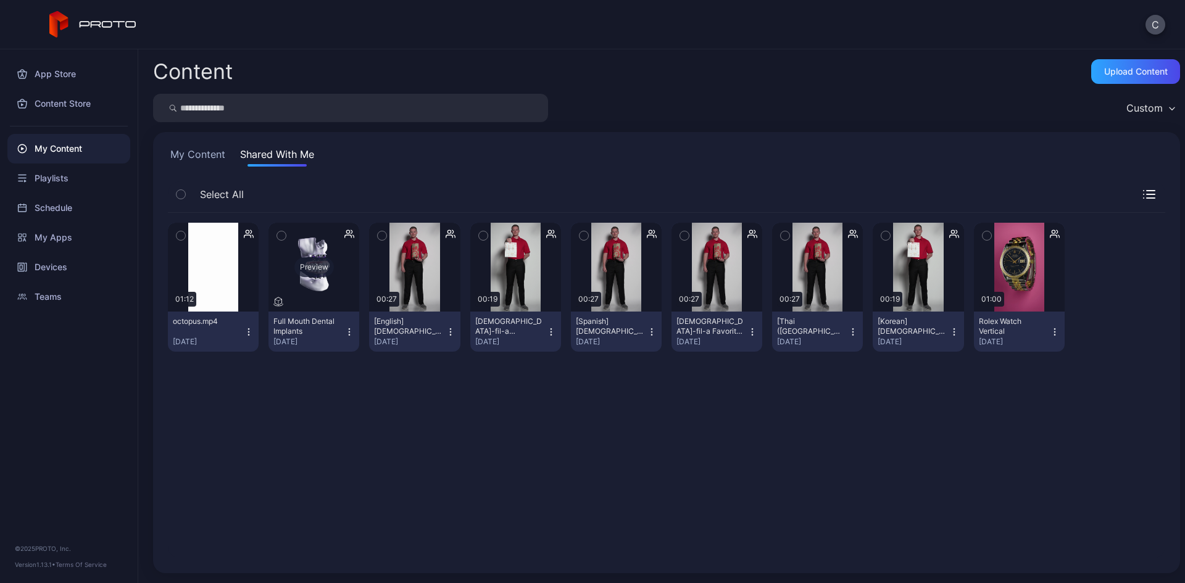
click at [312, 267] on div "Preview" at bounding box center [314, 267] width 40 height 20
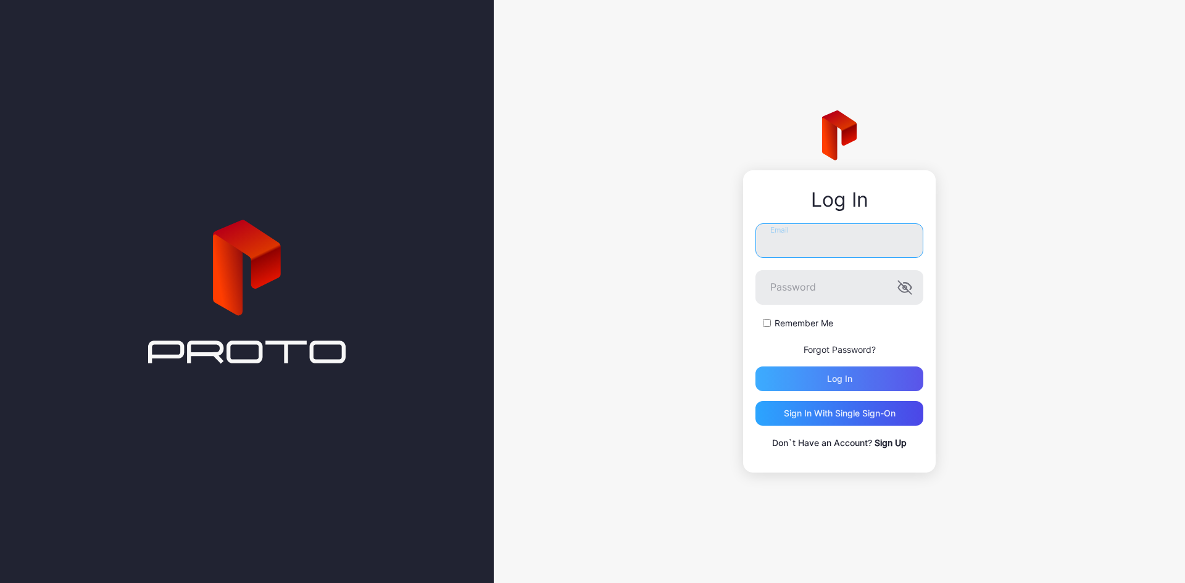
type input "**********"
click at [847, 385] on div "Log in" at bounding box center [840, 379] width 168 height 25
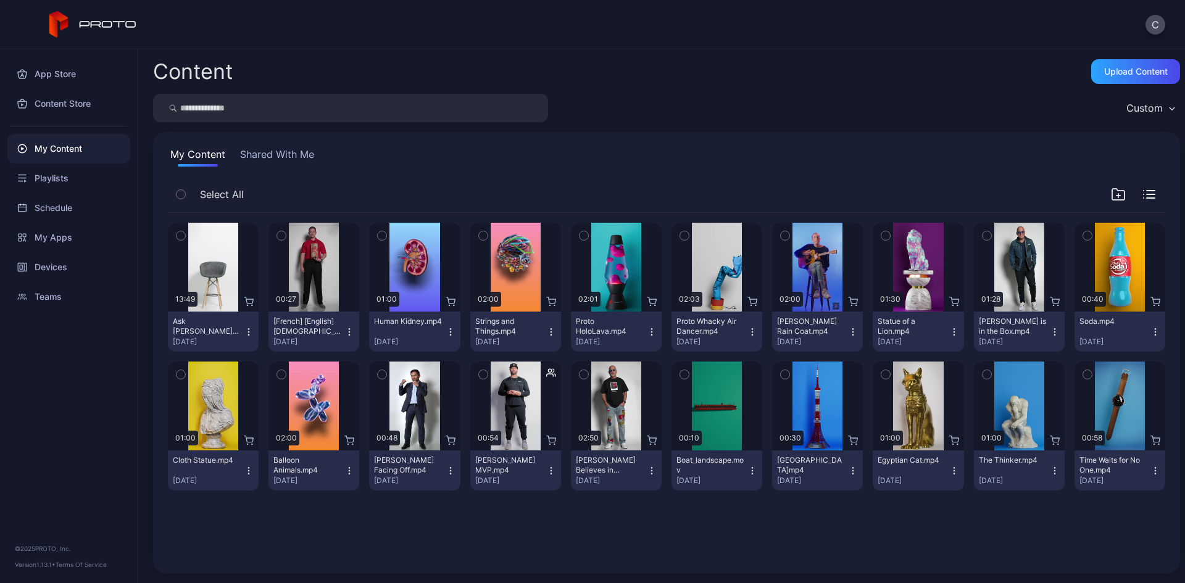
click at [272, 156] on button "Shared With Me" at bounding box center [277, 157] width 79 height 20
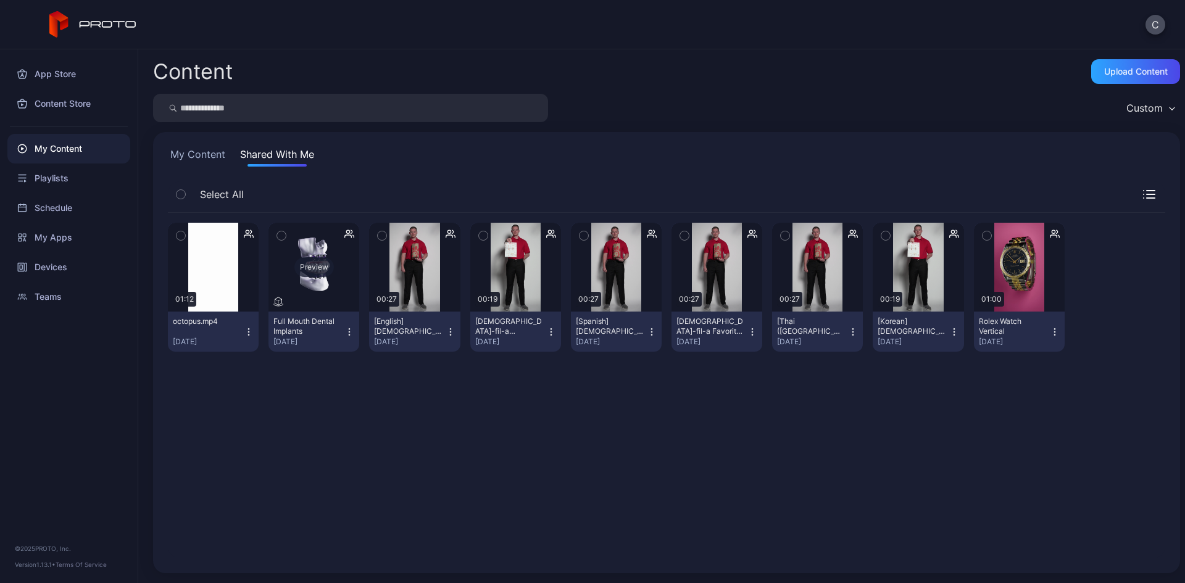
click at [329, 265] on div "Preview" at bounding box center [314, 267] width 40 height 20
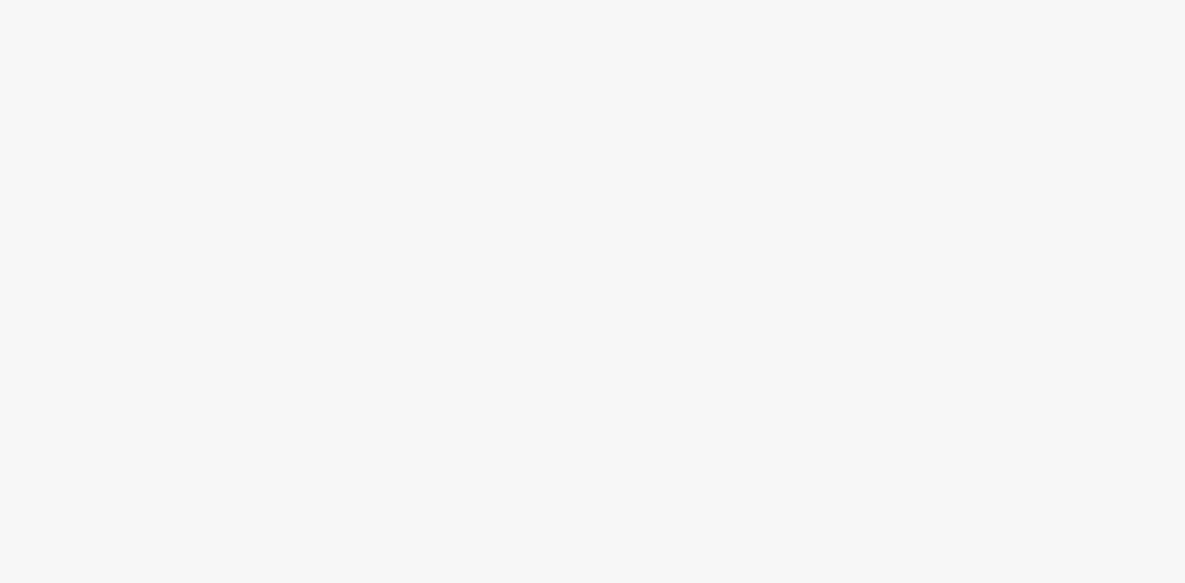
click at [273, 183] on div at bounding box center [592, 291] width 1185 height 583
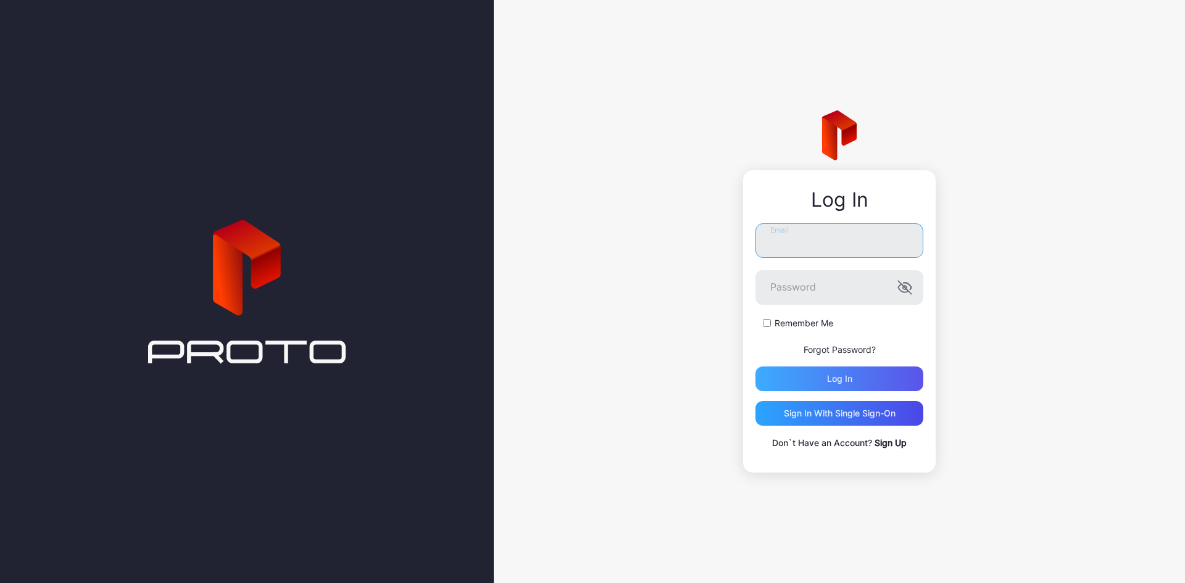
type input "**********"
click at [786, 389] on div "Log in" at bounding box center [840, 379] width 168 height 25
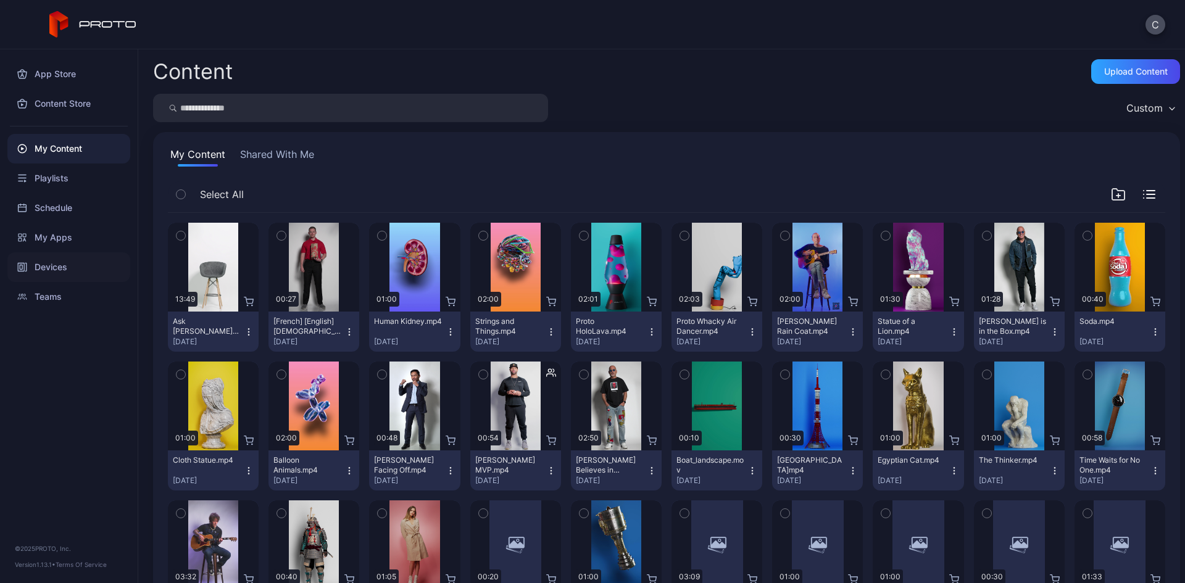
click at [48, 264] on div "Devices" at bounding box center [68, 267] width 123 height 30
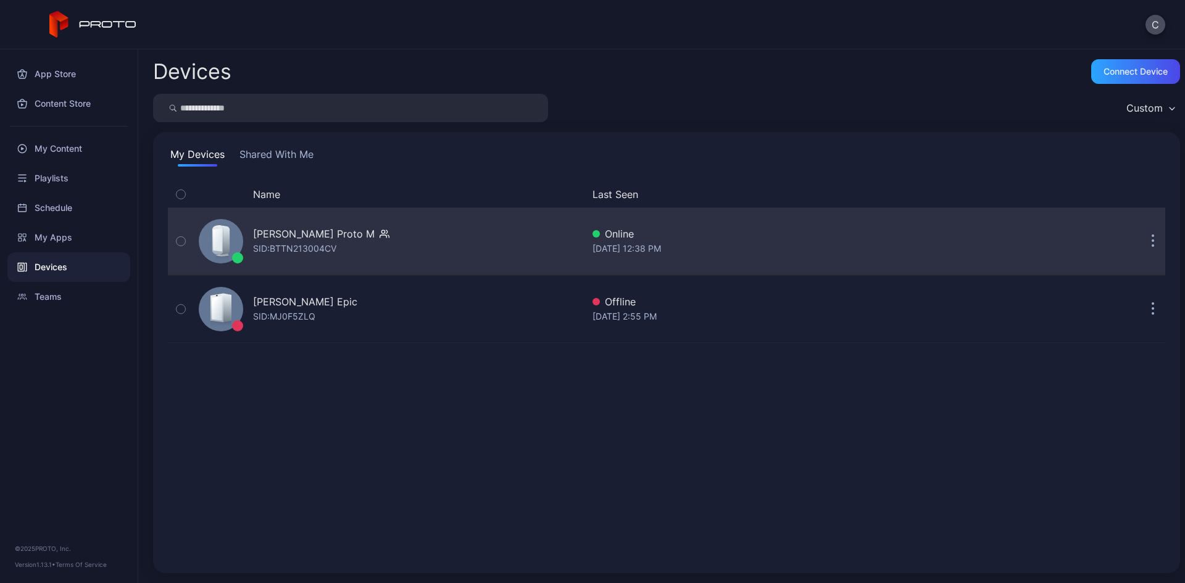
click at [332, 235] on div "[PERSON_NAME] Proto M" at bounding box center [314, 234] width 122 height 15
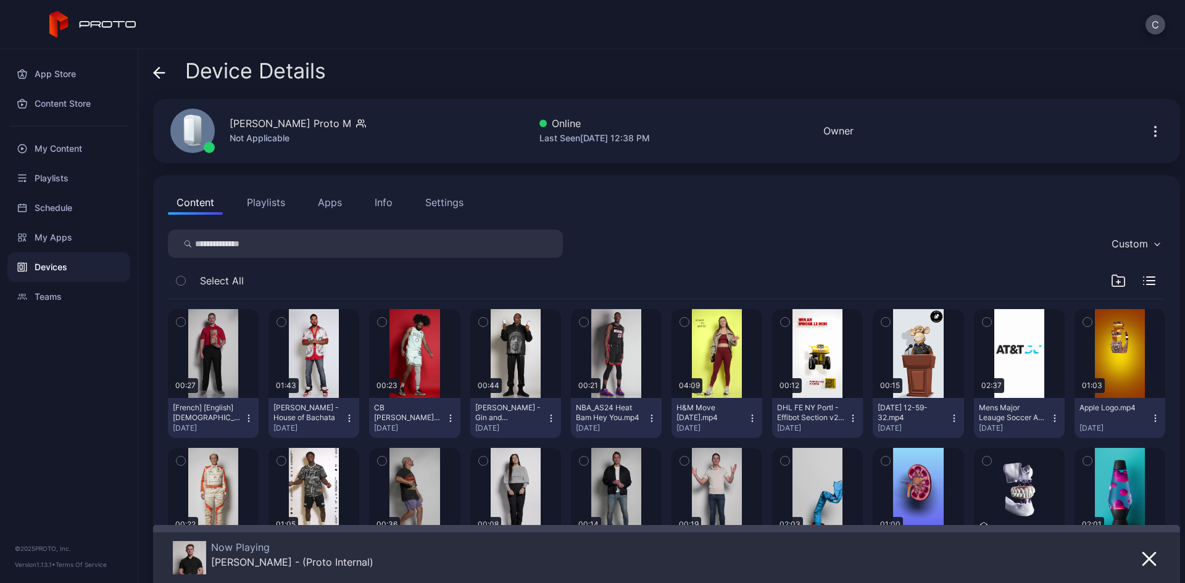
click at [444, 206] on div "Settings" at bounding box center [444, 202] width 38 height 15
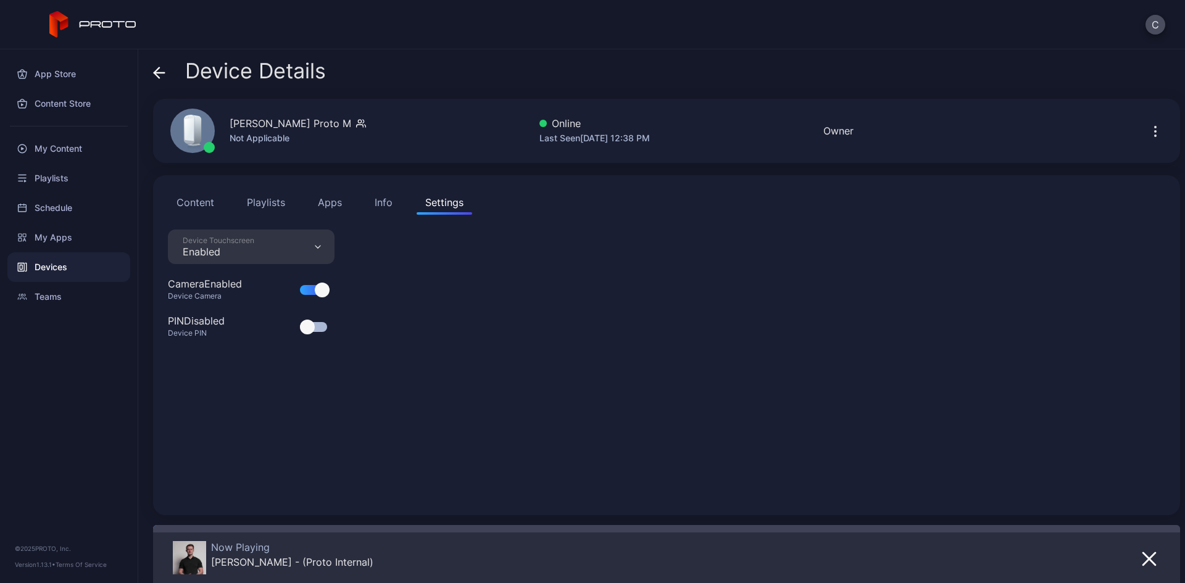
click at [375, 199] on div "Info" at bounding box center [384, 202] width 18 height 15
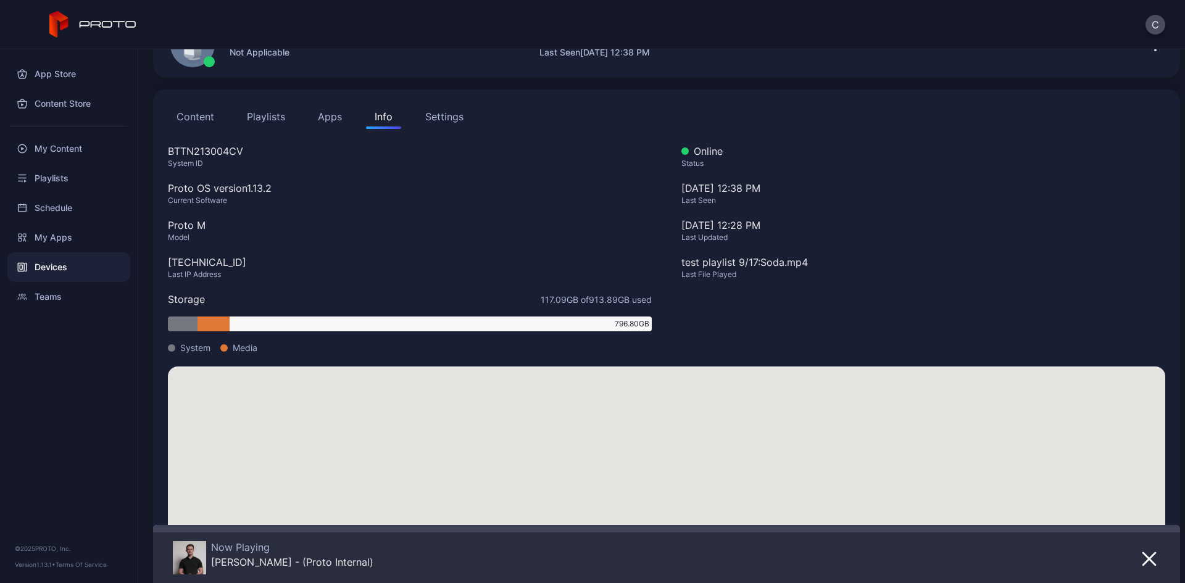
scroll to position [123, 0]
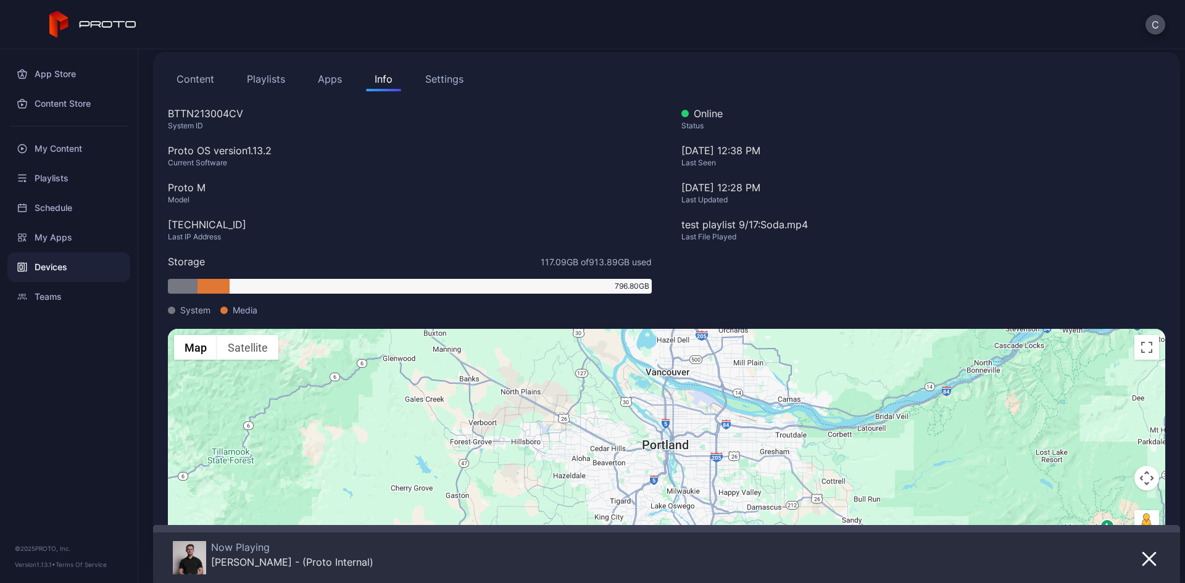
drag, startPoint x: 641, startPoint y: 287, endPoint x: 577, endPoint y: 289, distance: 64.2
click at [577, 289] on div "796.80 GB" at bounding box center [441, 286] width 422 height 15
click at [577, 297] on div "Storage 117.09 GB of 913.89 GB used 796.80 GB System Media" at bounding box center [410, 285] width 484 height 62
click at [587, 285] on div "796.80 GB" at bounding box center [441, 286] width 422 height 15
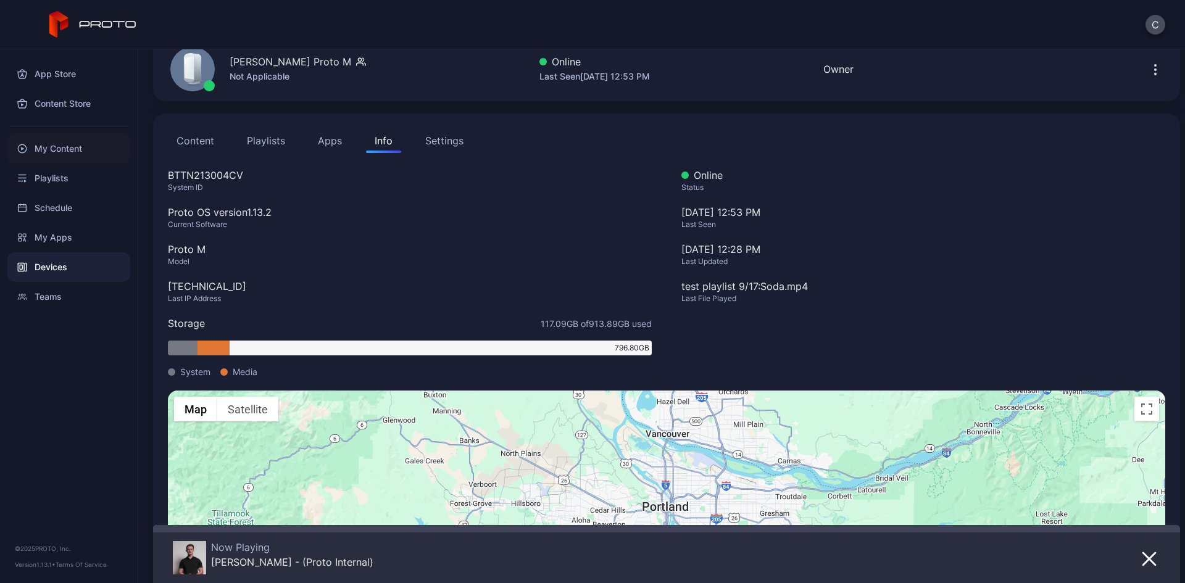
click at [81, 147] on div "My Content" at bounding box center [68, 149] width 123 height 30
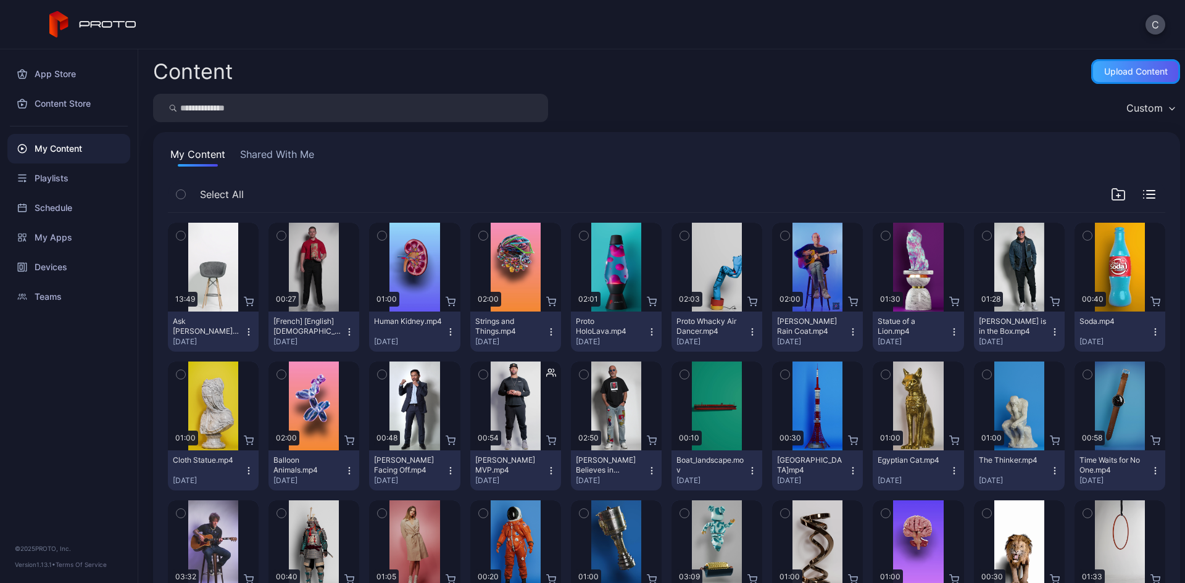
click at [1104, 70] on div "Upload Content" at bounding box center [1136, 72] width 64 height 10
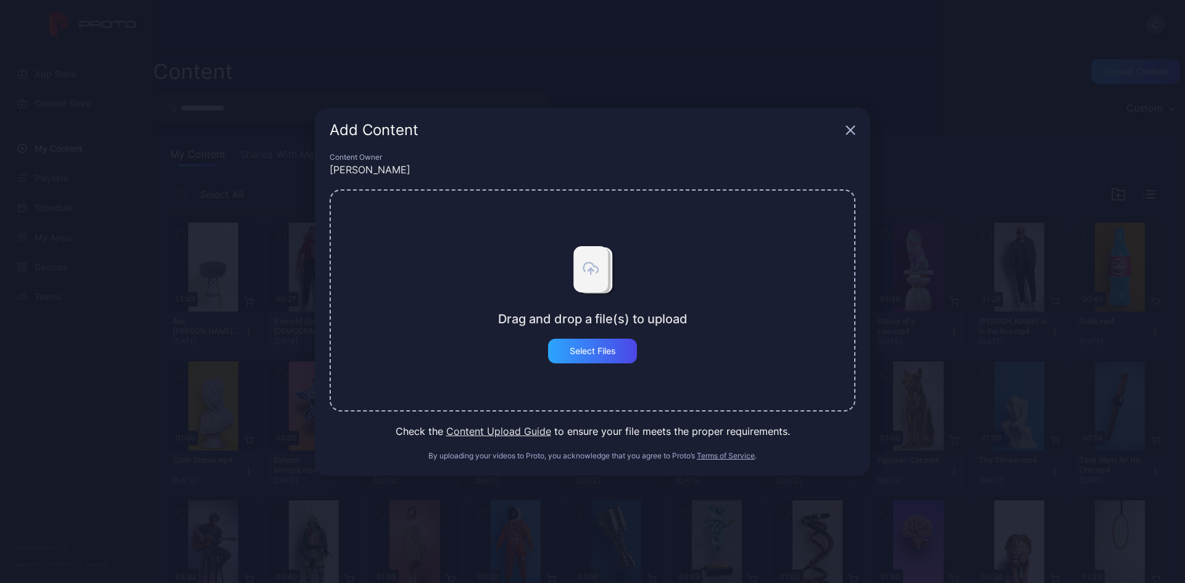
click at [852, 130] on icon "button" at bounding box center [851, 130] width 10 height 10
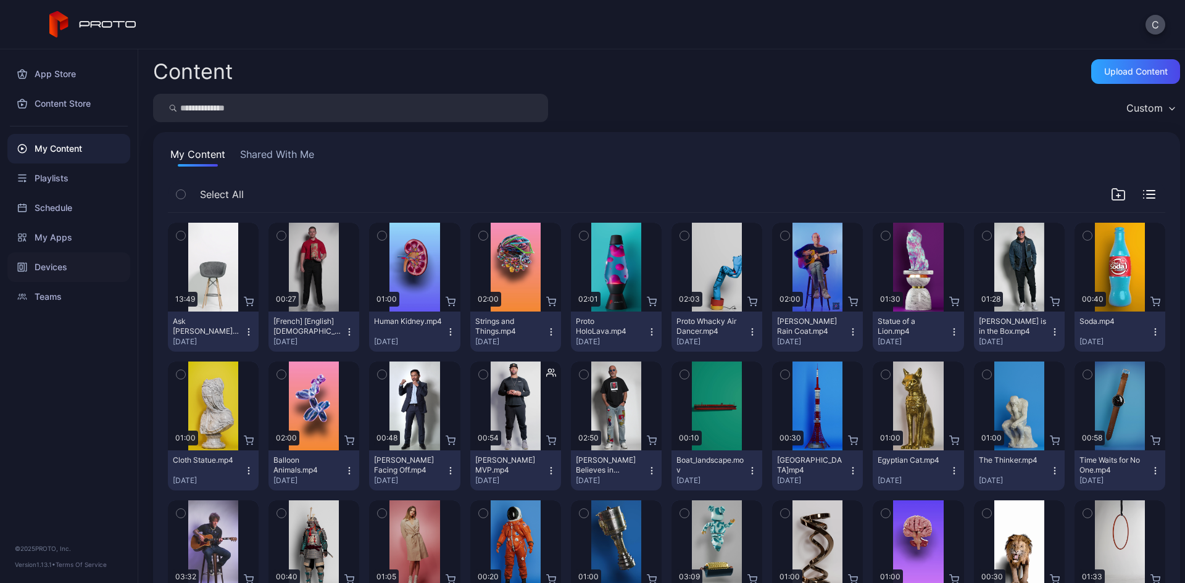
click at [87, 272] on div "Devices" at bounding box center [68, 267] width 123 height 30
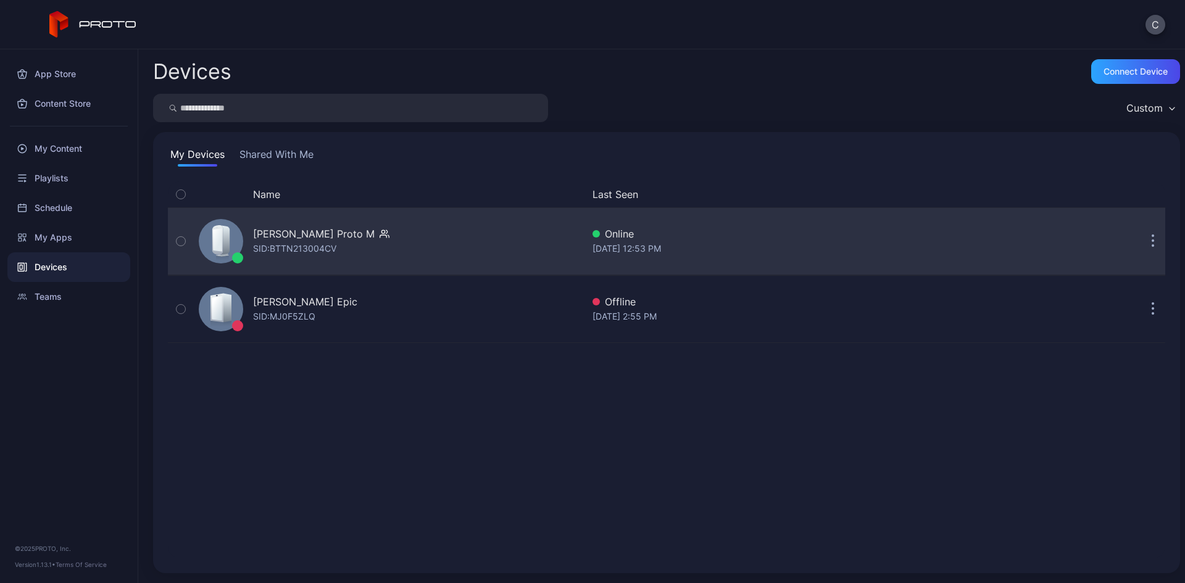
click at [1152, 249] on icon "button" at bounding box center [1153, 242] width 3 height 14
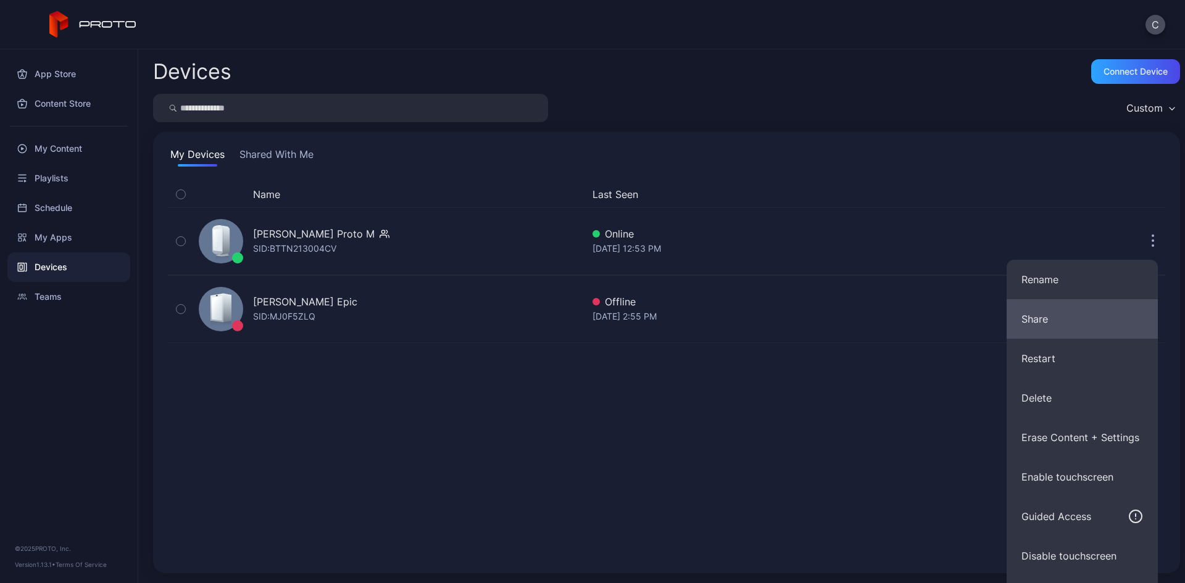
click at [1030, 321] on button "Share" at bounding box center [1082, 319] width 151 height 40
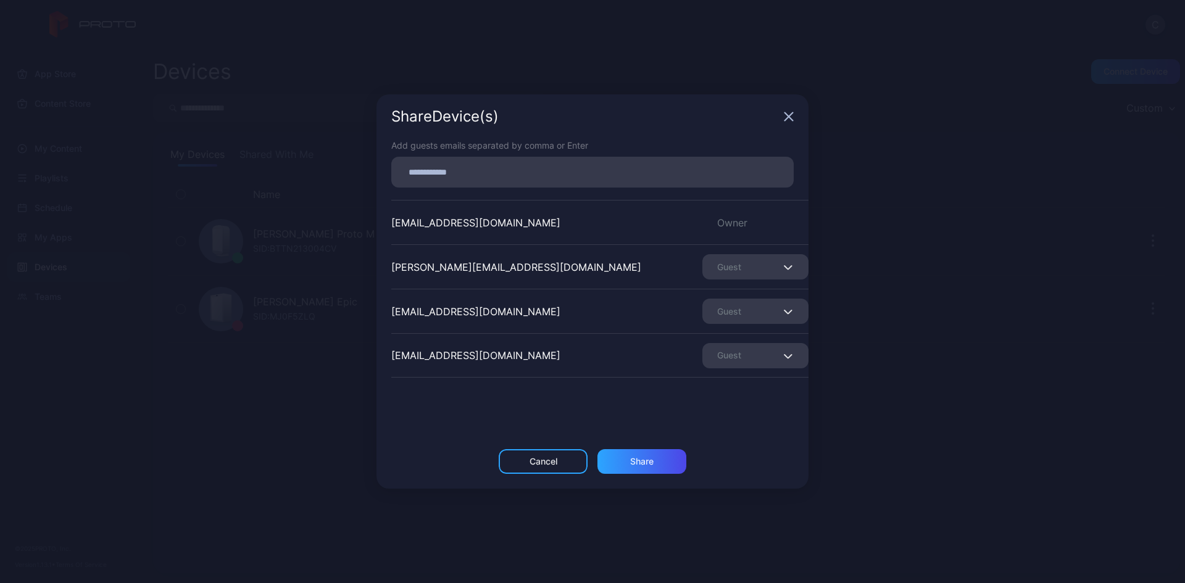
click at [525, 172] on input at bounding box center [593, 172] width 388 height 16
click at [792, 117] on div "Share Device (s)" at bounding box center [593, 116] width 432 height 44
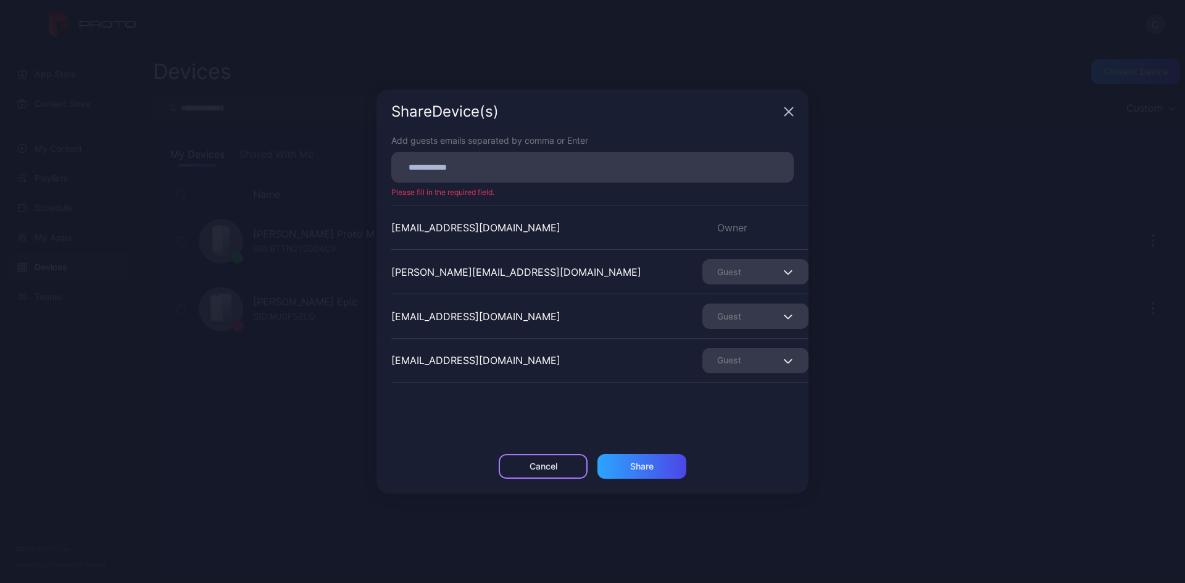
click at [546, 472] on div "Cancel" at bounding box center [543, 466] width 89 height 25
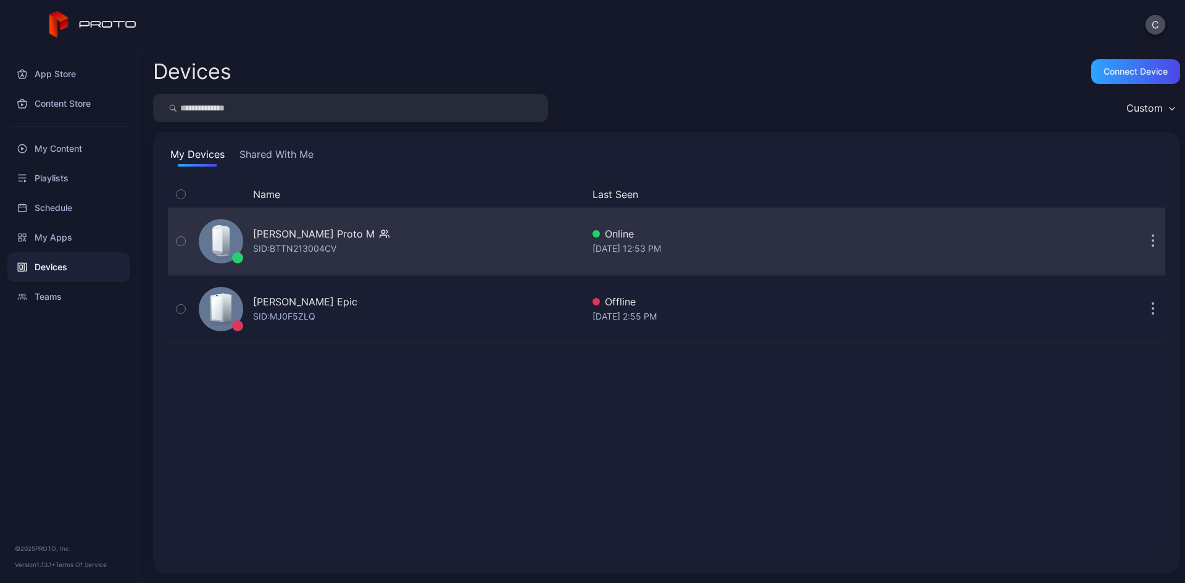
click at [1152, 244] on icon "button" at bounding box center [1153, 242] width 3 height 14
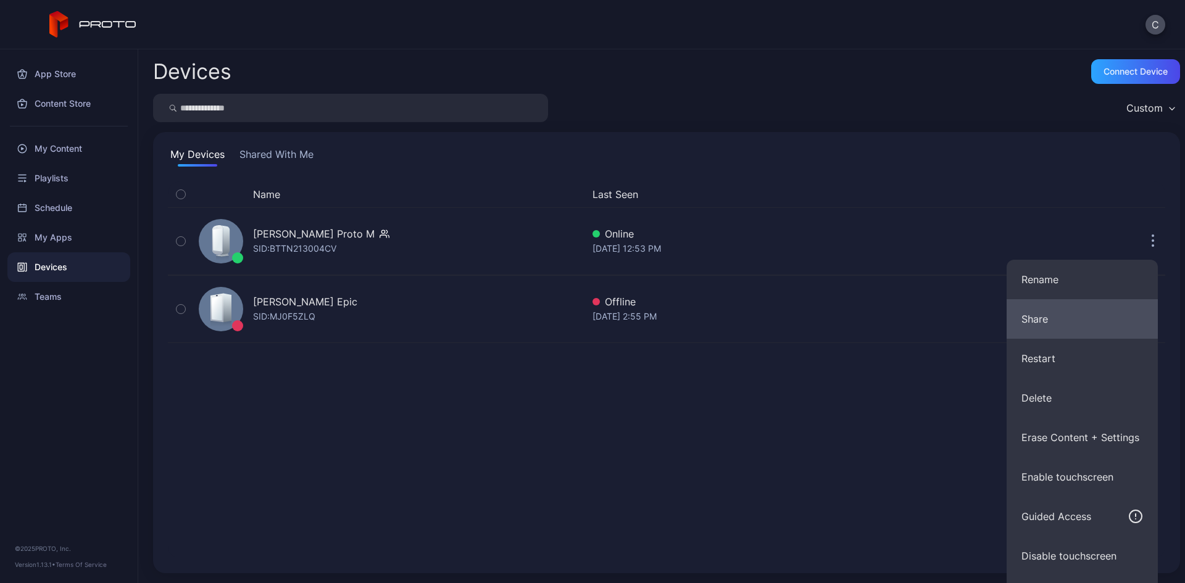
click at [1033, 326] on button "Share" at bounding box center [1082, 319] width 151 height 40
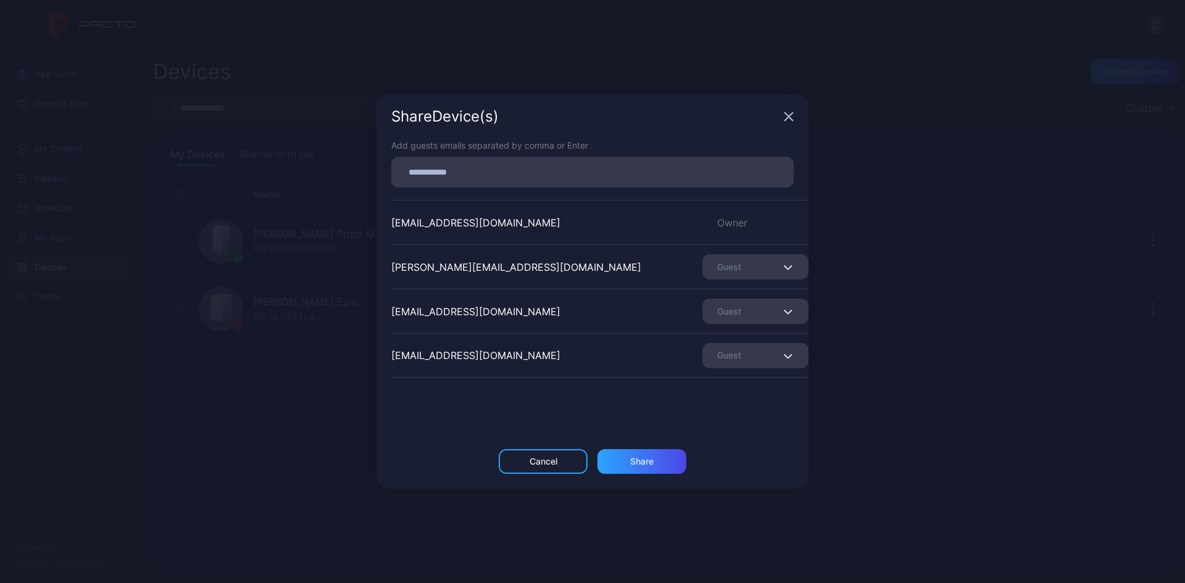
click at [787, 114] on icon "button" at bounding box center [789, 117] width 8 height 8
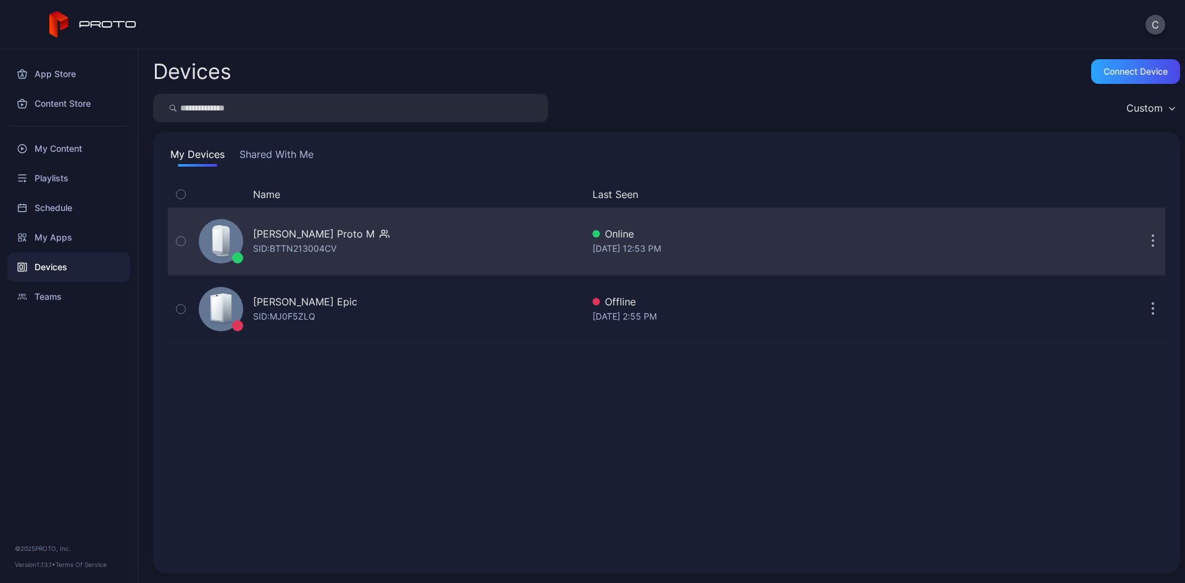
click at [1147, 238] on button "button" at bounding box center [1153, 241] width 25 height 25
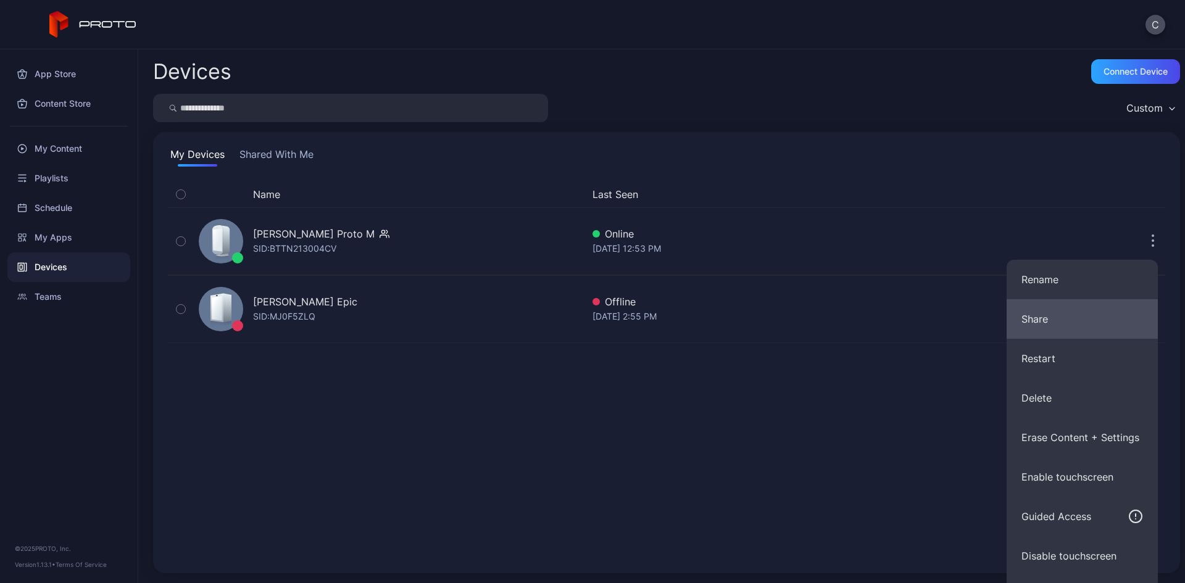
click at [1040, 322] on button "Share" at bounding box center [1082, 319] width 151 height 40
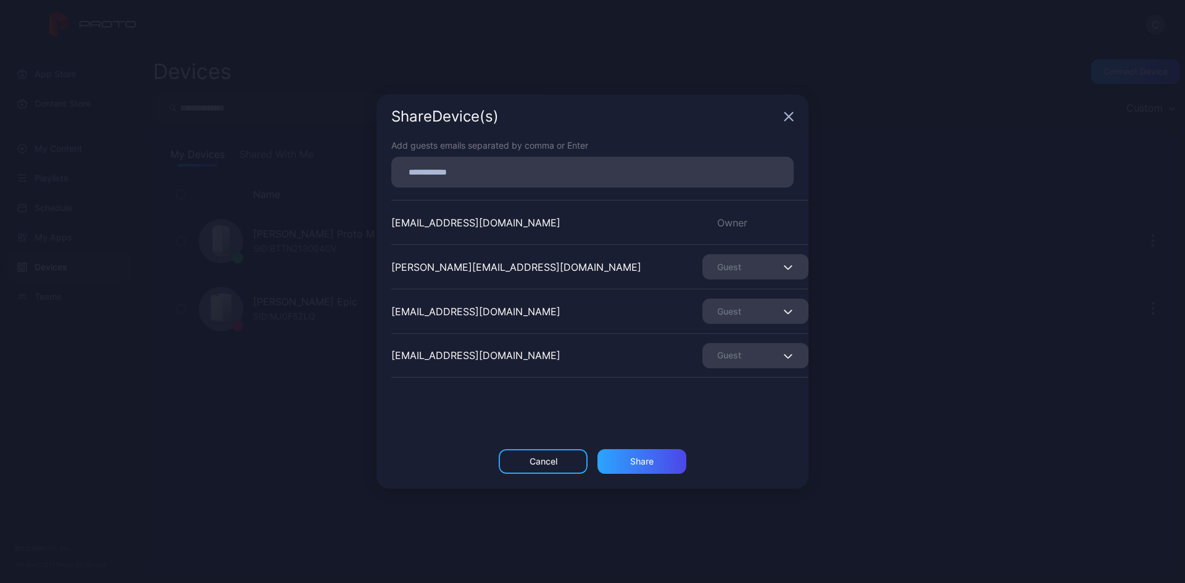
click at [791, 110] on div "Share Device (s)" at bounding box center [593, 116] width 432 height 44
click at [791, 121] on icon "button" at bounding box center [789, 117] width 10 height 10
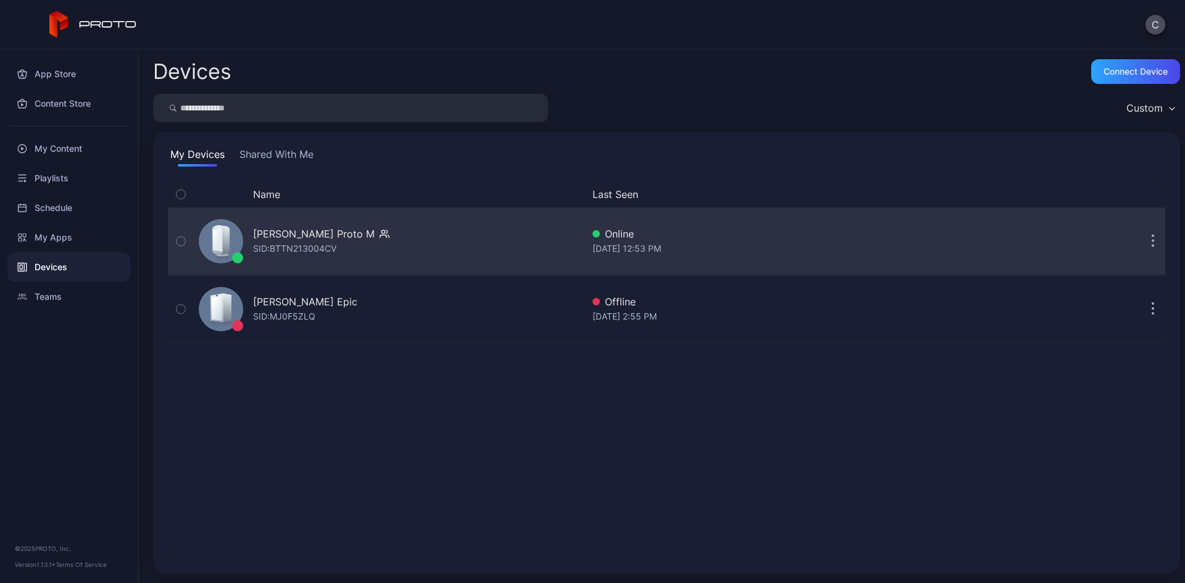
click at [1152, 241] on icon "button" at bounding box center [1153, 242] width 2 height 2
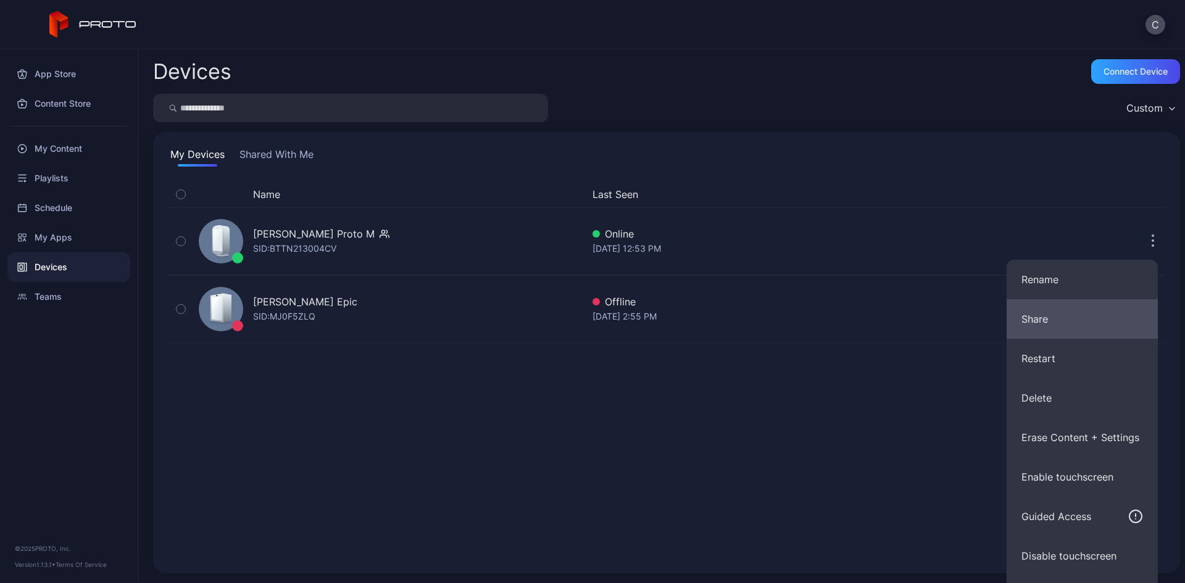
click at [1104, 322] on button "Share" at bounding box center [1082, 319] width 151 height 40
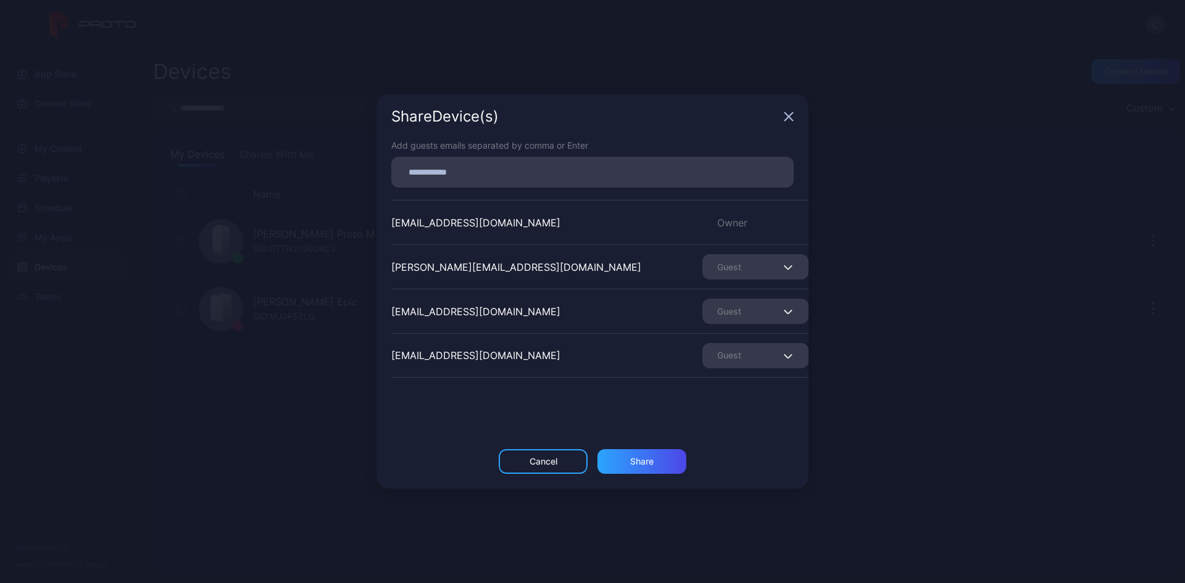
click at [788, 120] on icon "button" at bounding box center [789, 117] width 10 height 10
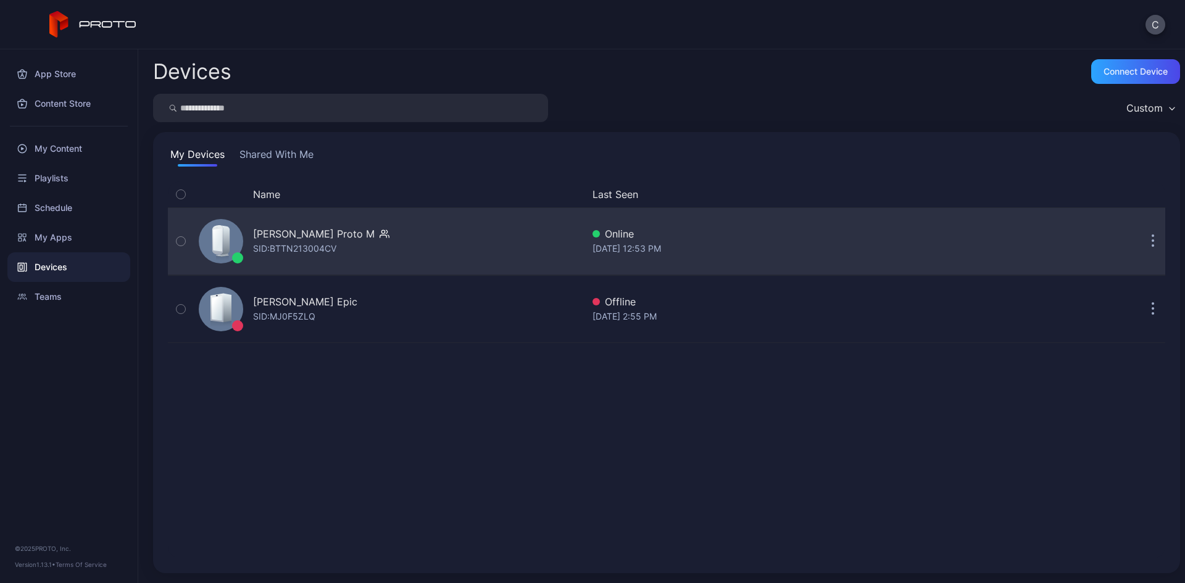
click at [331, 228] on div "[PERSON_NAME] Proto M" at bounding box center [314, 234] width 122 height 15
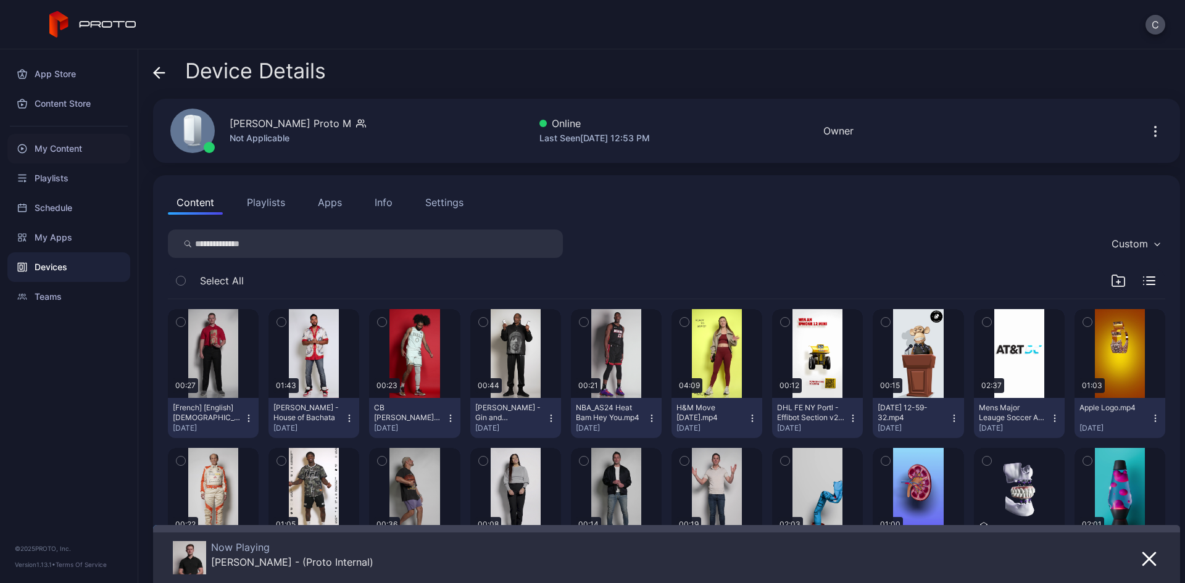
click at [56, 145] on div "My Content" at bounding box center [68, 149] width 123 height 30
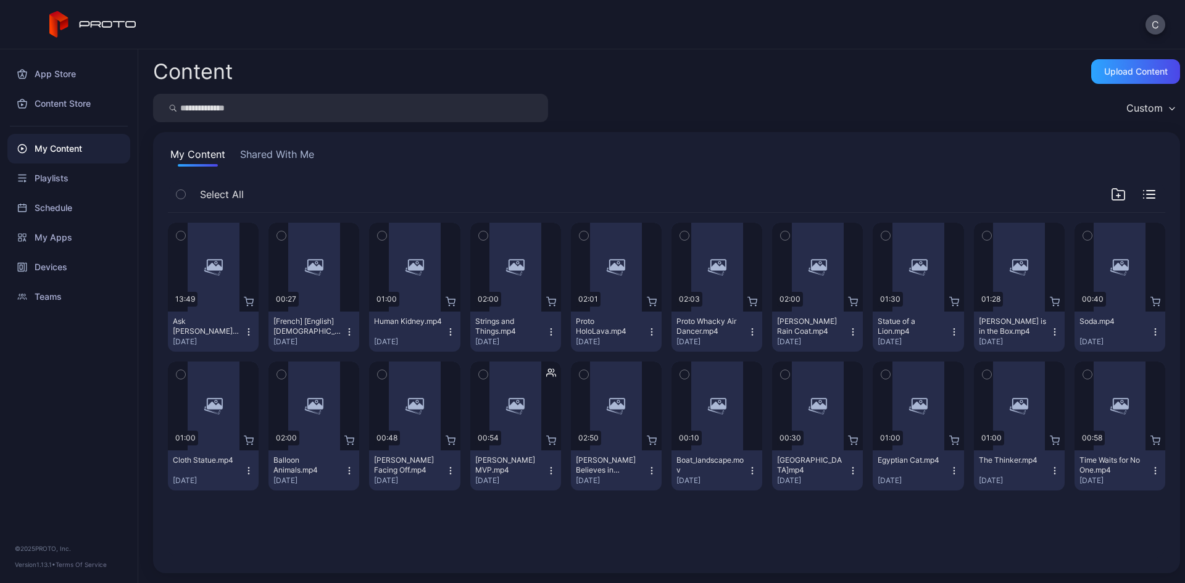
click at [288, 152] on button "Shared With Me" at bounding box center [277, 157] width 79 height 20
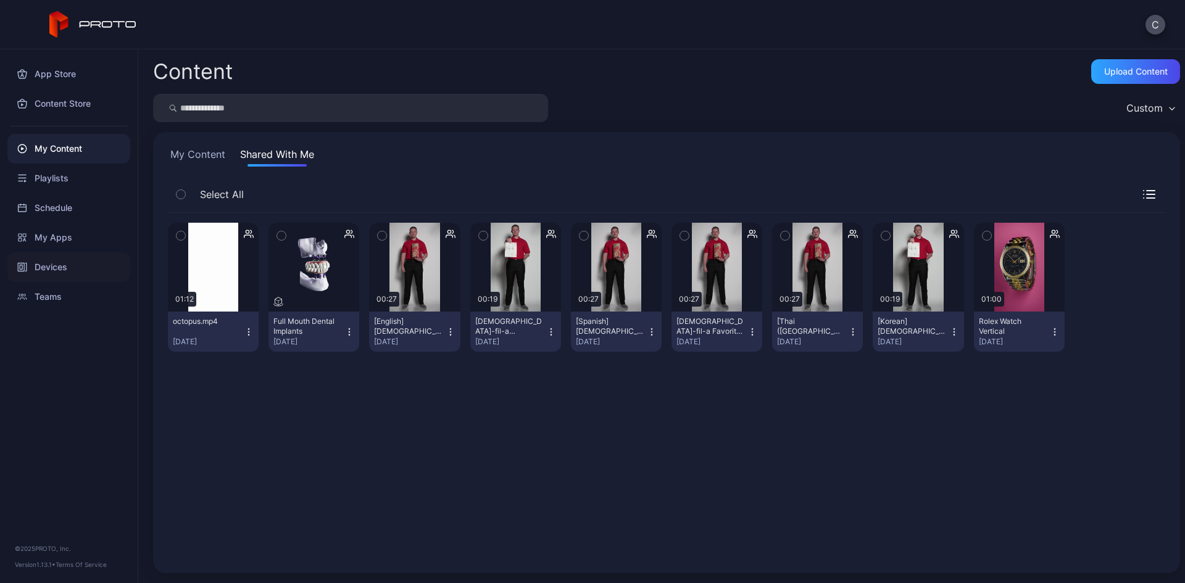
click at [43, 262] on div "Devices" at bounding box center [68, 267] width 123 height 30
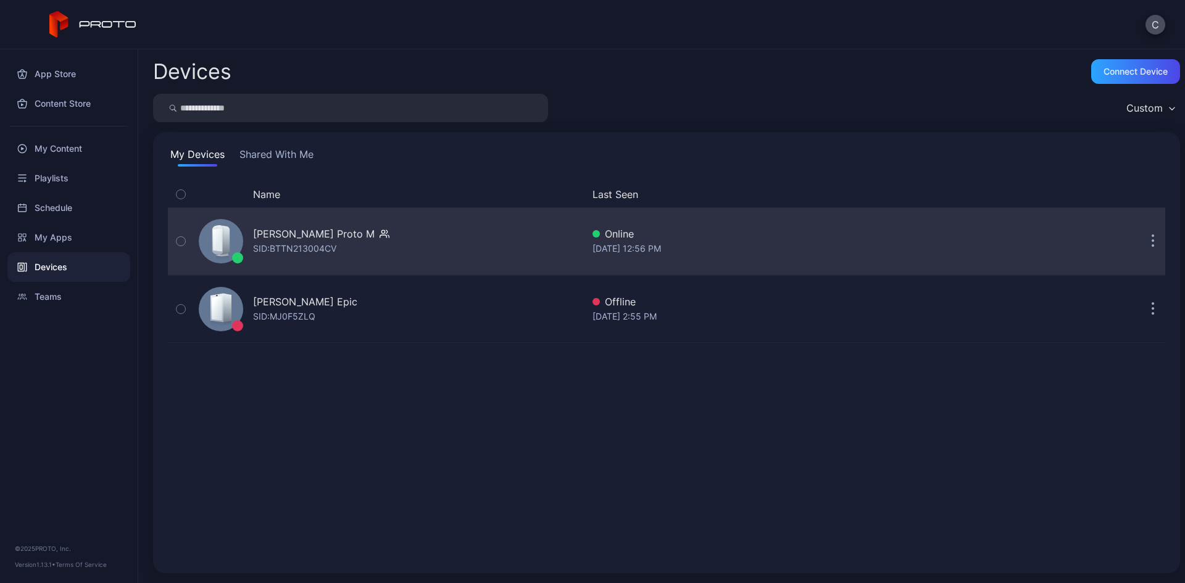
click at [261, 238] on div "[PERSON_NAME] Proto M" at bounding box center [314, 234] width 122 height 15
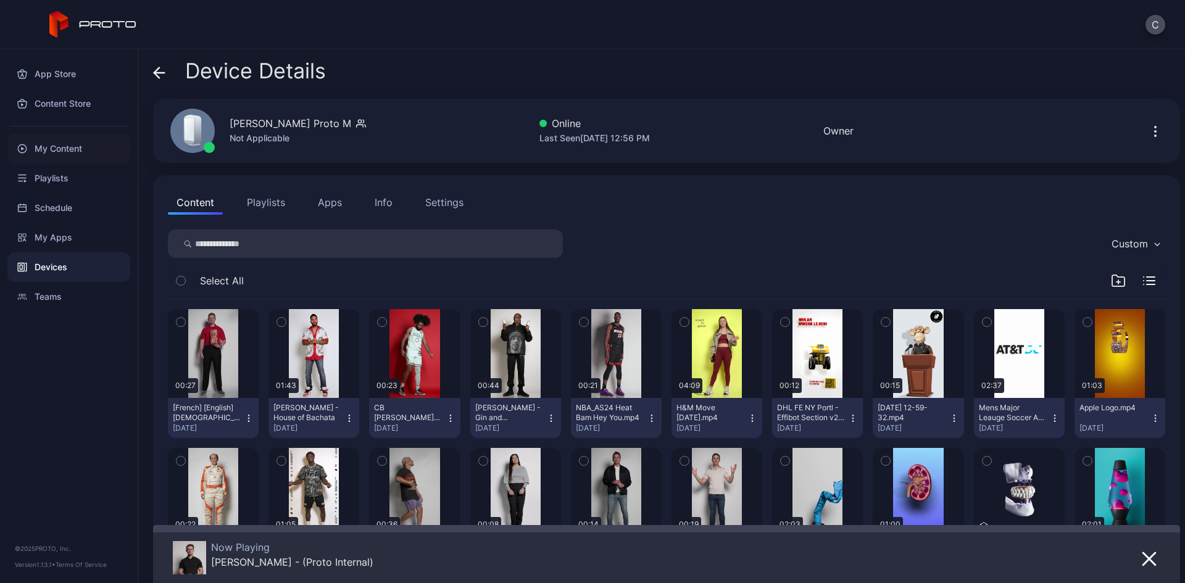
click at [85, 143] on div "My Content" at bounding box center [68, 149] width 123 height 30
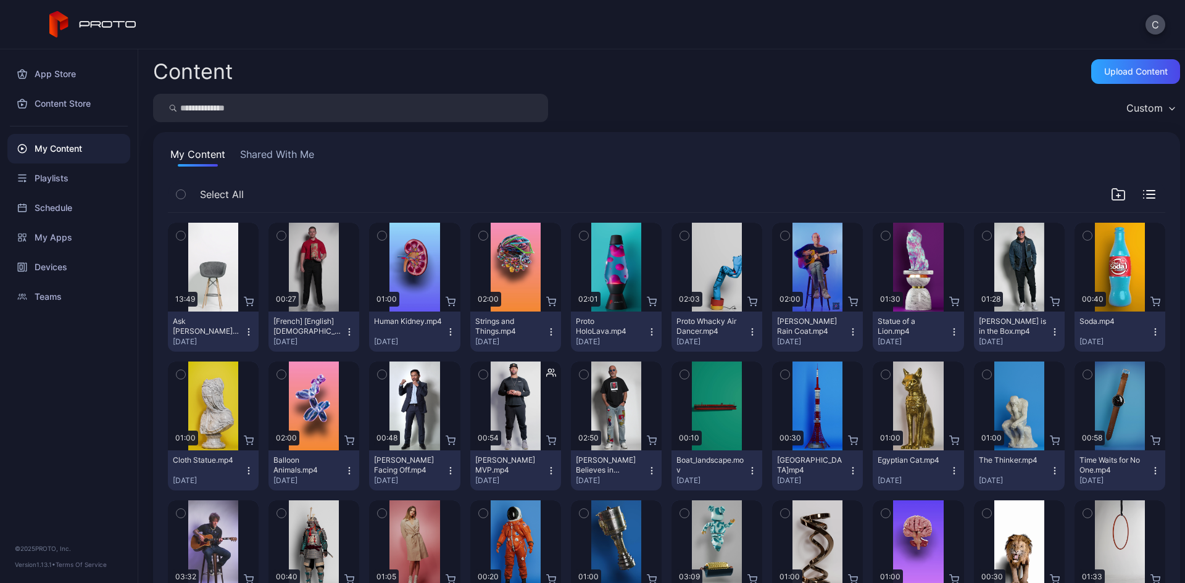
click at [181, 235] on icon "button" at bounding box center [181, 236] width 9 height 14
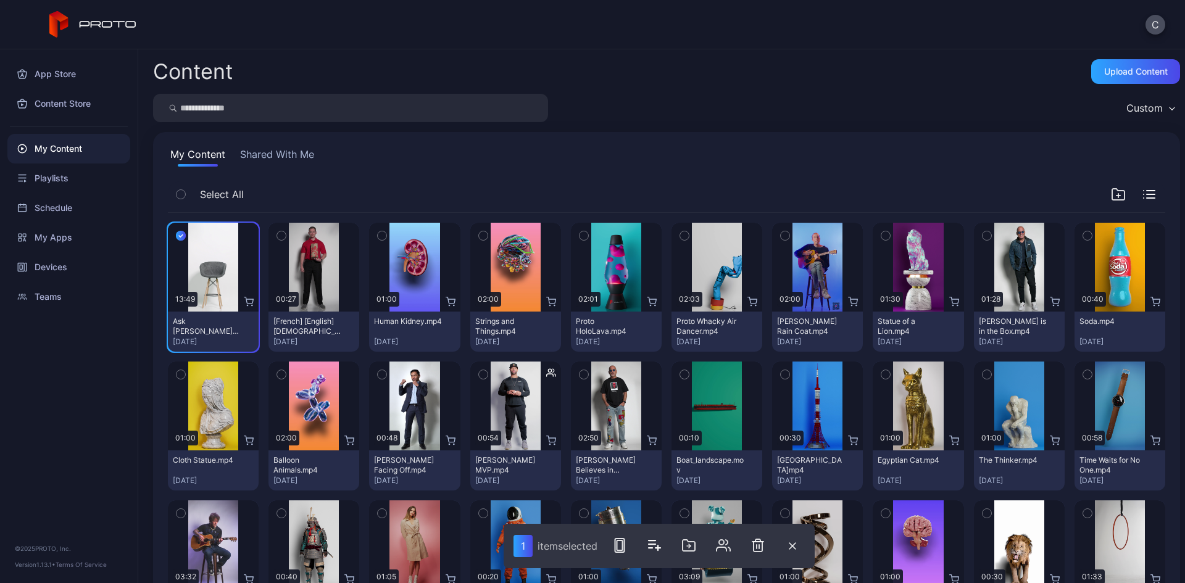
click at [280, 236] on icon "button" at bounding box center [281, 236] width 9 height 14
click at [378, 236] on icon "button" at bounding box center [382, 236] width 9 height 14
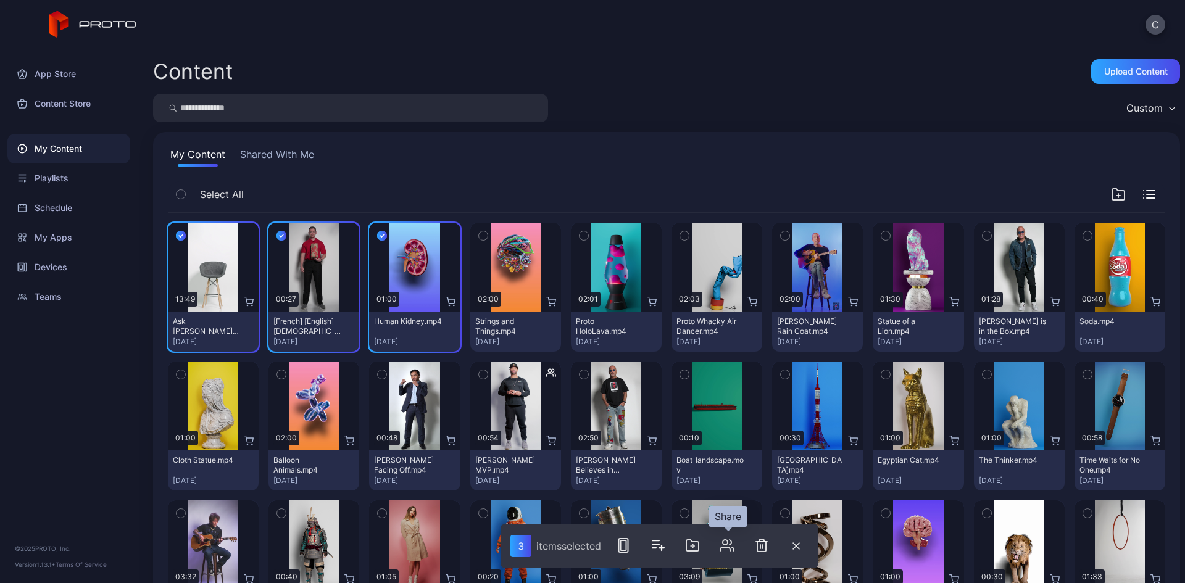
click at [728, 544] on icon "button" at bounding box center [725, 542] width 5 height 5
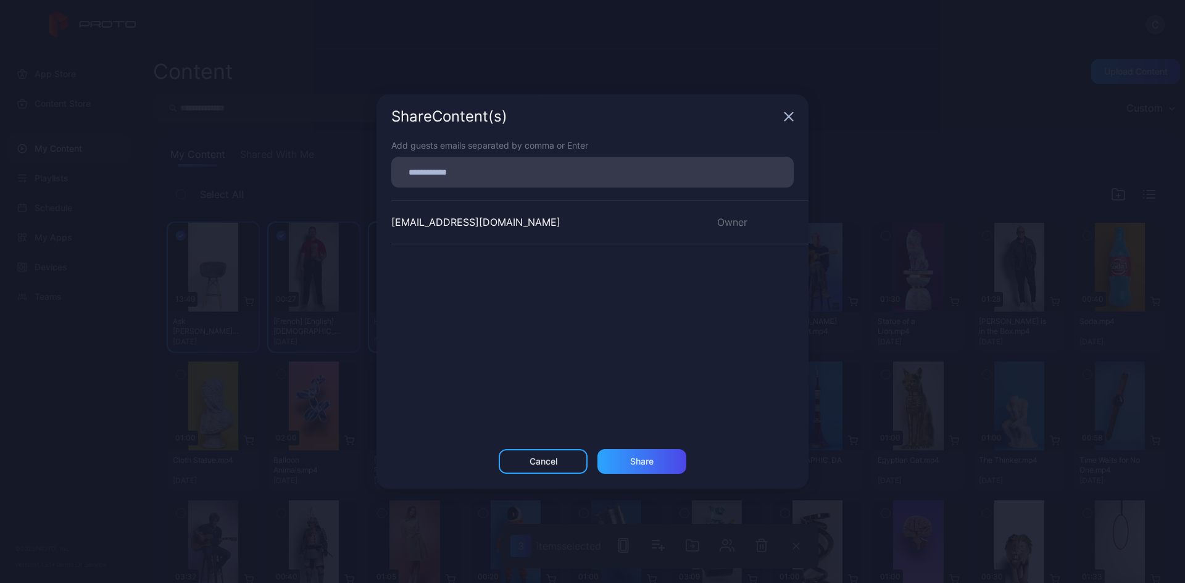
click at [789, 114] on icon "button" at bounding box center [789, 117] width 10 height 10
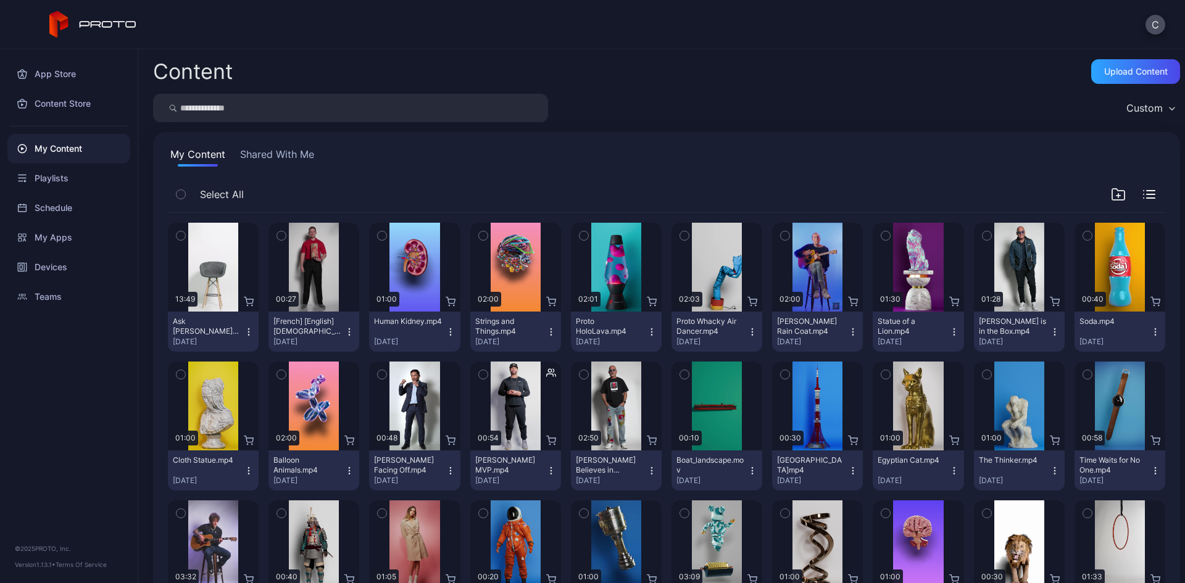
click at [293, 157] on button "Shared With Me" at bounding box center [277, 157] width 79 height 20
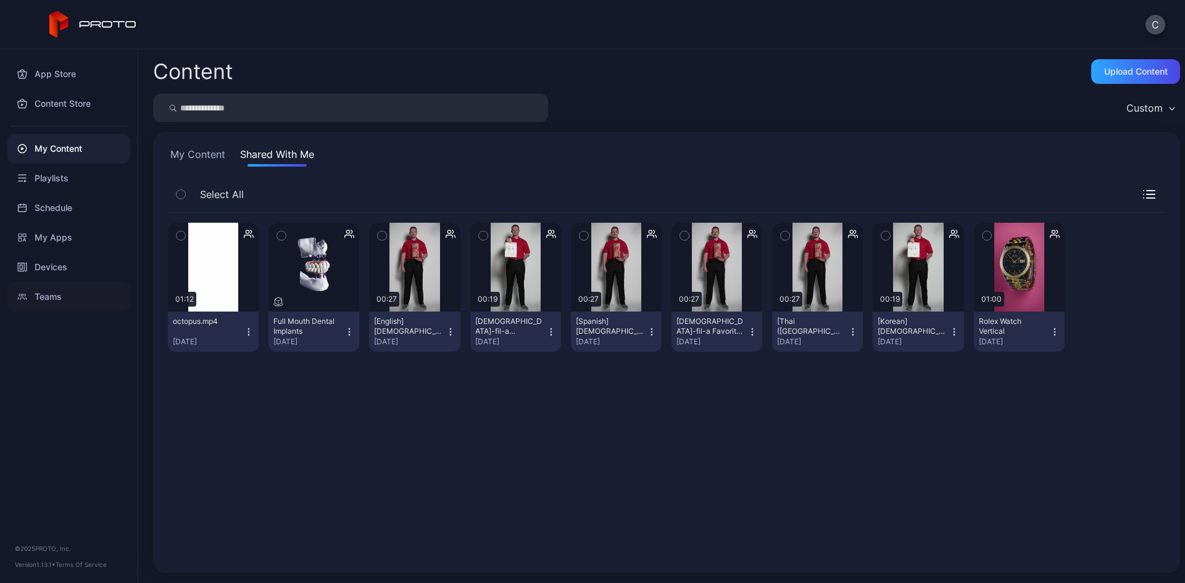
click at [57, 296] on div "Teams" at bounding box center [68, 297] width 123 height 30
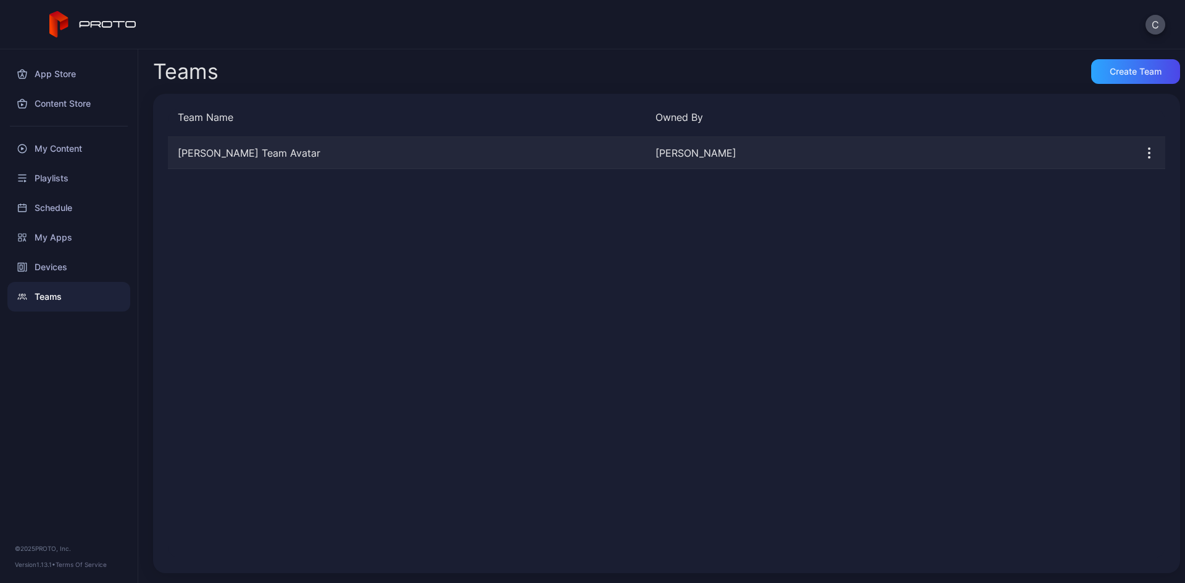
click at [248, 149] on div "[PERSON_NAME] Team Avatar" at bounding box center [407, 153] width 478 height 15
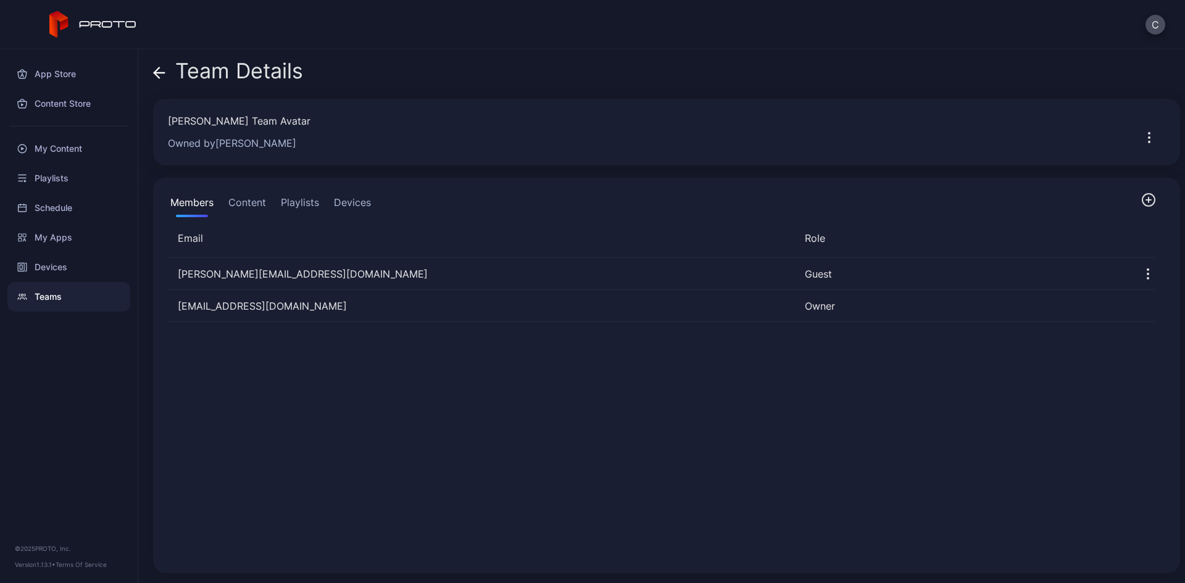
click at [243, 204] on button "Content" at bounding box center [247, 205] width 43 height 25
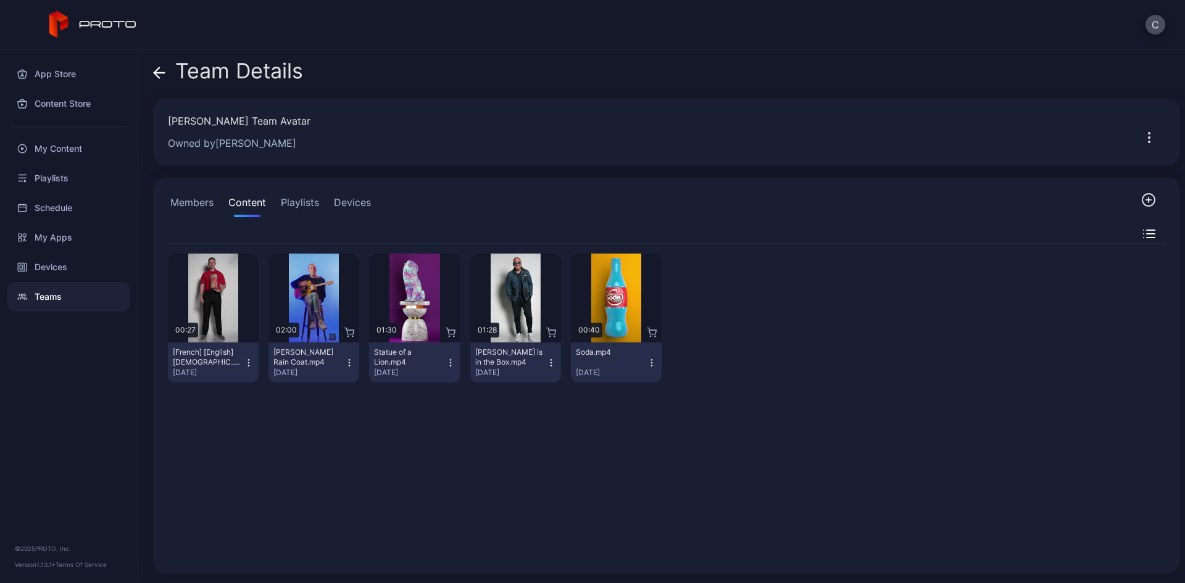
click at [193, 206] on button "Members" at bounding box center [192, 205] width 48 height 25
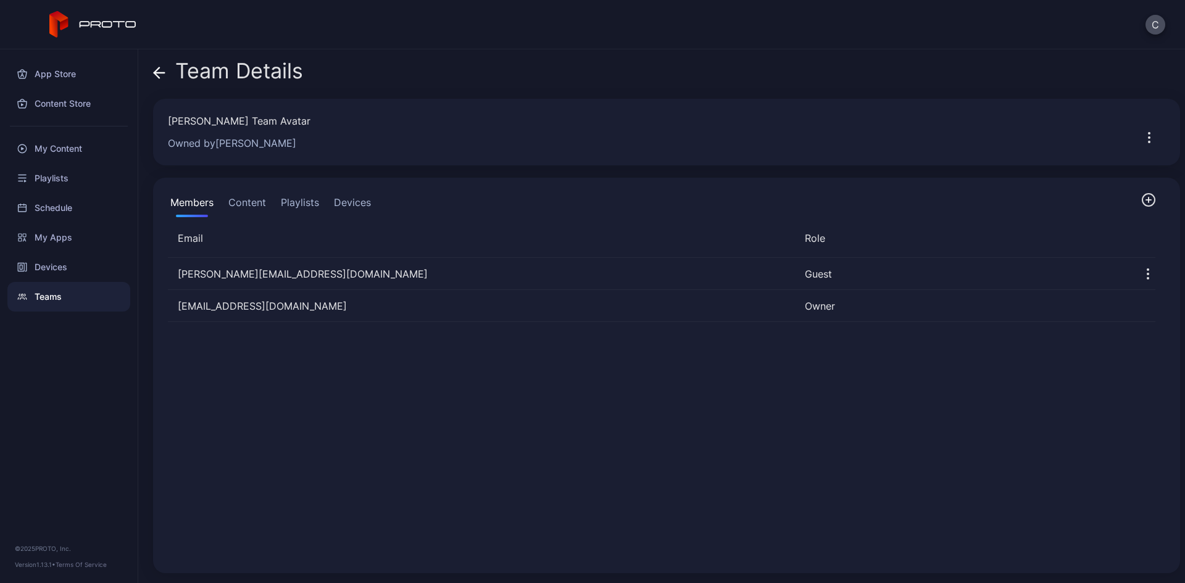
click at [245, 202] on button "Content" at bounding box center [247, 205] width 43 height 25
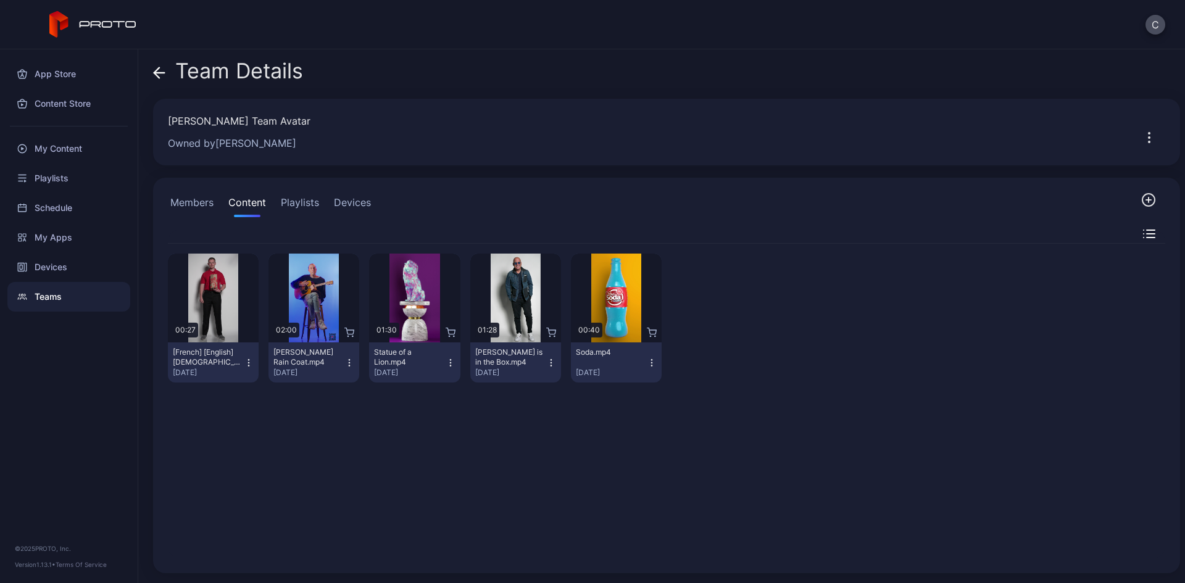
click at [297, 199] on button "Playlists" at bounding box center [299, 205] width 43 height 25
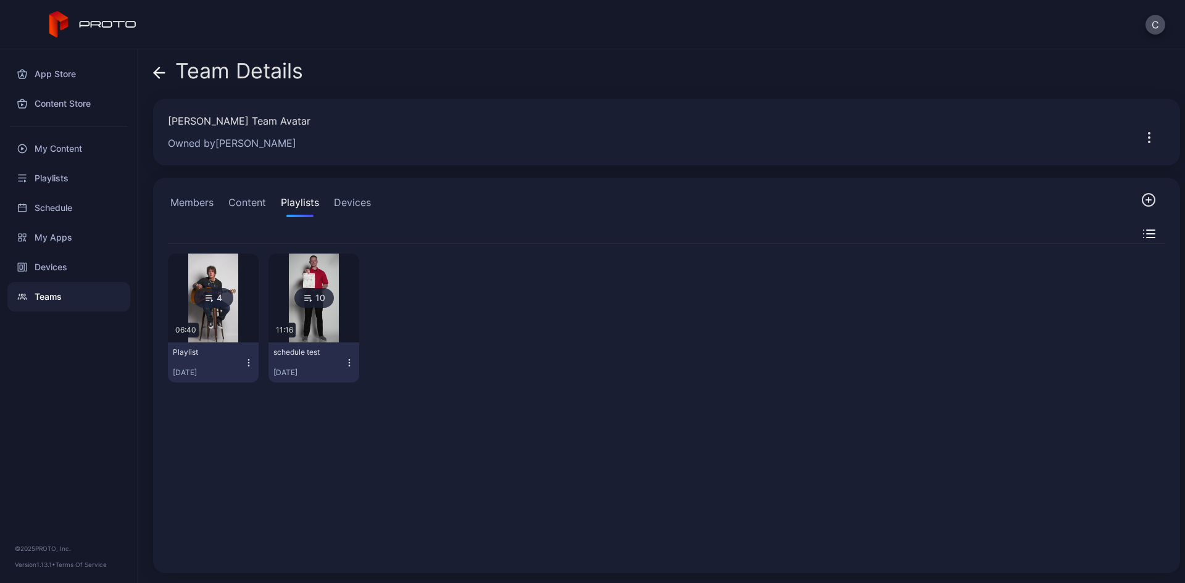
click at [359, 196] on button "Devices" at bounding box center [352, 205] width 42 height 25
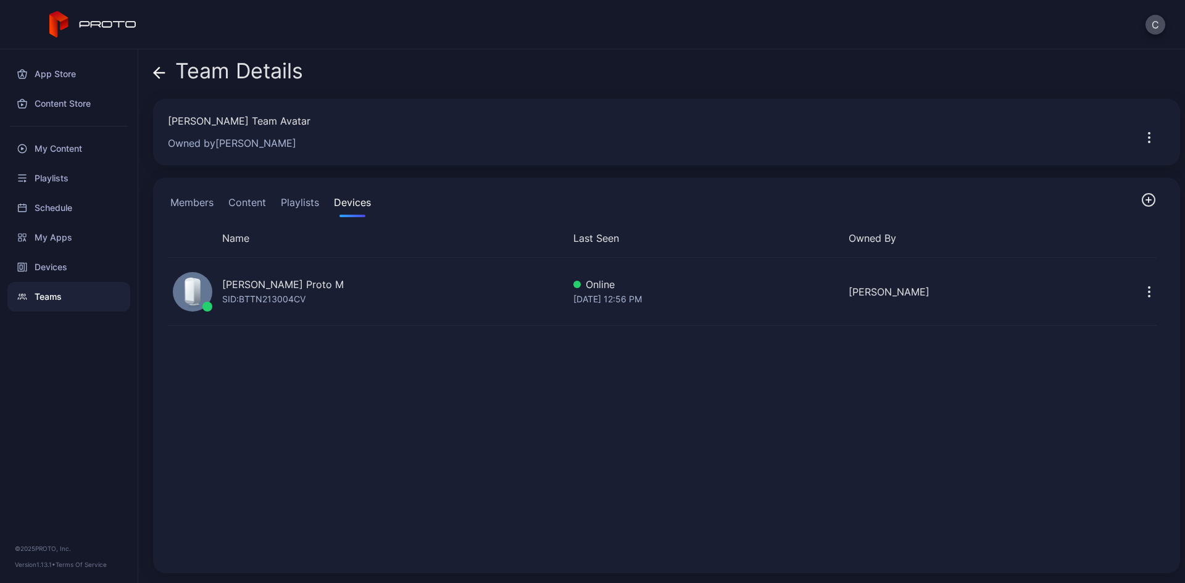
click at [199, 197] on button "Members" at bounding box center [192, 205] width 48 height 25
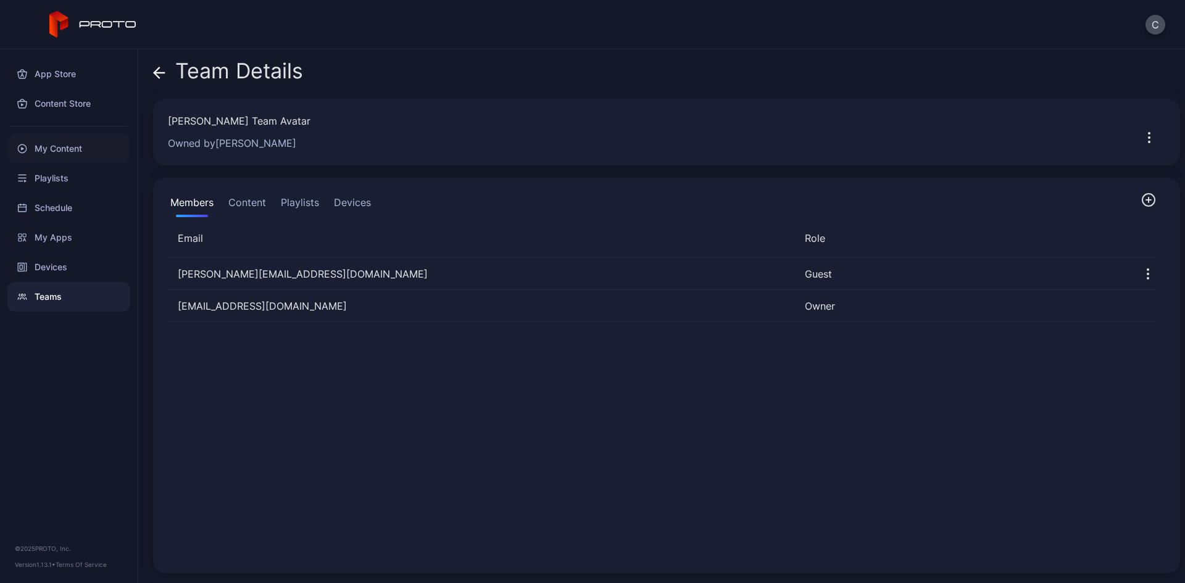
click at [68, 148] on div "My Content" at bounding box center [68, 149] width 123 height 30
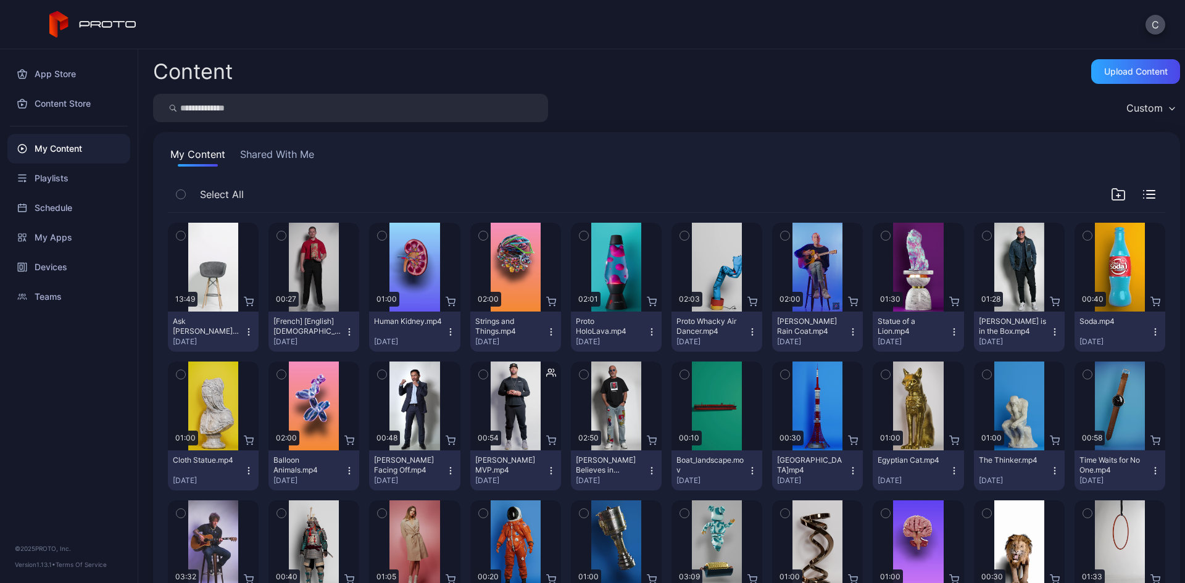
click at [183, 196] on icon "button" at bounding box center [181, 195] width 9 height 14
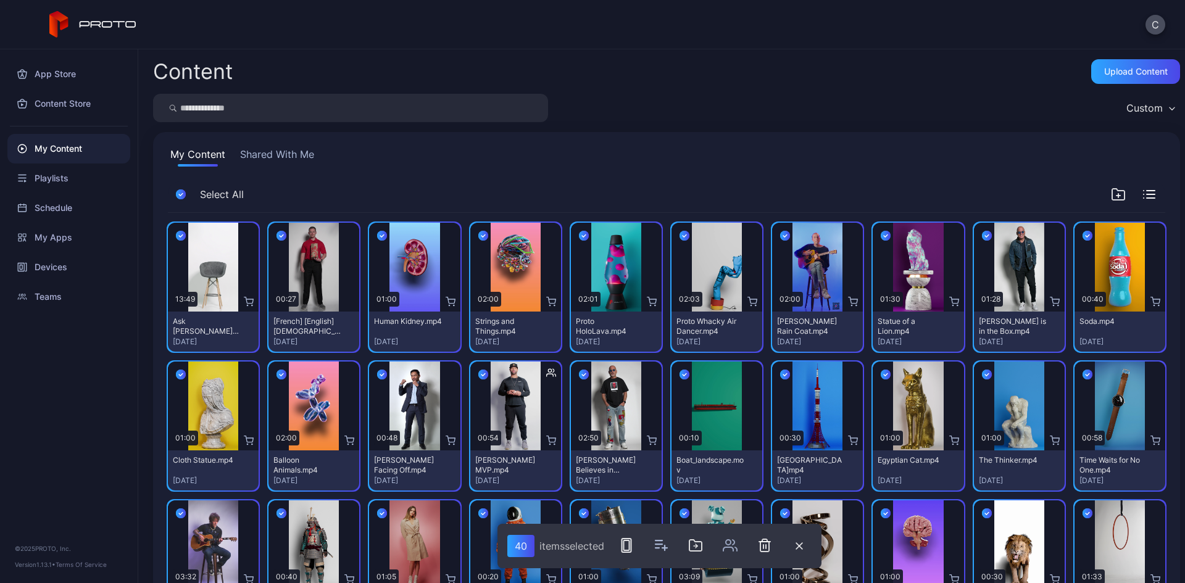
click at [180, 201] on icon "button" at bounding box center [181, 195] width 10 height 14
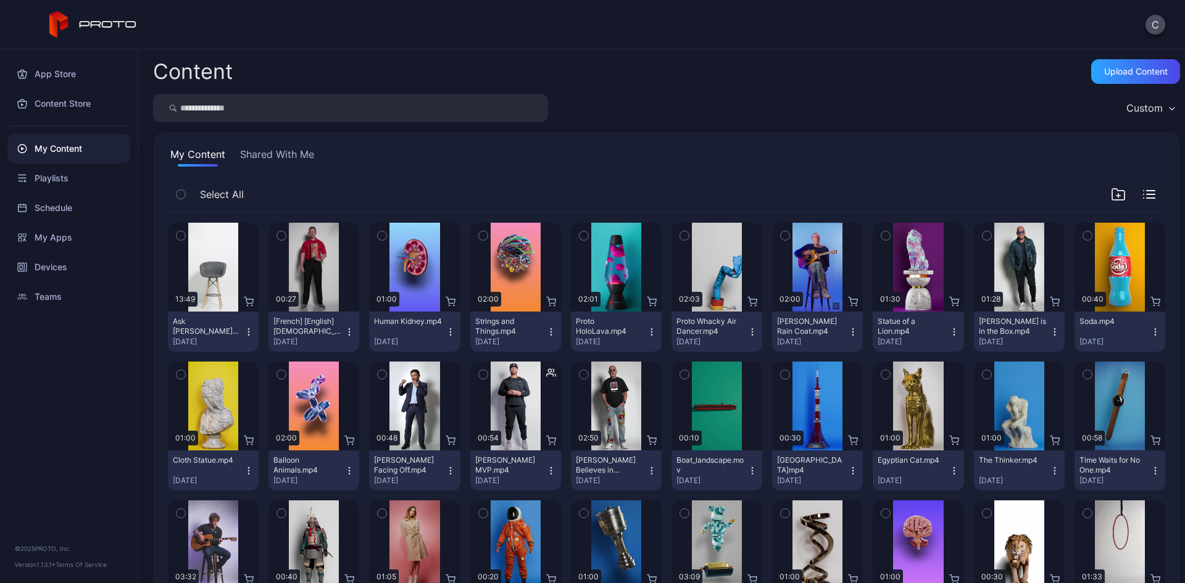
click at [177, 233] on icon "button" at bounding box center [181, 236] width 9 height 14
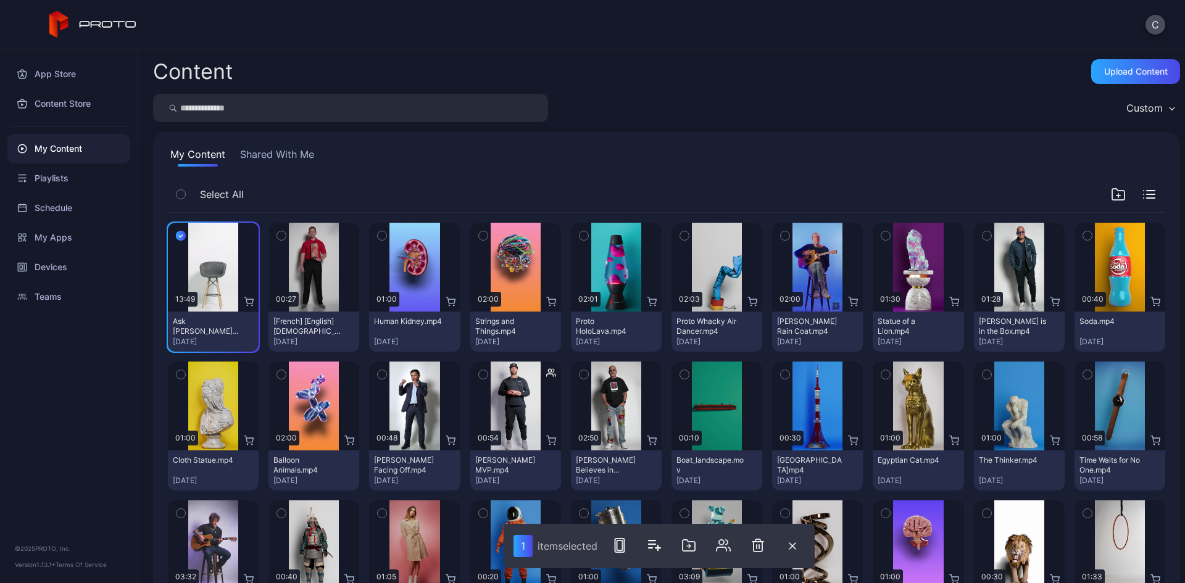
click at [278, 239] on icon "button" at bounding box center [281, 236] width 9 height 14
click at [380, 238] on icon "button" at bounding box center [382, 236] width 9 height 14
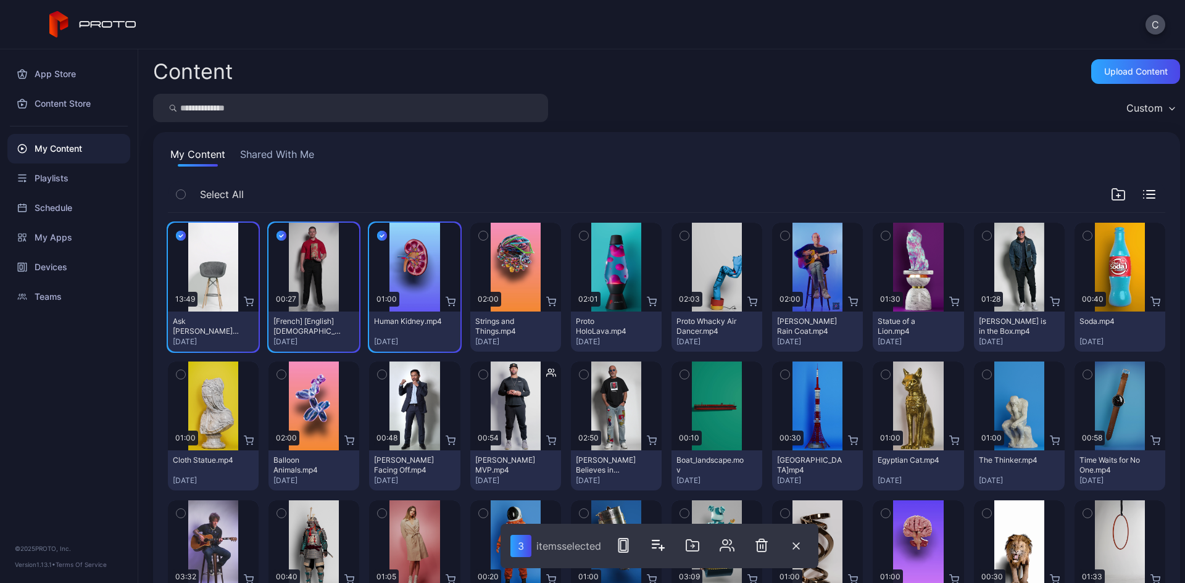
click at [479, 236] on icon "button" at bounding box center [483, 236] width 9 height 14
click at [580, 235] on icon "button" at bounding box center [584, 236] width 9 height 14
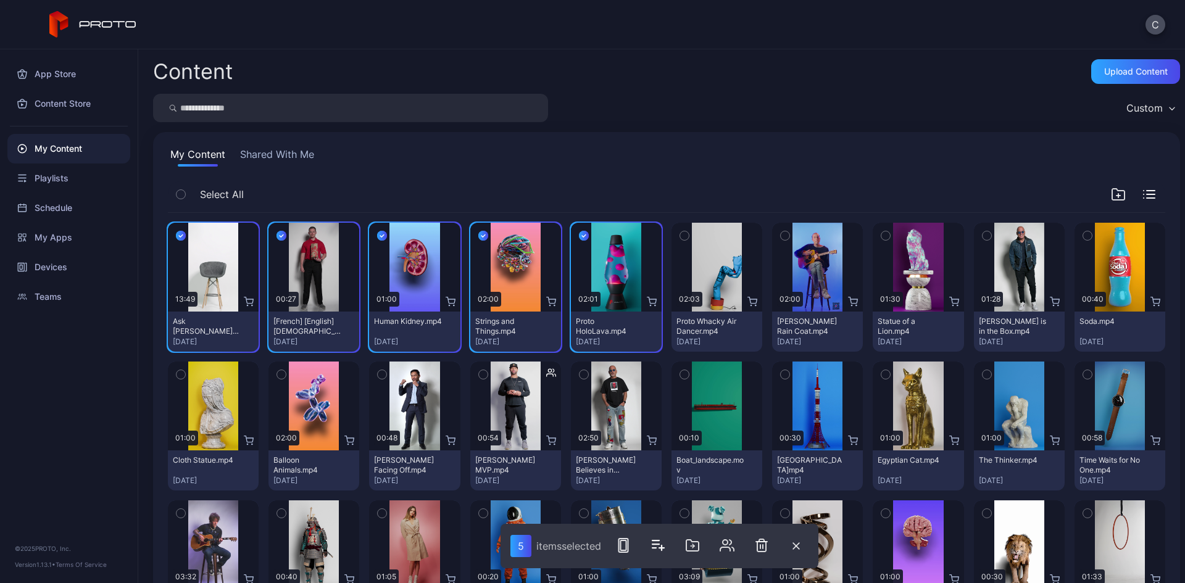
click at [680, 233] on icon "button" at bounding box center [684, 236] width 9 height 14
click at [730, 544] on icon "button" at bounding box center [727, 545] width 15 height 15
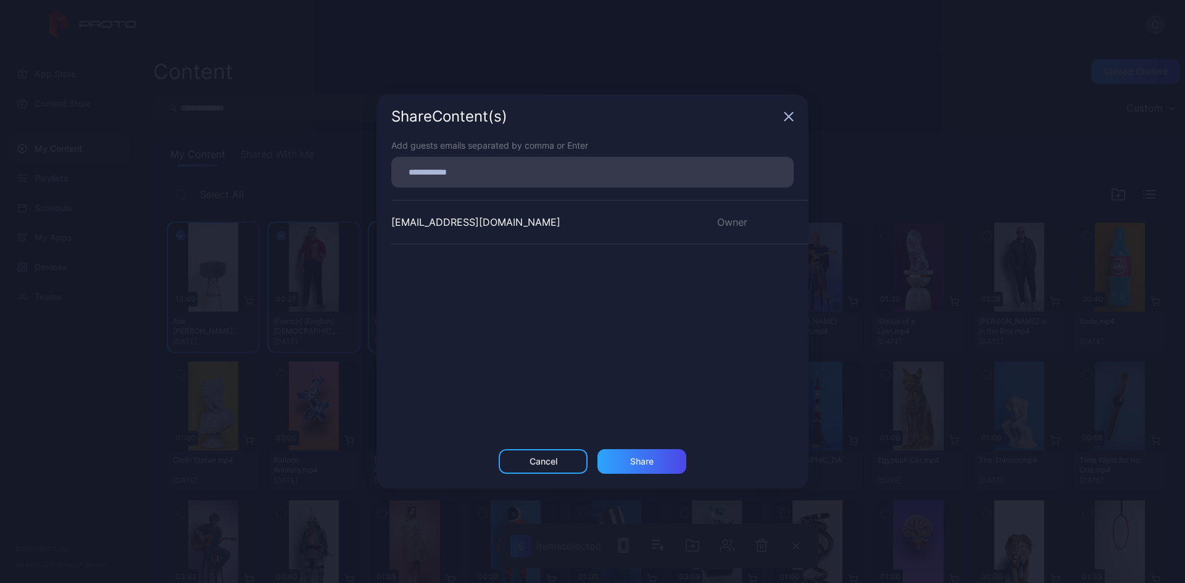
click at [785, 114] on icon "button" at bounding box center [789, 117] width 10 height 10
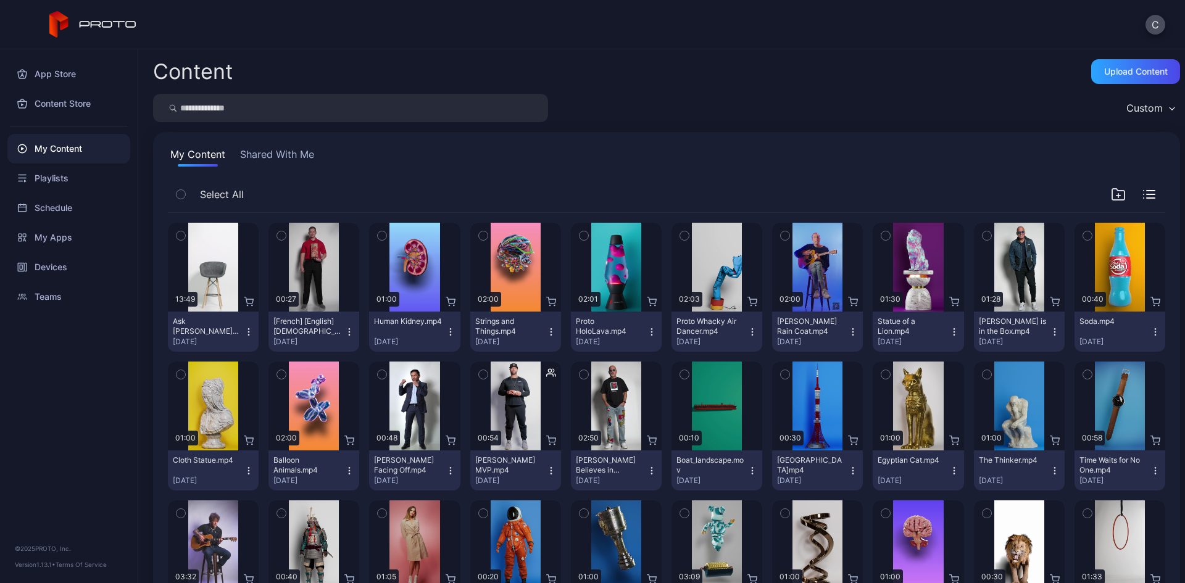
click at [188, 198] on button "button" at bounding box center [181, 194] width 26 height 26
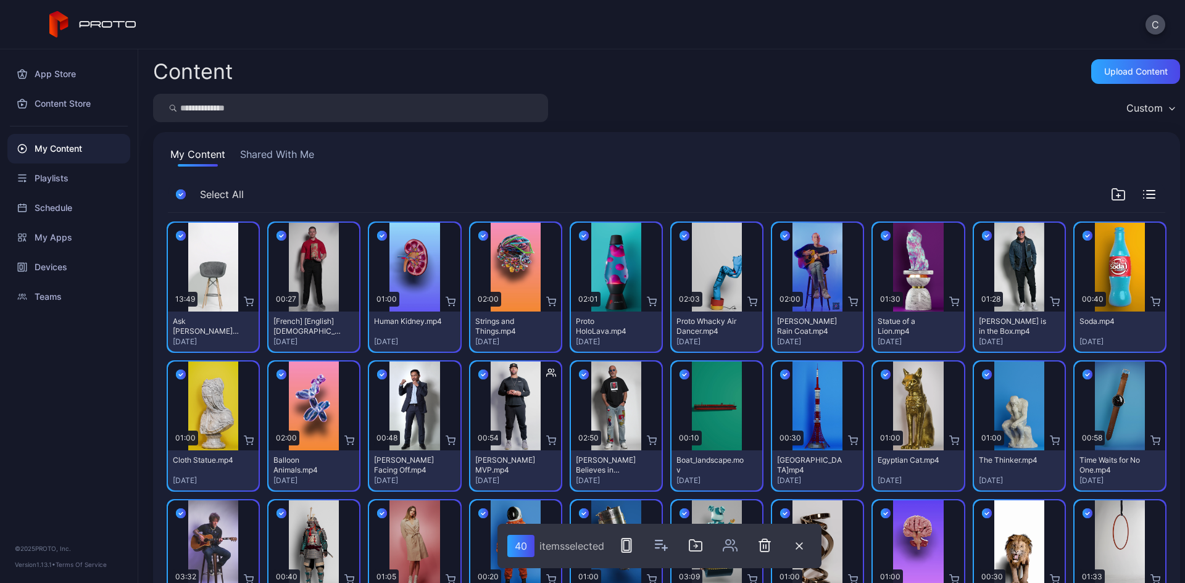
click at [173, 189] on button "button" at bounding box center [181, 194] width 26 height 26
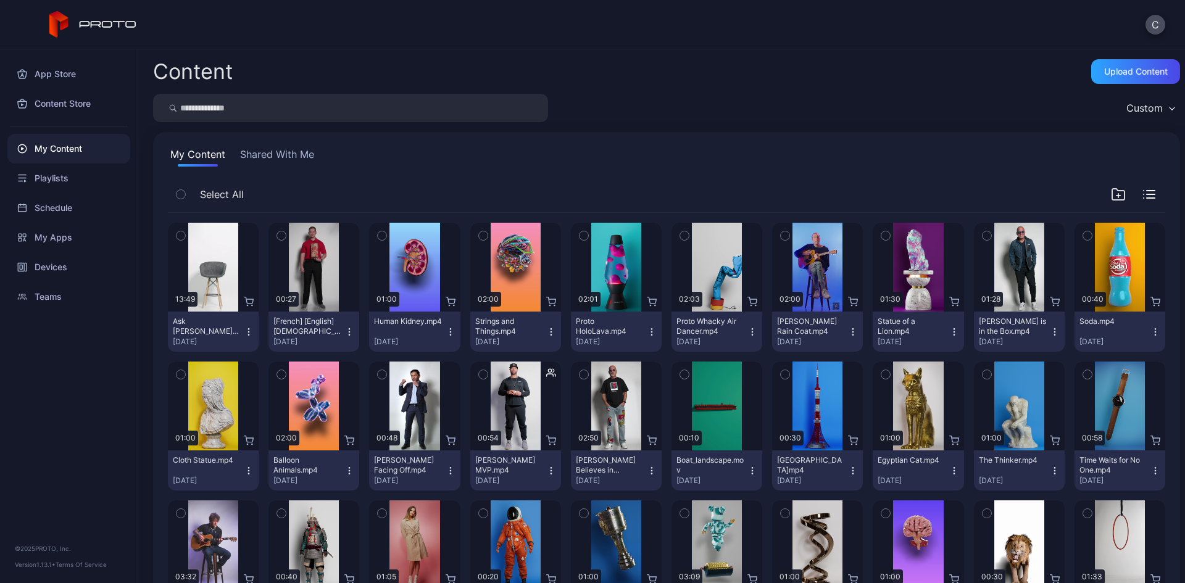
click at [177, 228] on button "button" at bounding box center [181, 236] width 26 height 26
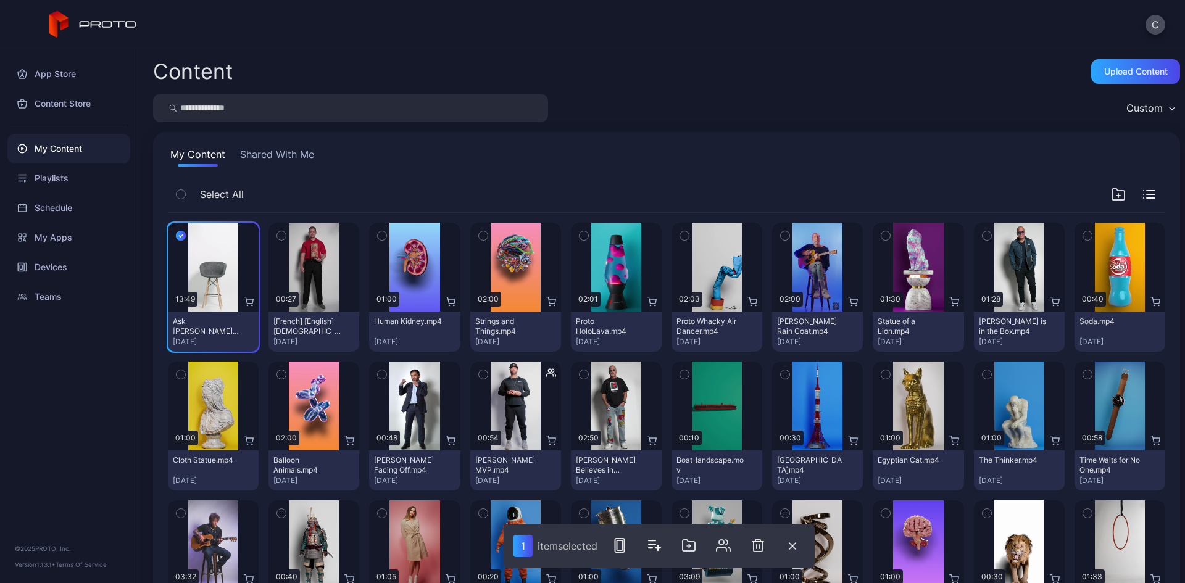
click at [283, 238] on icon "button" at bounding box center [281, 236] width 9 height 14
click at [378, 233] on icon "button" at bounding box center [382, 236] width 9 height 14
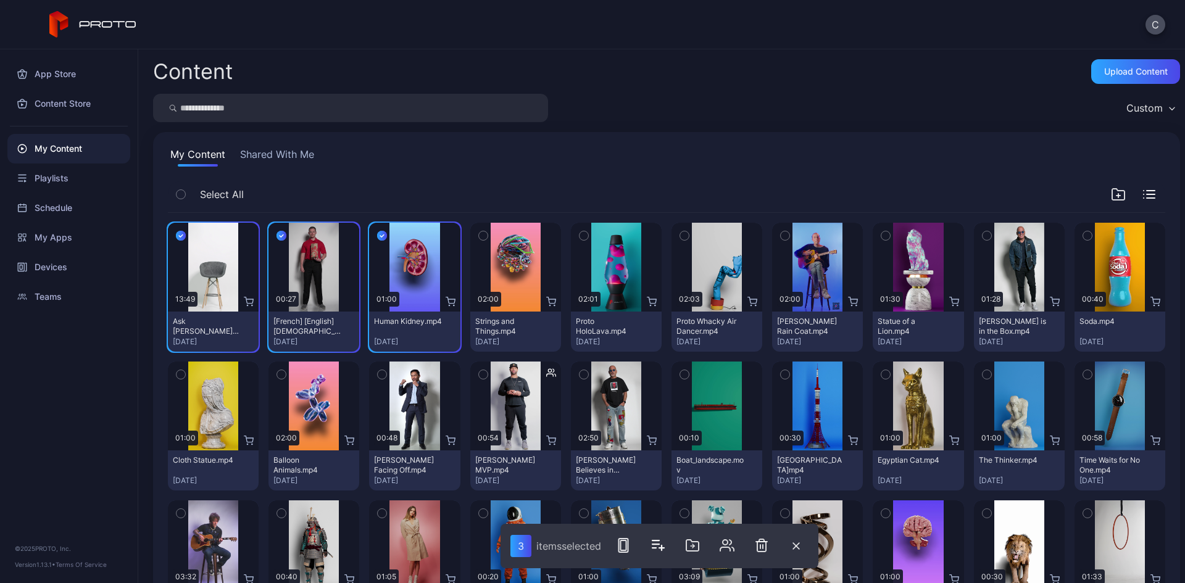
click at [377, 236] on icon "button" at bounding box center [382, 236] width 10 height 14
click at [280, 237] on icon "button" at bounding box center [282, 236] width 4 height 2
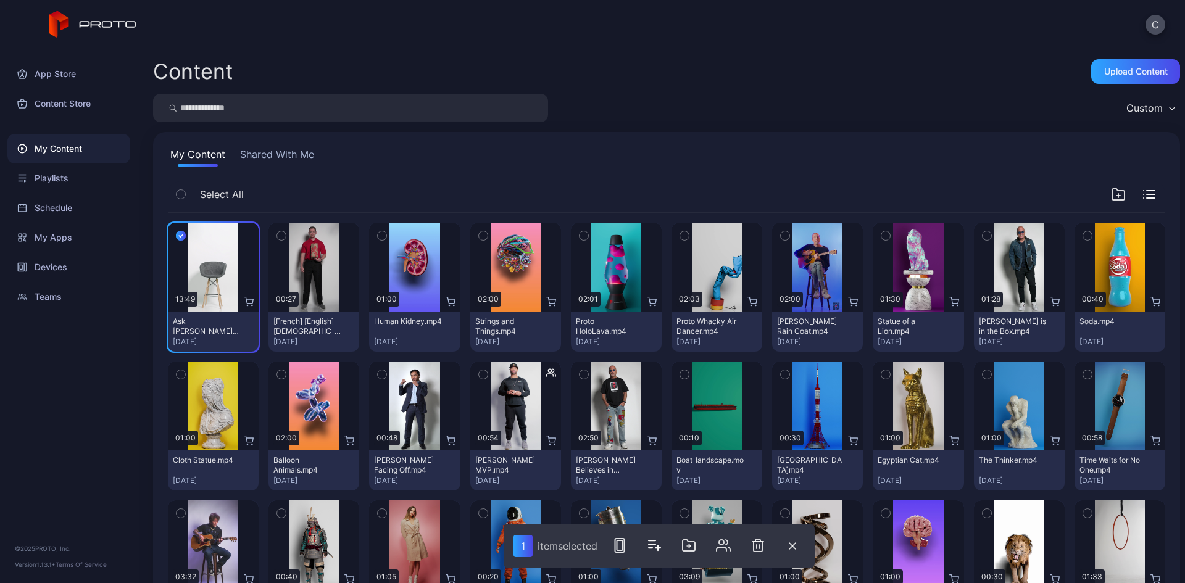
click at [182, 235] on icon "button" at bounding box center [181, 236] width 4 height 2
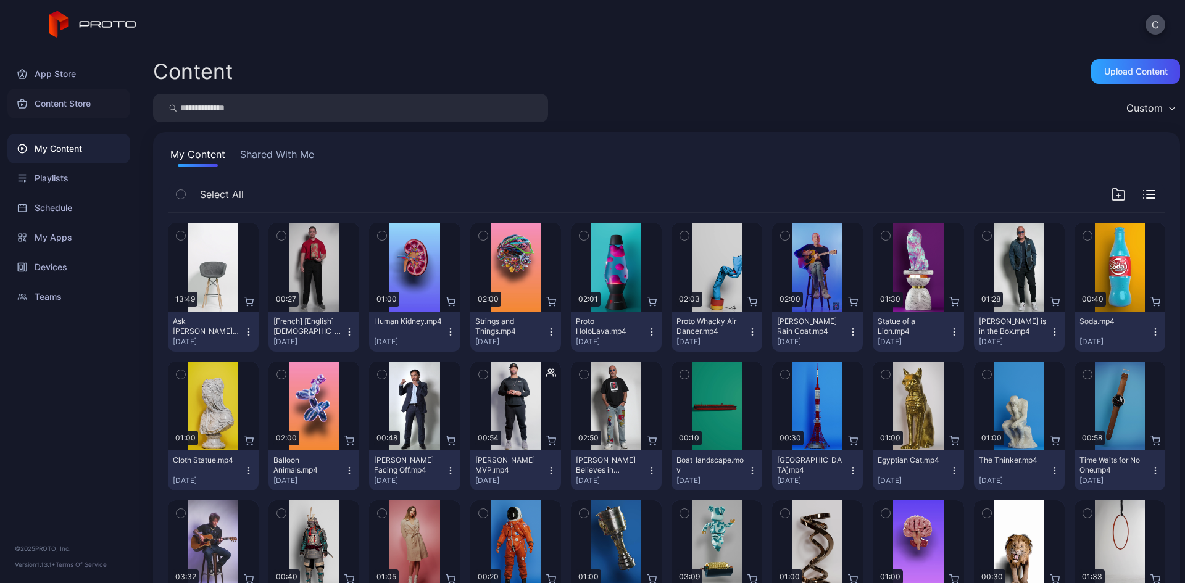
click at [96, 98] on div "Content Store" at bounding box center [68, 104] width 123 height 30
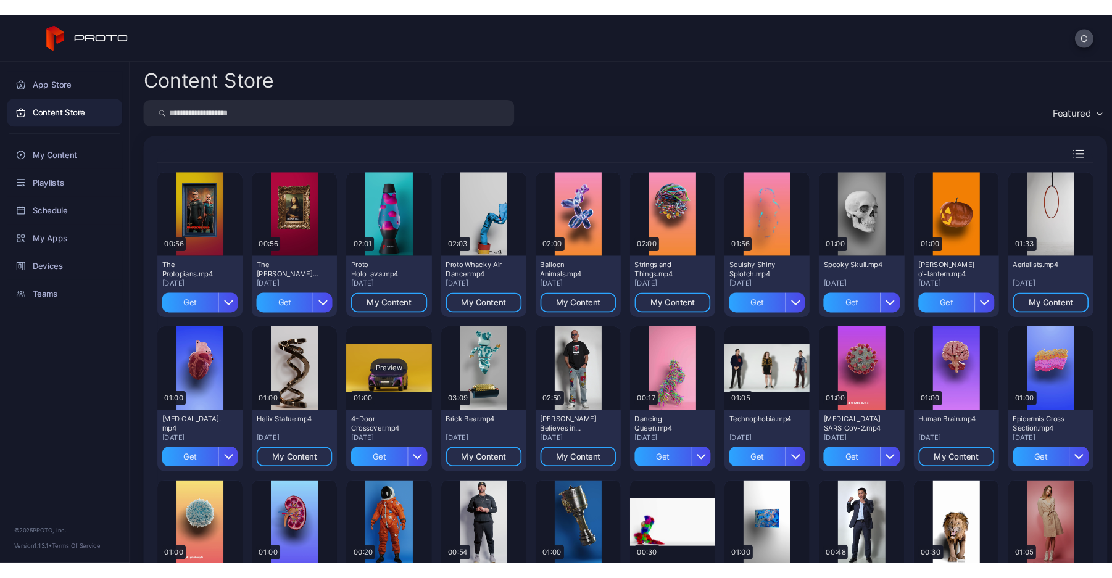
scroll to position [62, 0]
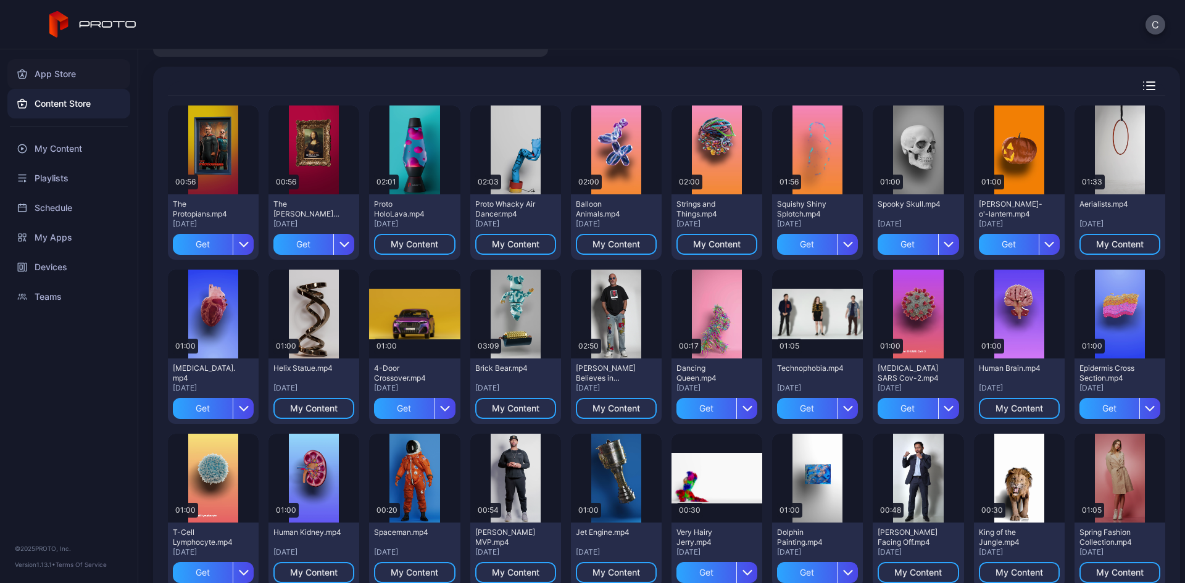
click at [86, 62] on div "App Store" at bounding box center [68, 74] width 123 height 30
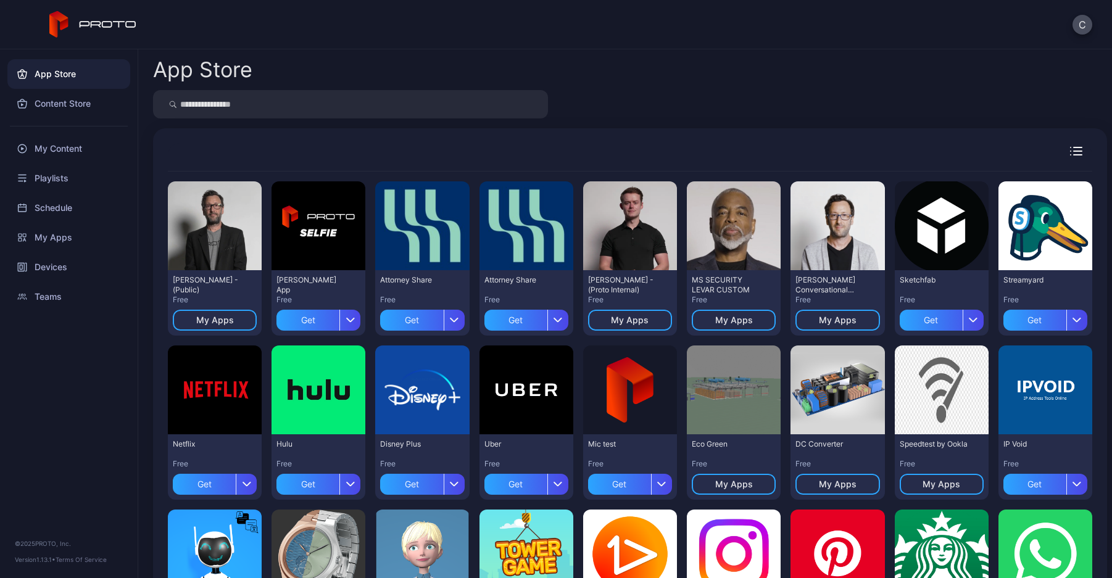
click at [15, 380] on div "App Store Content Store My Content Playlists Schedule My Apps Devices Teams © 2…" at bounding box center [69, 313] width 138 height 529
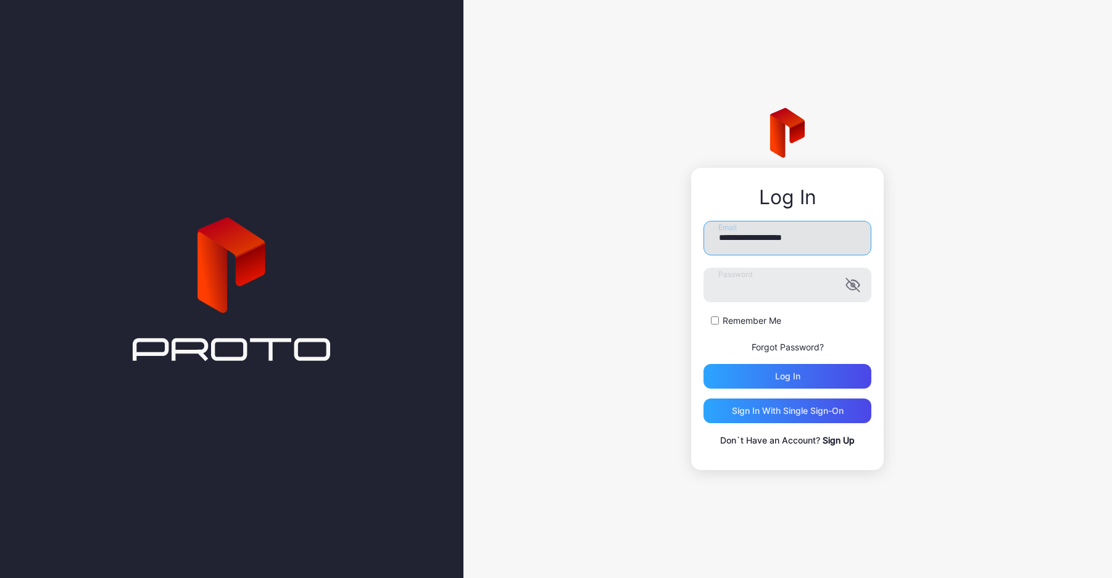
drag, startPoint x: 769, startPoint y: 237, endPoint x: 770, endPoint y: 250, distance: 13.0
click at [769, 237] on input "**********" at bounding box center [788, 238] width 168 height 35
click at [759, 243] on input "**********" at bounding box center [788, 238] width 168 height 35
type input "**********"
click at [778, 375] on div "Log in" at bounding box center [787, 377] width 25 height 10
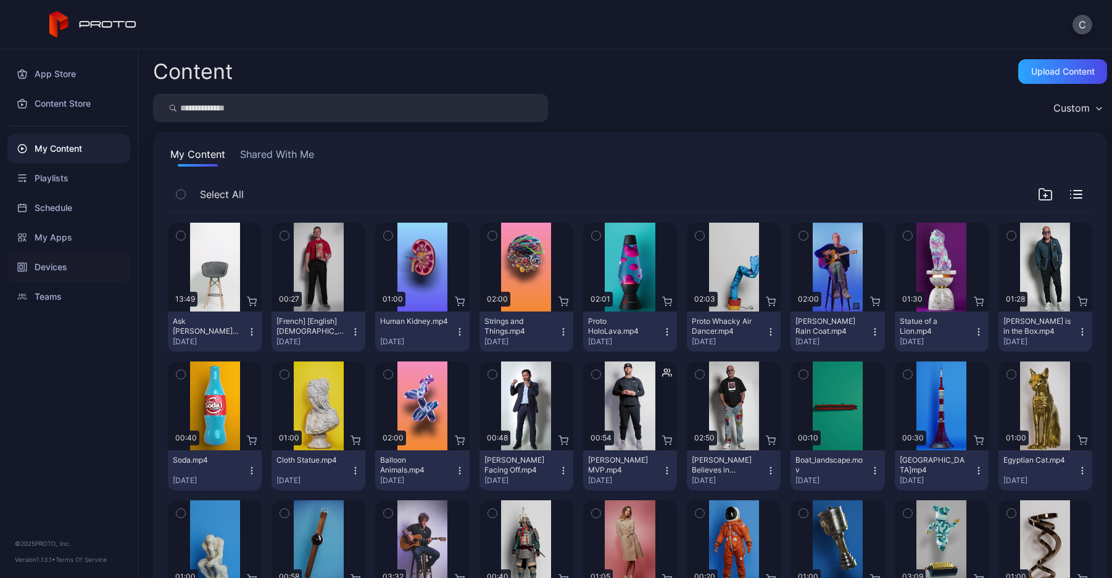
click at [57, 260] on div "Devices" at bounding box center [68, 267] width 123 height 30
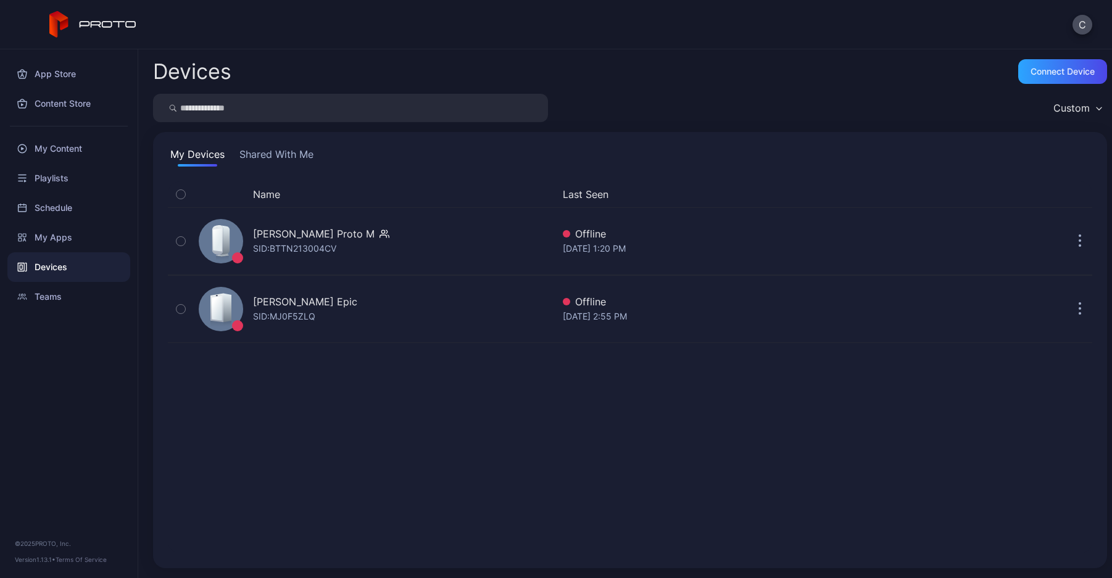
click at [283, 161] on button "Shared With Me" at bounding box center [276, 157] width 79 height 20
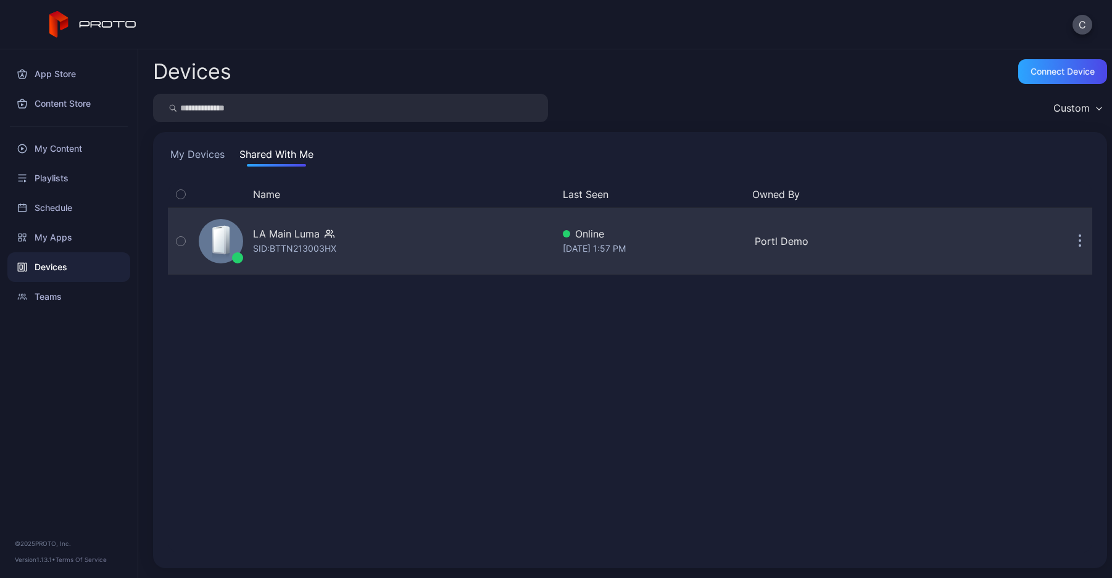
click at [286, 233] on div "LA Main Luma" at bounding box center [286, 234] width 67 height 15
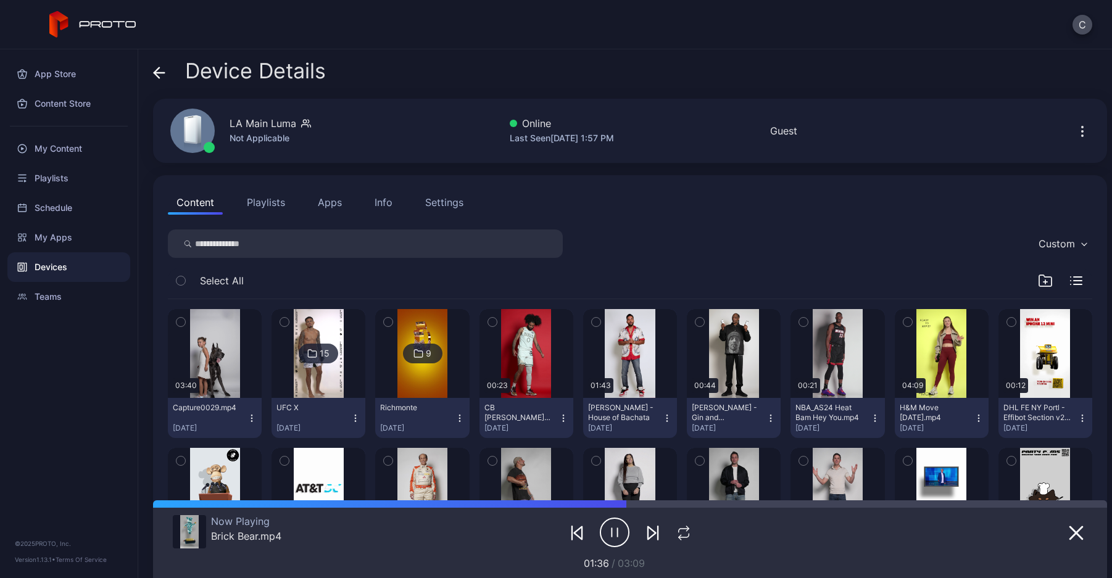
click at [464, 202] on button "Settings" at bounding box center [445, 202] width 56 height 25
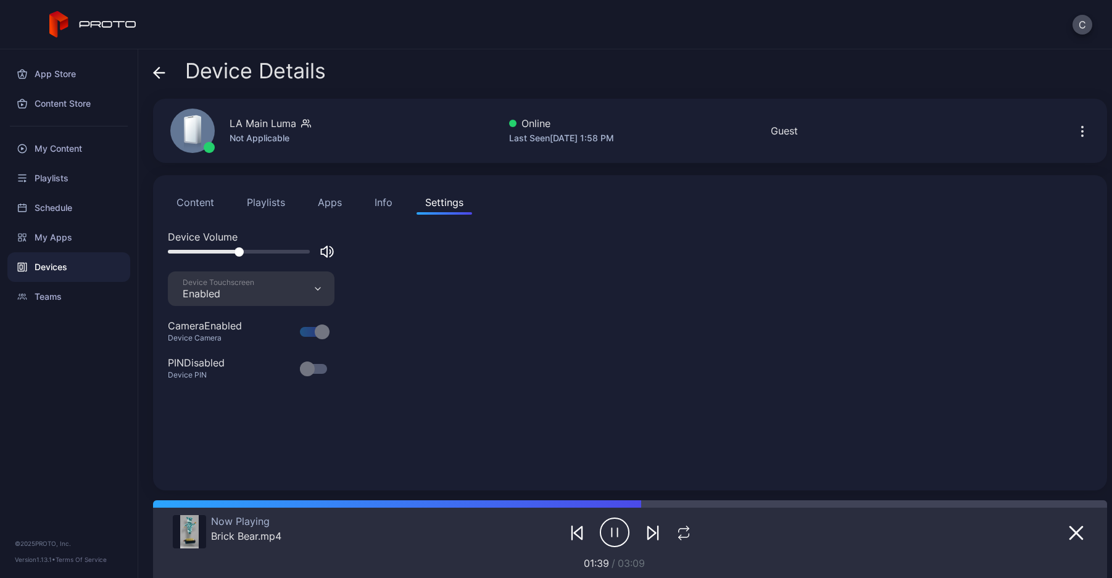
click at [162, 70] on icon at bounding box center [159, 73] width 12 height 12
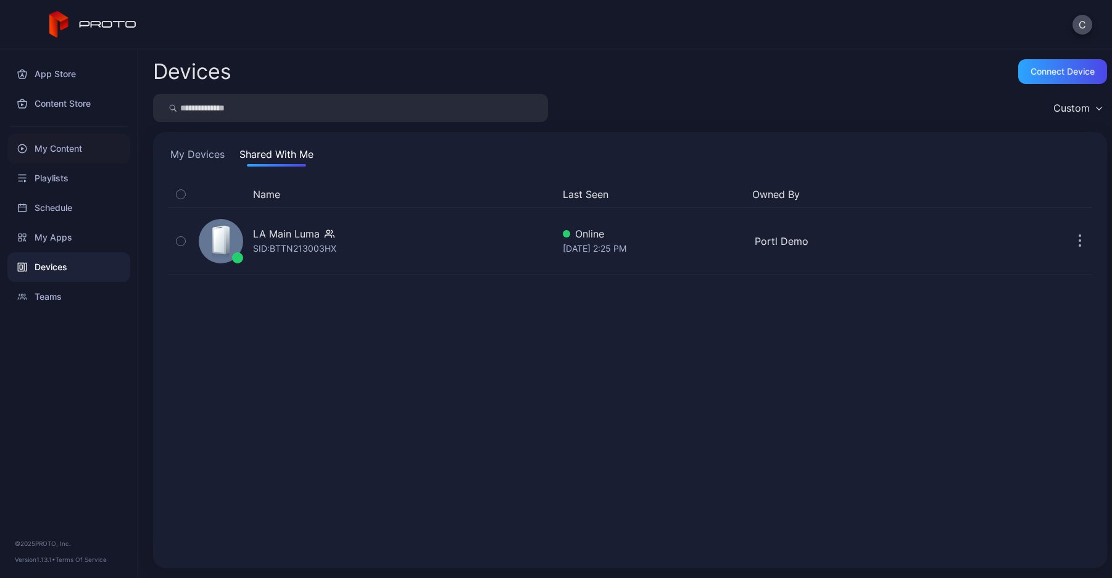
click at [88, 142] on div "My Content" at bounding box center [68, 149] width 123 height 30
